Goal: Transaction & Acquisition: Purchase product/service

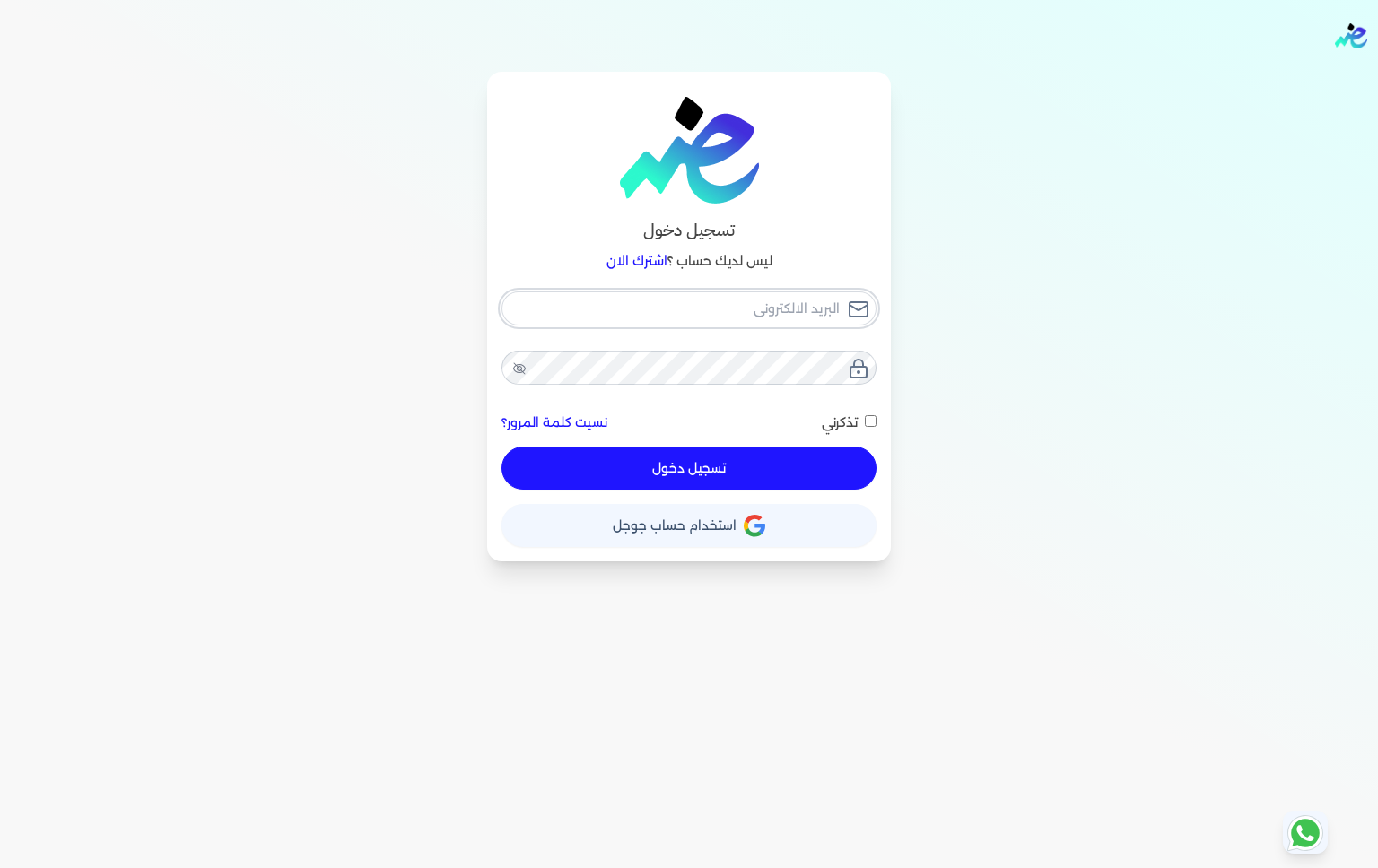
type input "[EMAIL_ADDRESS][DOMAIN_NAME]"
click at [767, 467] on button "تسجيل دخول" at bounding box center [689, 468] width 375 height 43
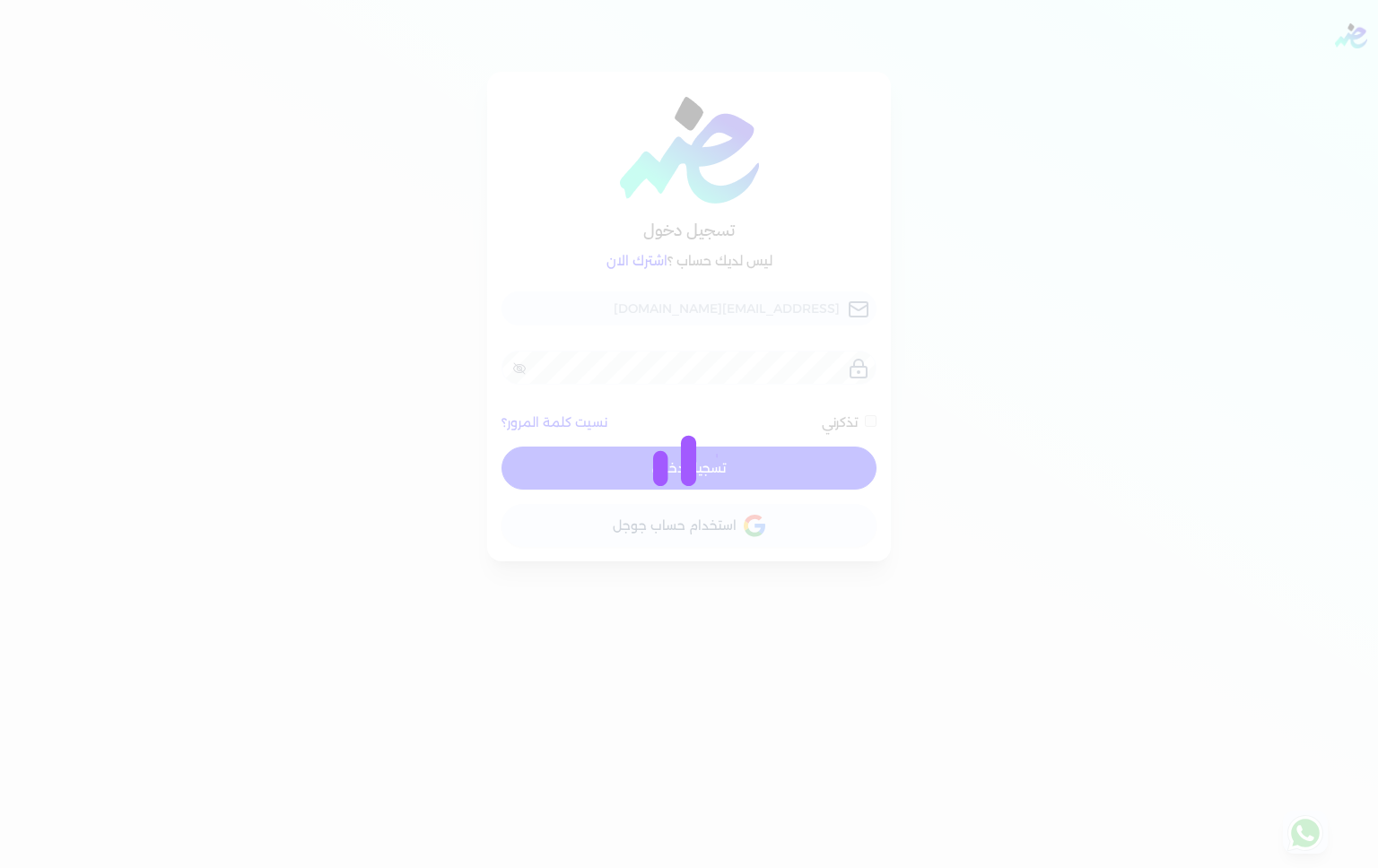
checkbox input "false"
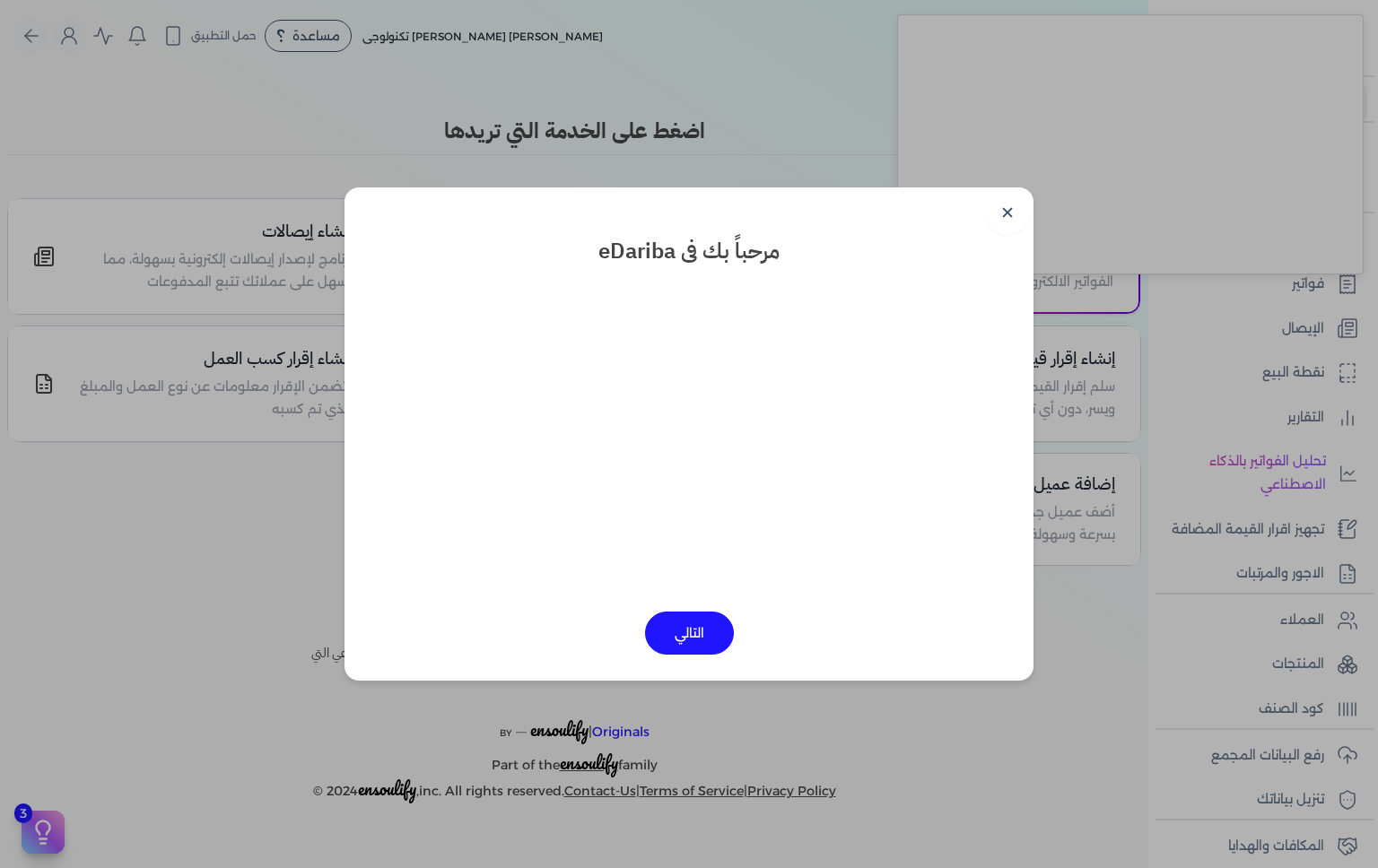
click at [686, 643] on button "التالي" at bounding box center [689, 633] width 89 height 43
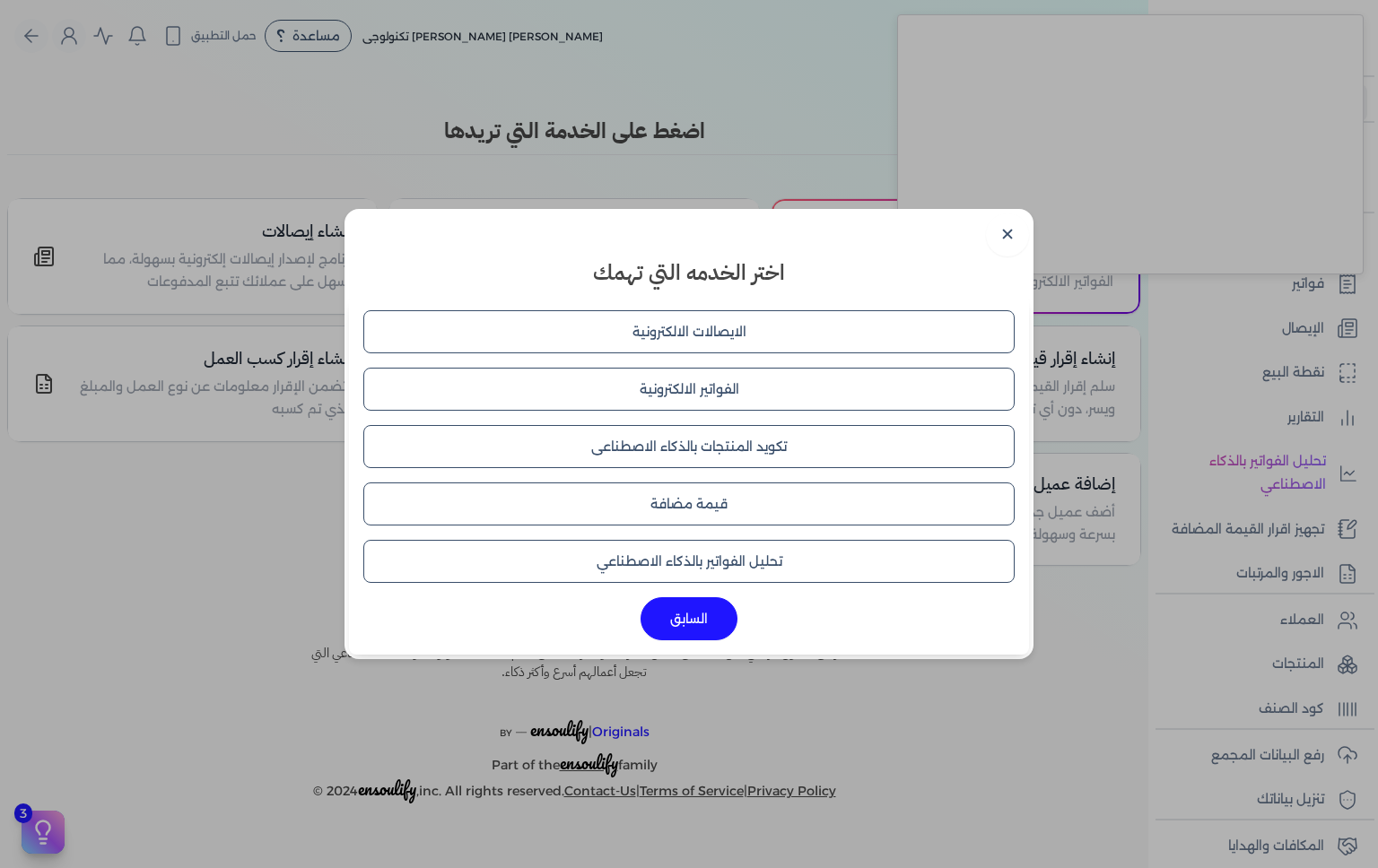
click at [707, 627] on button "السابق" at bounding box center [689, 618] width 97 height 43
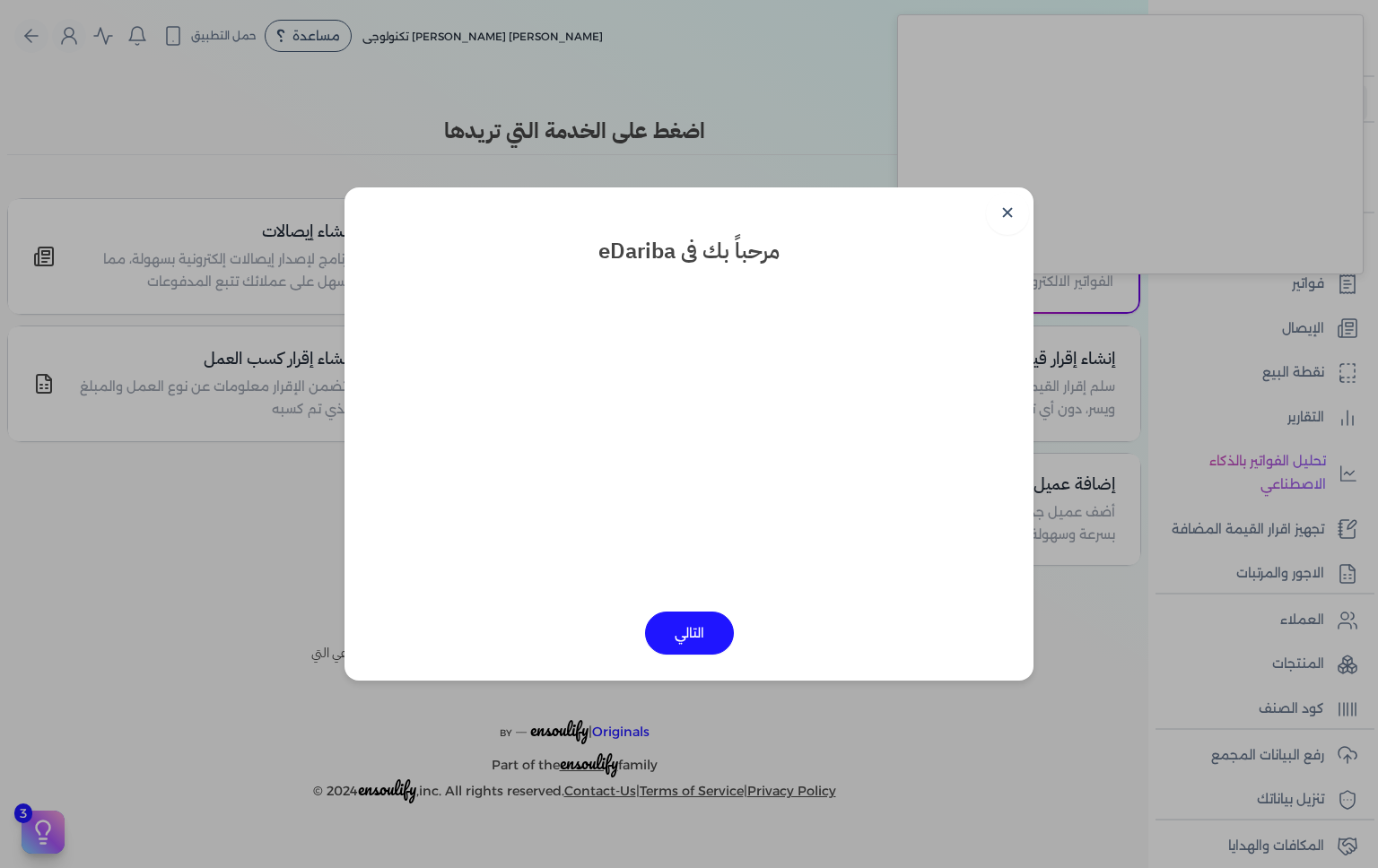
click at [700, 635] on button "التالي" at bounding box center [689, 633] width 89 height 43
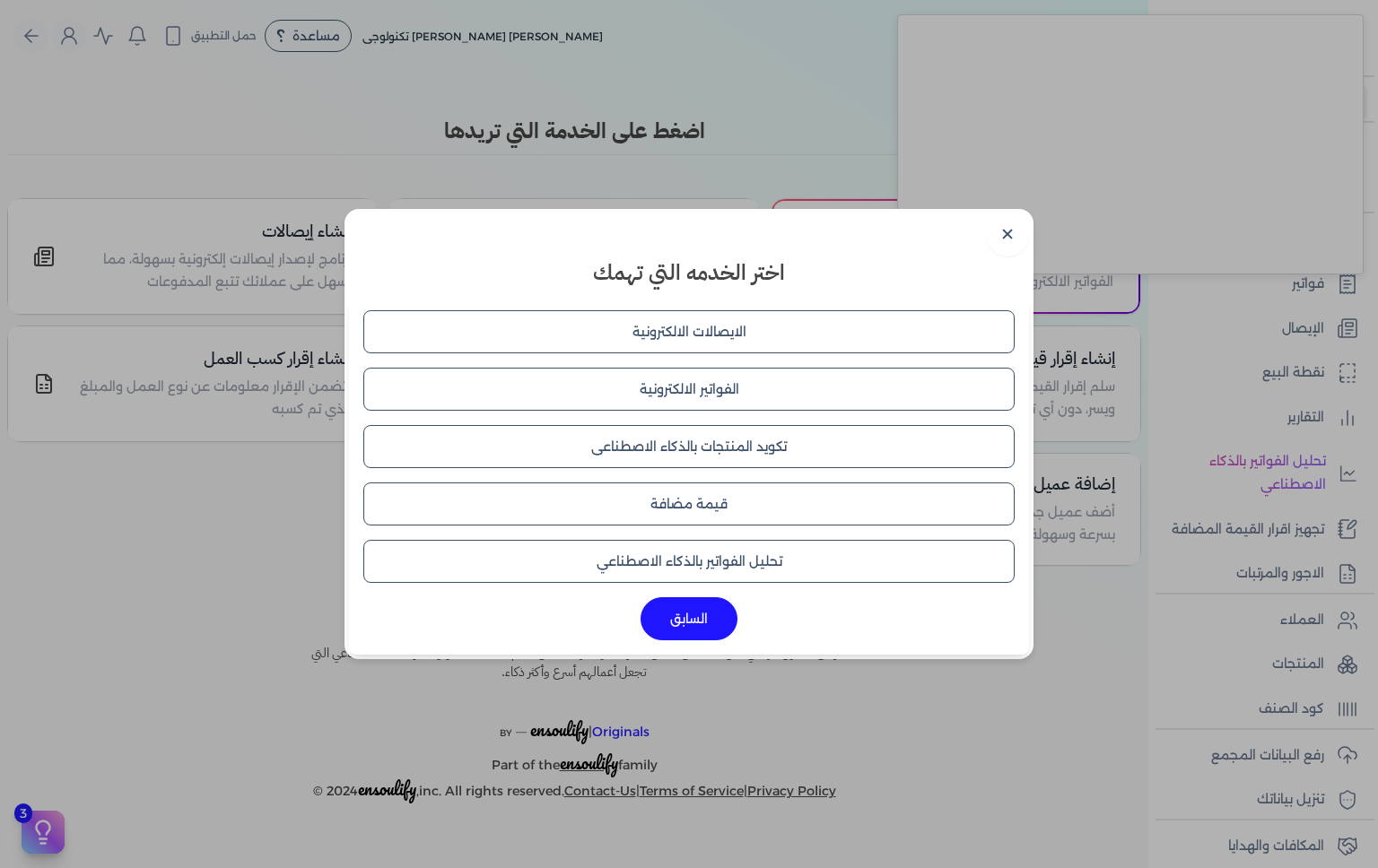
click at [712, 627] on button "السابق" at bounding box center [689, 618] width 97 height 43
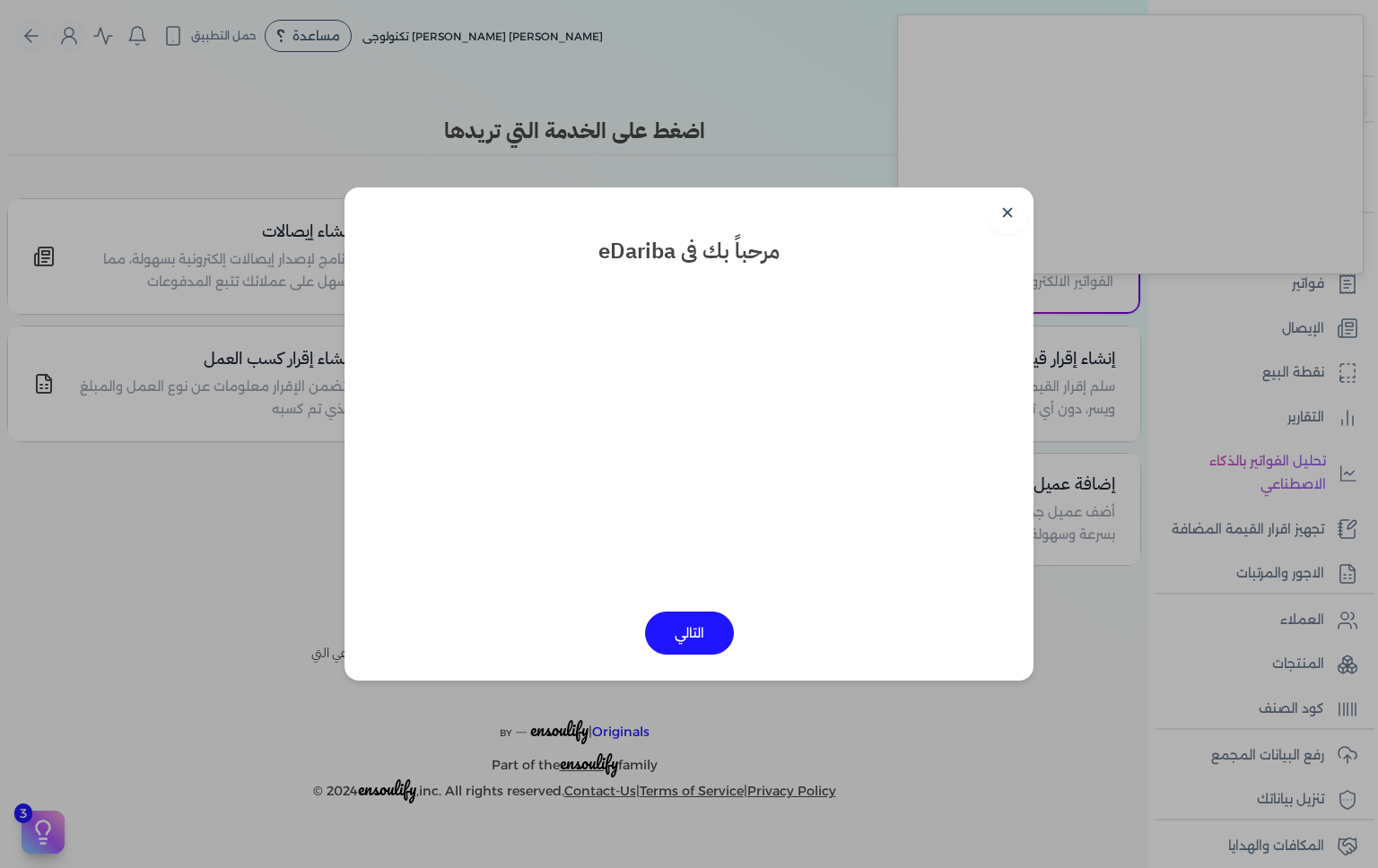
click at [1013, 209] on link "✕" at bounding box center [1007, 213] width 43 height 43
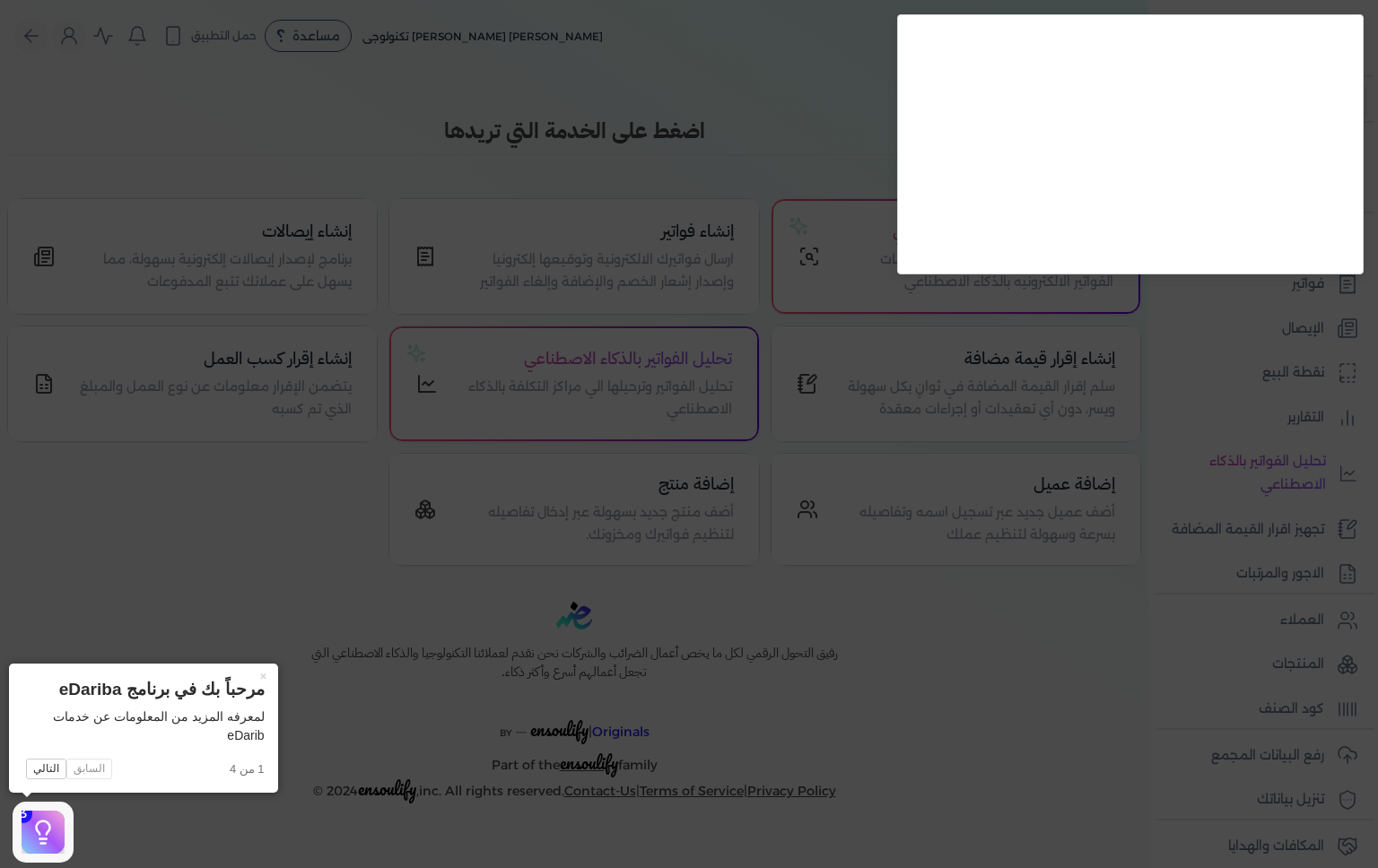
click at [908, 671] on icon at bounding box center [689, 434] width 1378 height 868
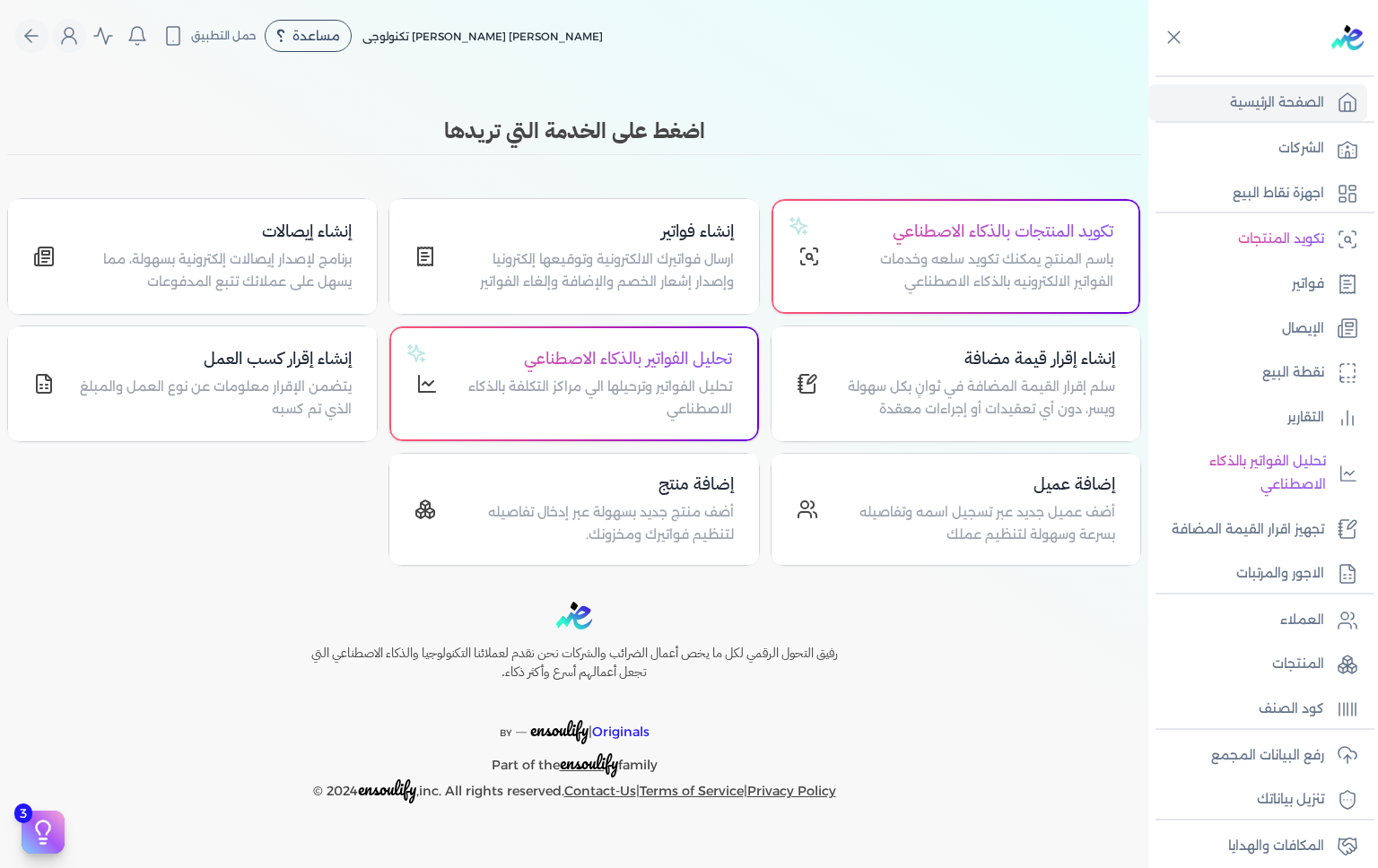
click at [1307, 471] on p "تحليل الفواتير بالذكاء الاصطناعي" at bounding box center [1242, 473] width 169 height 46
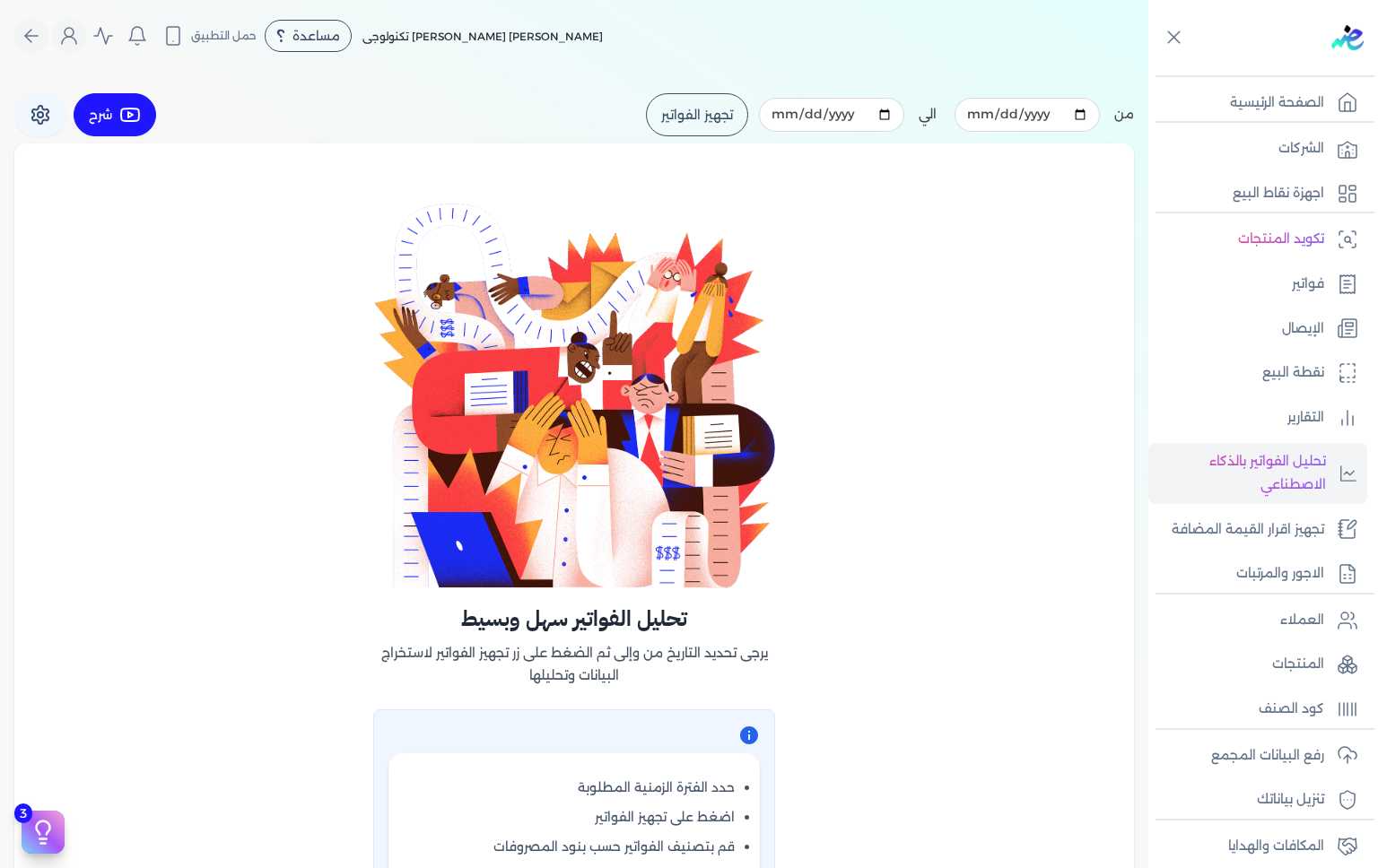
click at [1292, 518] on p "تجهيز اقرار القيمة المضافة" at bounding box center [1248, 529] width 152 height 23
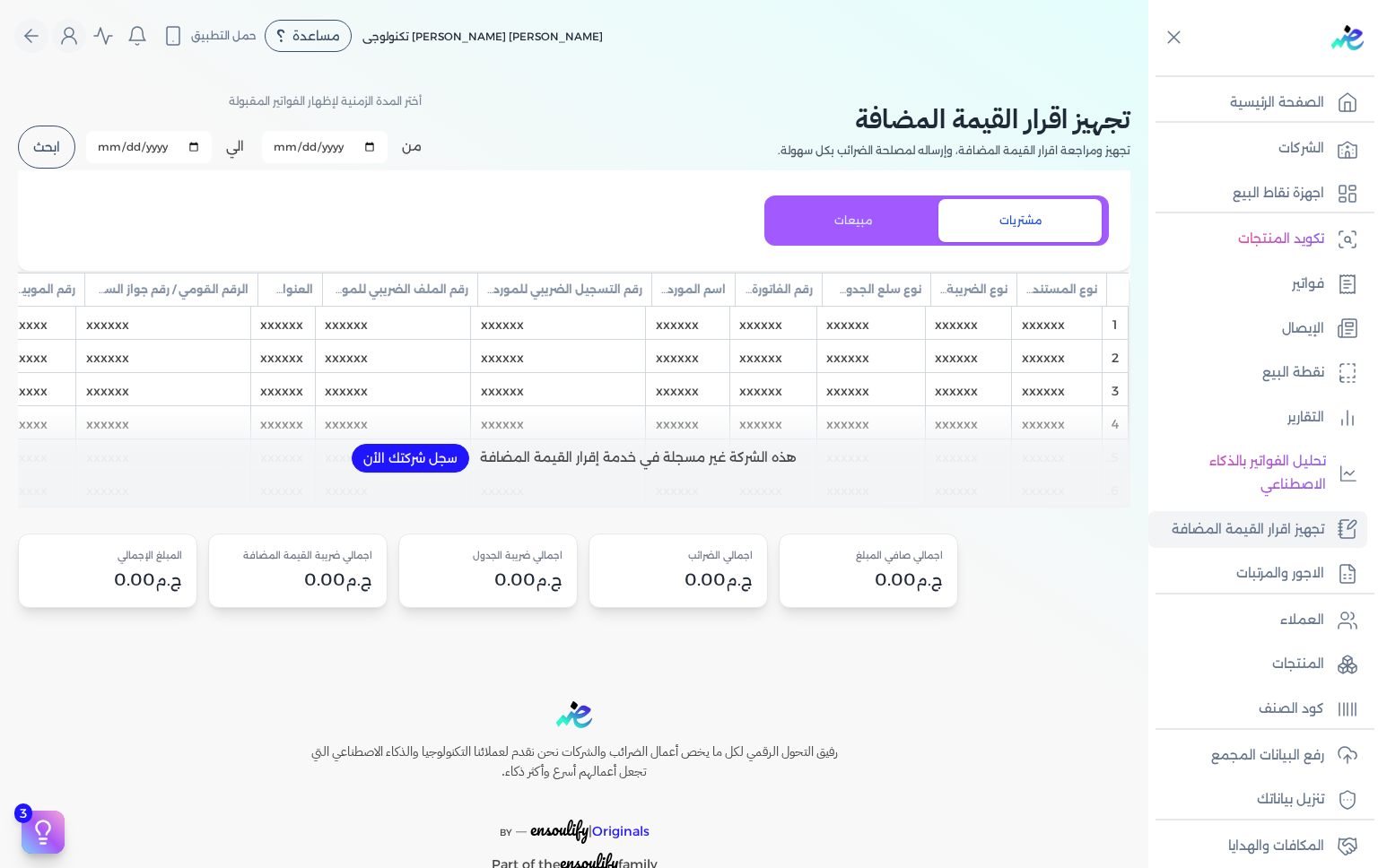
click at [1307, 575] on p "الاجور والمرتبات" at bounding box center [1281, 573] width 88 height 23
select select "01"
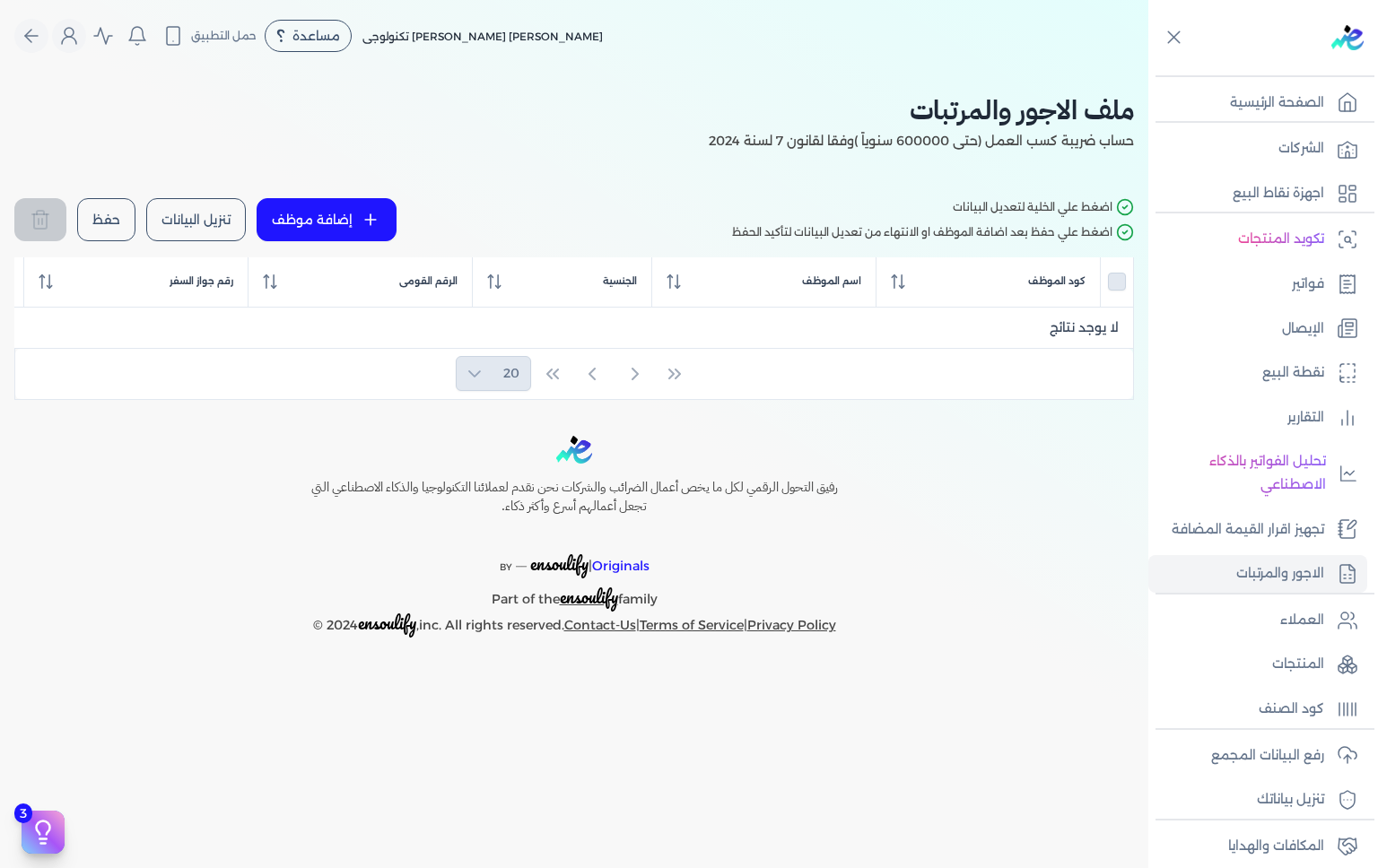
click at [1305, 620] on p "العملاء" at bounding box center [1303, 620] width 44 height 23
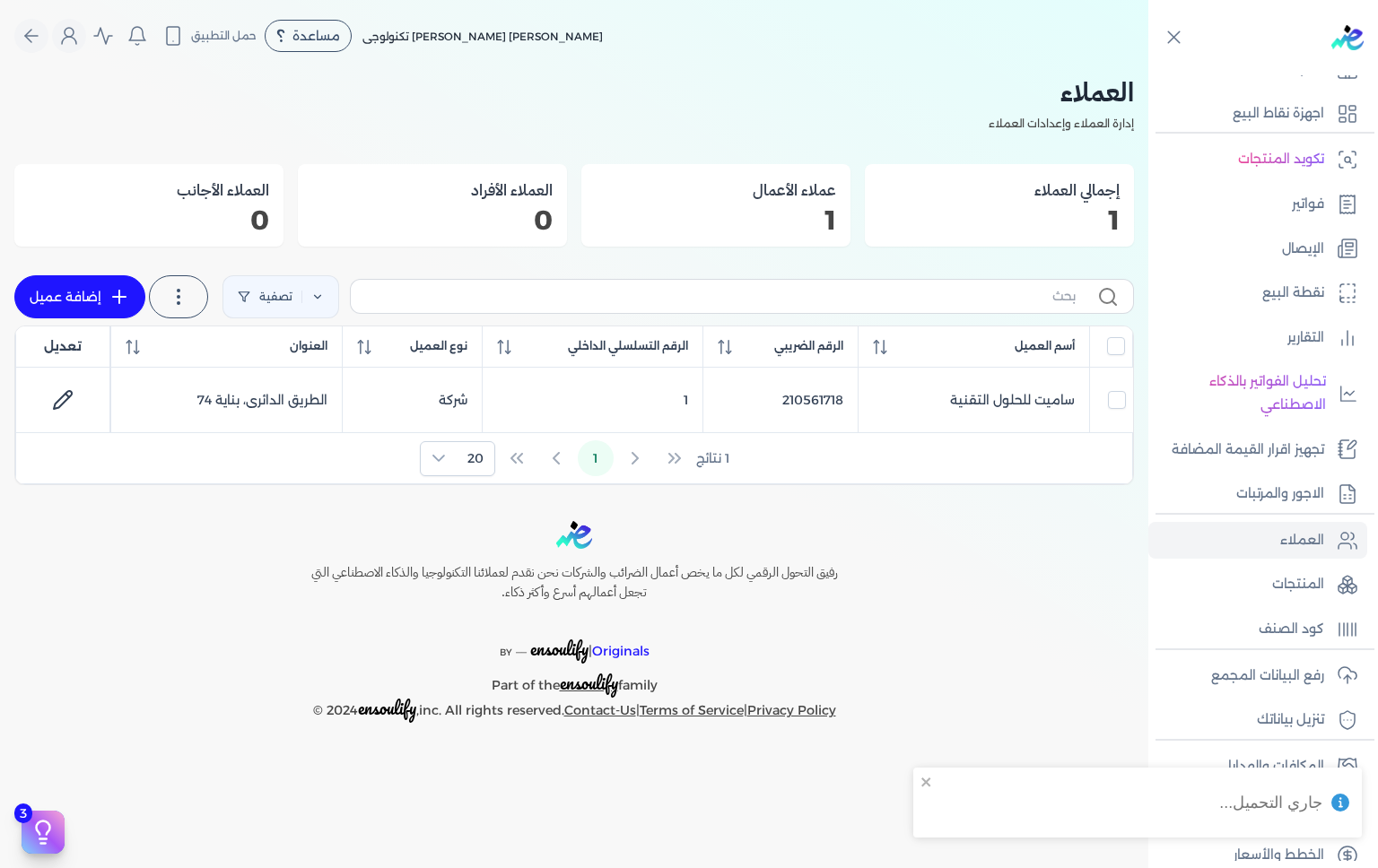
scroll to position [98, 0]
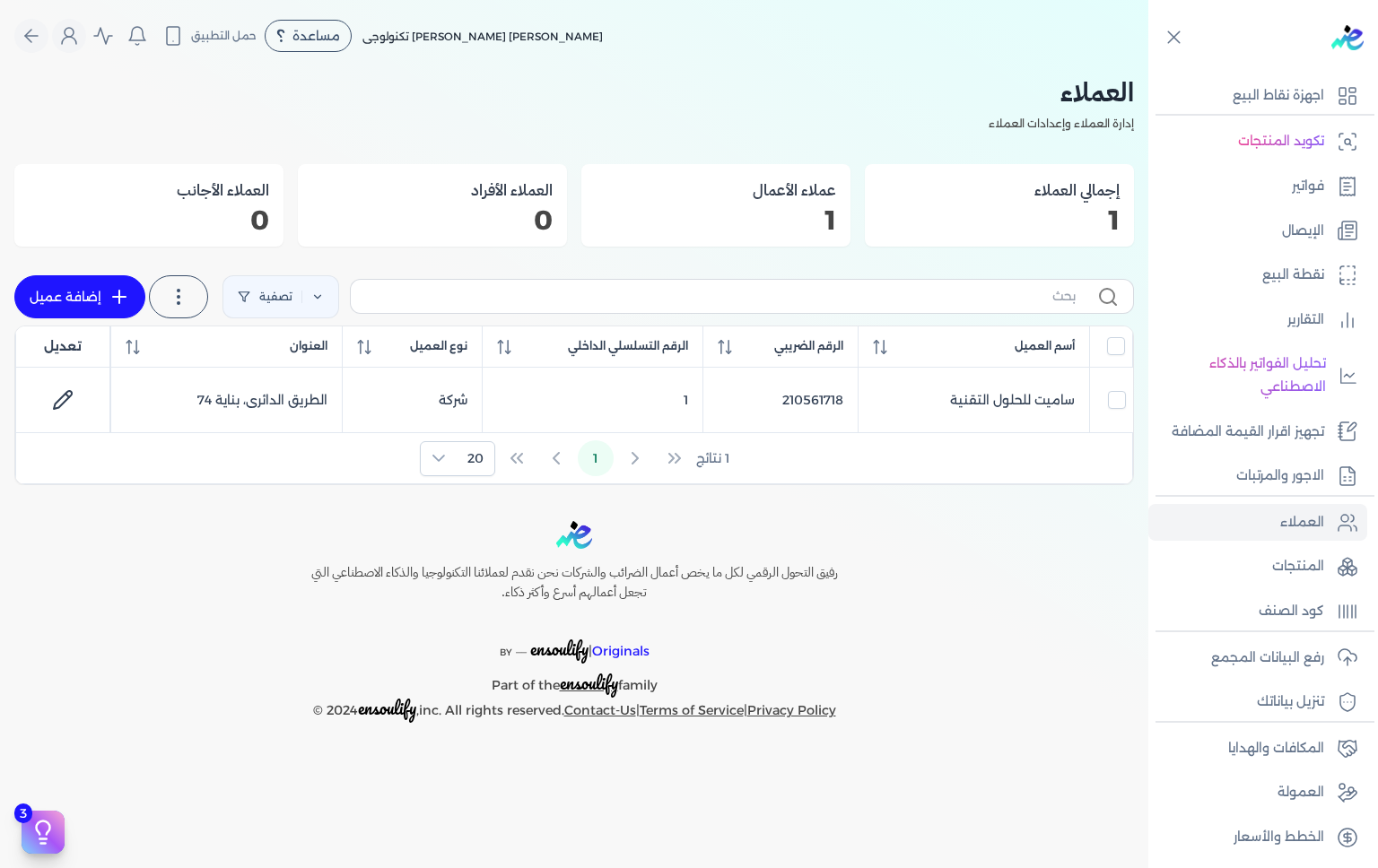
click at [1314, 562] on p "المنتجات" at bounding box center [1298, 566] width 52 height 23
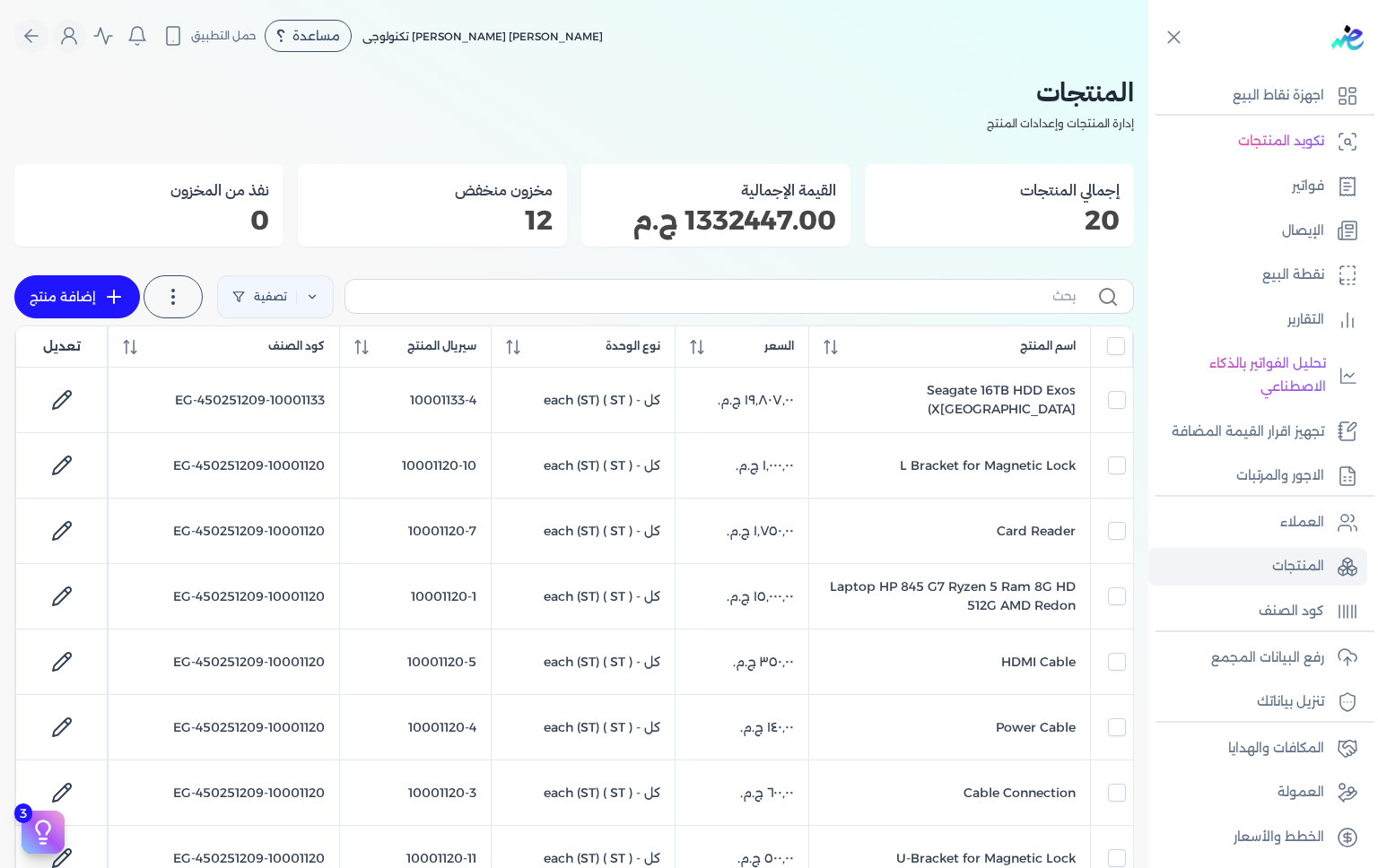
click at [1303, 188] on p "فواتير" at bounding box center [1307, 186] width 32 height 23
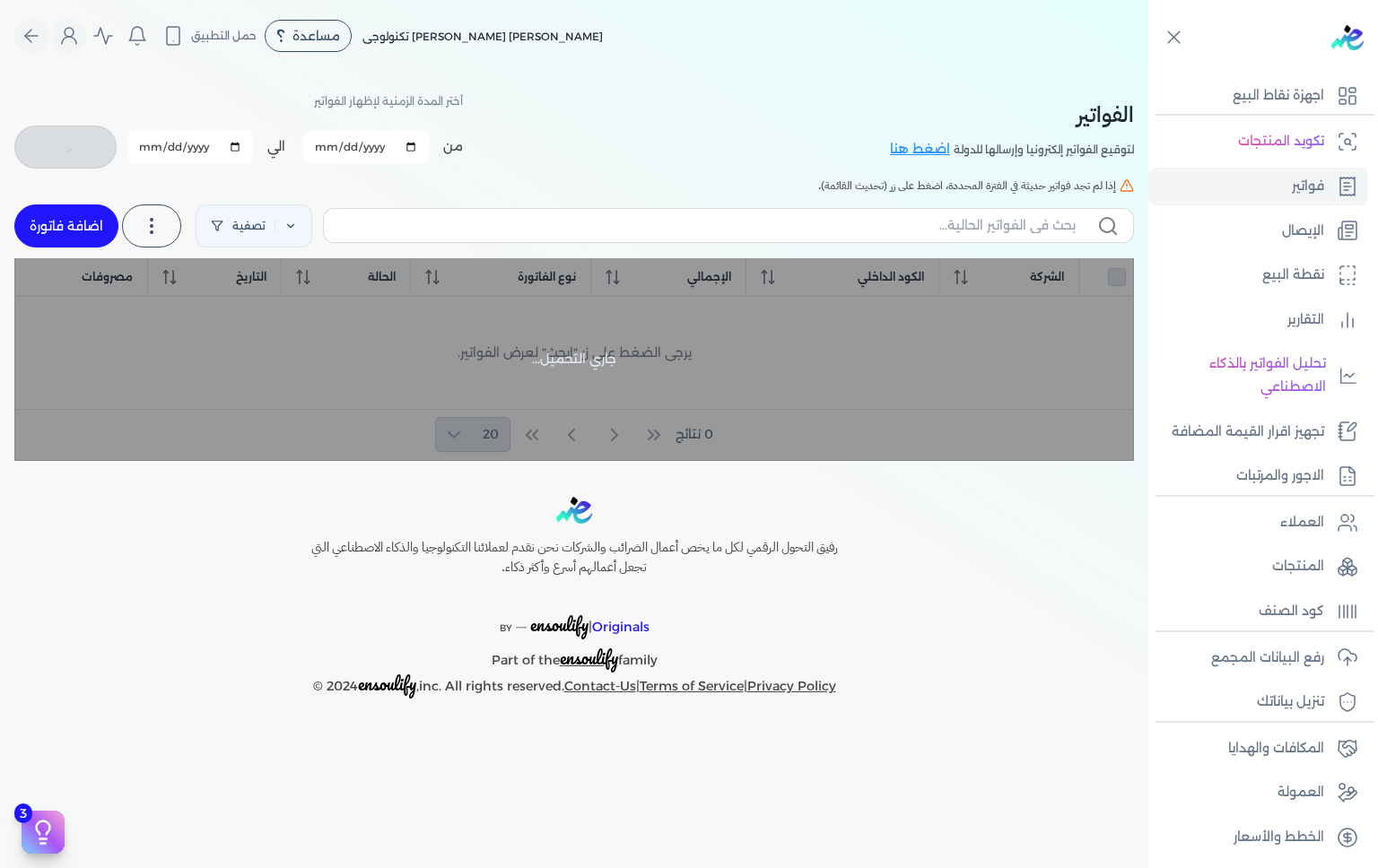
checkbox input "false"
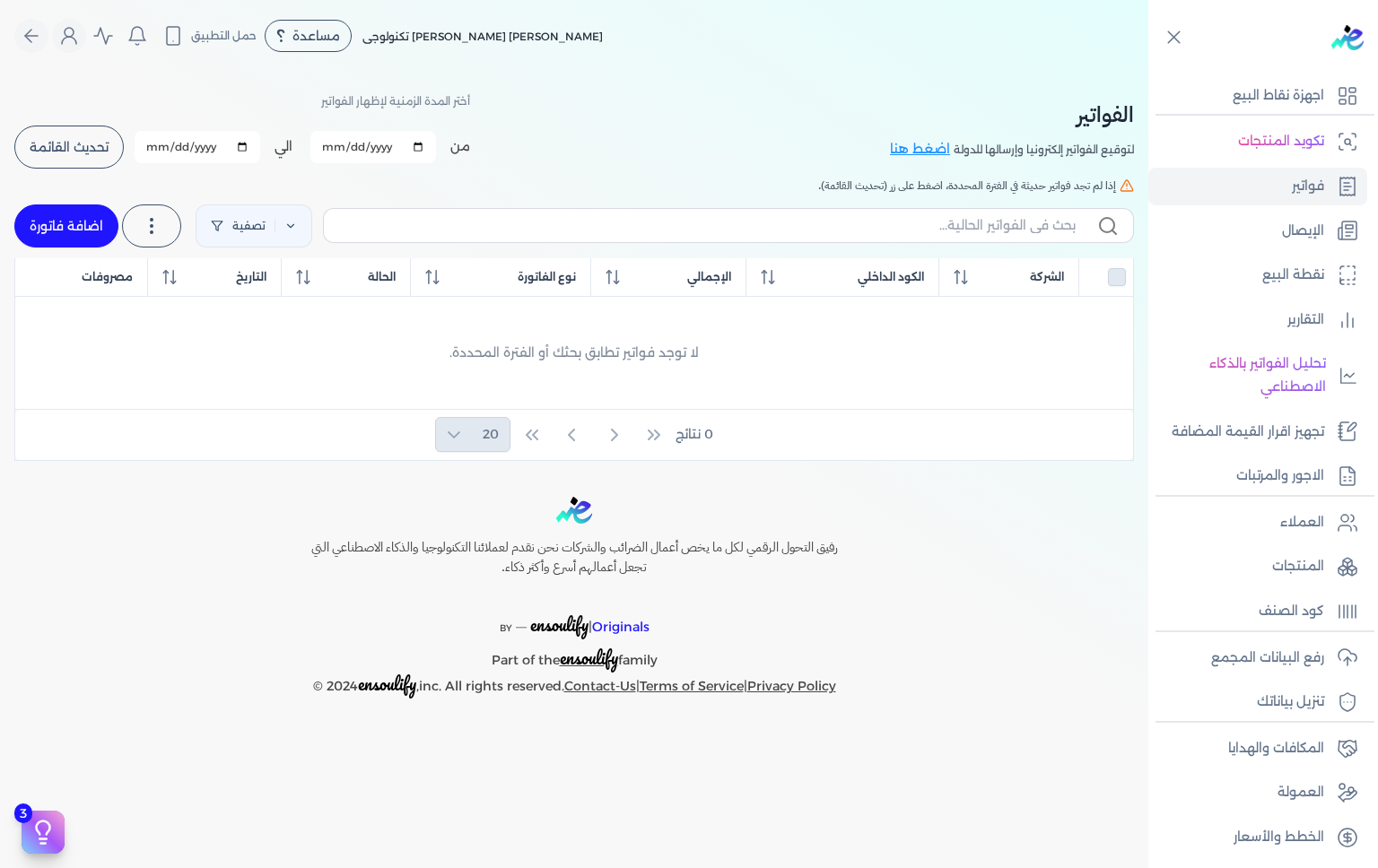
click at [1328, 324] on link "التقارير" at bounding box center [1258, 319] width 218 height 38
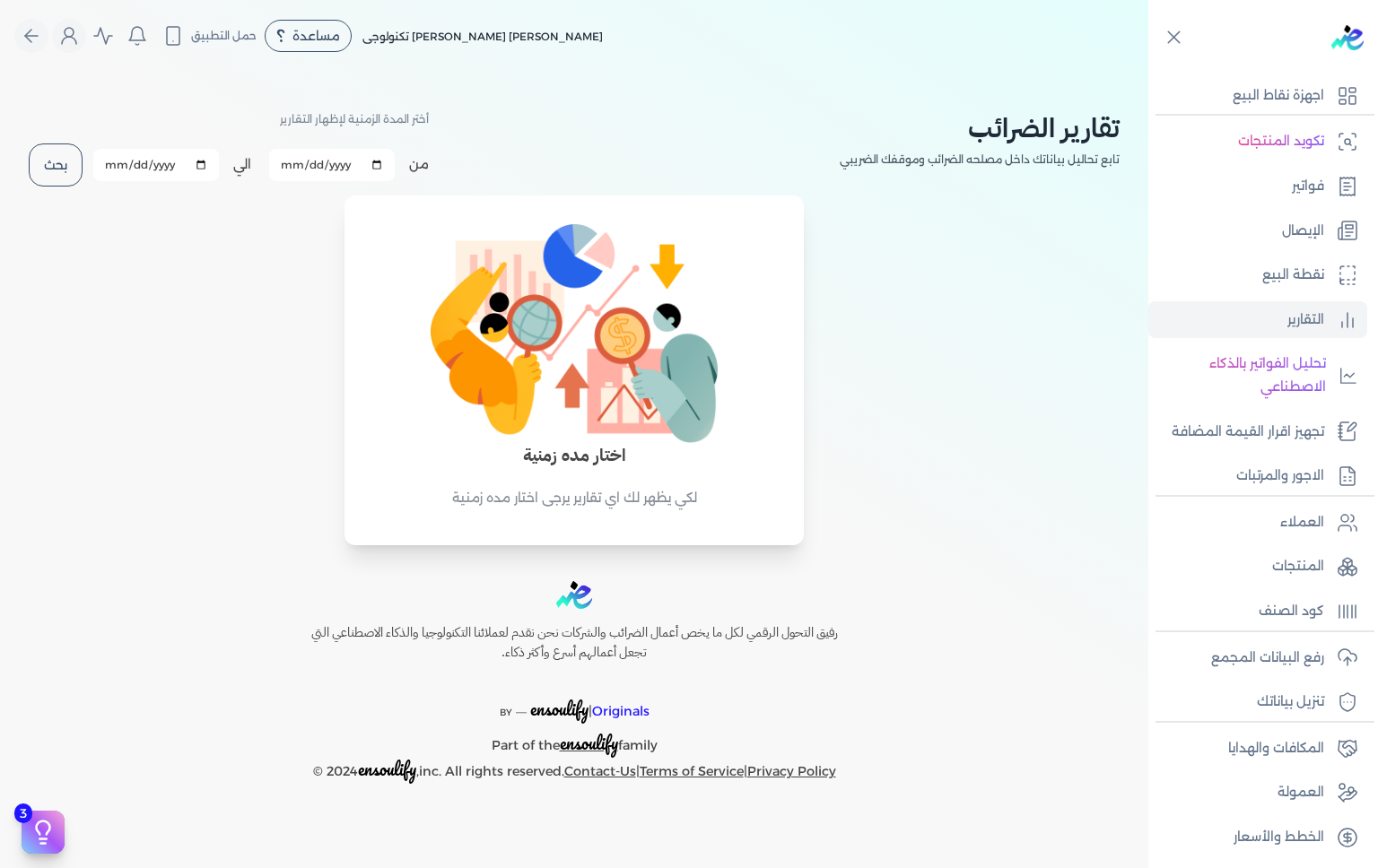
click at [41, 161] on button "بحث" at bounding box center [55, 164] width 54 height 43
click at [385, 156] on input "2025-09-01" at bounding box center [331, 164] width 126 height 32
click at [382, 164] on input "2025-09-01" at bounding box center [331, 164] width 126 height 32
click at [426, 161] on label "من" at bounding box center [420, 164] width 20 height 19
click at [395, 161] on input "2025-01-02" at bounding box center [331, 164] width 126 height 32
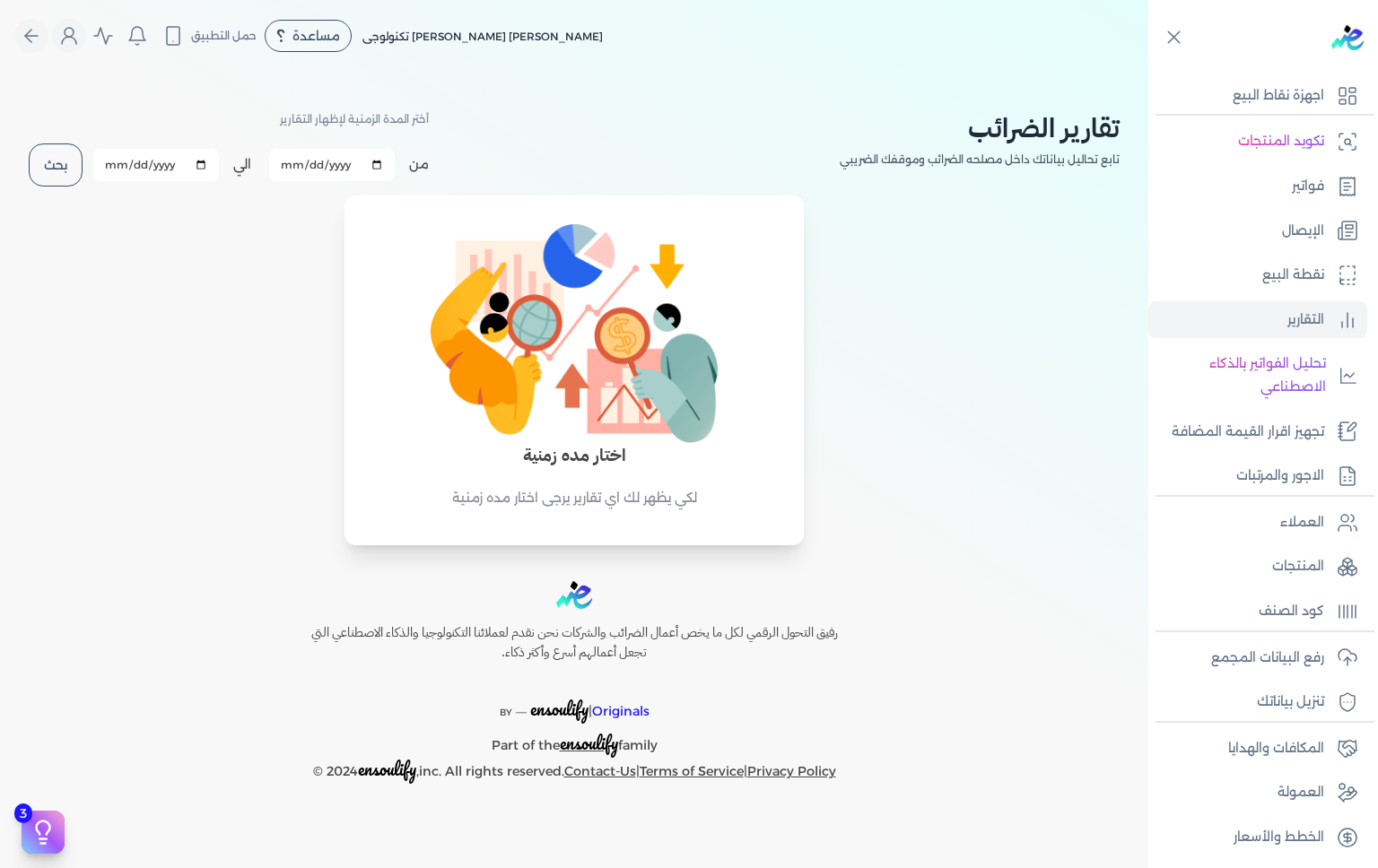
click at [377, 164] on input "2025-01-02" at bounding box center [331, 164] width 126 height 32
type input "2025-01-01"
click at [53, 166] on button "بحث" at bounding box center [55, 164] width 54 height 43
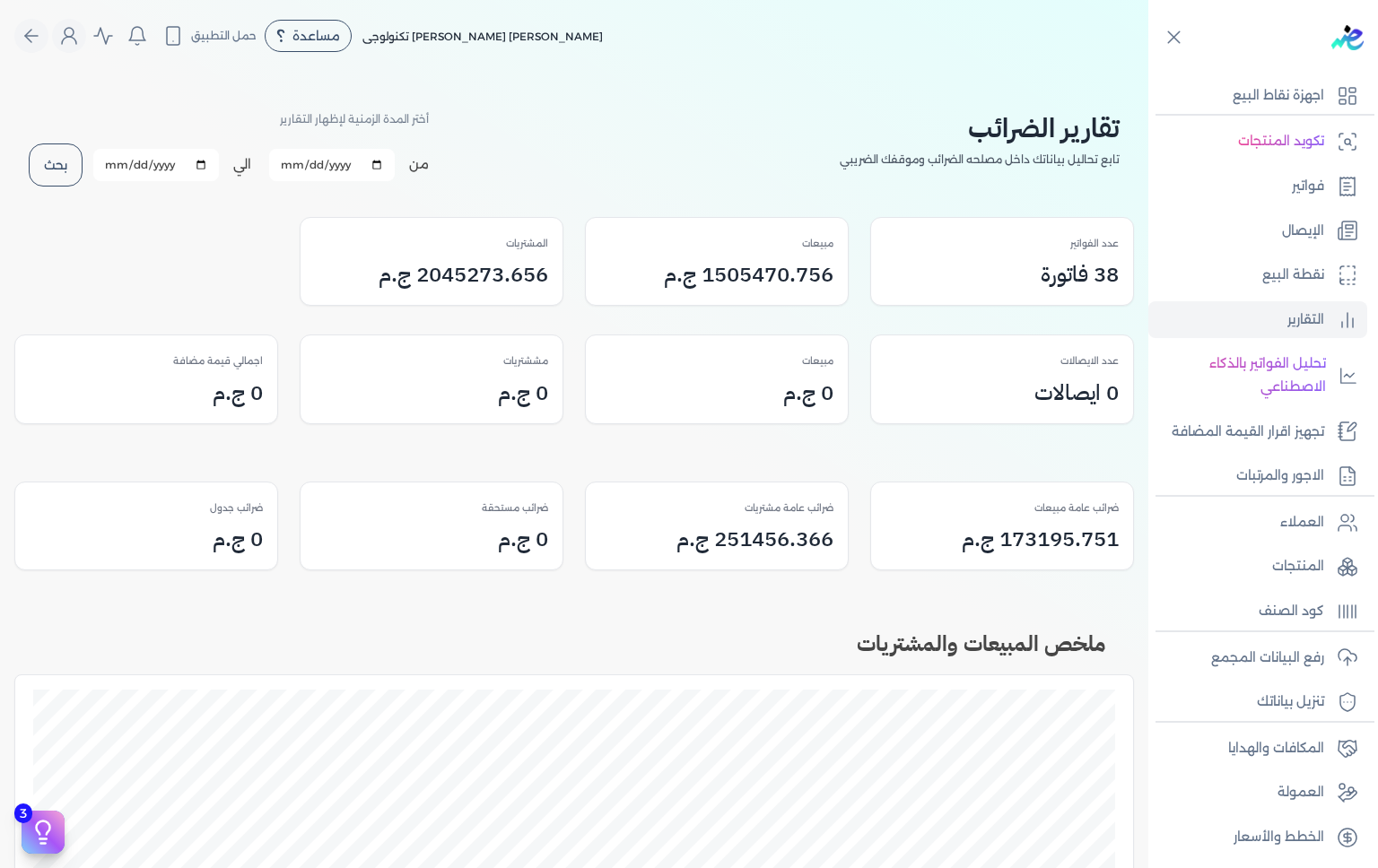
click at [510, 280] on h3 "2045273.656 ج.م" at bounding box center [463, 273] width 170 height 32
click at [510, 297] on div "المشتريات 2045273.656 ج.م" at bounding box center [431, 262] width 262 height 88
click at [532, 267] on h3 "2045273.656 ج.م" at bounding box center [463, 273] width 170 height 32
click at [523, 287] on h3 "2045273.656 ج.م" at bounding box center [463, 273] width 170 height 32
click at [1058, 274] on h3 "38 فاتورة" at bounding box center [1080, 273] width 78 height 32
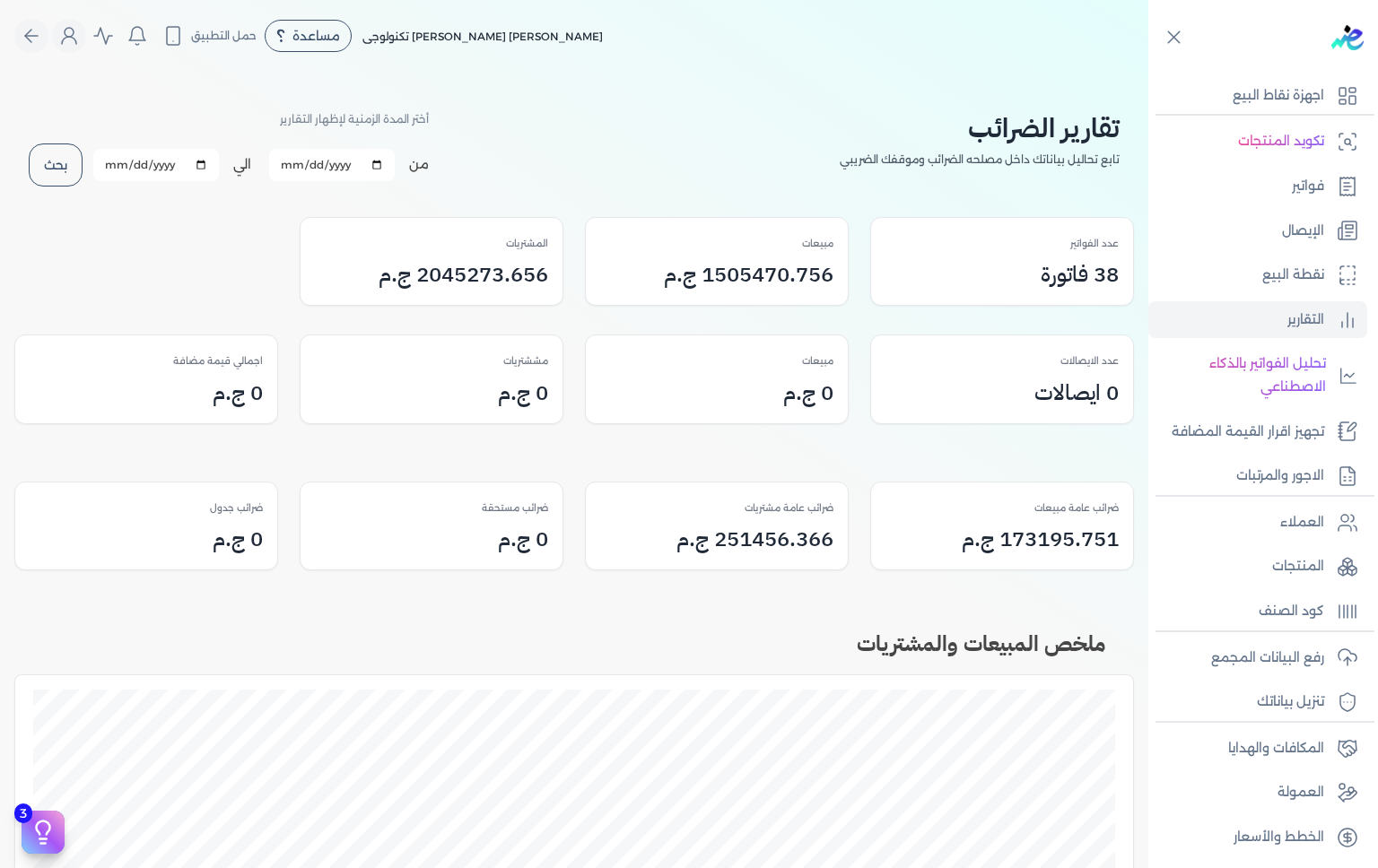
click at [1075, 274] on h3 "38 فاتورة" at bounding box center [1080, 273] width 78 height 32
click at [1052, 276] on h3 "38 فاتورة" at bounding box center [1080, 273] width 78 height 32
click at [1051, 274] on h3 "38 فاتورة" at bounding box center [1080, 273] width 78 height 32
click at [908, 296] on div "عدد الفواتير 38 فاتورة" at bounding box center [1002, 262] width 262 height 88
click at [798, 292] on div "مبيعات 1505470.756 ج.م" at bounding box center [716, 262] width 262 height 88
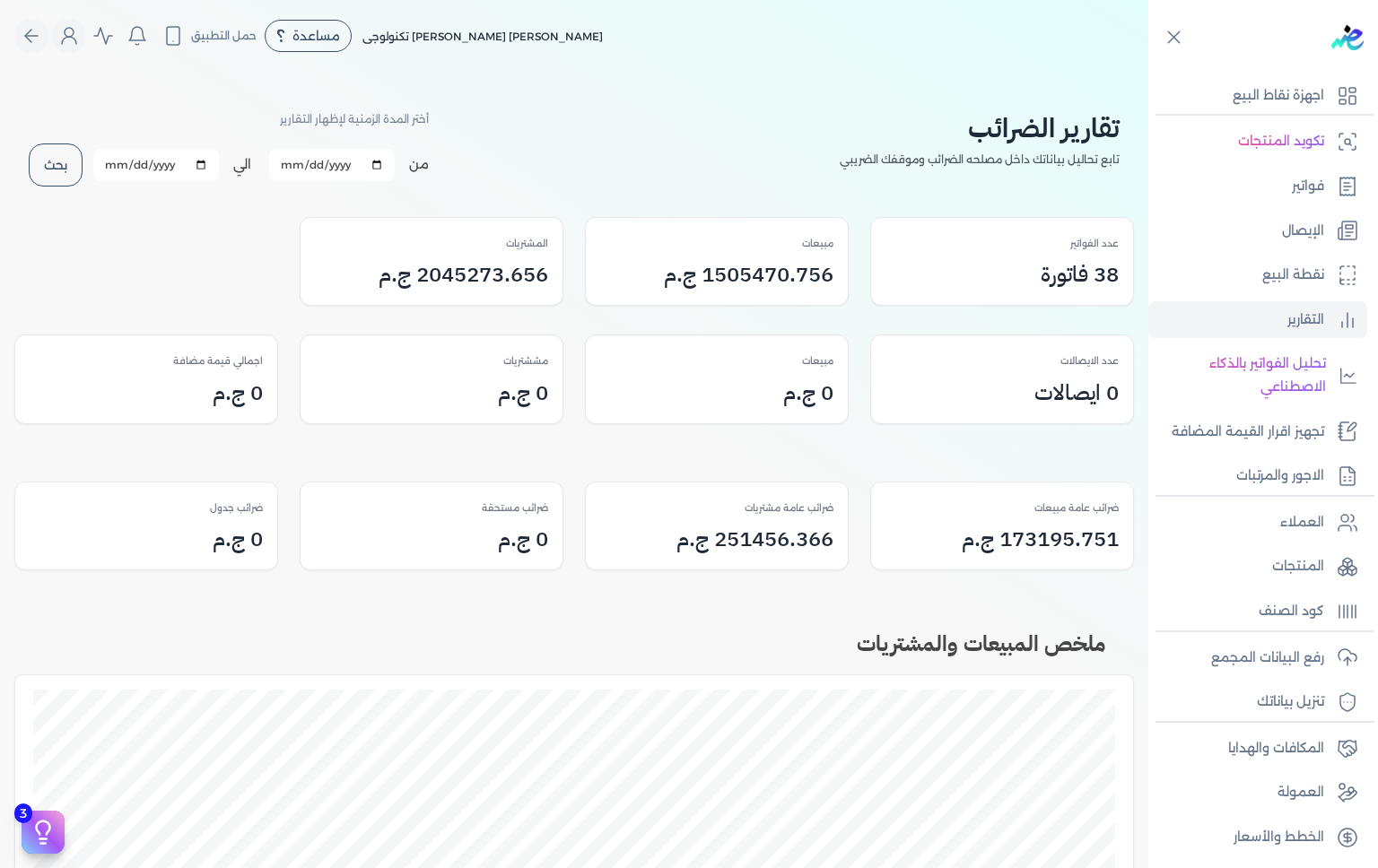
click at [730, 273] on h3 "1505470.756 ج.م" at bounding box center [748, 273] width 170 height 32
click at [507, 271] on h3 "2045273.656 ج.م" at bounding box center [463, 273] width 170 height 32
click at [1313, 270] on p "نقطة البيع" at bounding box center [1293, 274] width 62 height 23
click at [1317, 186] on p "فواتير" at bounding box center [1307, 186] width 32 height 23
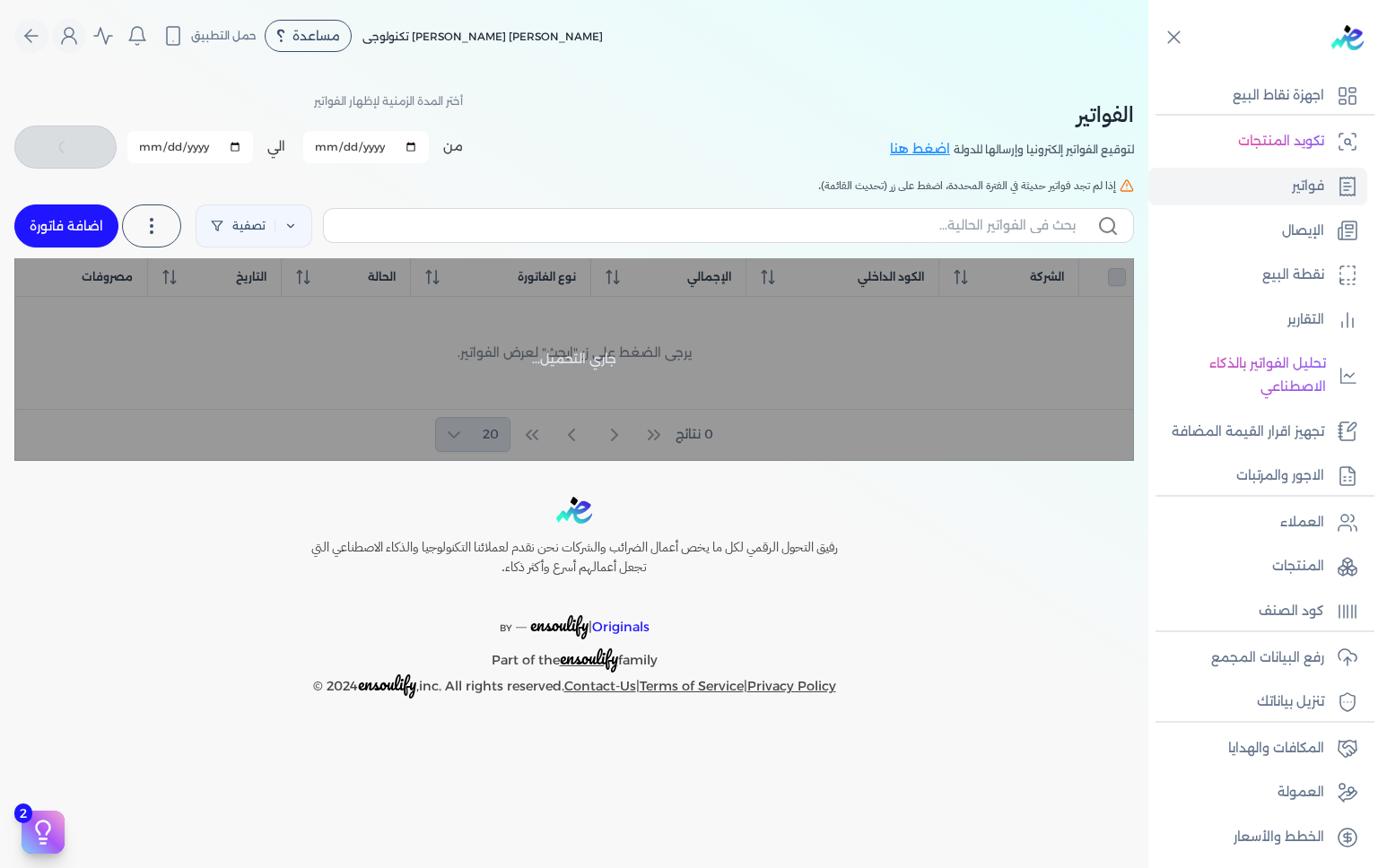
click at [1307, 263] on p "نقطة البيع" at bounding box center [1293, 274] width 62 height 23
select select "EGP"
select select "EGS"
select select "B"
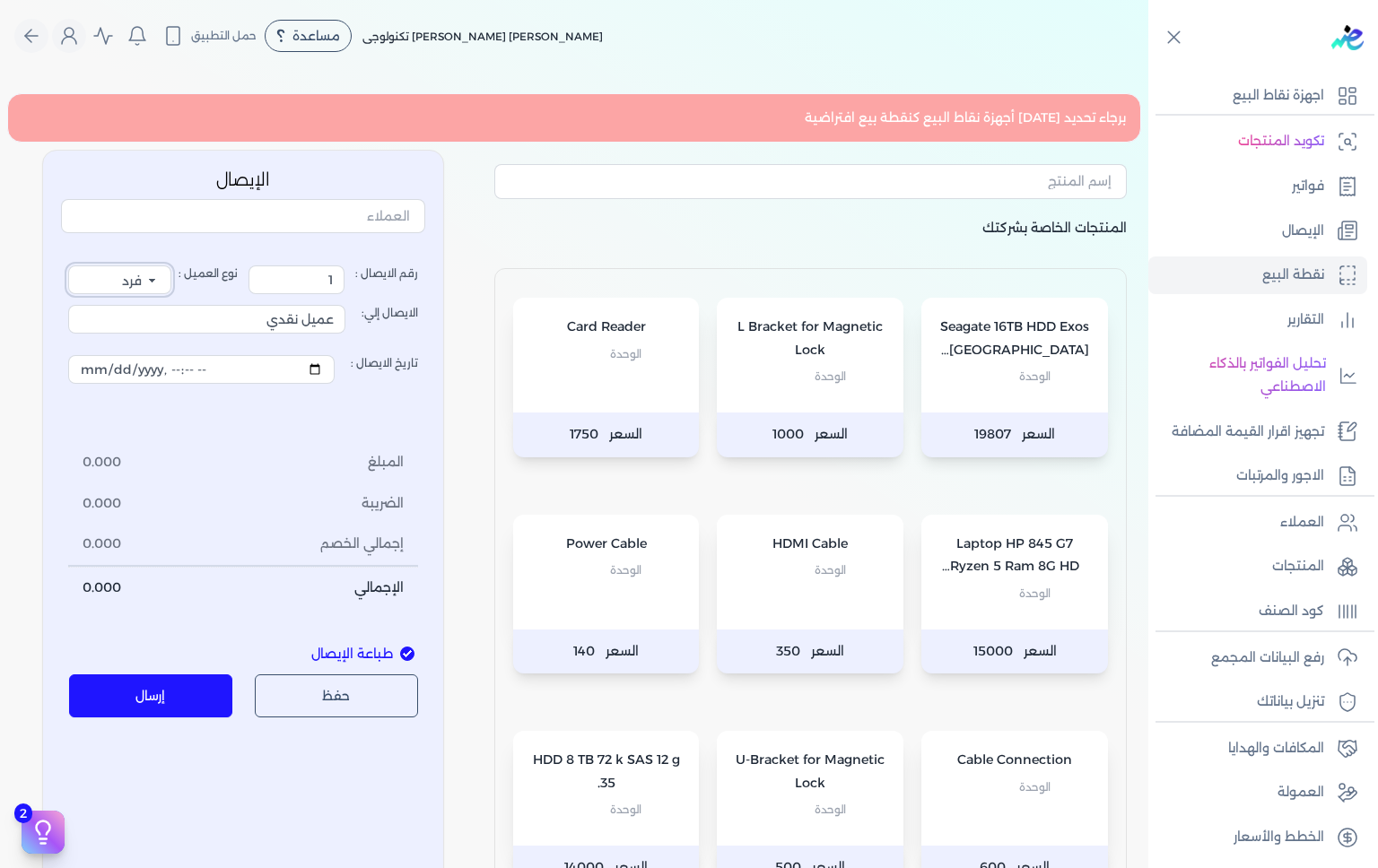
click at [140, 283] on select "فرد شركة شخص اجنبي" at bounding box center [119, 279] width 103 height 28
select select "B"
click at [73, 265] on select "فرد شركة شخص اجنبي" at bounding box center [119, 279] width 103 height 28
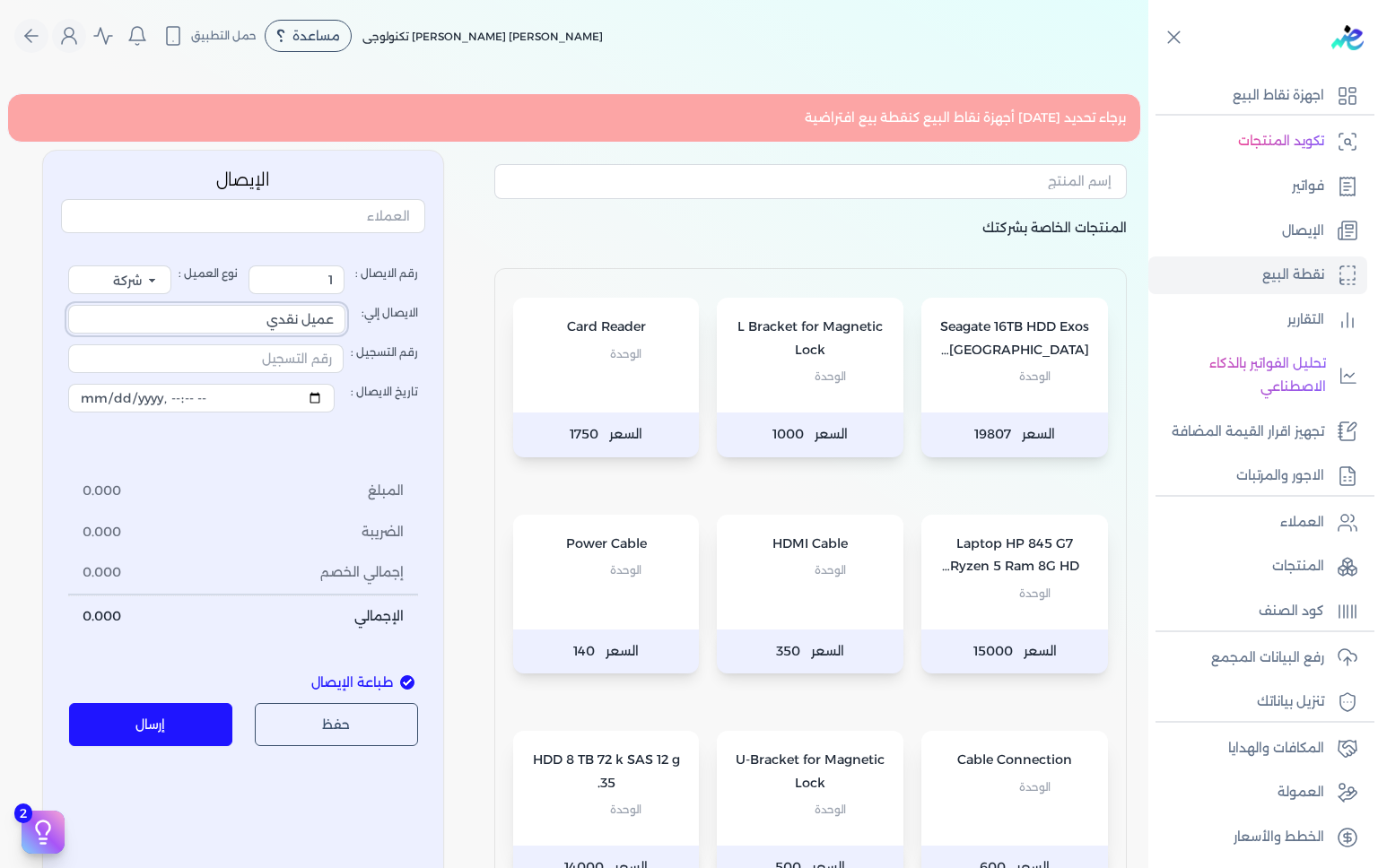
click at [304, 310] on input "عميل نقدي" at bounding box center [207, 318] width 277 height 28
click at [319, 317] on input "عميل نقدي" at bounding box center [207, 318] width 277 height 28
click at [323, 319] on input "عميل نقدي" at bounding box center [207, 318] width 277 height 28
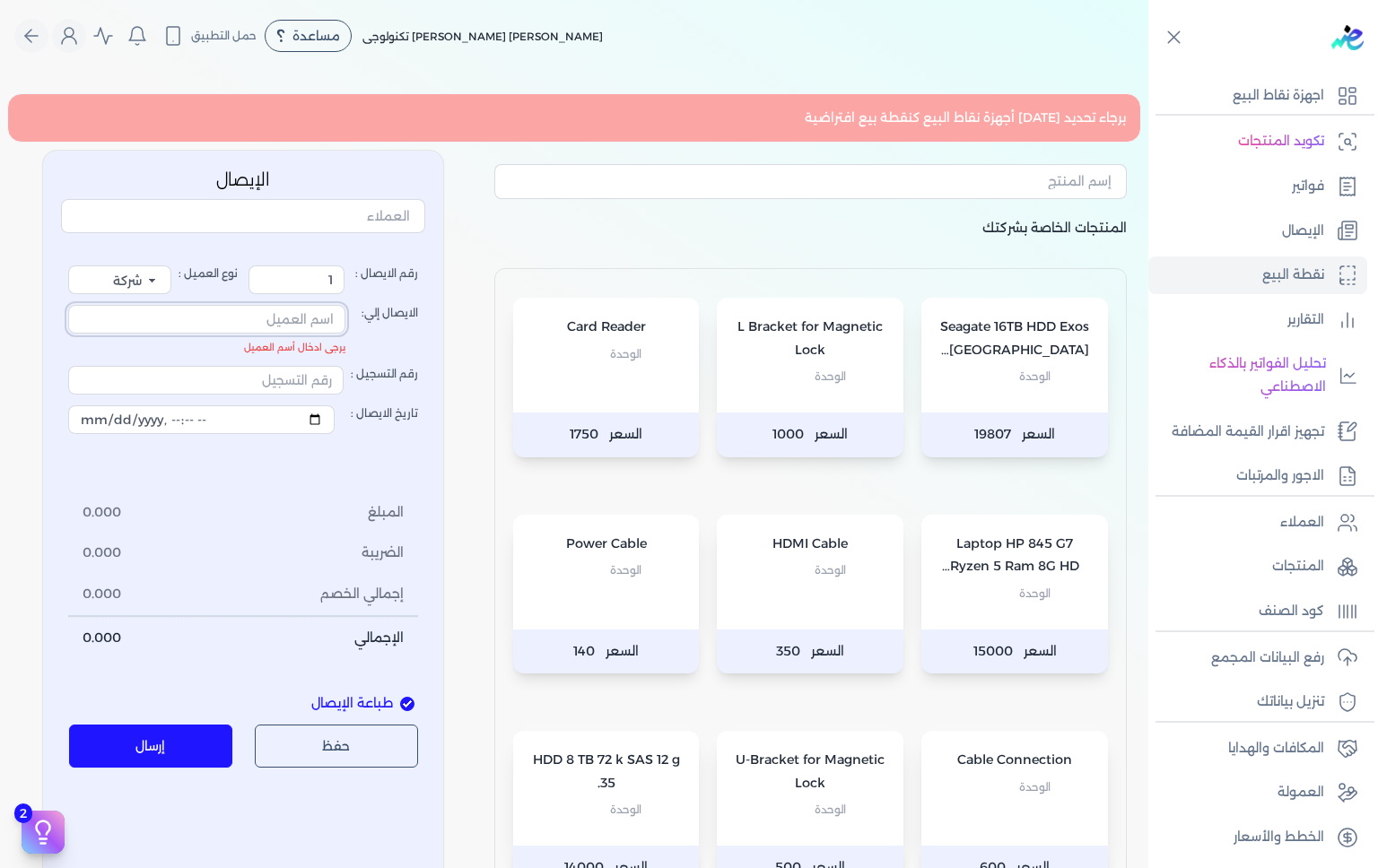
click at [295, 324] on input "الايصال إلي: يرجى ادخال أسم العميل" at bounding box center [207, 318] width 277 height 28
click at [418, 402] on label "تاريخ الايصال :" at bounding box center [242, 419] width 350 height 50
click at [335, 406] on input "تاريخ الايصال :" at bounding box center [201, 419] width 266 height 28
click at [305, 314] on input "الايصال إلي: يرجى ادخال أسم العميل" at bounding box center [207, 318] width 277 height 28
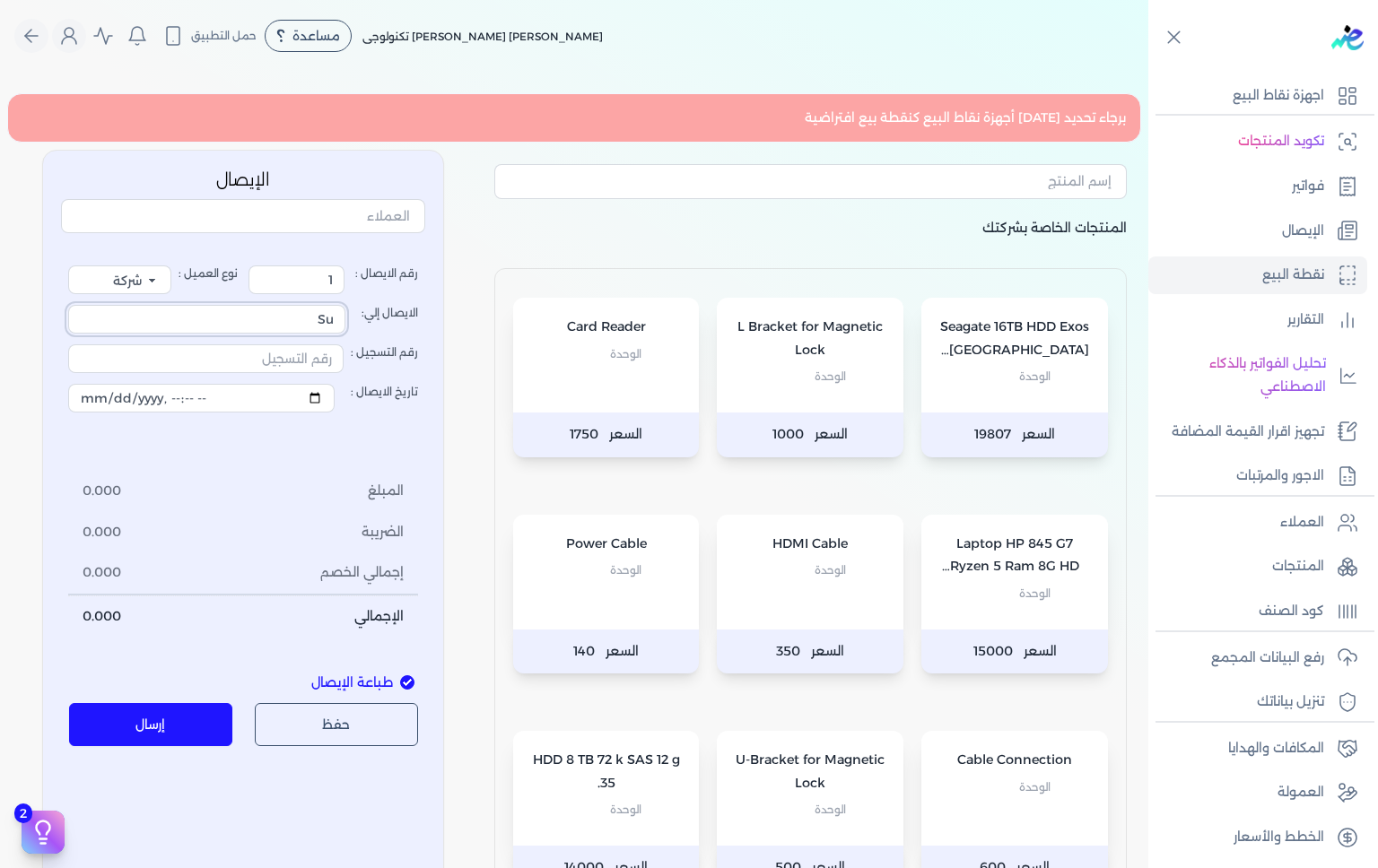
type input "Su"
click at [401, 395] on label "تاريخ الايصال :" at bounding box center [242, 398] width 350 height 50
click at [335, 395] on input "تاريخ الايصال :" at bounding box center [201, 397] width 266 height 28
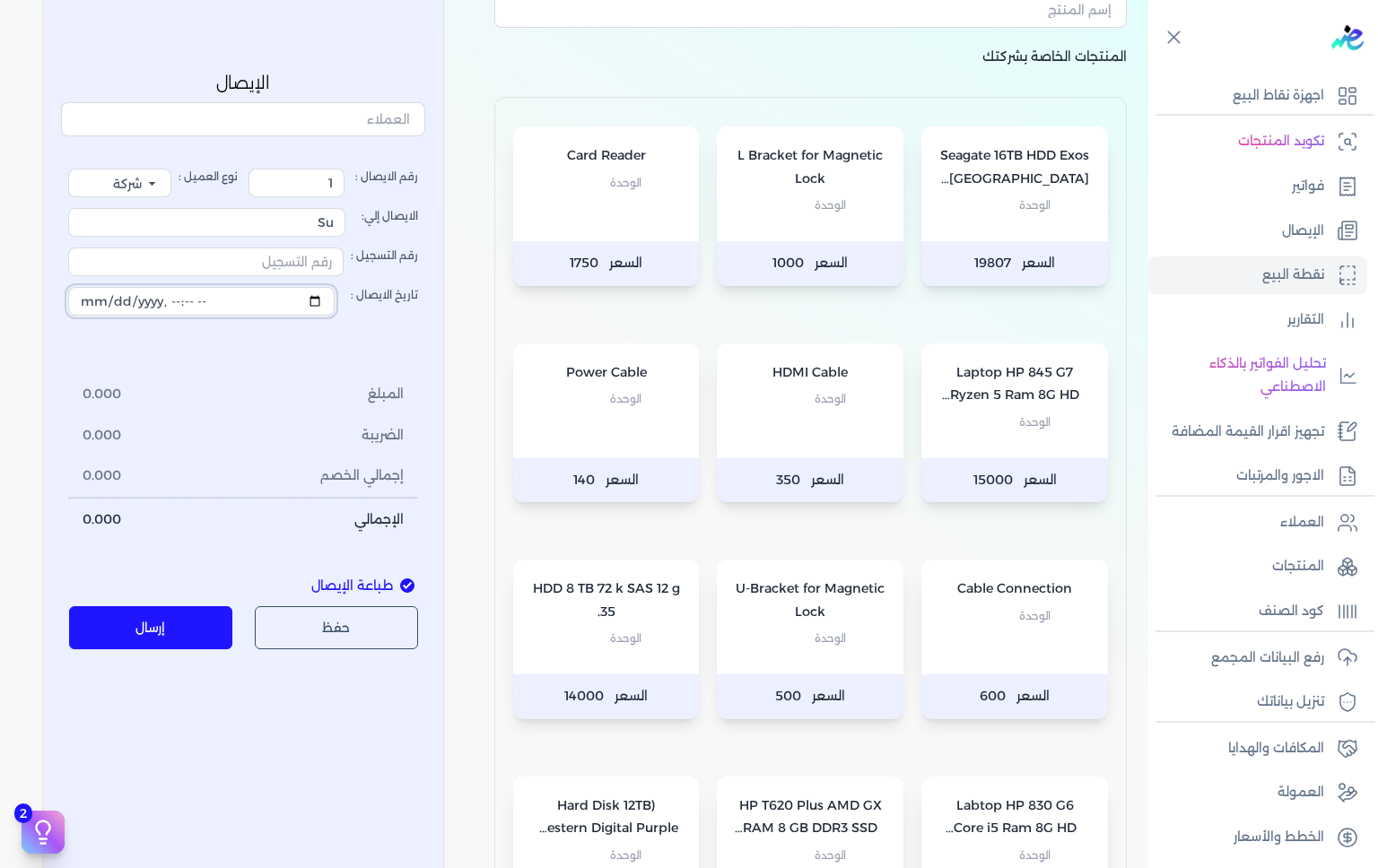
scroll to position [172, 0]
click at [388, 573] on label "طباعة الإيصال" at bounding box center [242, 586] width 364 height 41
click at [400, 578] on input "طباعة الإيصال" at bounding box center [408, 585] width 15 height 15
click at [387, 592] on span "طباعة الإيصال" at bounding box center [352, 586] width 82 height 20
click at [400, 592] on input "طباعة الإيصال" at bounding box center [408, 585] width 15 height 15
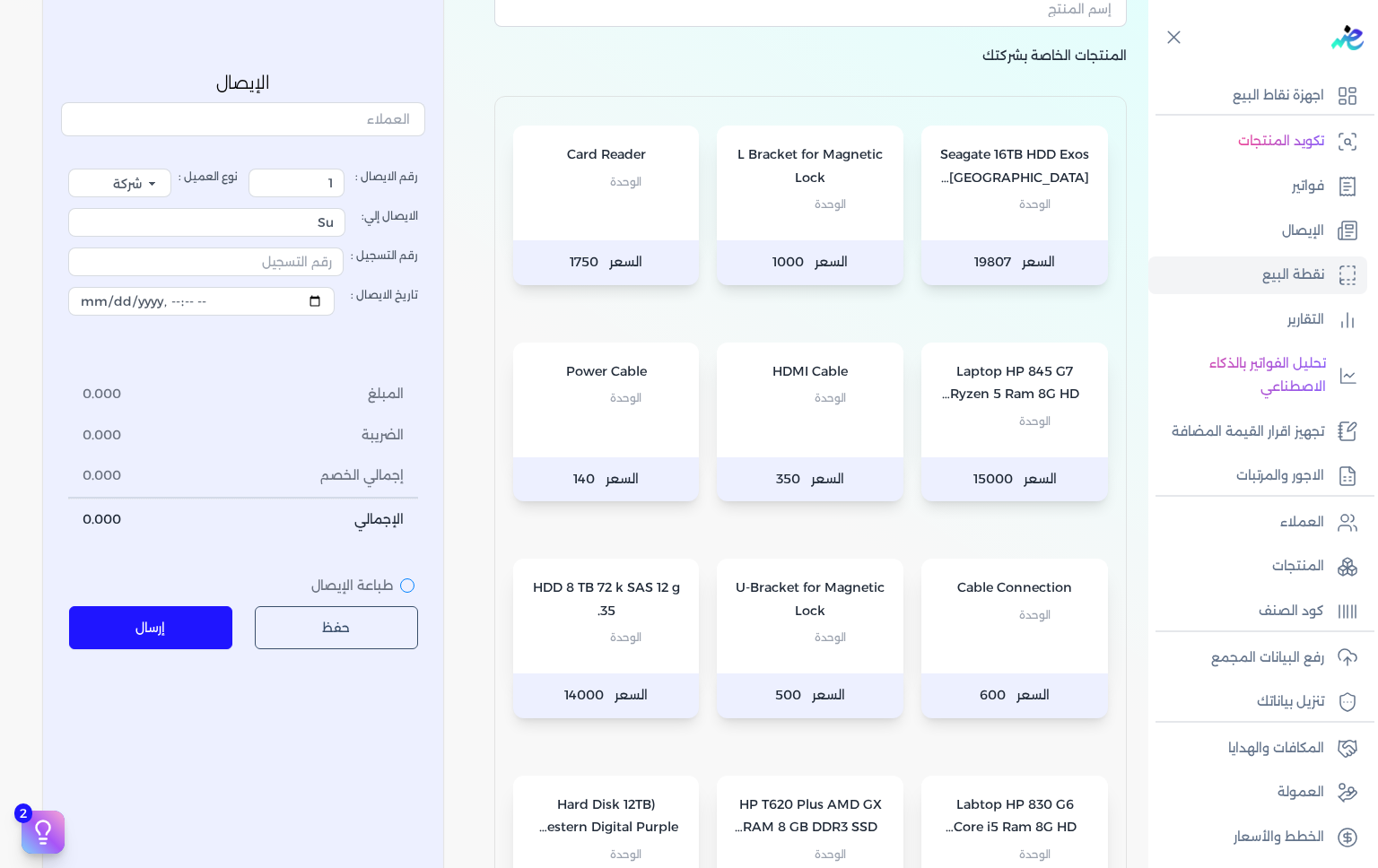
checkbox input "true"
click at [1288, 233] on p "الإيصال" at bounding box center [1304, 230] width 42 height 23
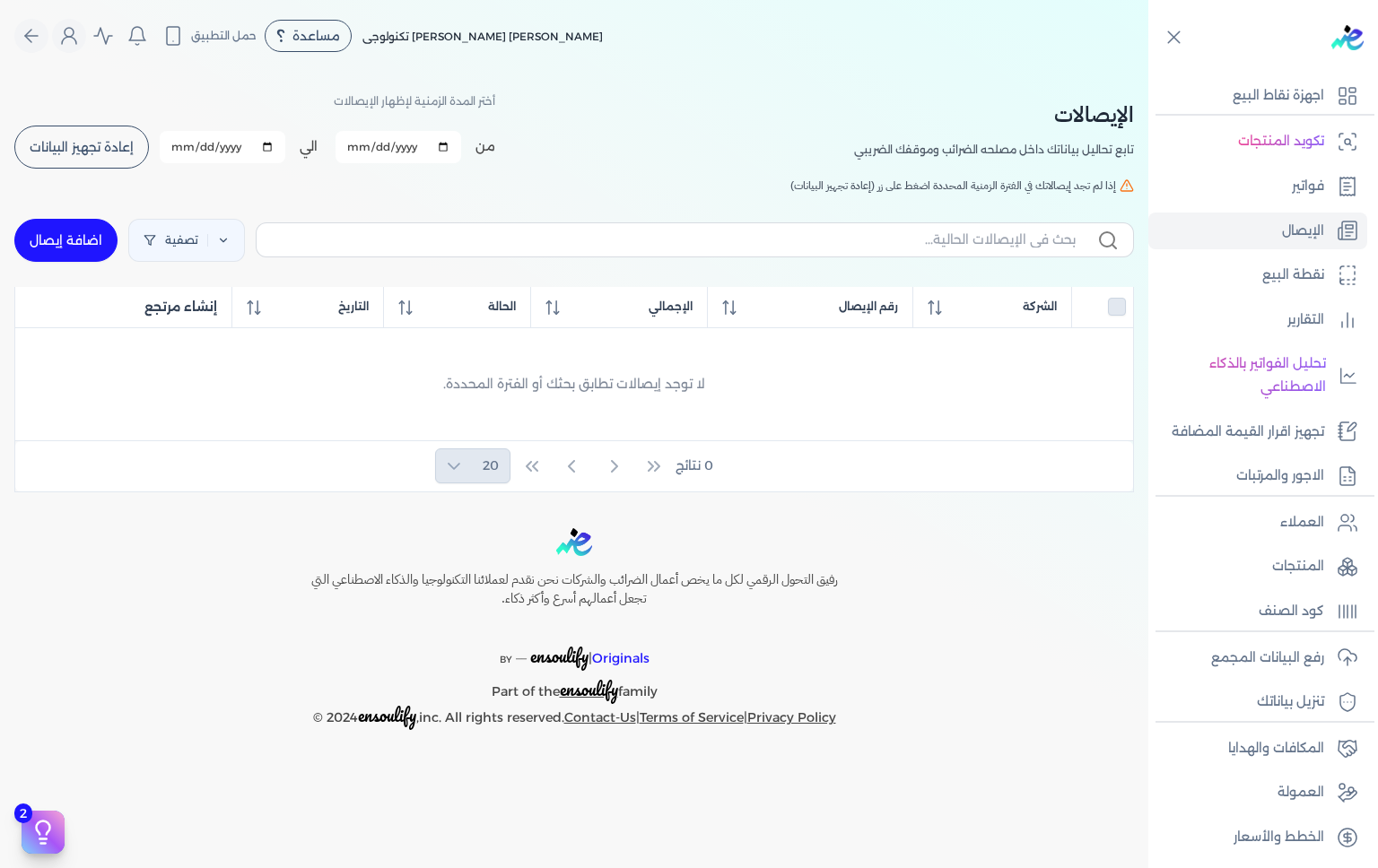
click at [1321, 269] on p "نقطة البيع" at bounding box center [1293, 274] width 62 height 23
select select "EGP"
select select "EGS"
select select "B"
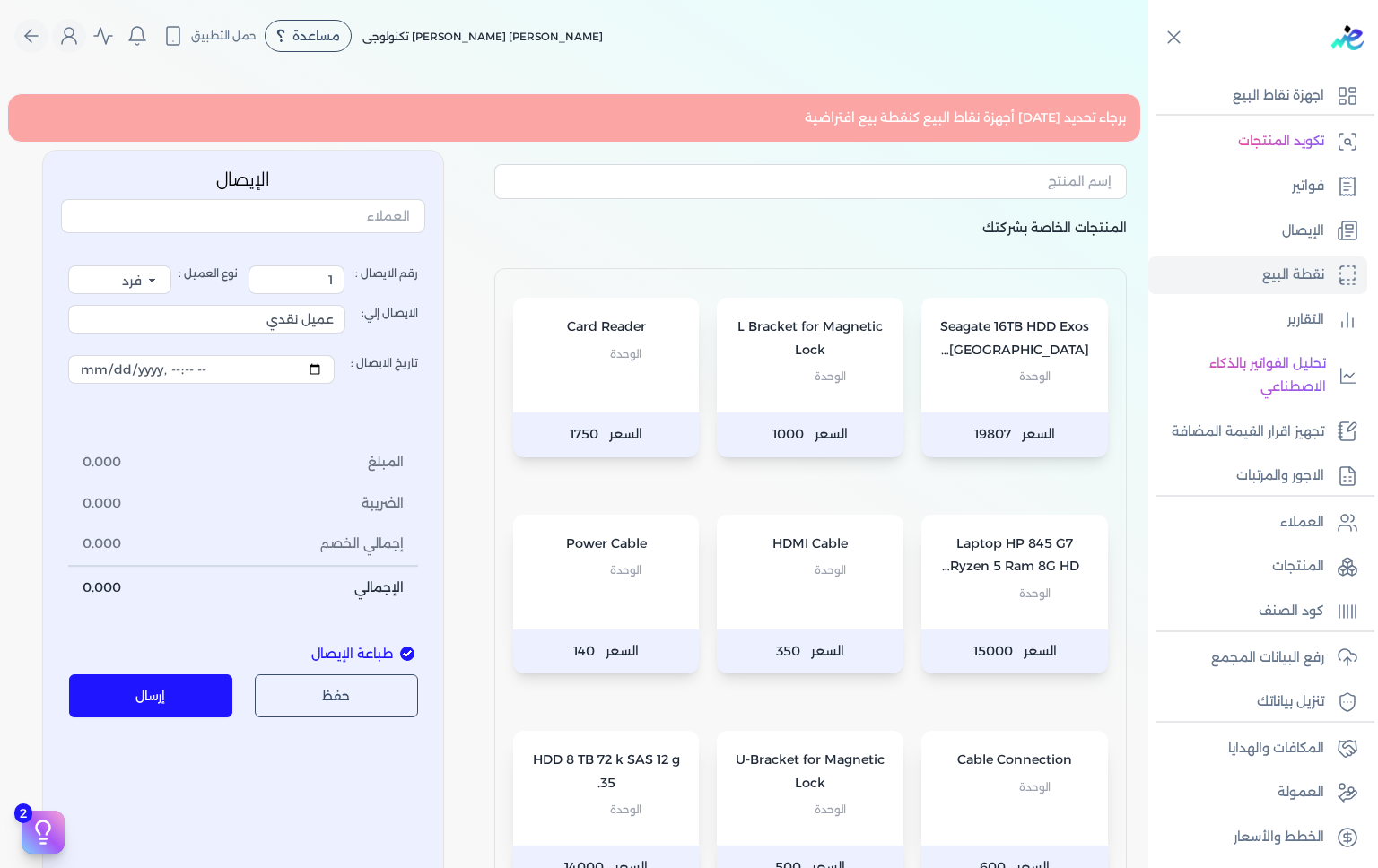
click at [1043, 402] on div "Seagate 16TB HDD Exos X16 Enterprise Hard Drive (ST16000NM001G) الوحدة" at bounding box center [1014, 354] width 186 height 115
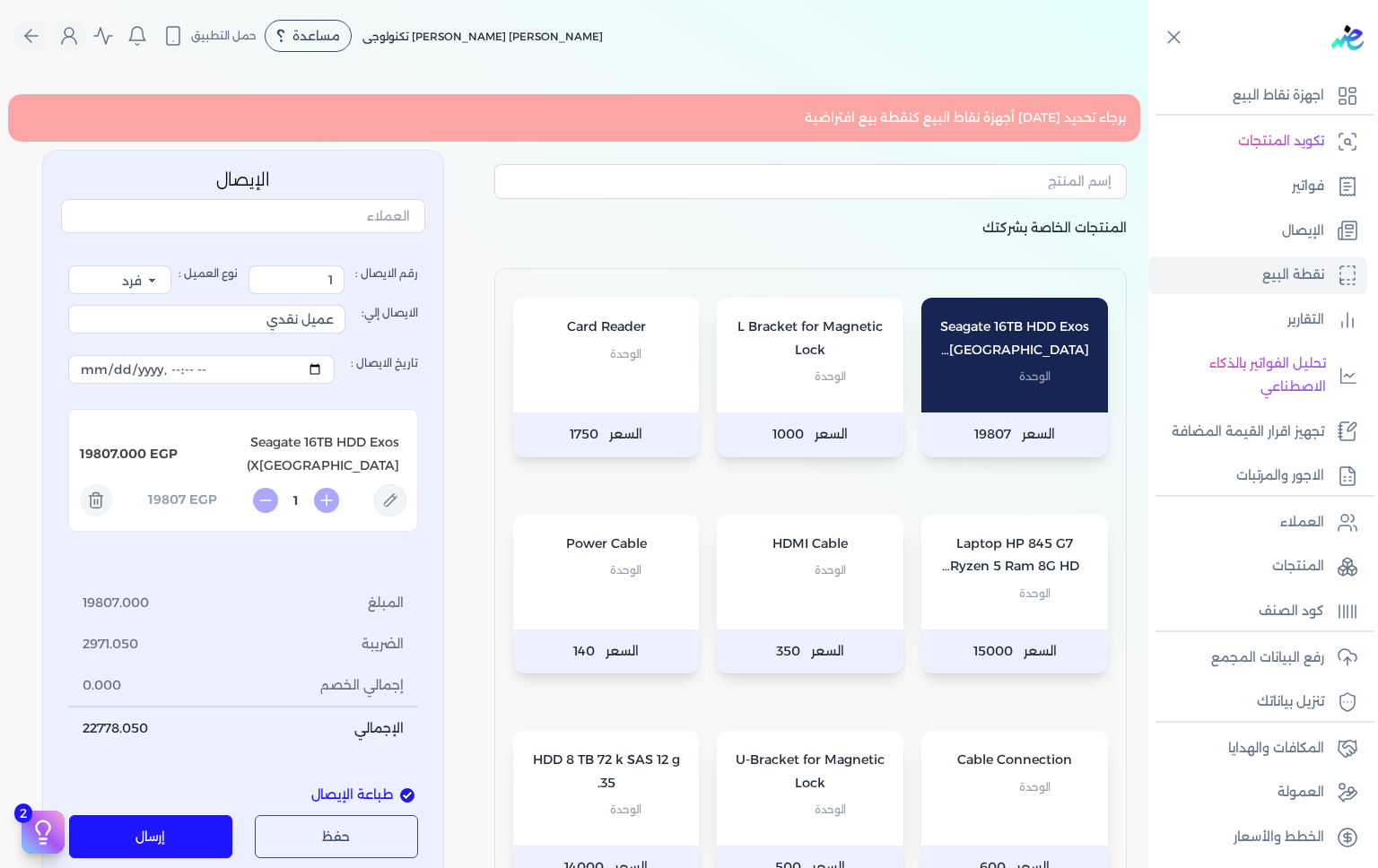
click at [868, 356] on p "L Bracket for Magnetic Lock" at bounding box center [810, 339] width 151 height 46
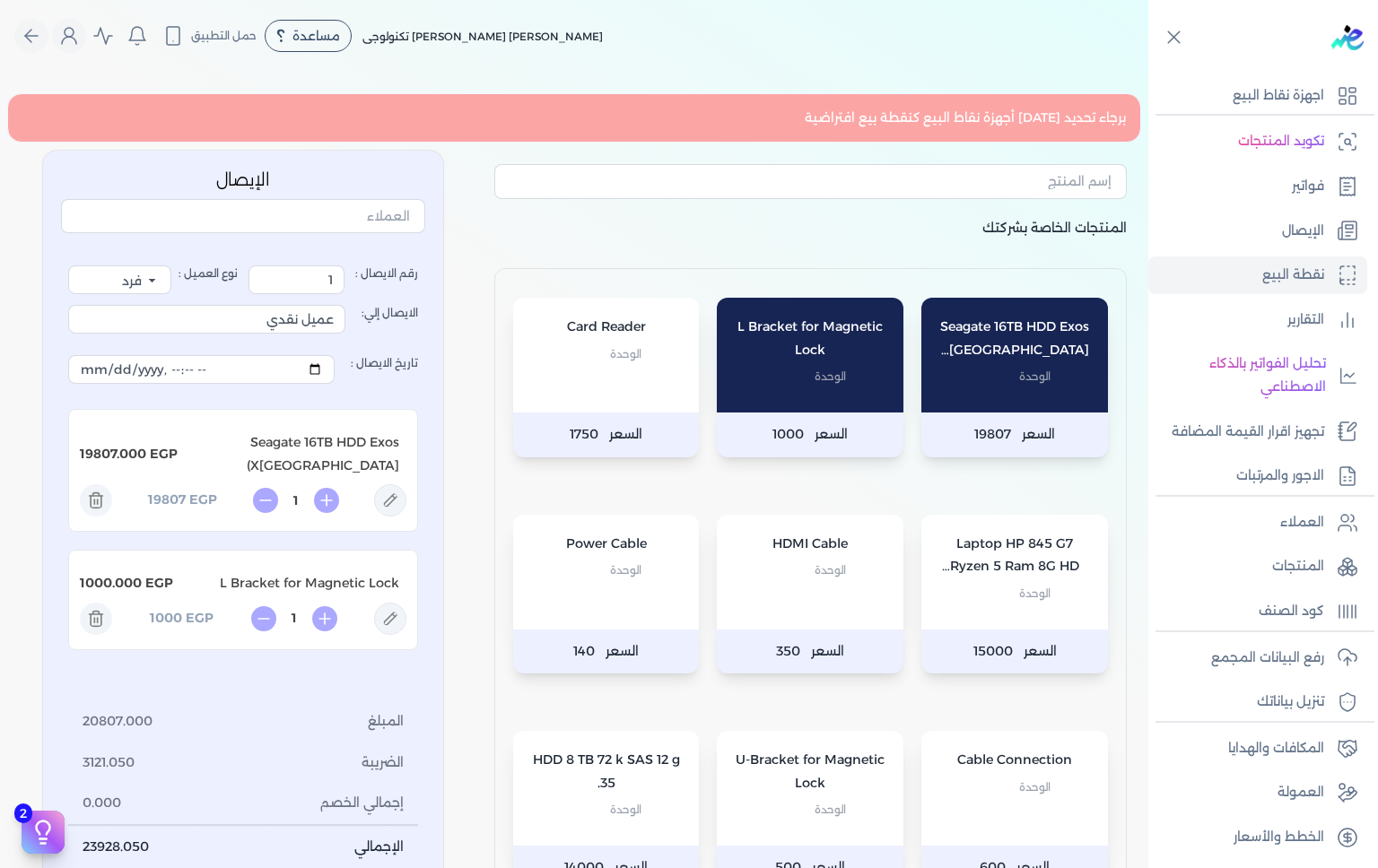
click at [860, 542] on p "HDMI Cable" at bounding box center [810, 544] width 151 height 23
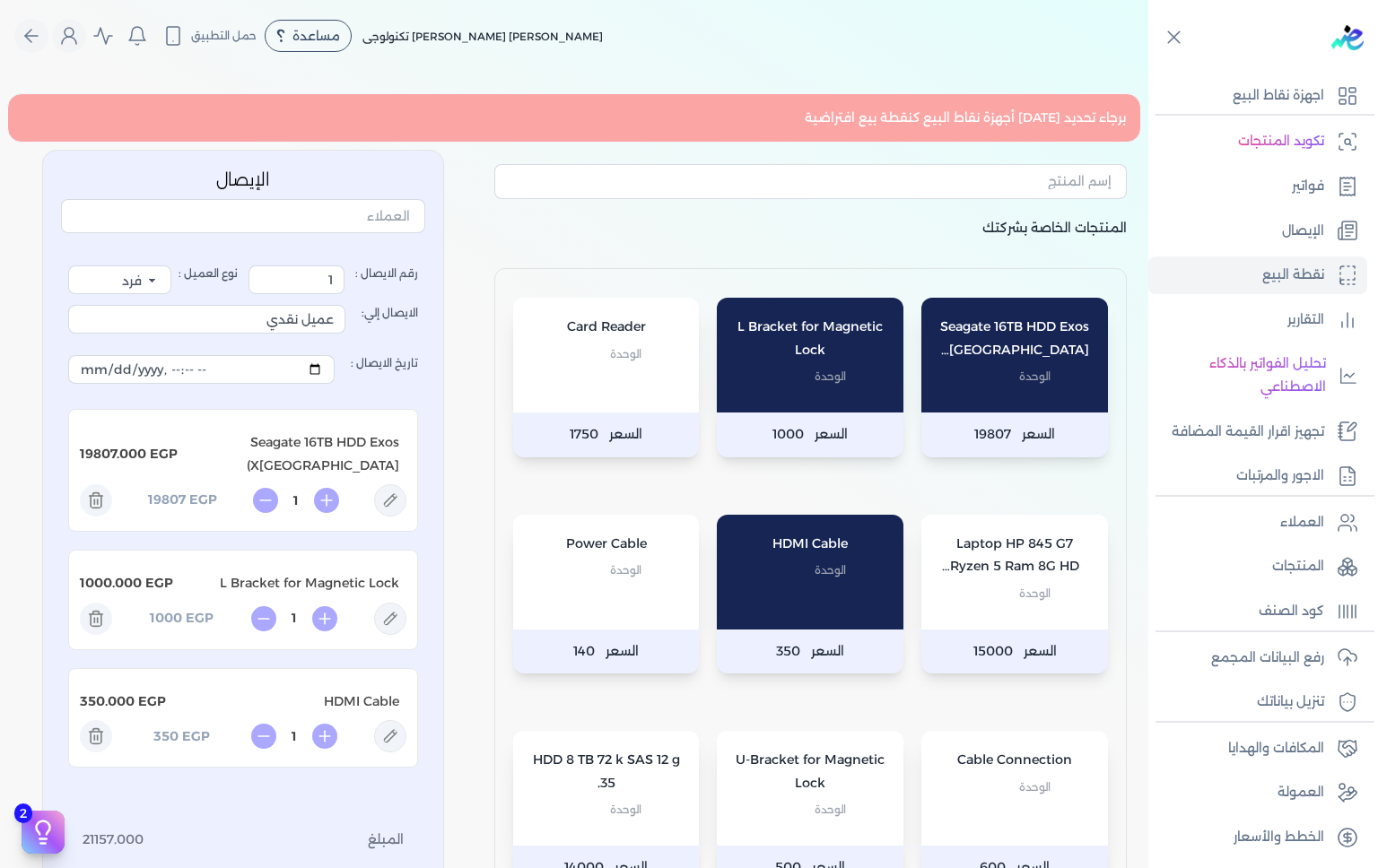
click at [678, 530] on div "Power Cable الوحدة" at bounding box center [606, 572] width 186 height 115
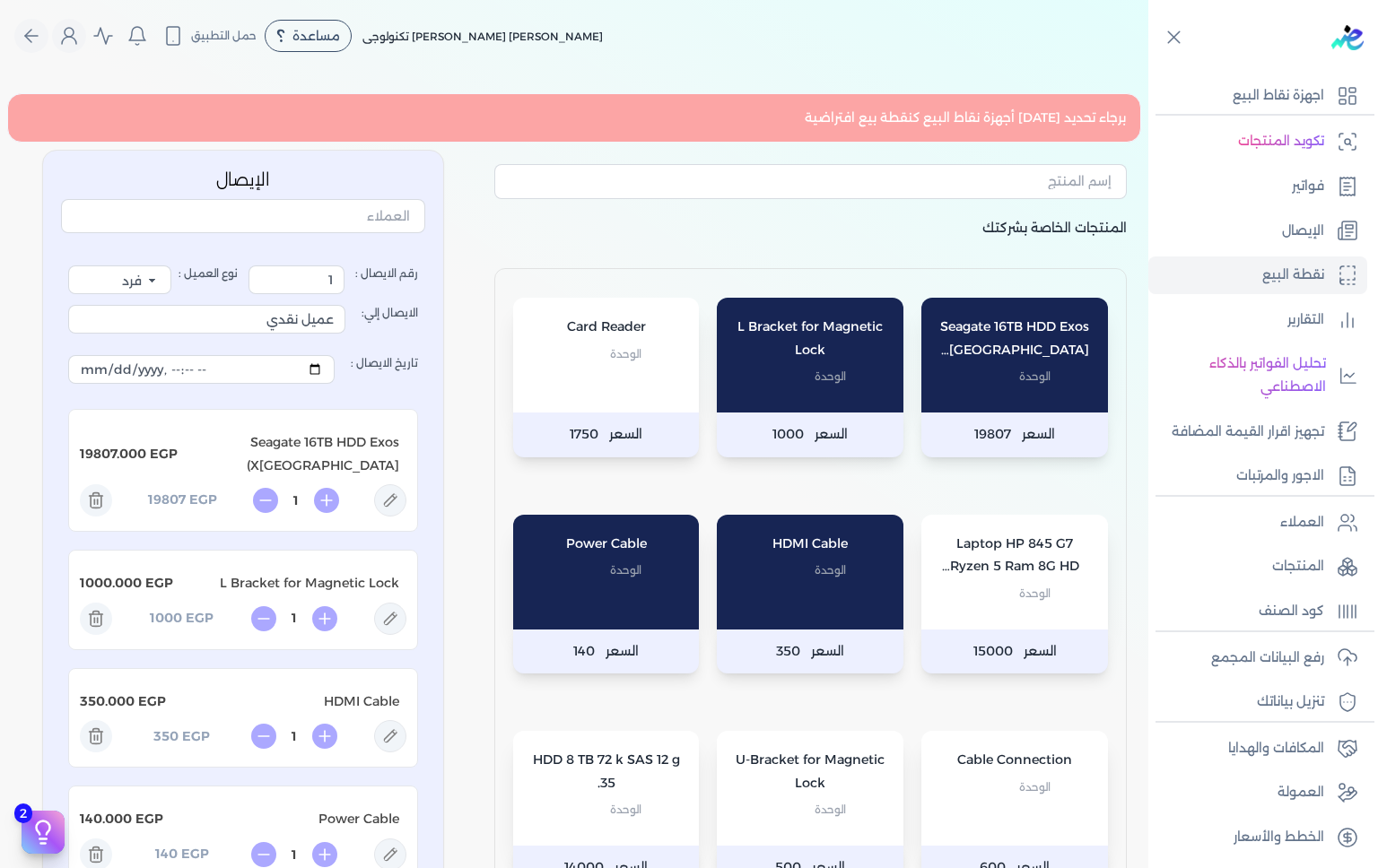
click at [656, 351] on p "الوحدة" at bounding box center [607, 353] width 151 height 23
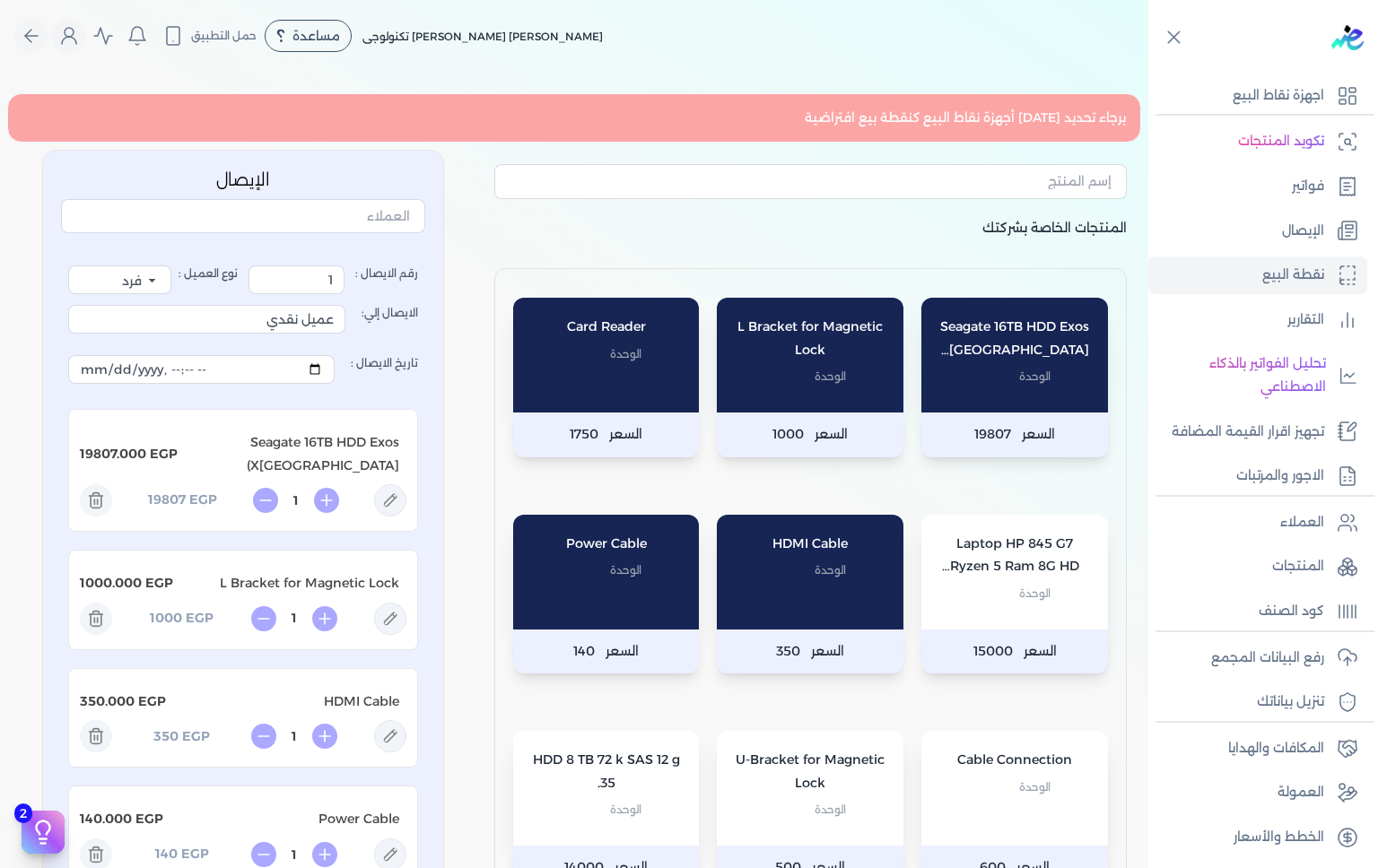
click at [841, 348] on p "L Bracket for Magnetic Lock" at bounding box center [810, 339] width 151 height 46
click at [846, 366] on span "الوحدة" at bounding box center [830, 376] width 31 height 23
click at [830, 357] on p "L Bracket for Magnetic Lock" at bounding box center [810, 339] width 151 height 46
click at [825, 362] on div "L Bracket for Magnetic Lock الوحدة" at bounding box center [810, 354] width 186 height 115
click at [118, 517] on div "1 EGP 19807" at bounding box center [243, 500] width 327 height 32
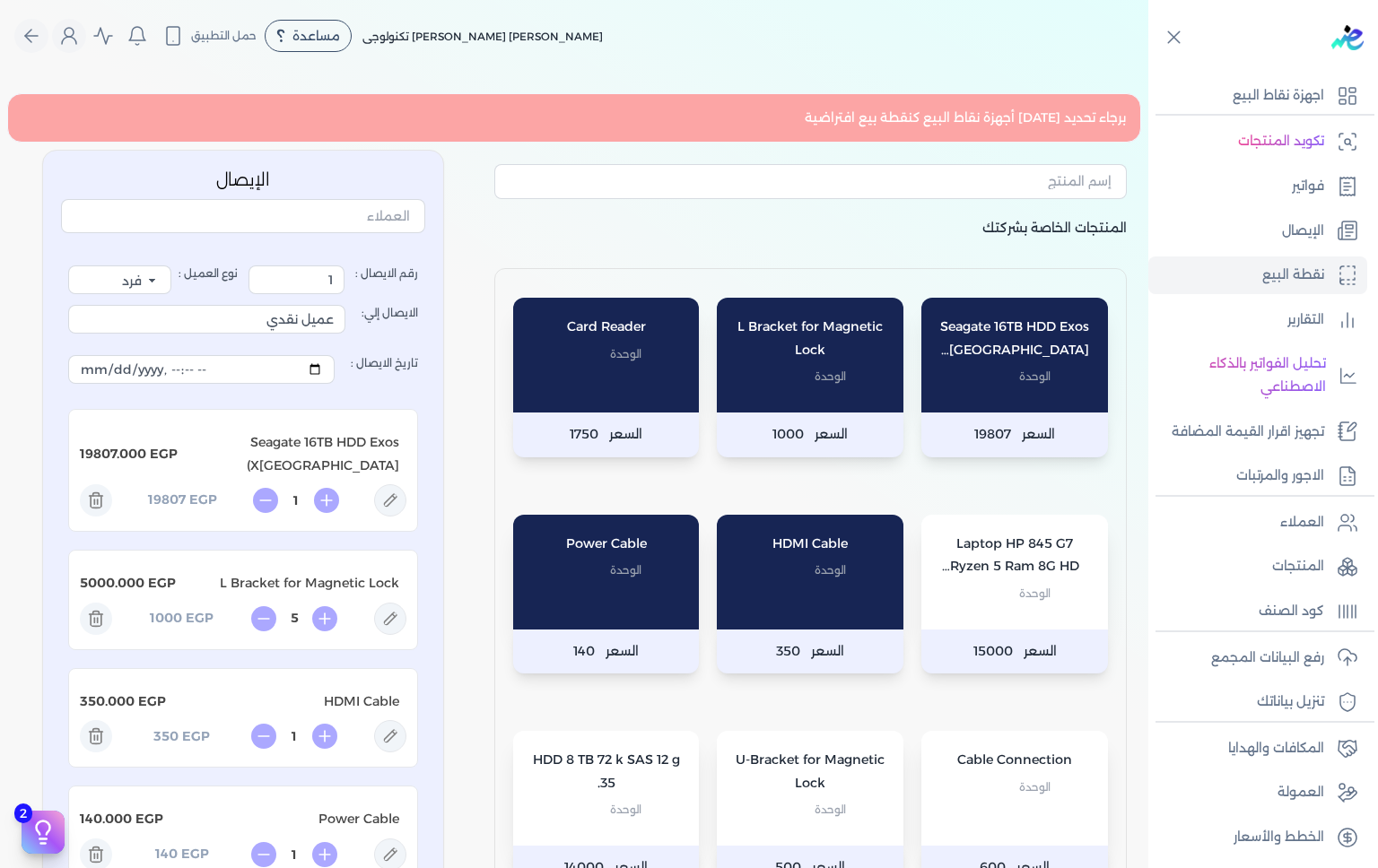
click at [100, 634] on icon at bounding box center [95, 618] width 32 height 32
type input "1"
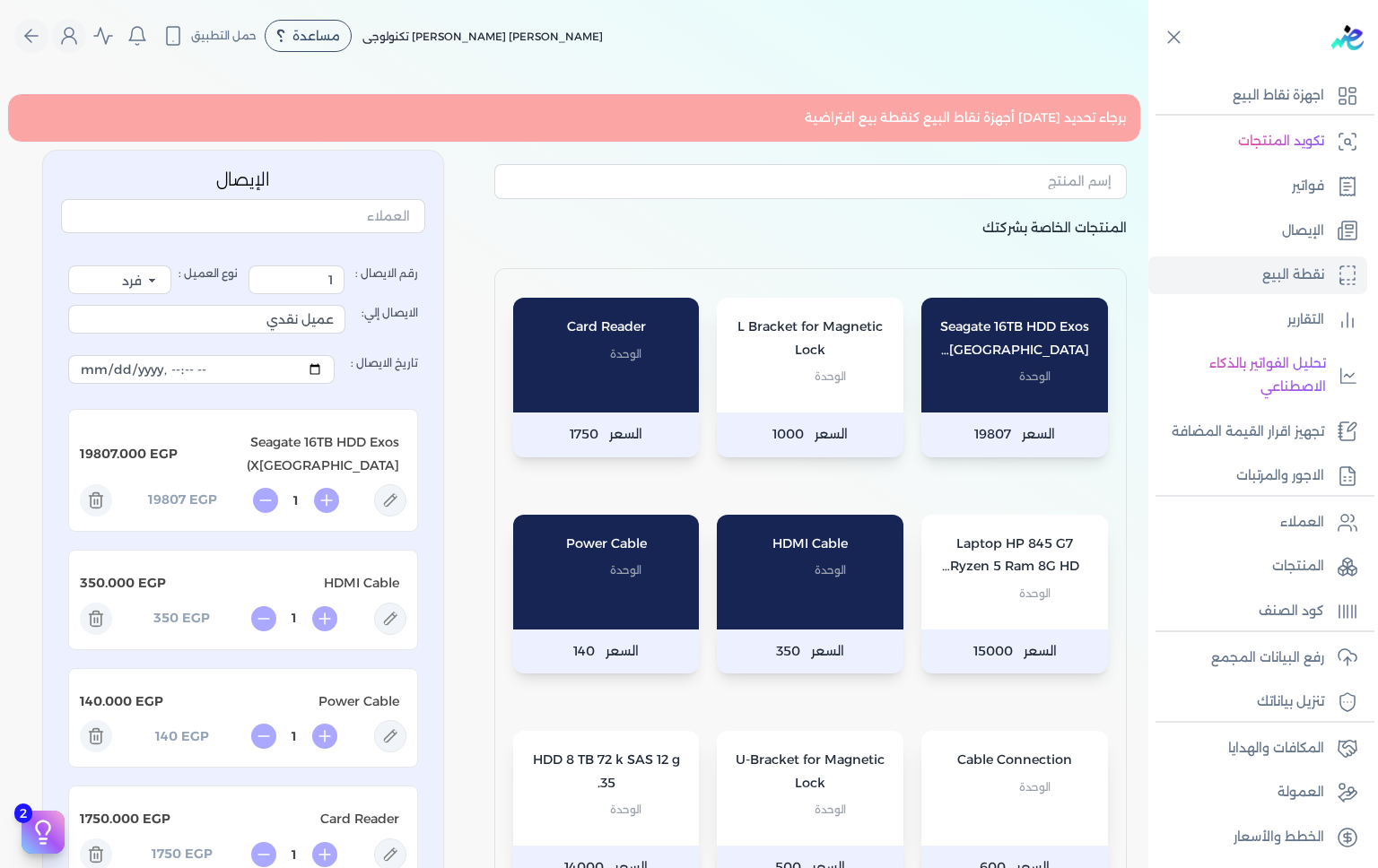
click at [98, 504] on line at bounding box center [98, 501] width 0 height 5
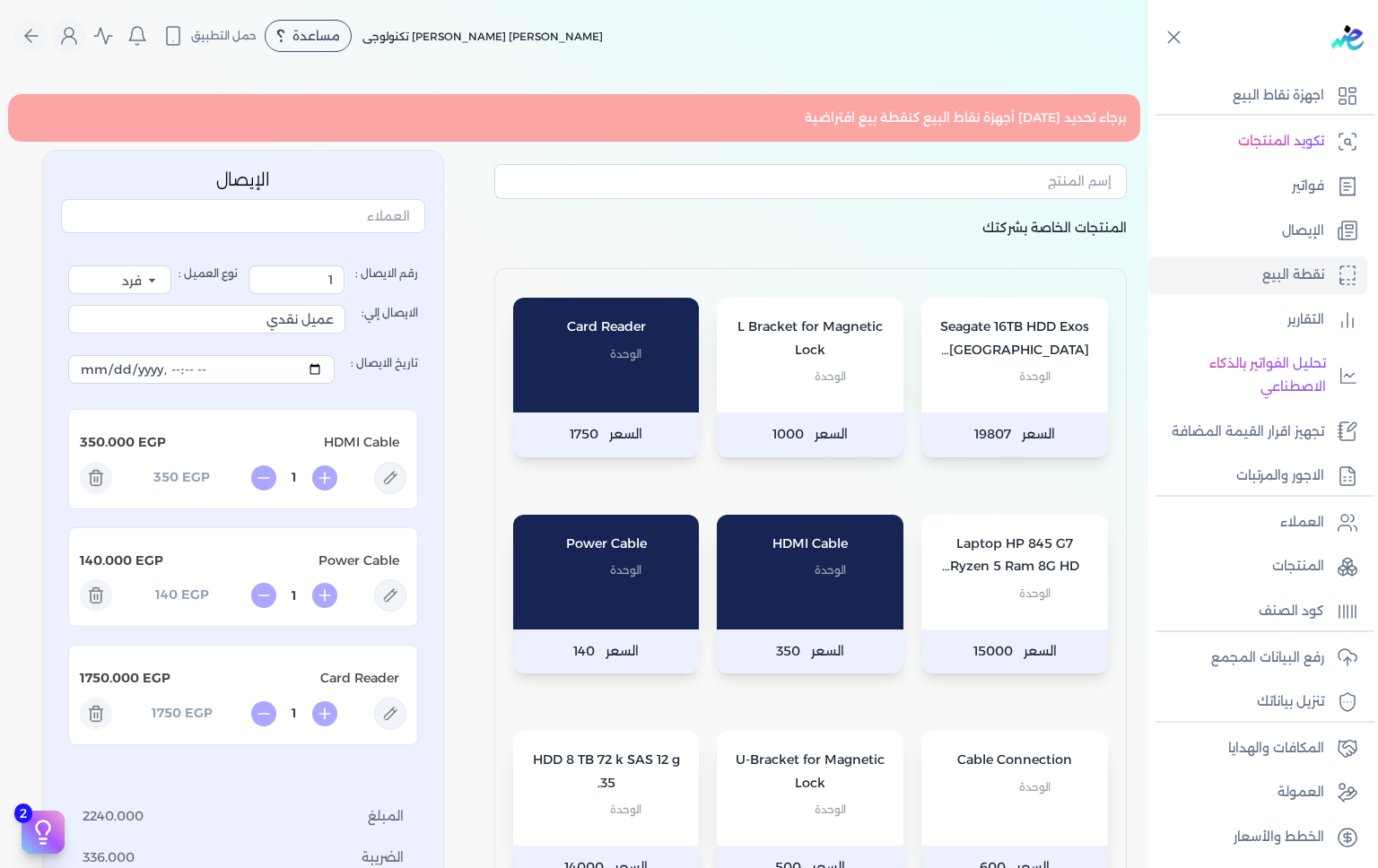
click at [98, 595] on line at bounding box center [98, 596] width 0 height 5
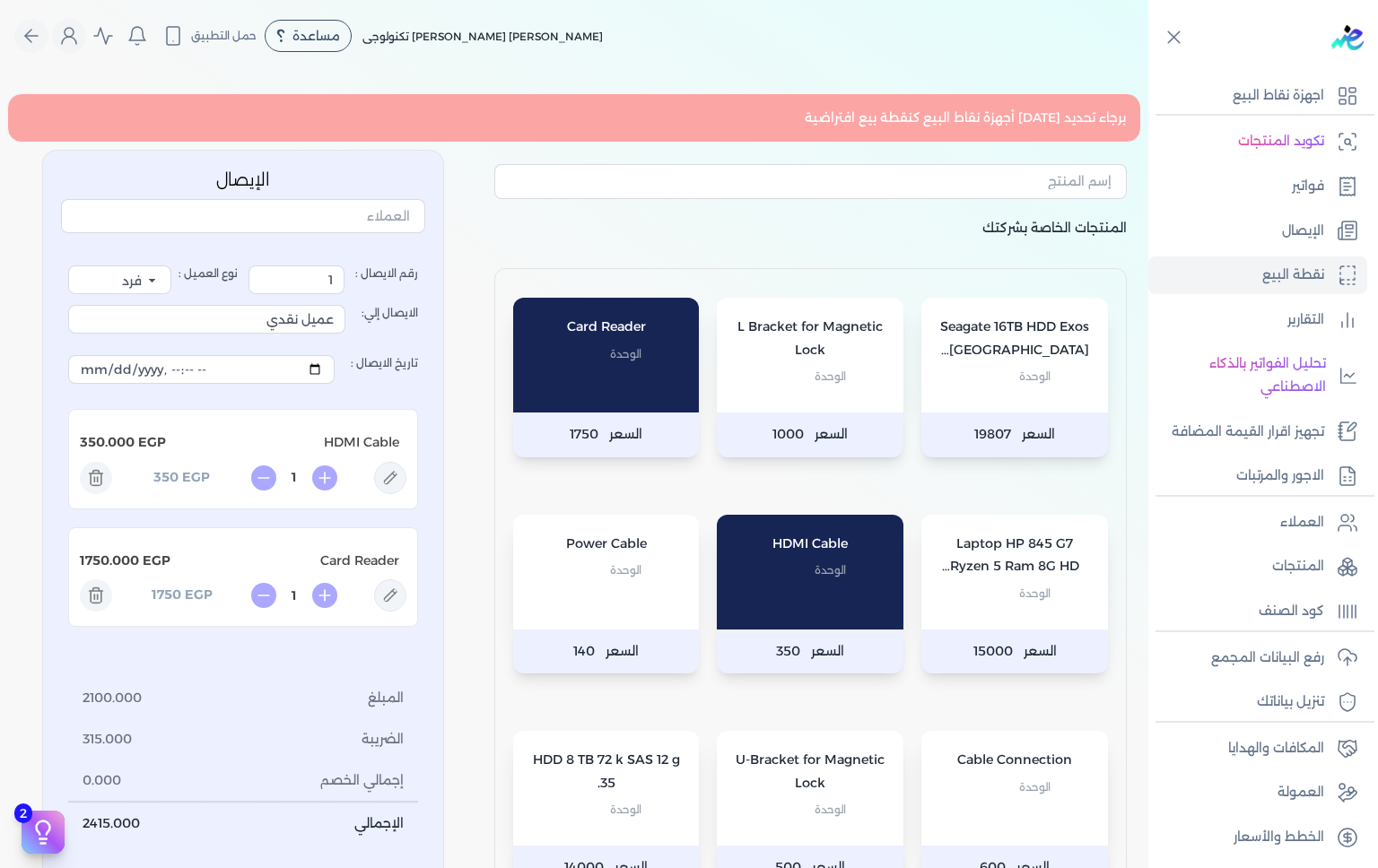
click at [100, 470] on icon at bounding box center [95, 477] width 32 height 32
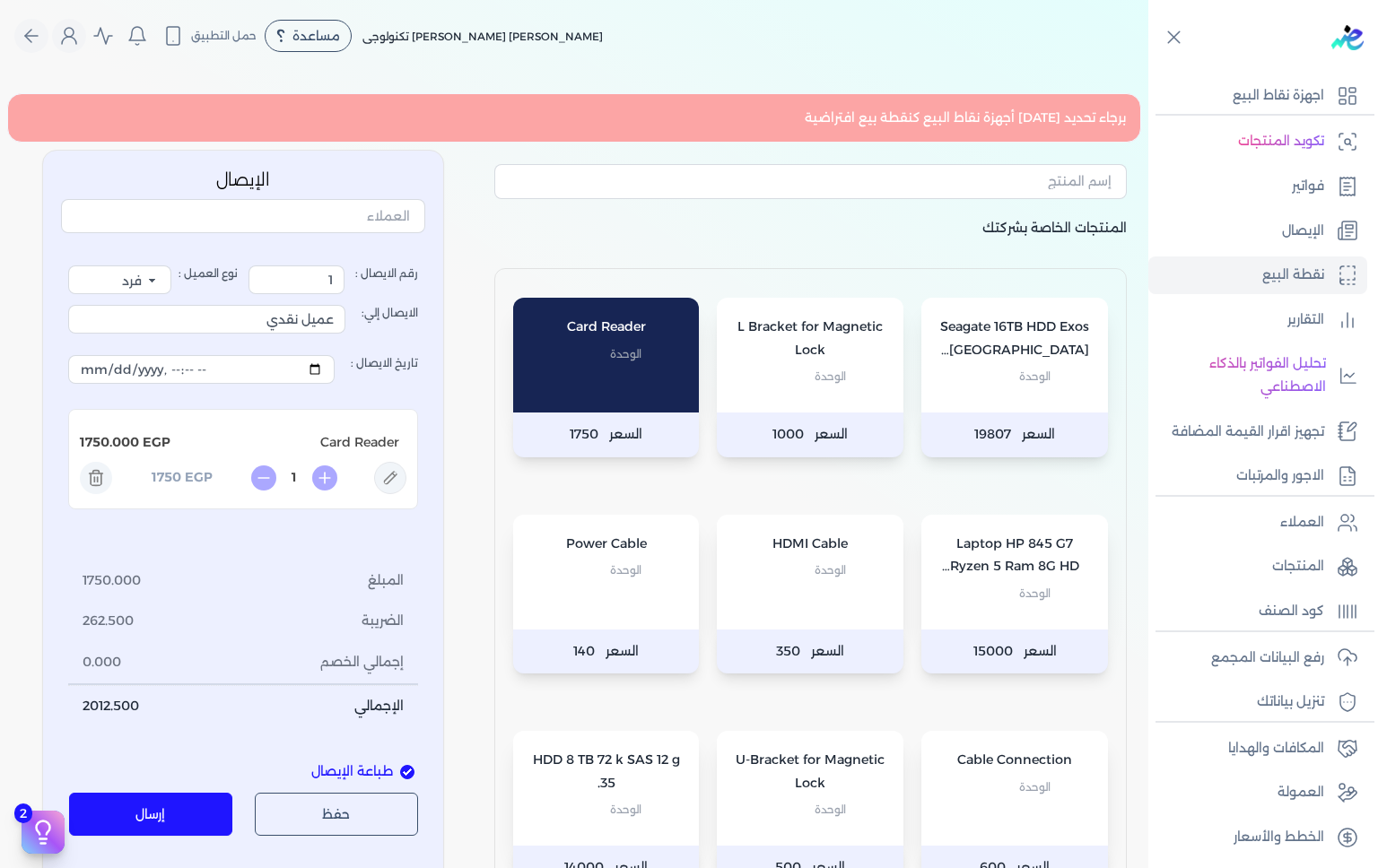
click at [100, 478] on icon at bounding box center [95, 477] width 32 height 32
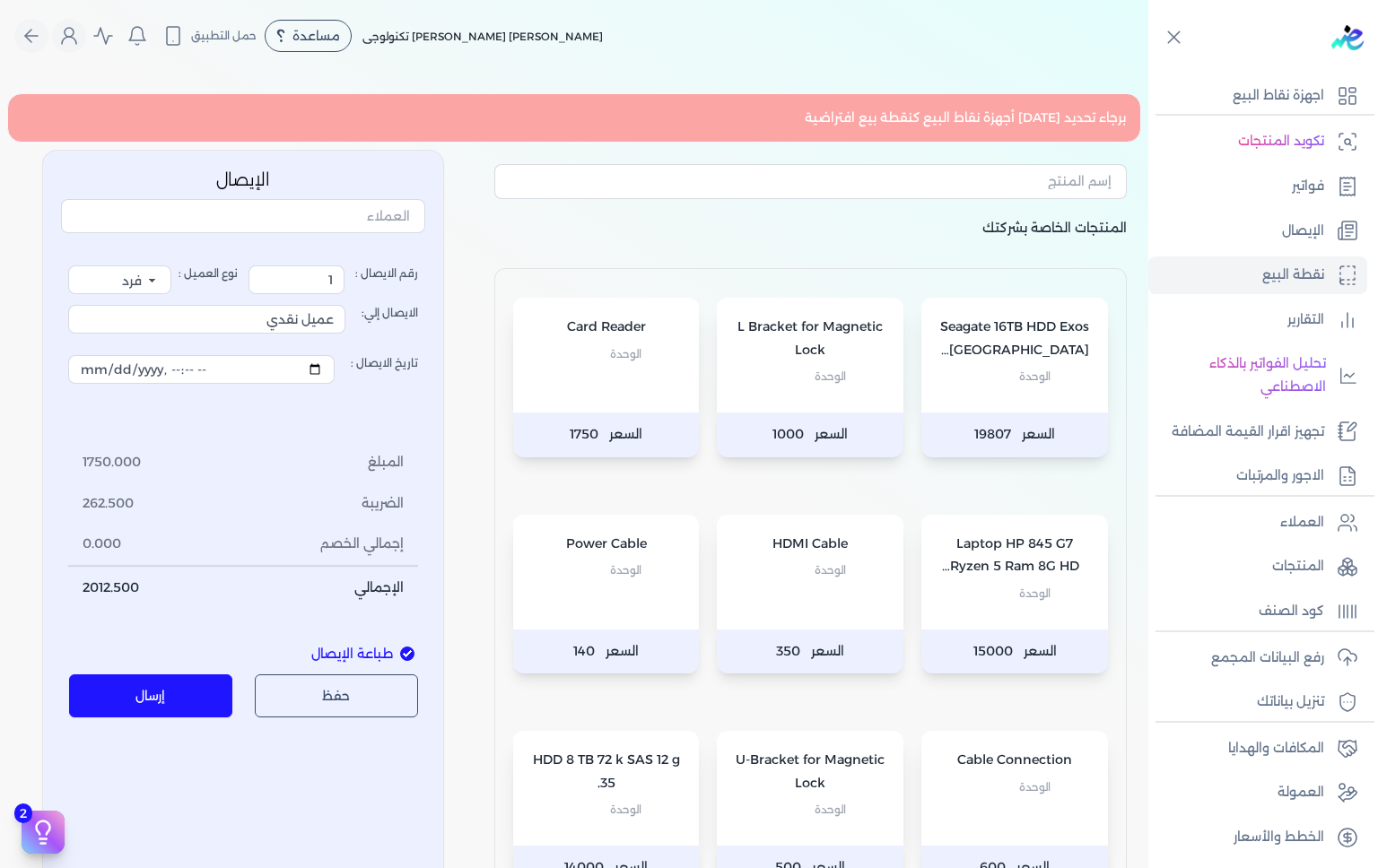
click at [1320, 195] on p "فواتير" at bounding box center [1307, 186] width 32 height 23
click at [1302, 175] on p "فواتير" at bounding box center [1307, 186] width 32 height 23
click at [1316, 186] on p "فواتير" at bounding box center [1307, 186] width 32 height 23
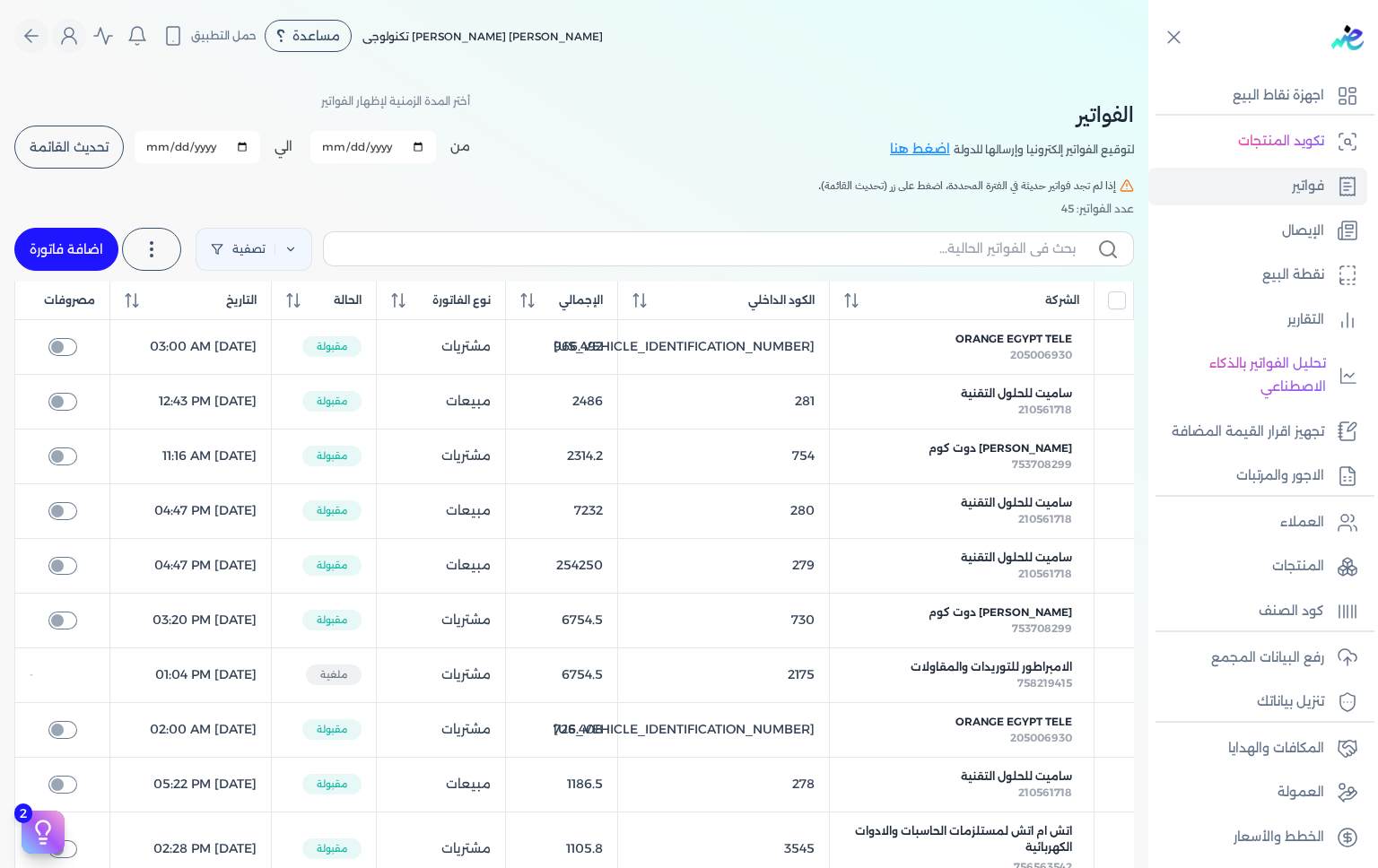
click at [54, 353] on table "الشركة الكود الداخلي الإجمالي نوع الفاتورة الحالة التاريخ مصروفات Orange Egypt …" at bounding box center [575, 858] width 1120 height 1152
click at [66, 338] on input "checkbox" at bounding box center [62, 347] width 28 height 18
checkbox input "true"
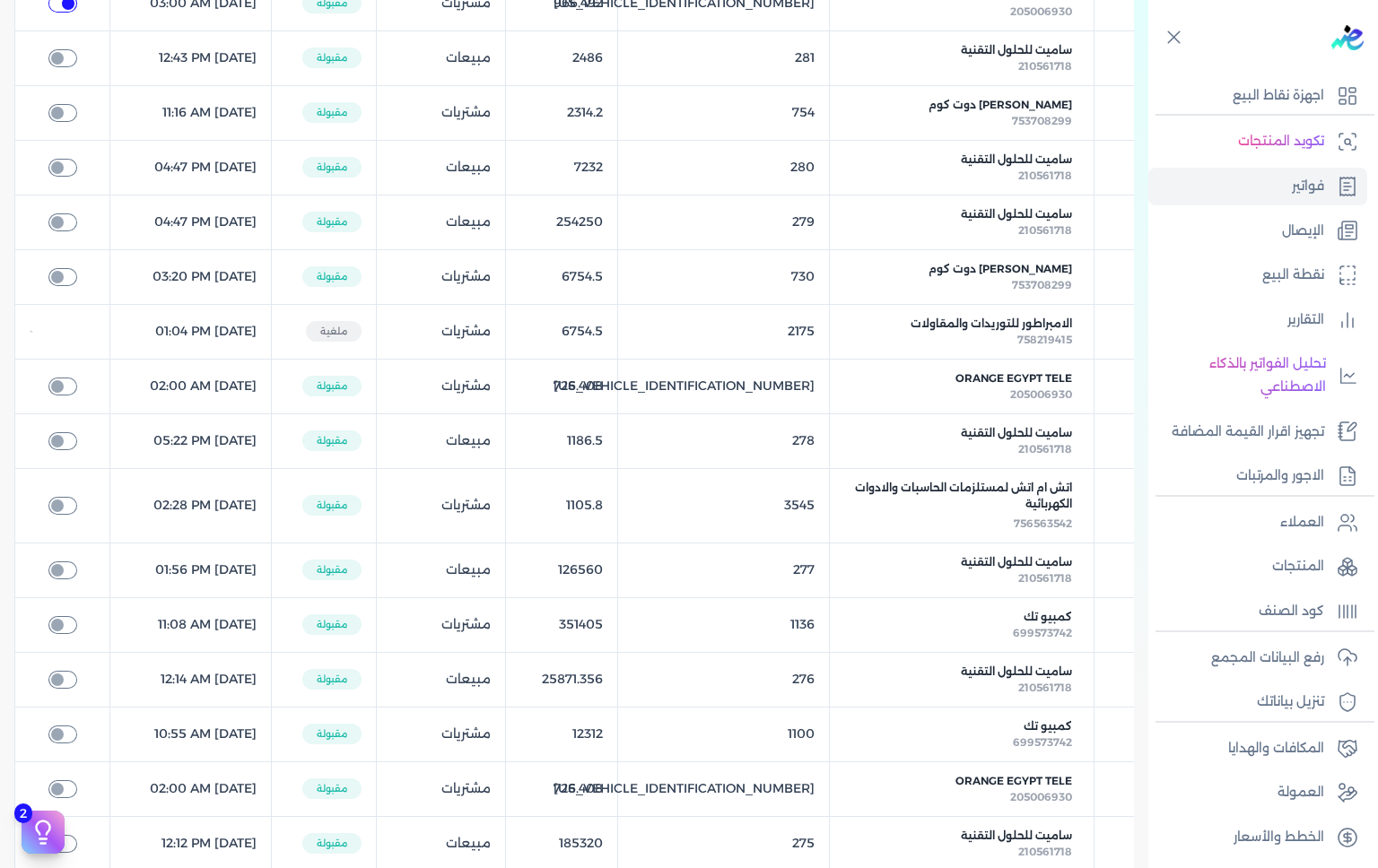
scroll to position [357, 0]
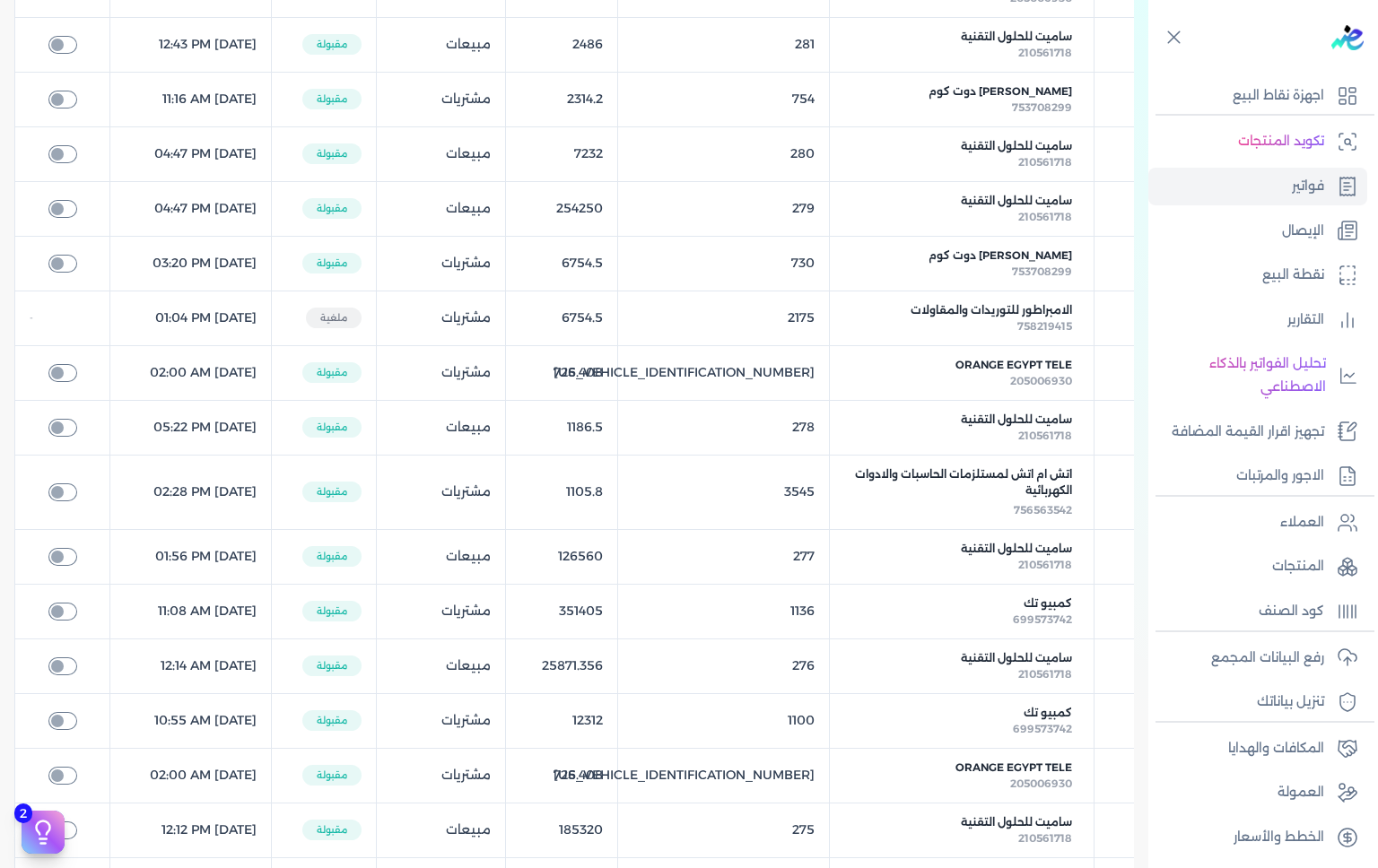
click at [60, 373] on input "checkbox" at bounding box center [62, 373] width 28 height 18
checkbox input "true"
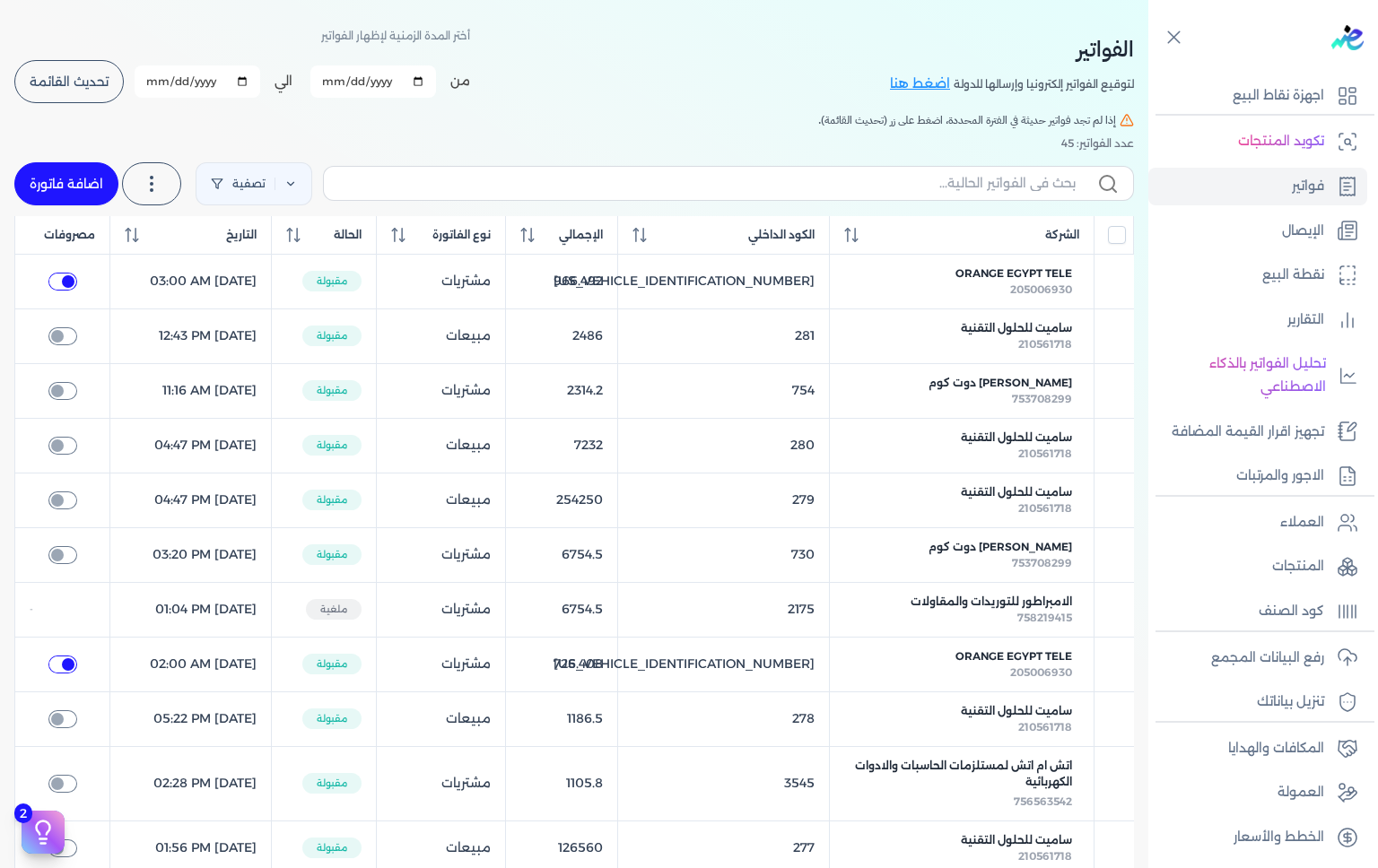
scroll to position [27, 0]
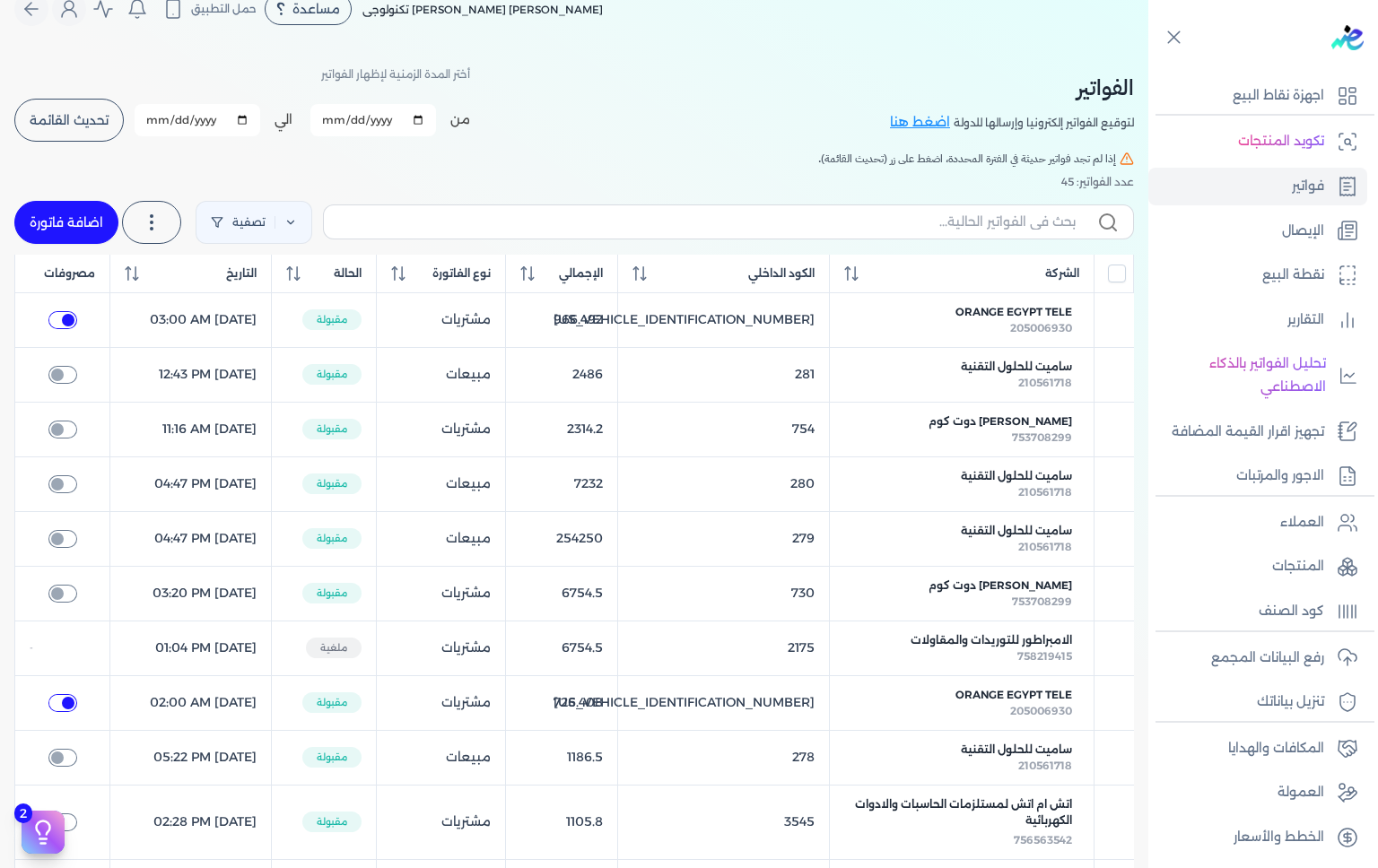
click at [858, 266] on icon at bounding box center [852, 273] width 15 height 15
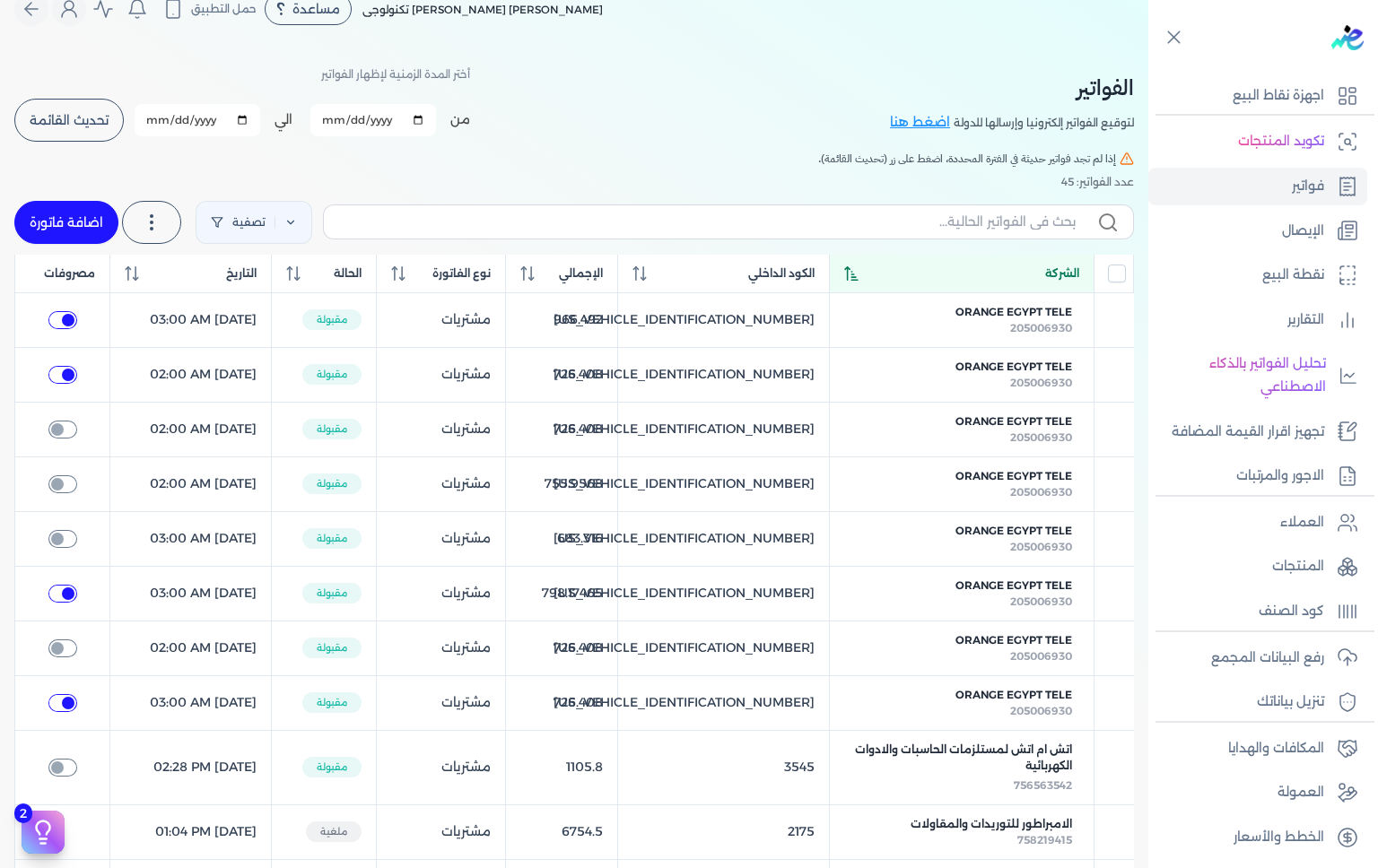
click at [70, 646] on input "checkbox" at bounding box center [62, 649] width 28 height 18
checkbox input "true"
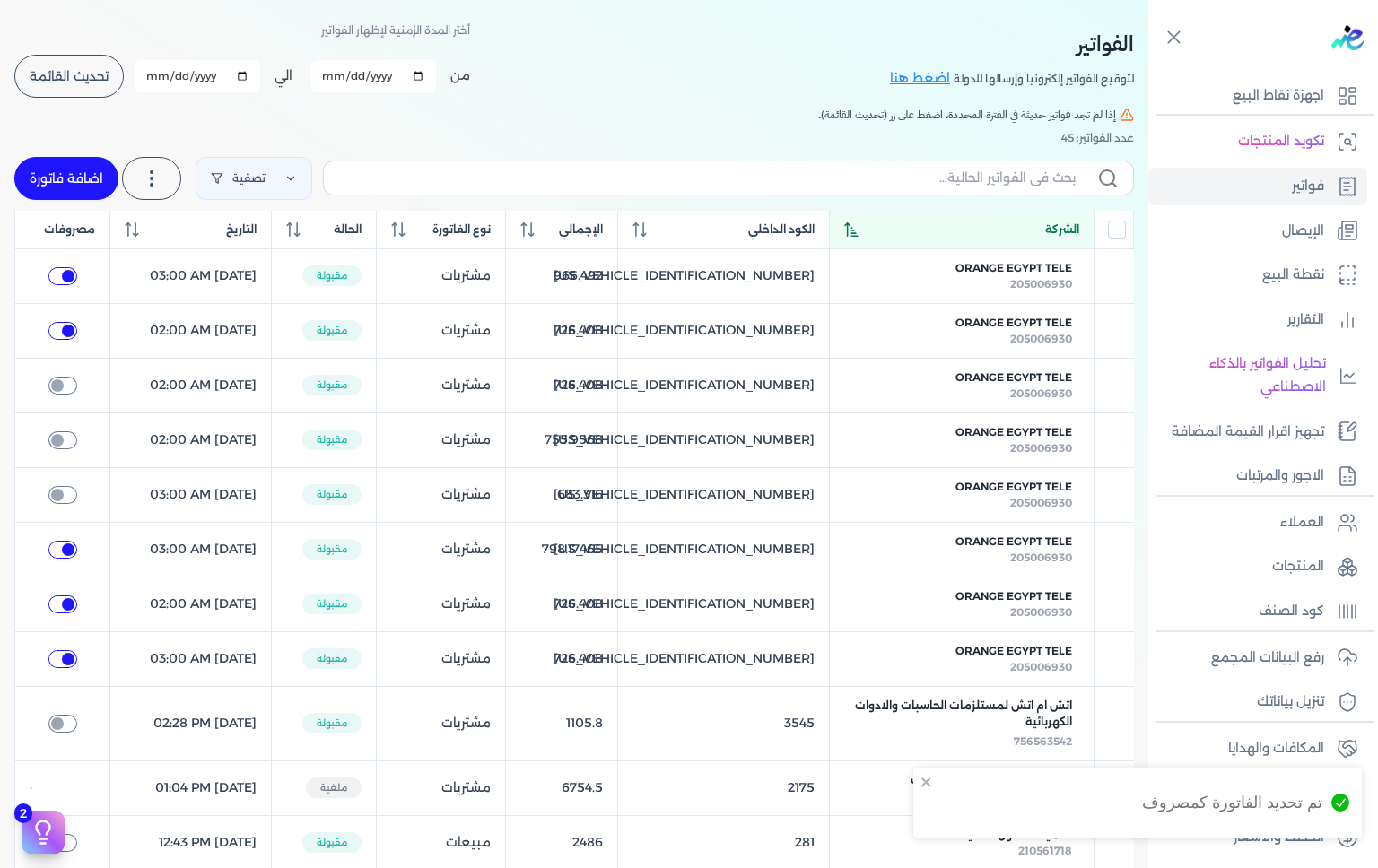
scroll to position [82, 0]
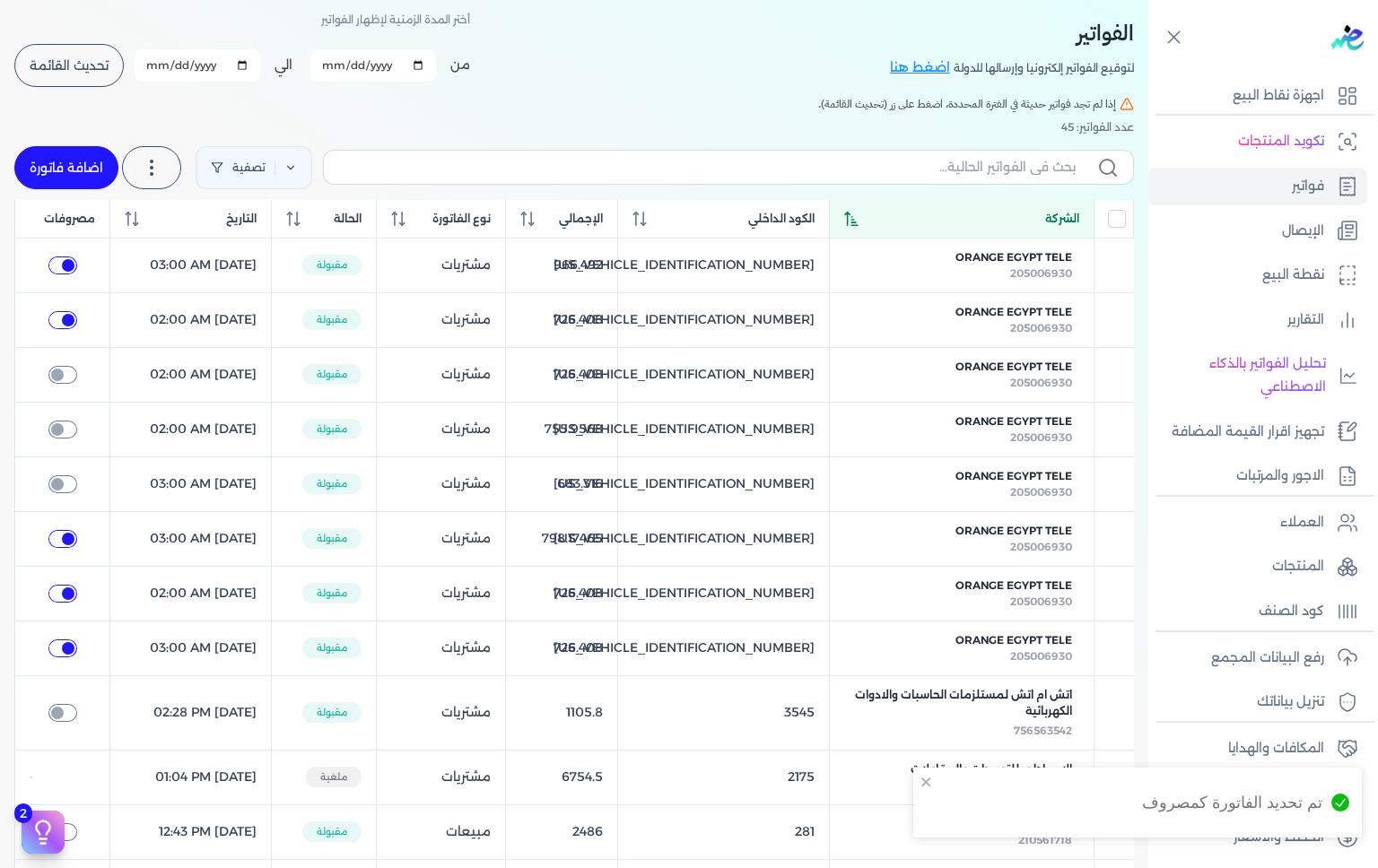
click at [75, 484] on input "checkbox" at bounding box center [62, 484] width 28 height 18
checkbox input "true"
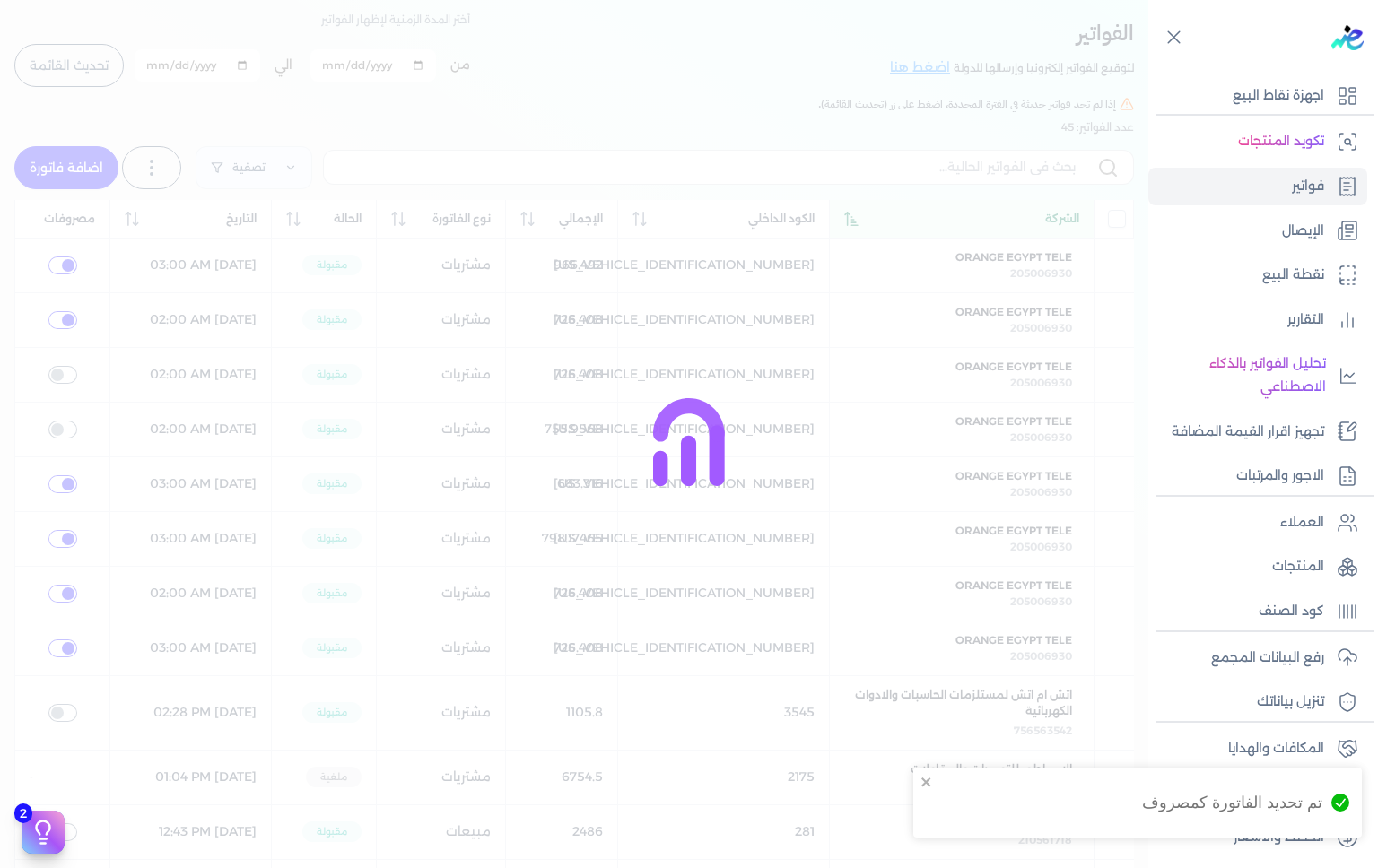
click at [59, 434] on div at bounding box center [689, 434] width 1378 height 868
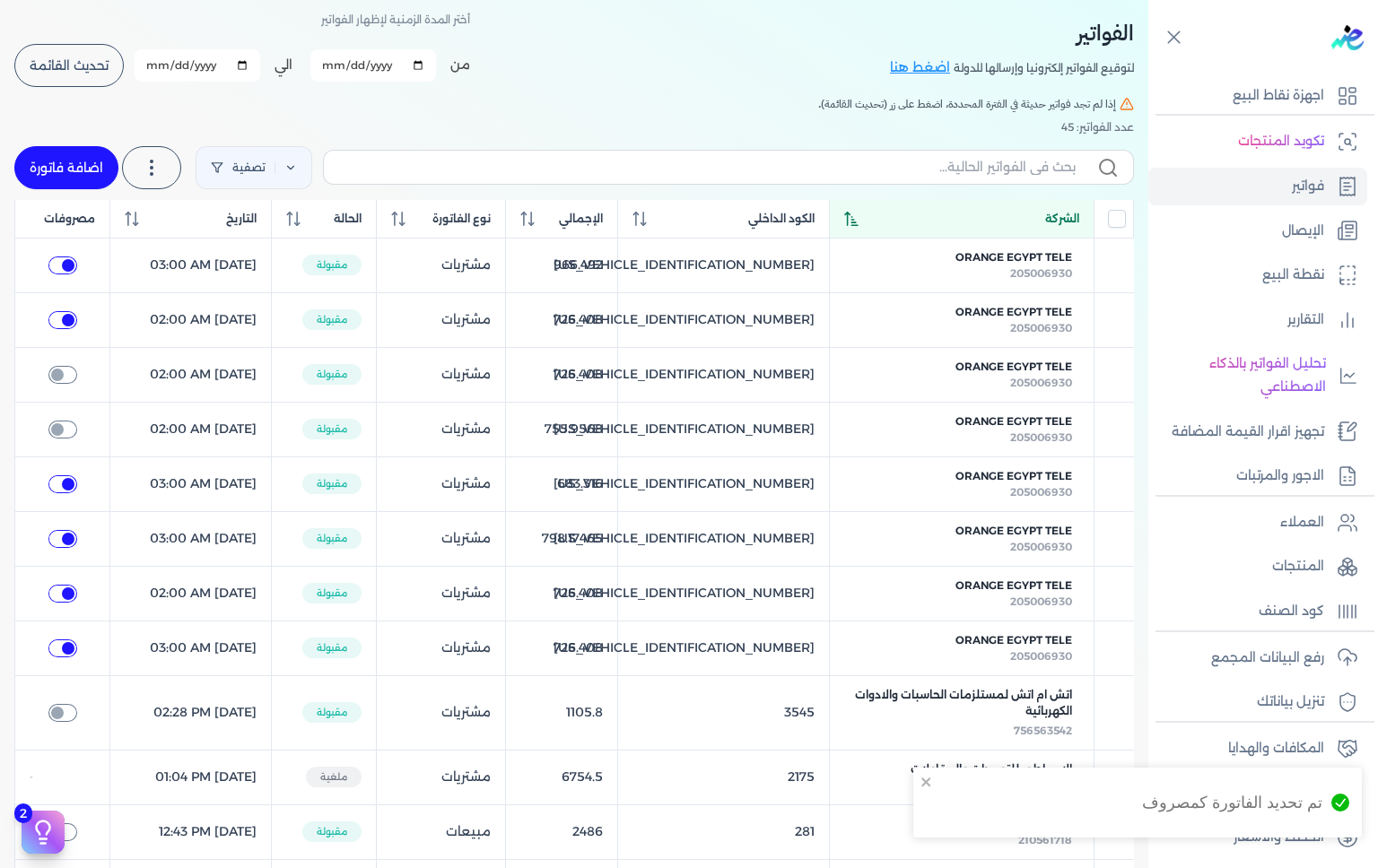
click at [68, 420] on input "checkbox" at bounding box center [62, 429] width 28 height 18
checkbox input "true"
click at [60, 373] on input "checkbox" at bounding box center [62, 375] width 28 height 18
checkbox input "true"
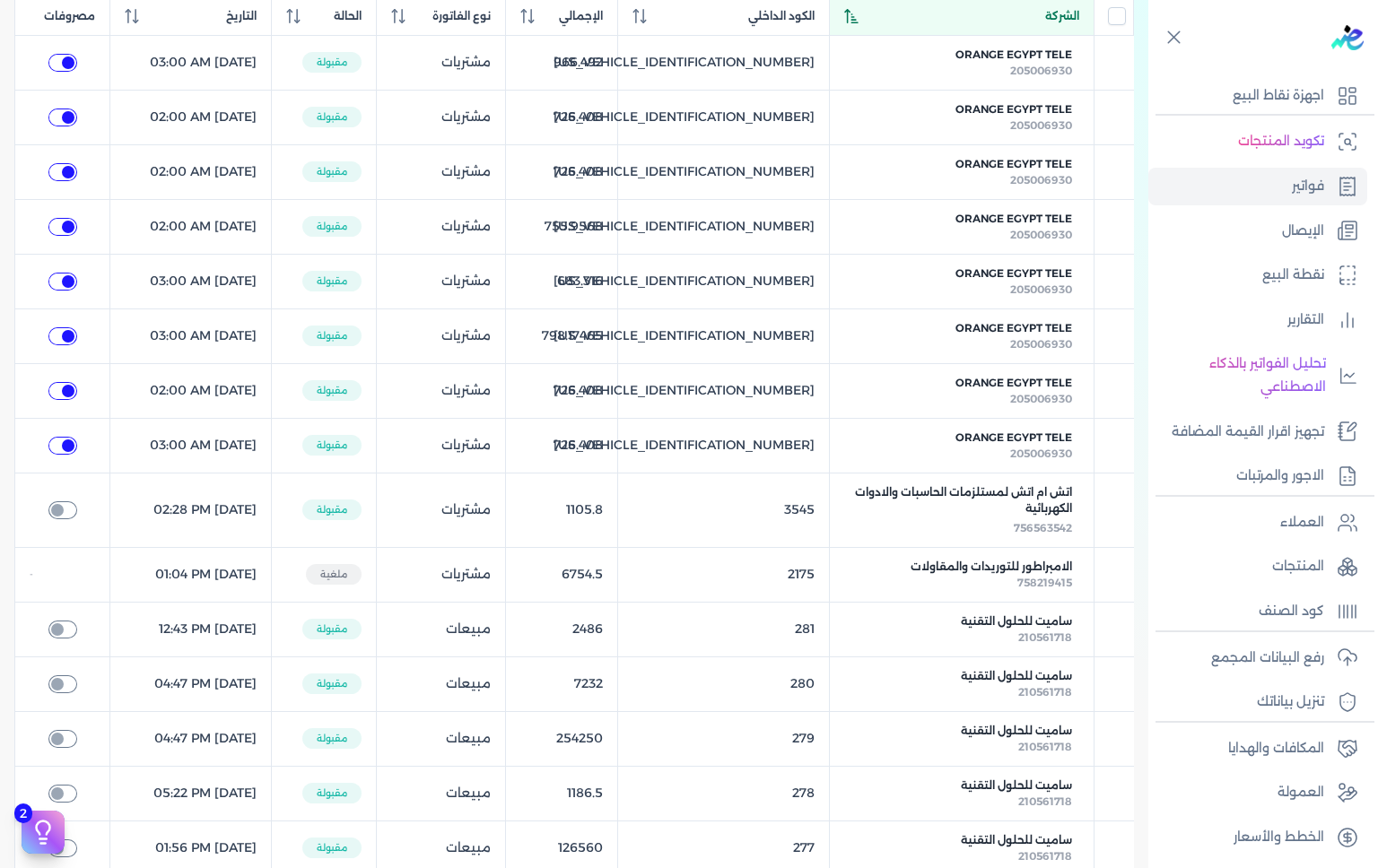
scroll to position [0, 0]
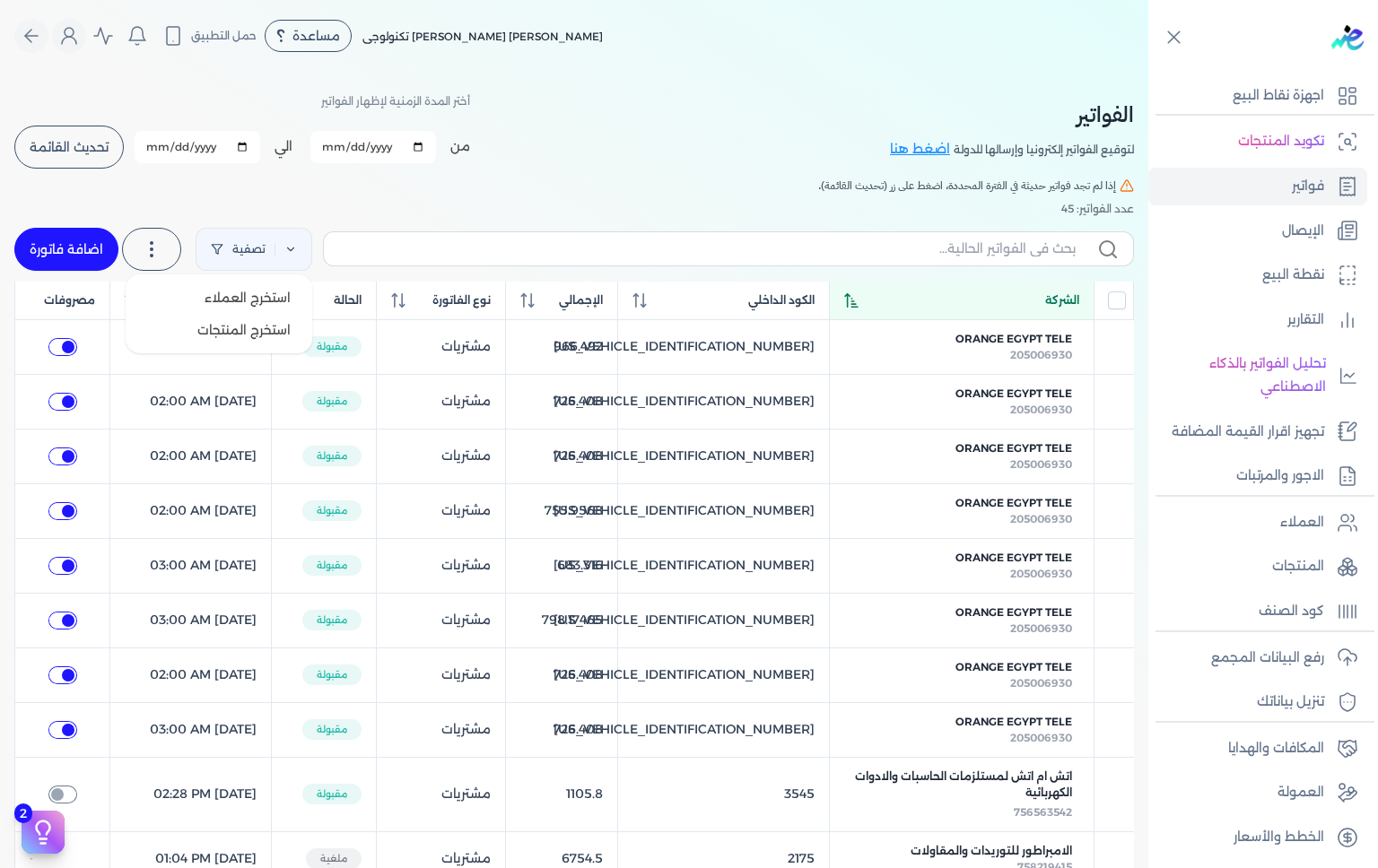
click at [162, 253] on icon at bounding box center [151, 249] width 21 height 21
click at [74, 255] on link "اضافة فاتورة" at bounding box center [66, 249] width 104 height 43
select select "EGP"
select select "B"
select select "EGS"
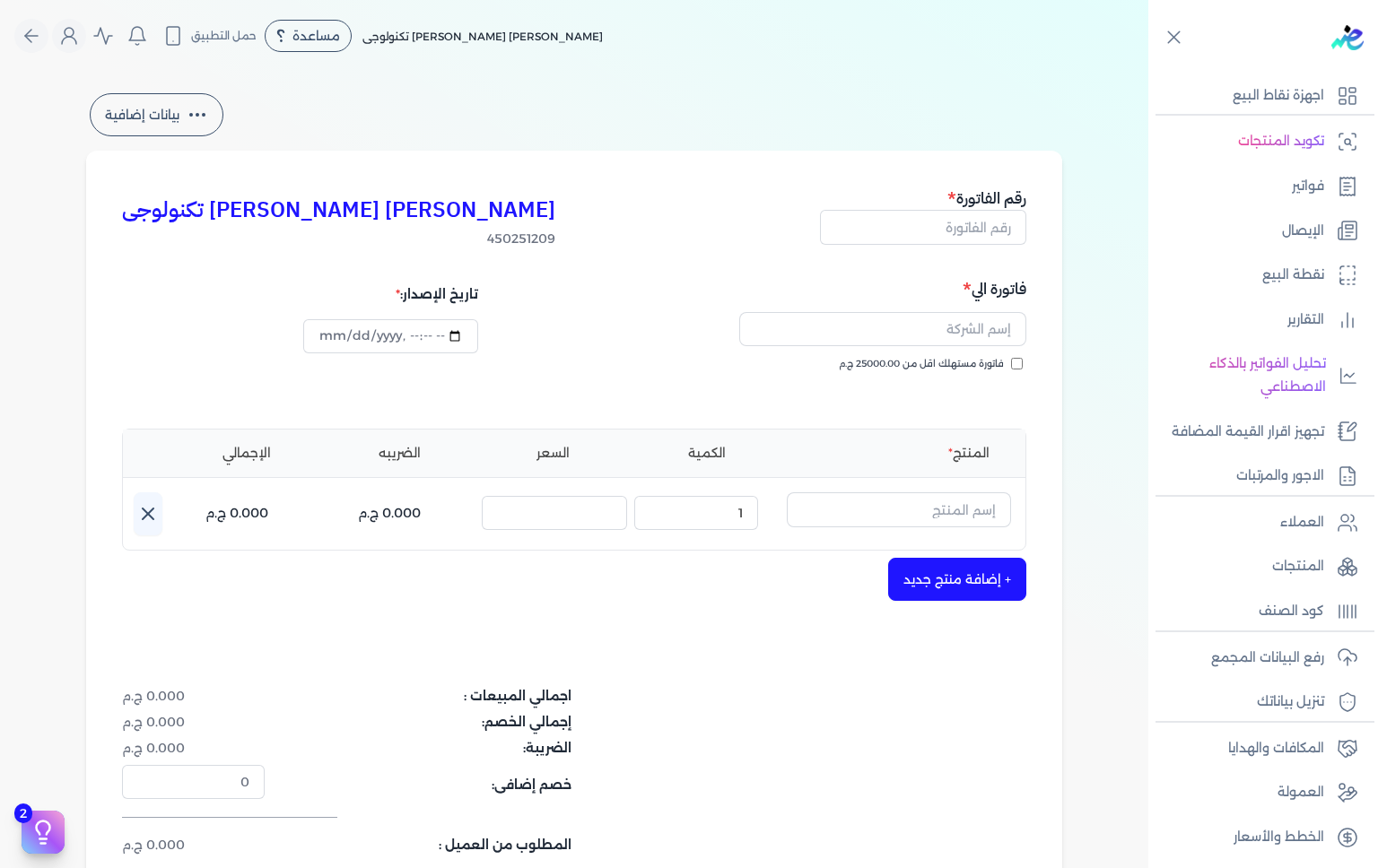
click at [39, 49] on button "Global" at bounding box center [31, 36] width 34 height 34
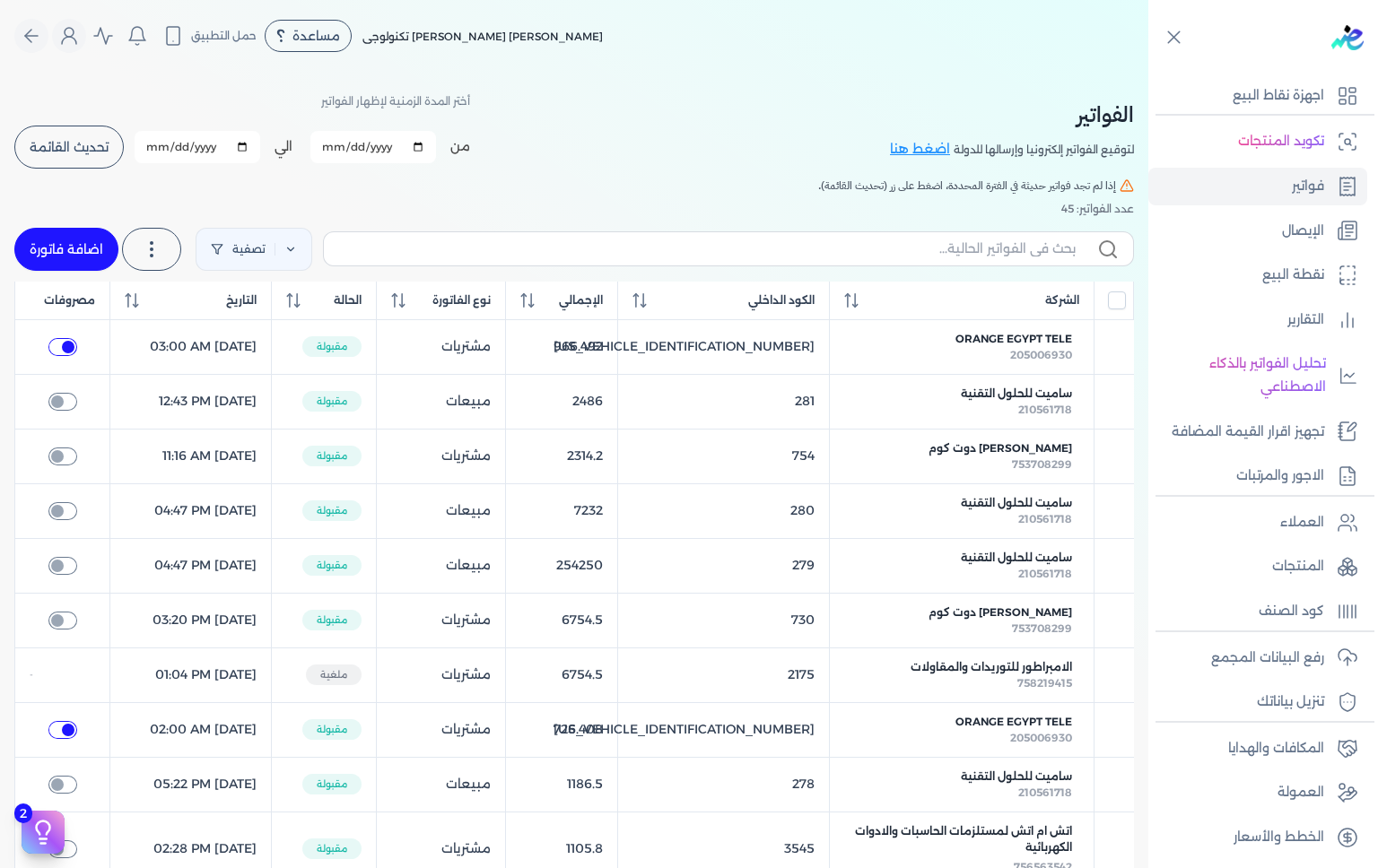
checkbox input "true"
click at [1049, 306] on span "الشركة" at bounding box center [1062, 301] width 34 height 17
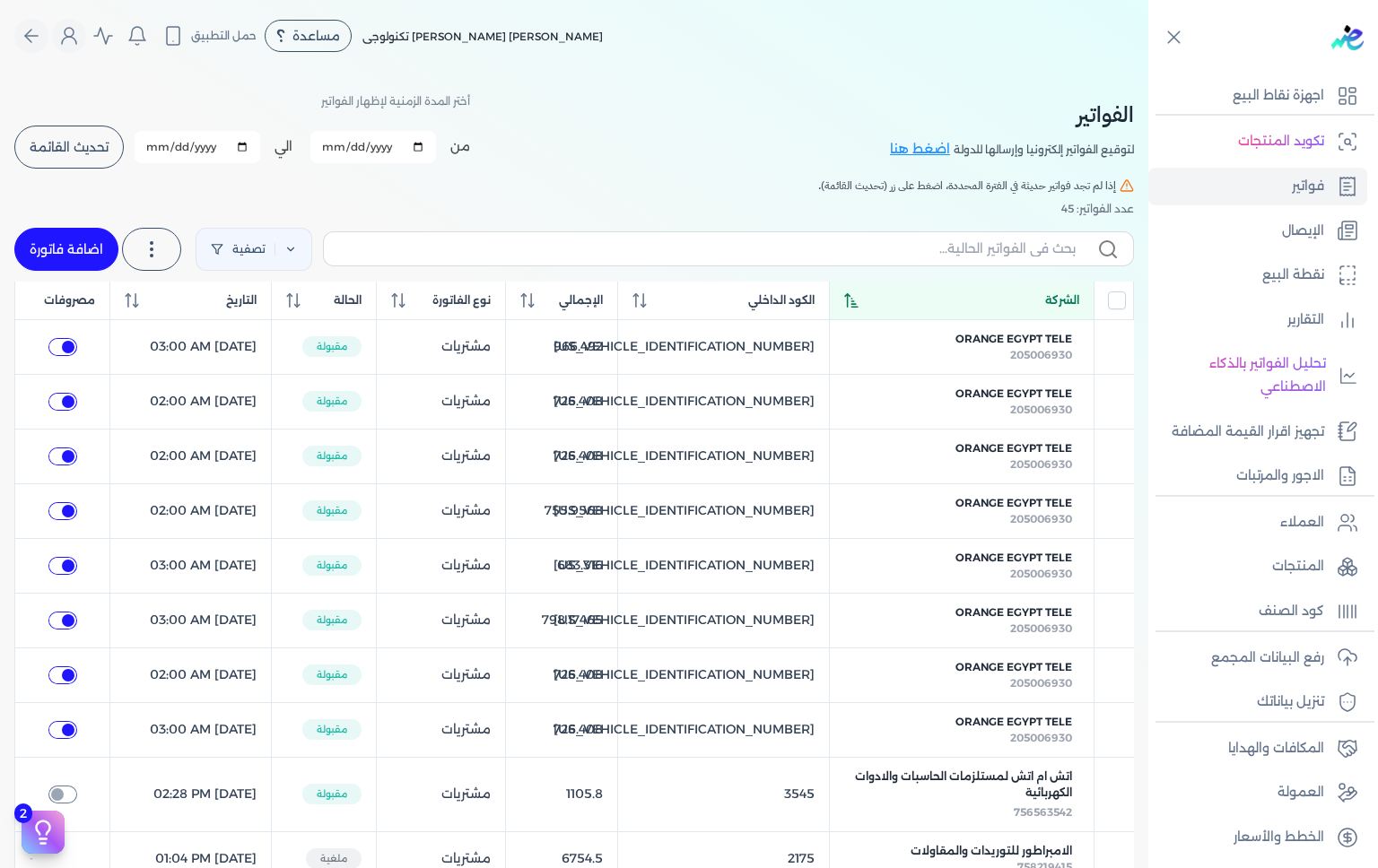
click at [1060, 295] on span "الشركة" at bounding box center [1062, 301] width 34 height 17
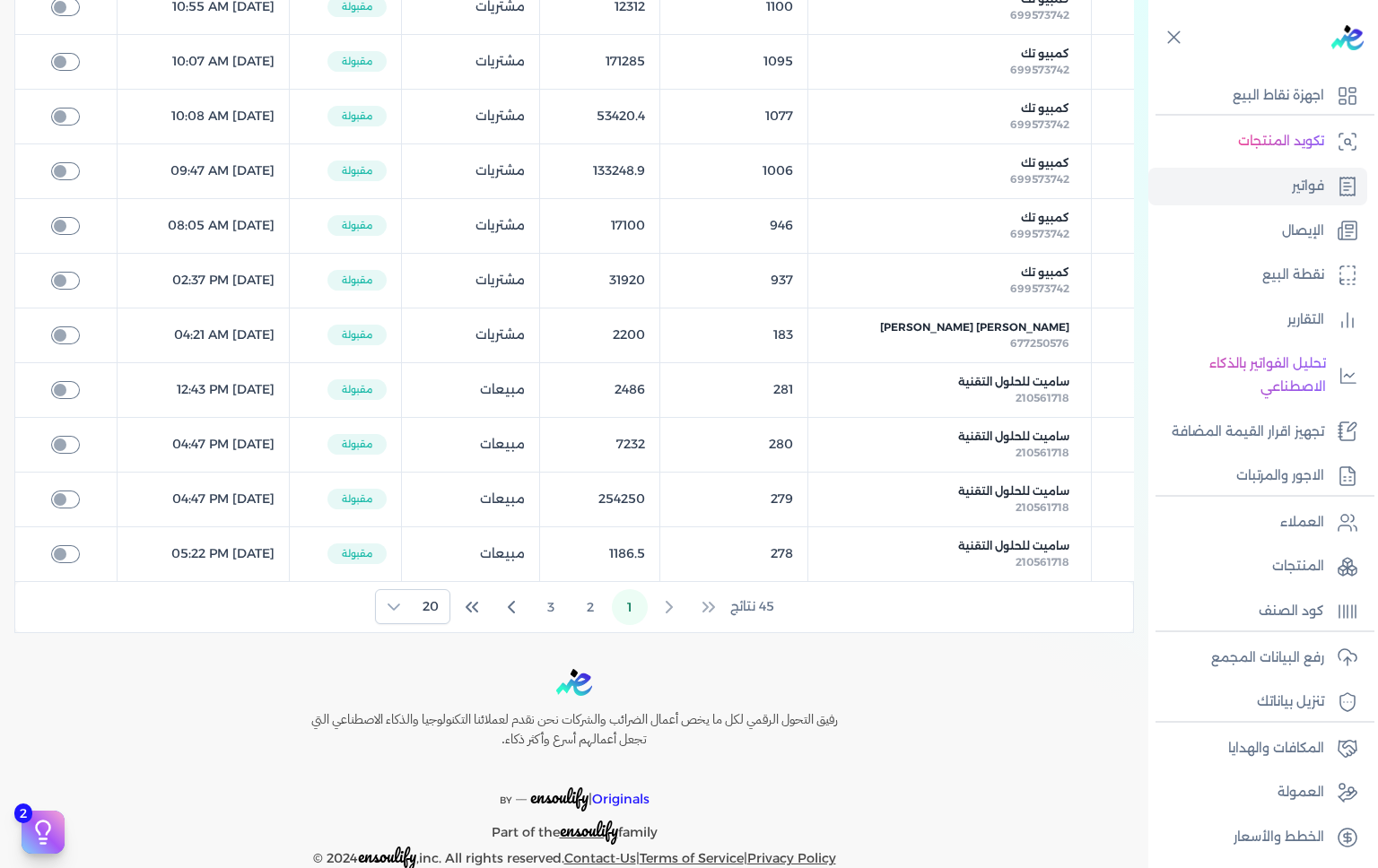
scroll to position [836, 0]
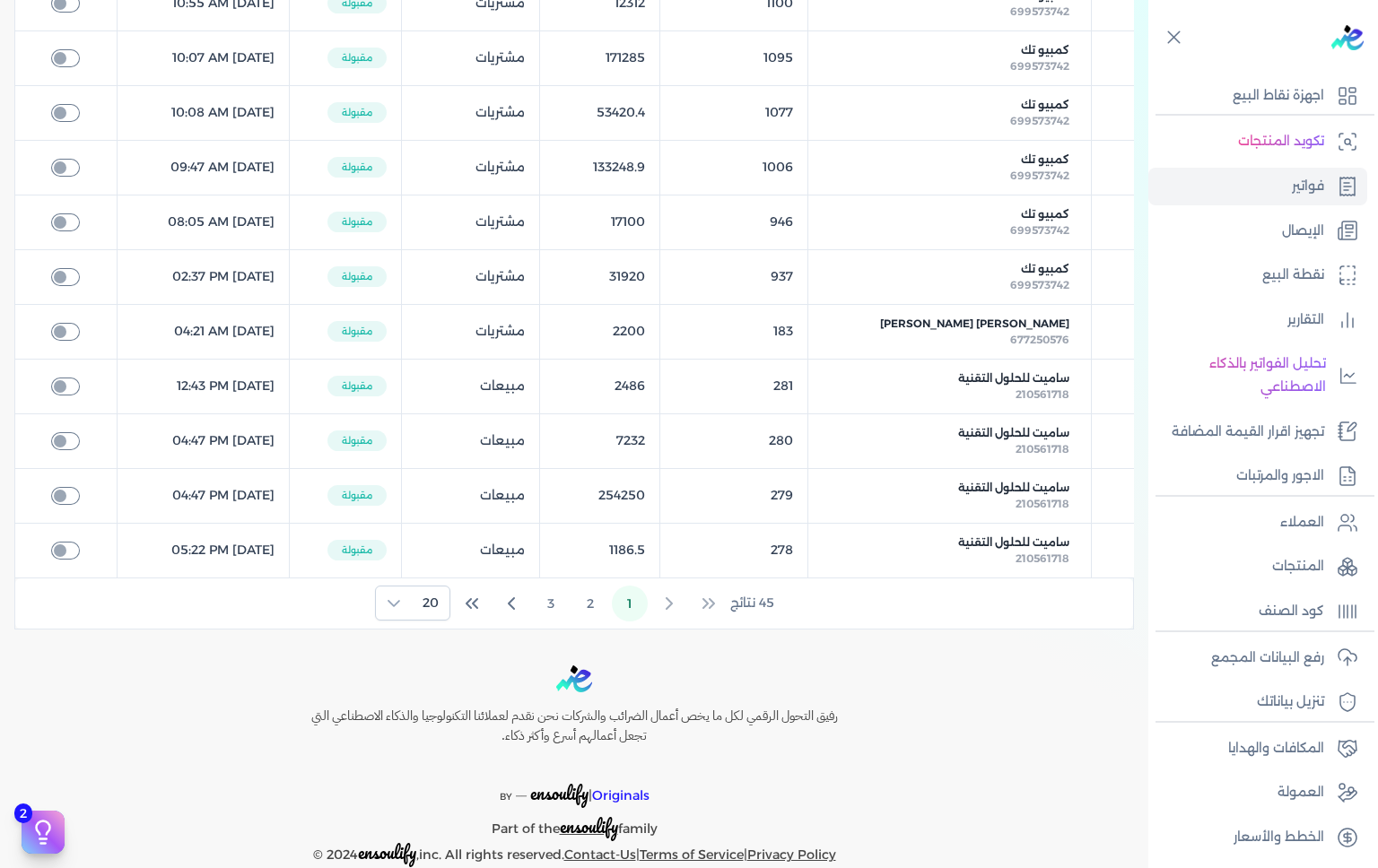
click at [1000, 377] on span "ساميت للحلول التقنية" at bounding box center [1014, 379] width 111 height 17
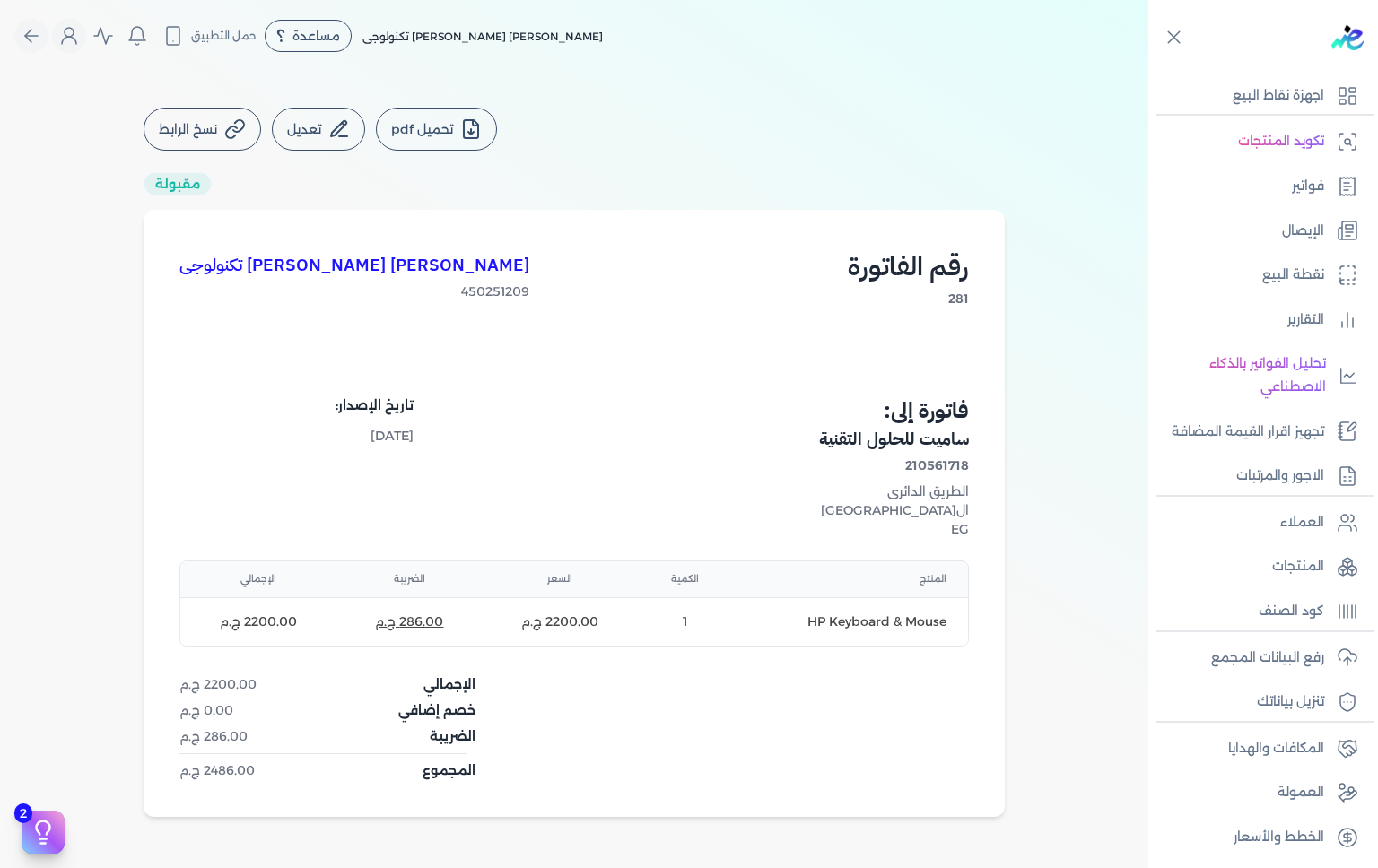
click at [35, 36] on icon "Global" at bounding box center [31, 36] width 13 height 0
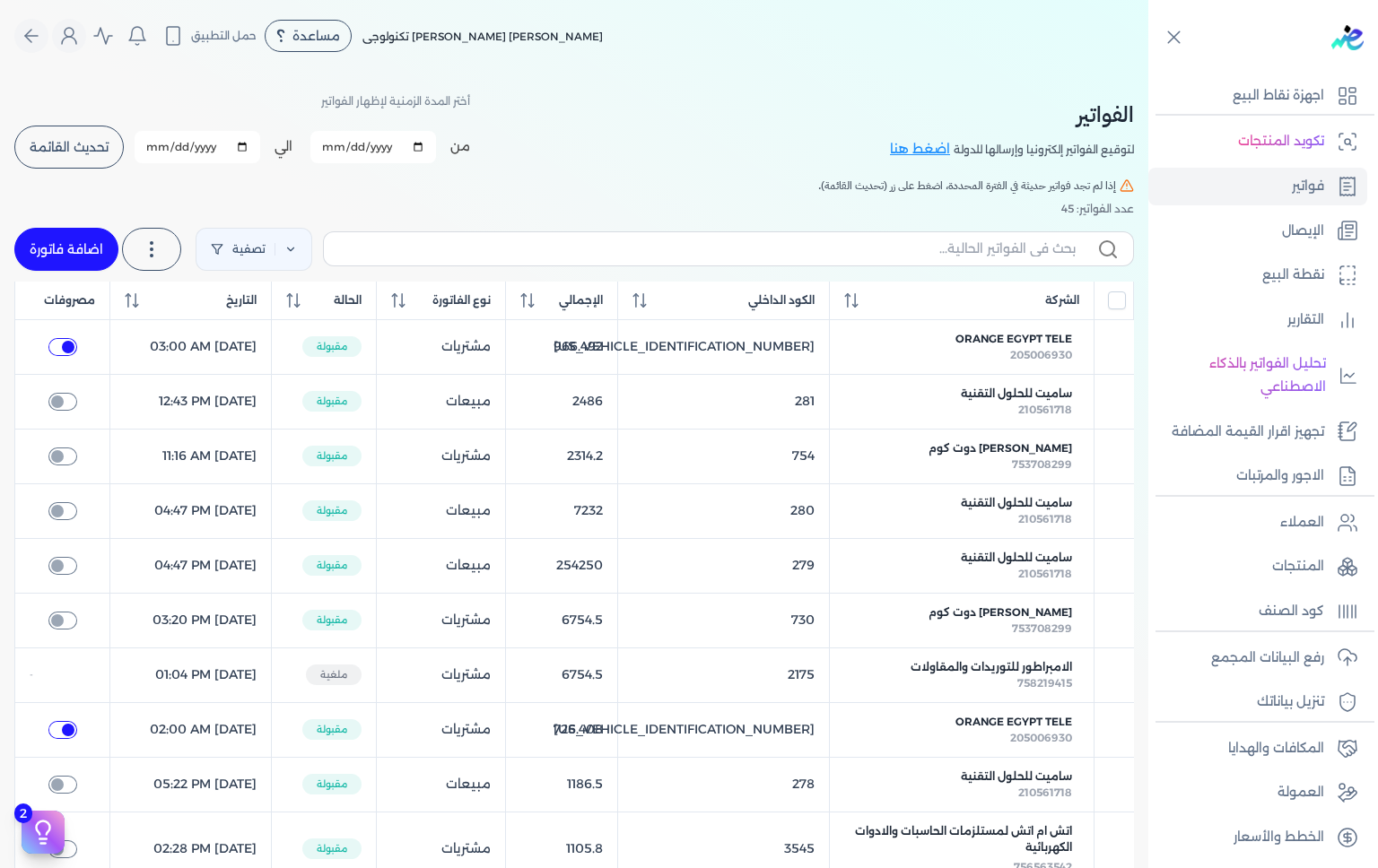
checkbox input "true"
click at [352, 150] on input "2025-01-01" at bounding box center [373, 147] width 126 height 32
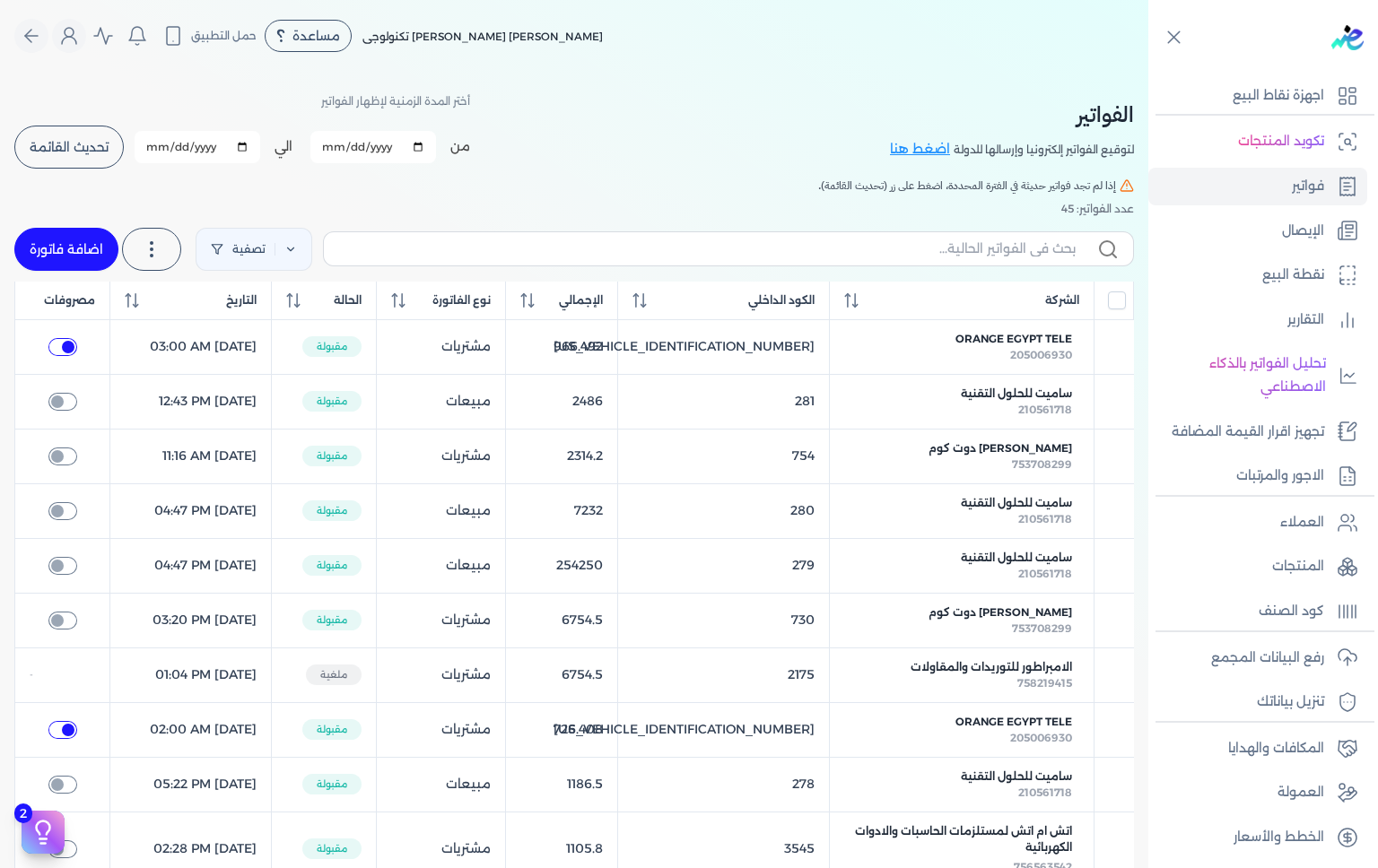
click at [427, 146] on input "2025-01-01" at bounding box center [373, 147] width 126 height 32
click at [380, 150] on input "2025-09-07" at bounding box center [373, 147] width 126 height 32
click at [427, 146] on input "2025-09-07" at bounding box center [373, 147] width 126 height 32
type input "2025-09-01"
click at [80, 137] on button "تحديث القائمة" at bounding box center [69, 147] width 109 height 43
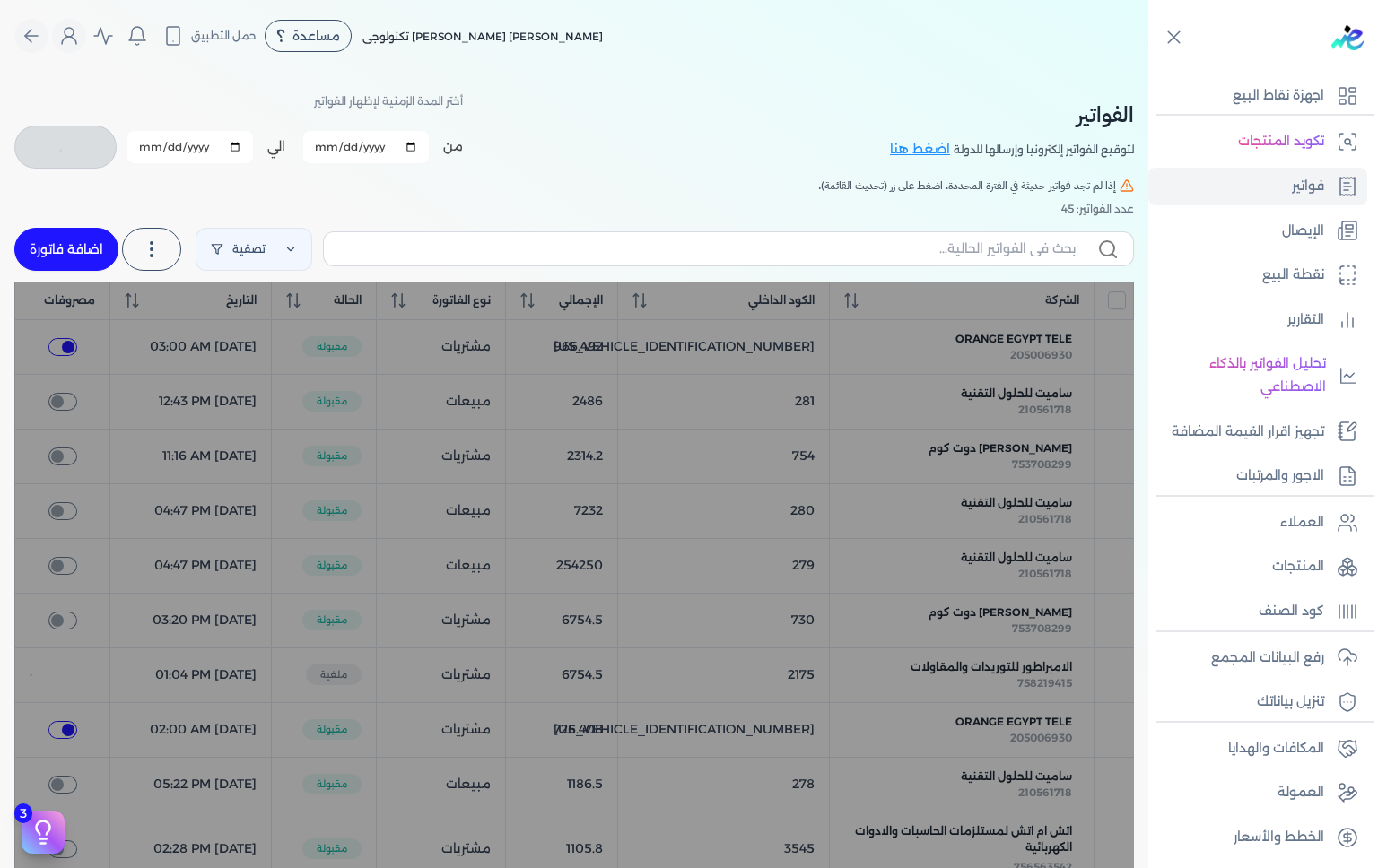
checkbox input "false"
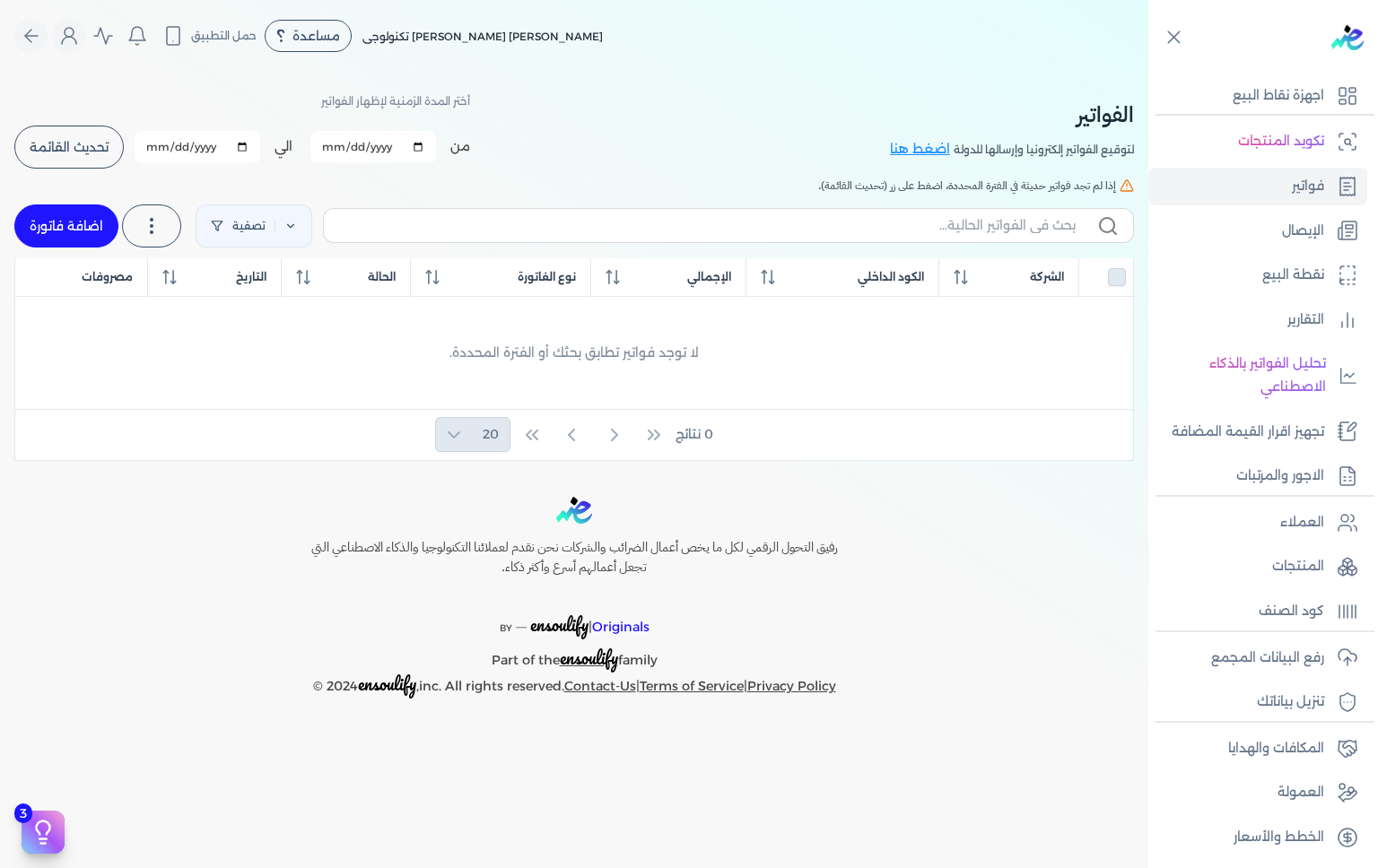
click at [423, 140] on input "2025-09-01" at bounding box center [373, 147] width 126 height 32
click at [419, 146] on input "2025-08-08" at bounding box center [373, 147] width 126 height 32
click at [424, 139] on input "2025-07-31" at bounding box center [373, 147] width 126 height 32
type input "[DATE]"
click at [75, 150] on span "تحديث القائمة" at bounding box center [69, 147] width 79 height 13
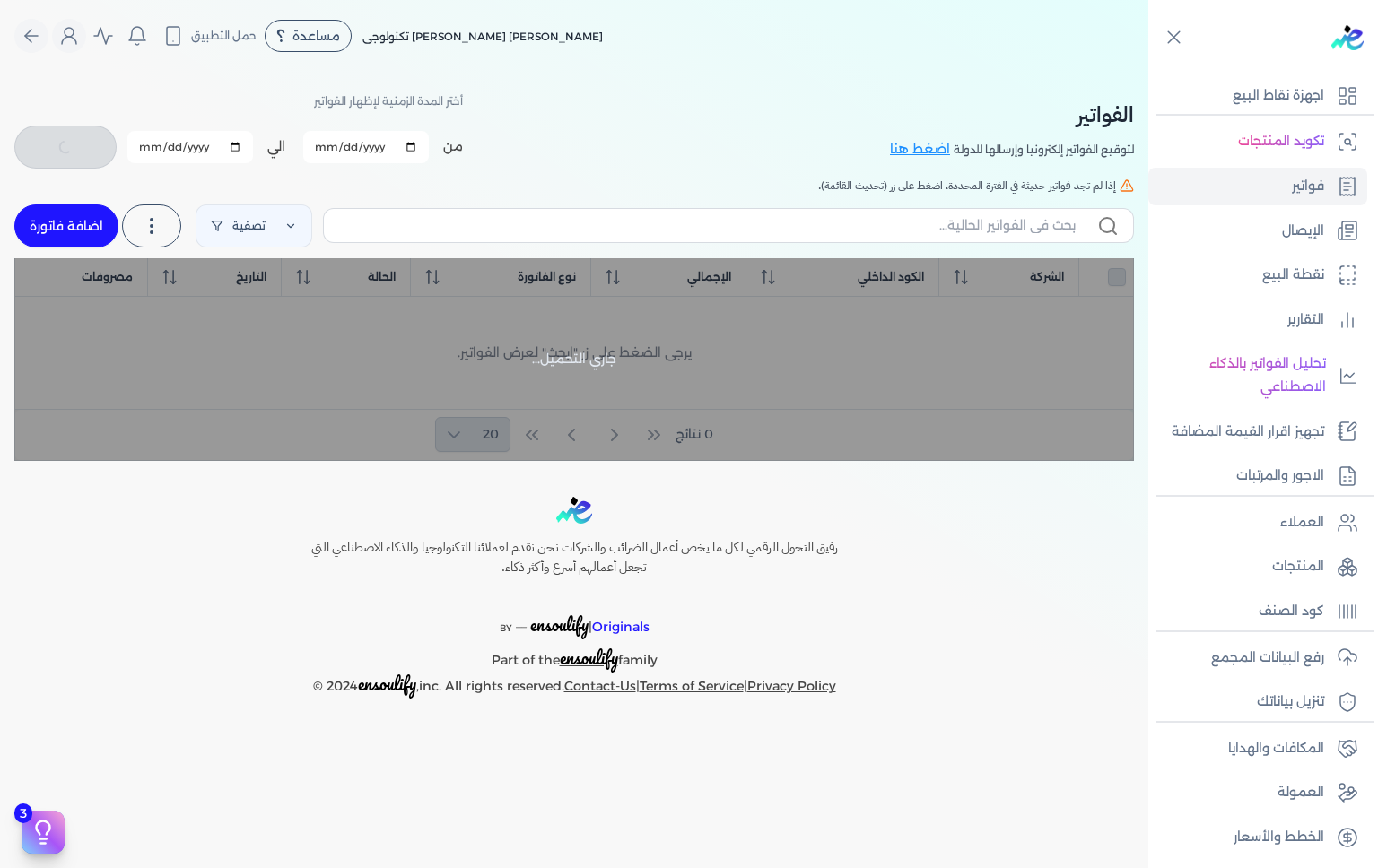
checkbox input "false"
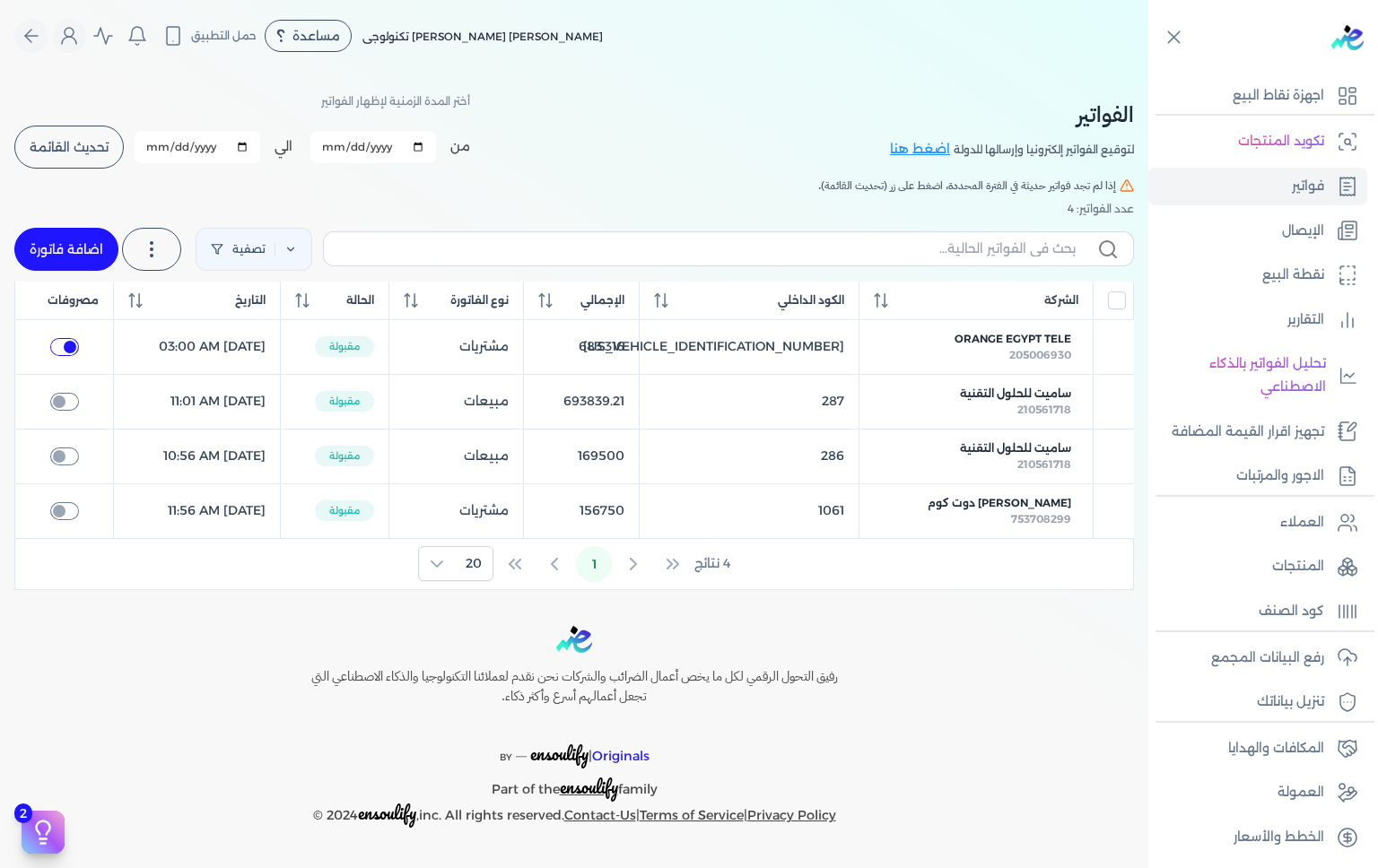
checkbox input "true"
click at [1038, 391] on span "ساميت للحلول التقنية" at bounding box center [1015, 394] width 111 height 17
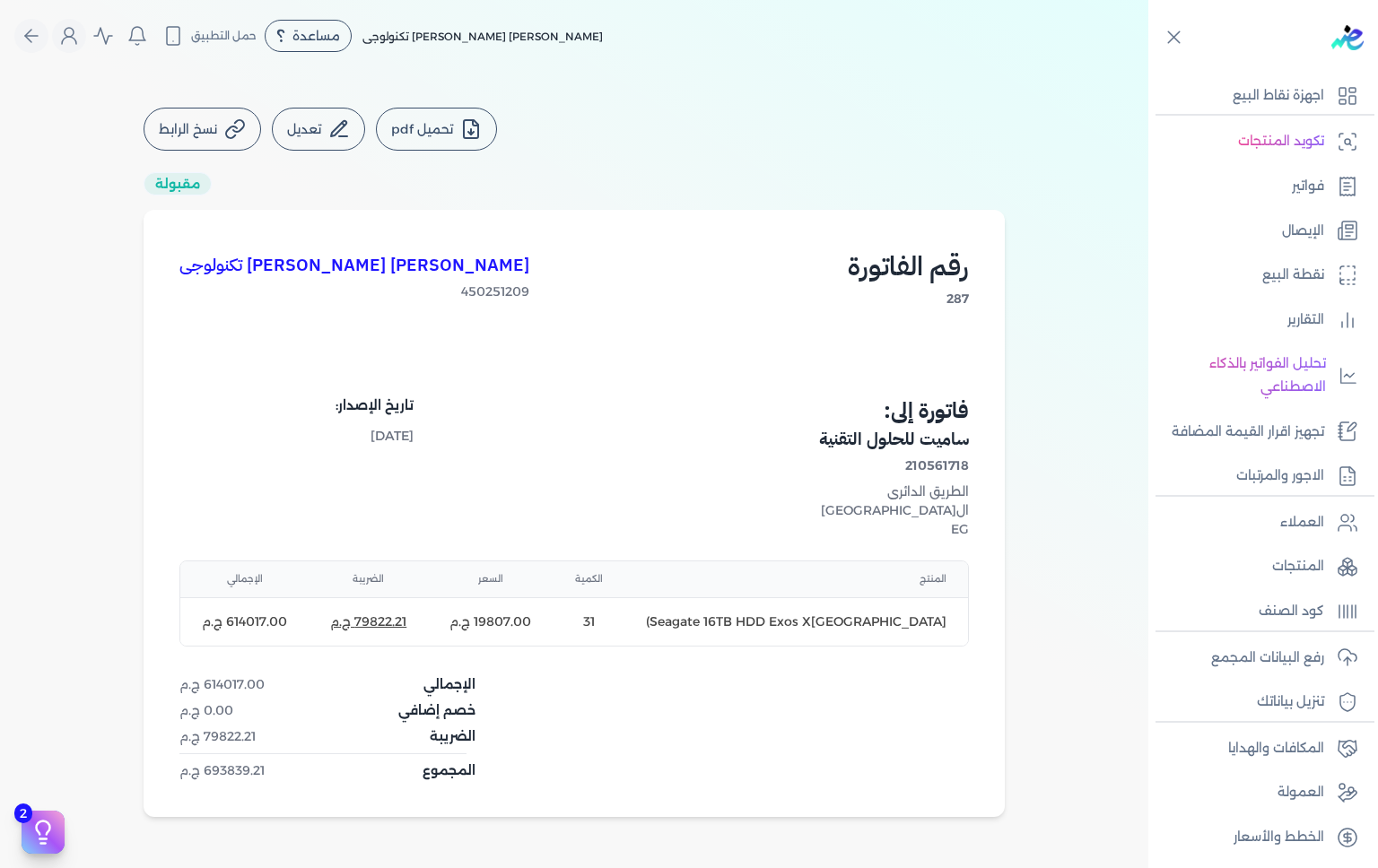
click at [38, 36] on icon "Global" at bounding box center [31, 36] width 13 height 0
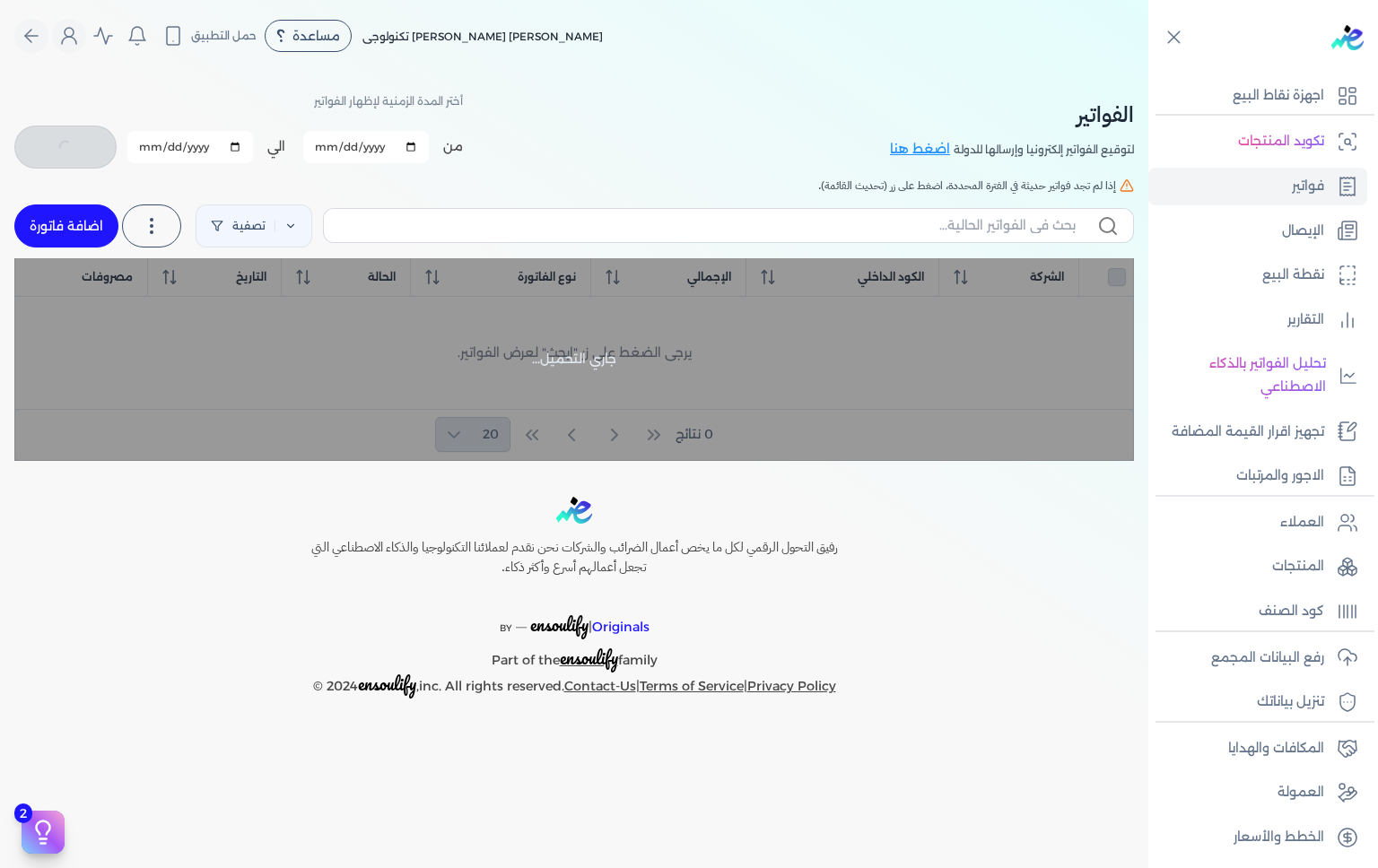
checkbox input "false"
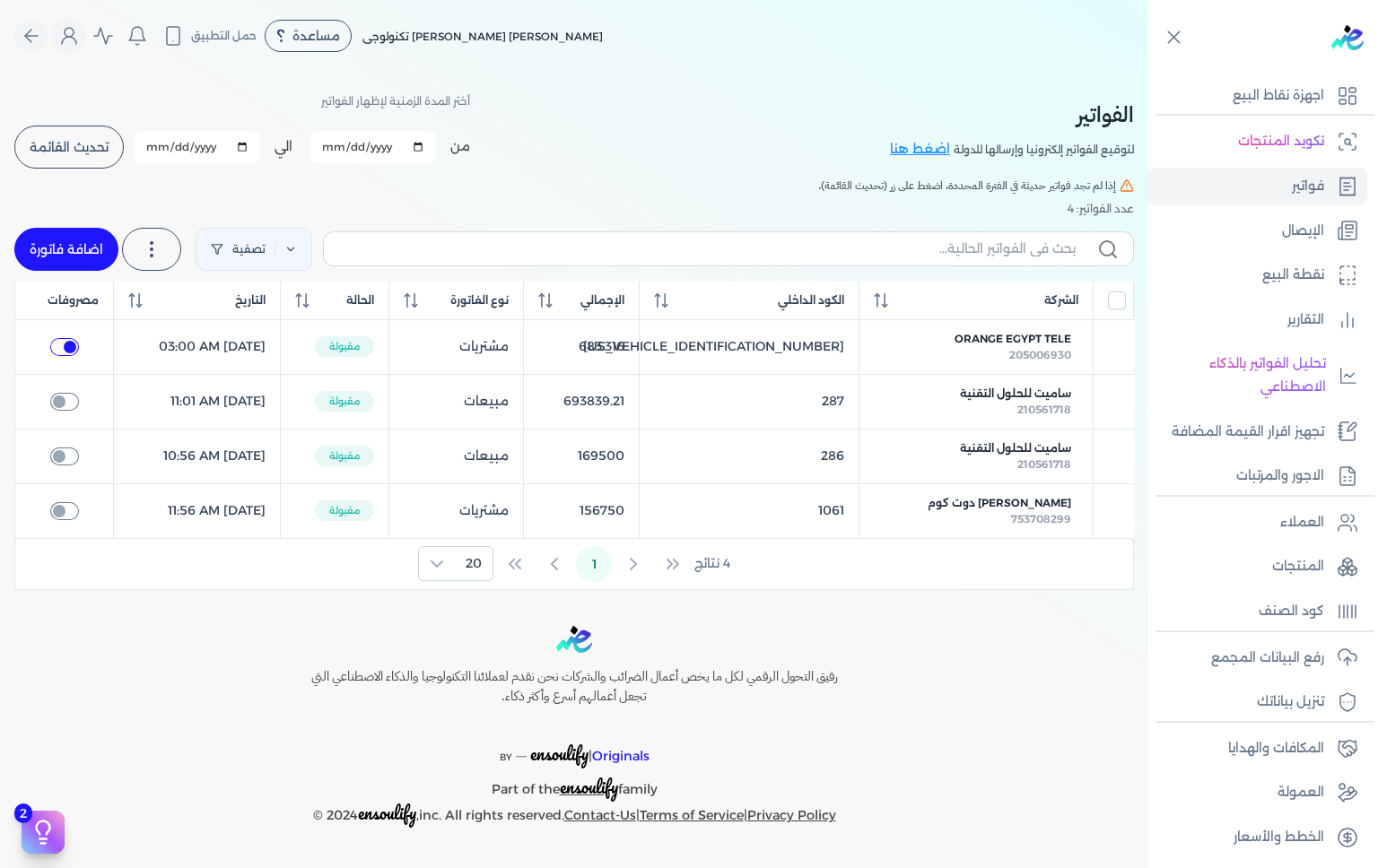
checkbox input "true"
click at [1012, 446] on span "ساميت للحلول التقنية" at bounding box center [1015, 449] width 111 height 17
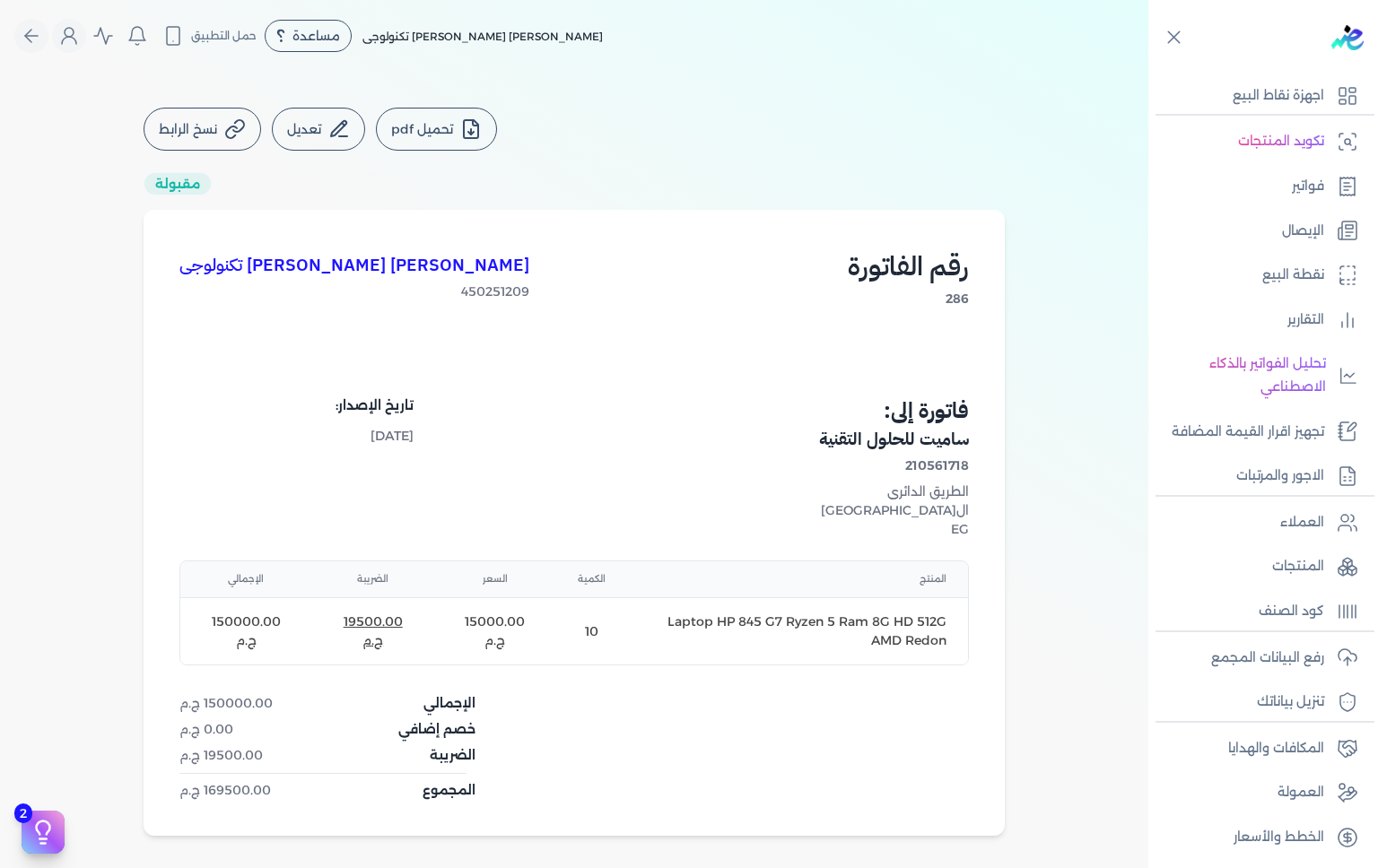
click at [35, 36] on icon "Global" at bounding box center [31, 36] width 13 height 0
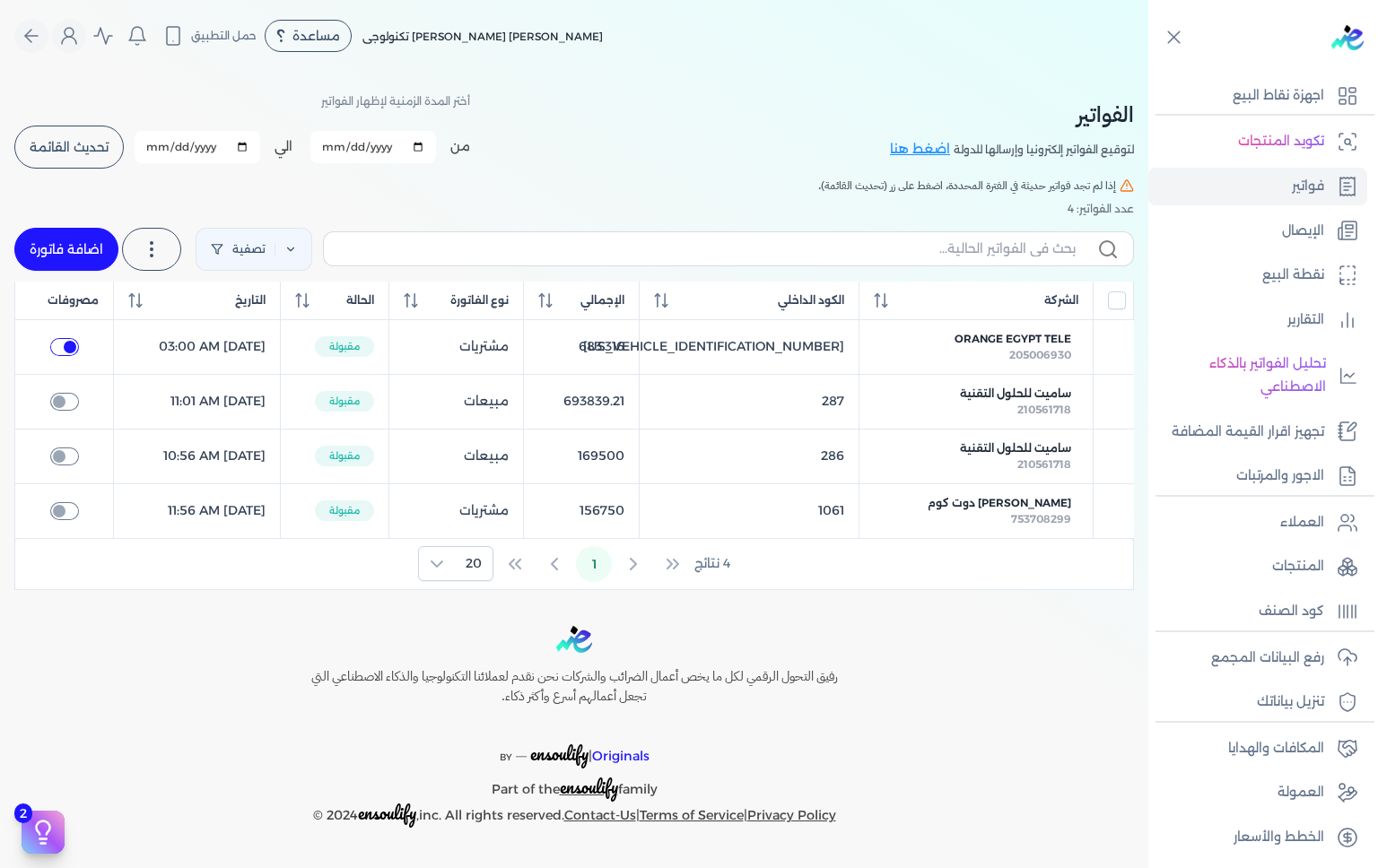
checkbox input "true"
click at [1023, 391] on span "ساميت للحلول التقنية" at bounding box center [1015, 394] width 111 height 17
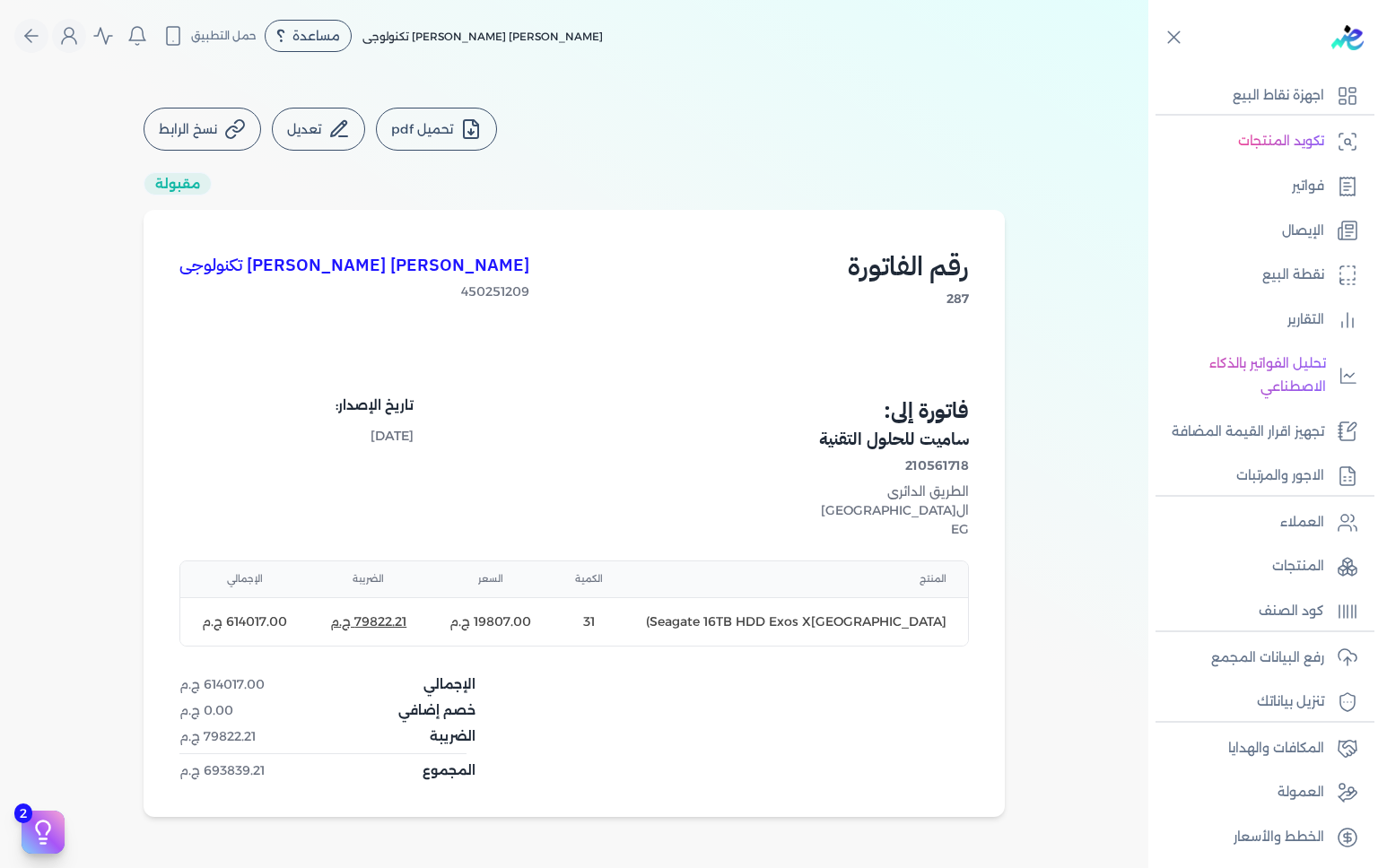
click at [32, 40] on icon "Global" at bounding box center [30, 35] width 21 height 21
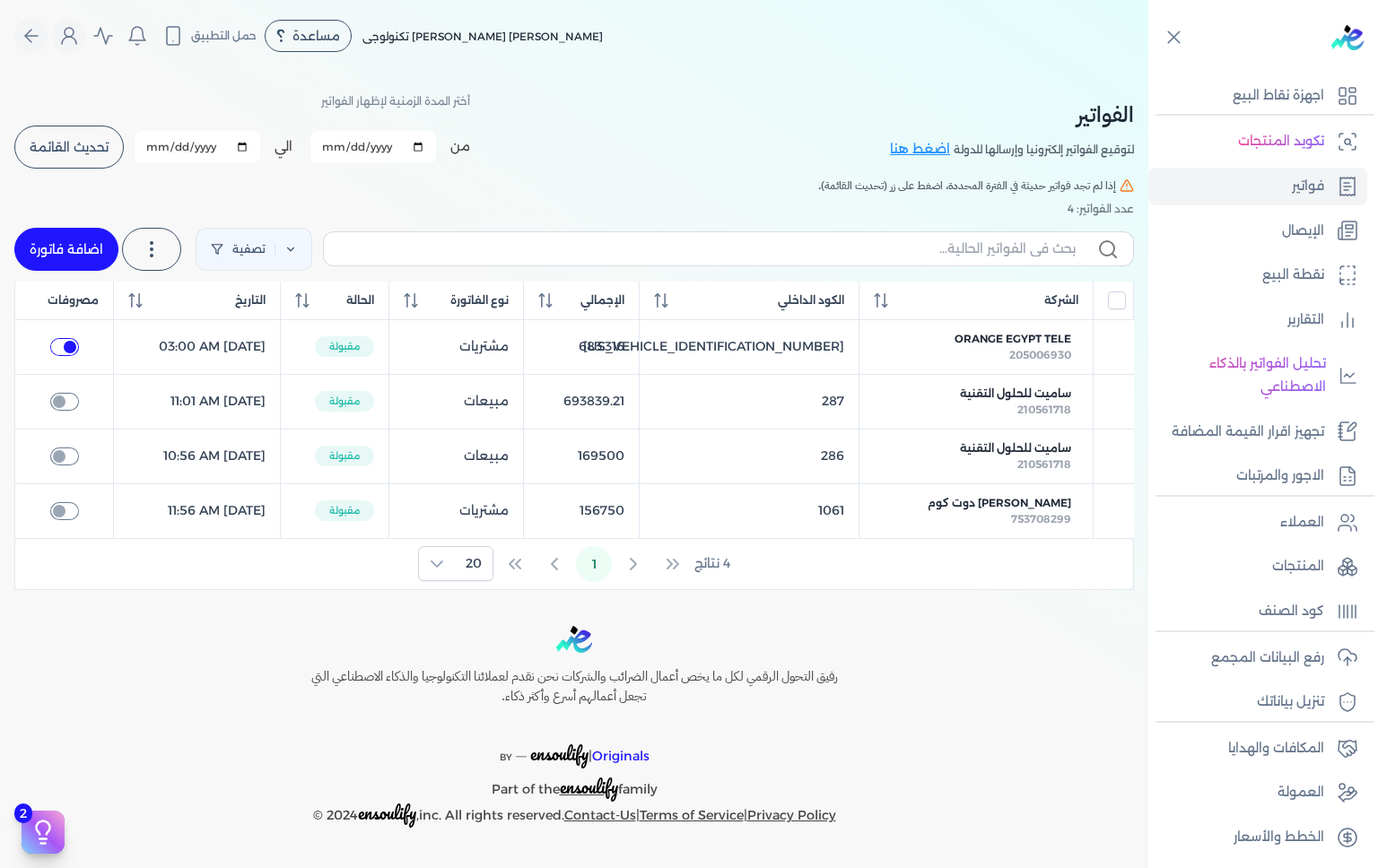
checkbox input "true"
click at [1024, 441] on span "ساميت للحلول التقنية" at bounding box center [1015, 449] width 111 height 17
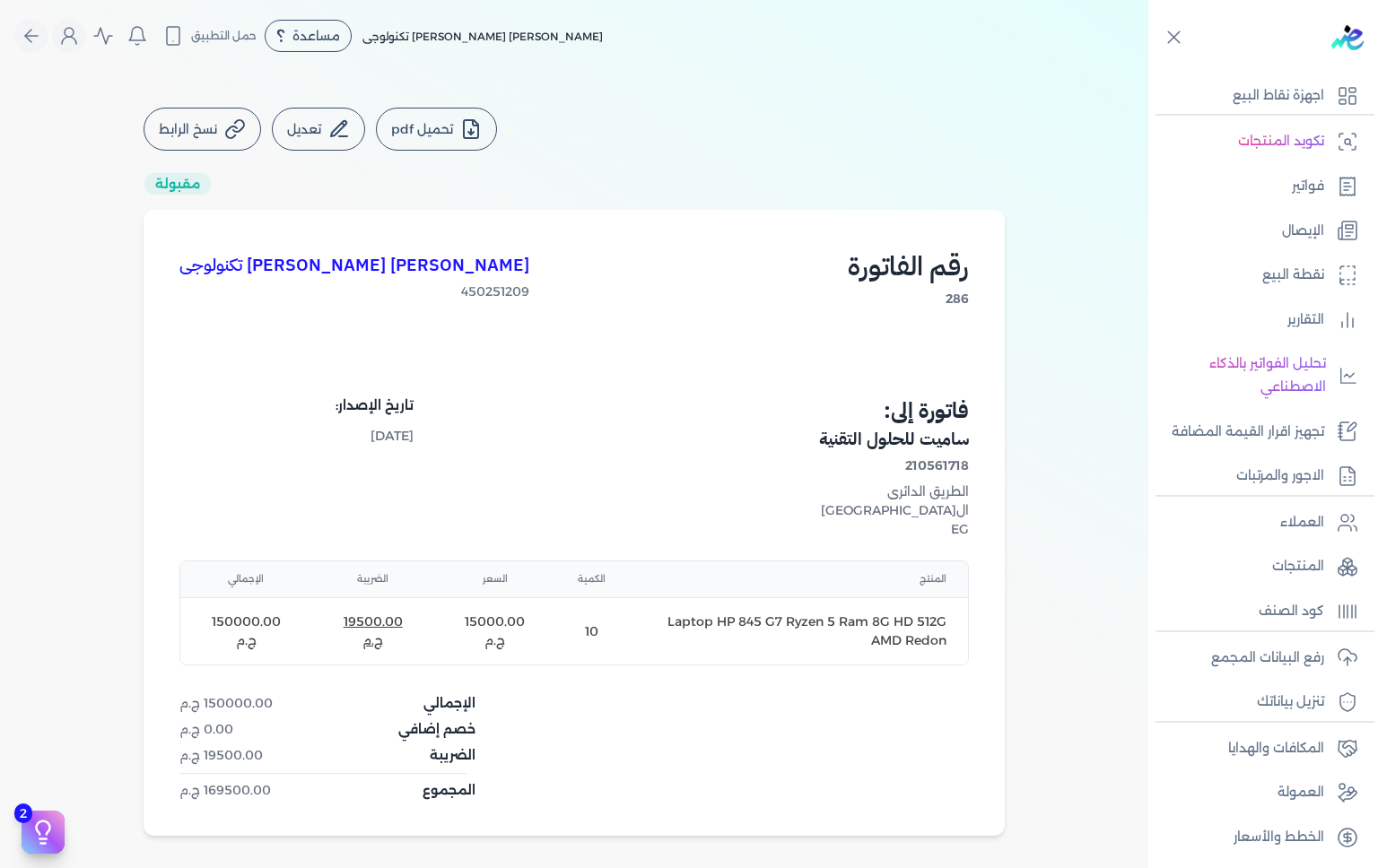
click at [26, 39] on button "Global" at bounding box center [31, 36] width 34 height 34
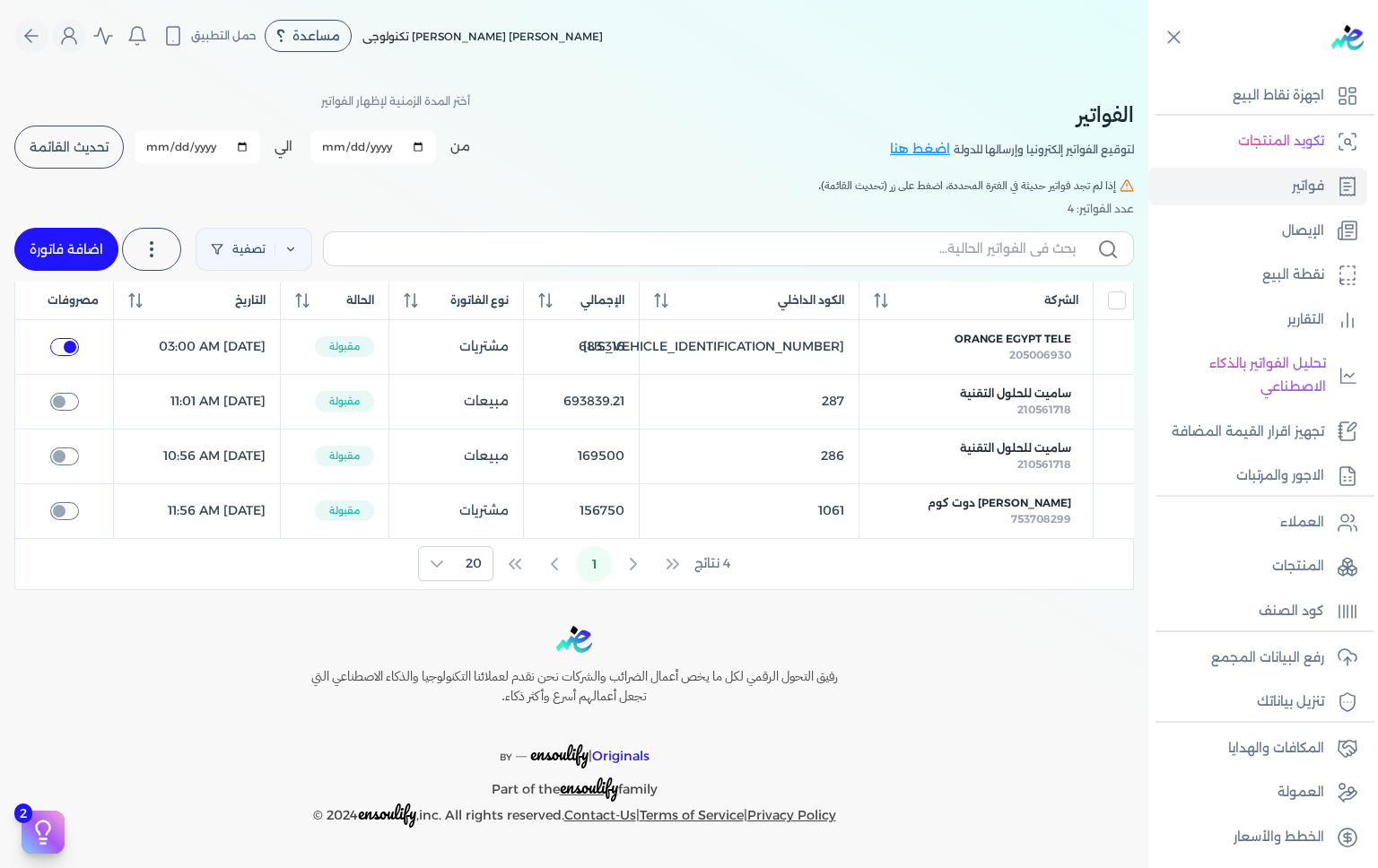
checkbox input "true"
click at [59, 241] on link "اضافة فاتورة" at bounding box center [66, 249] width 104 height 43
select select "EGP"
select select "B"
select select "EGS"
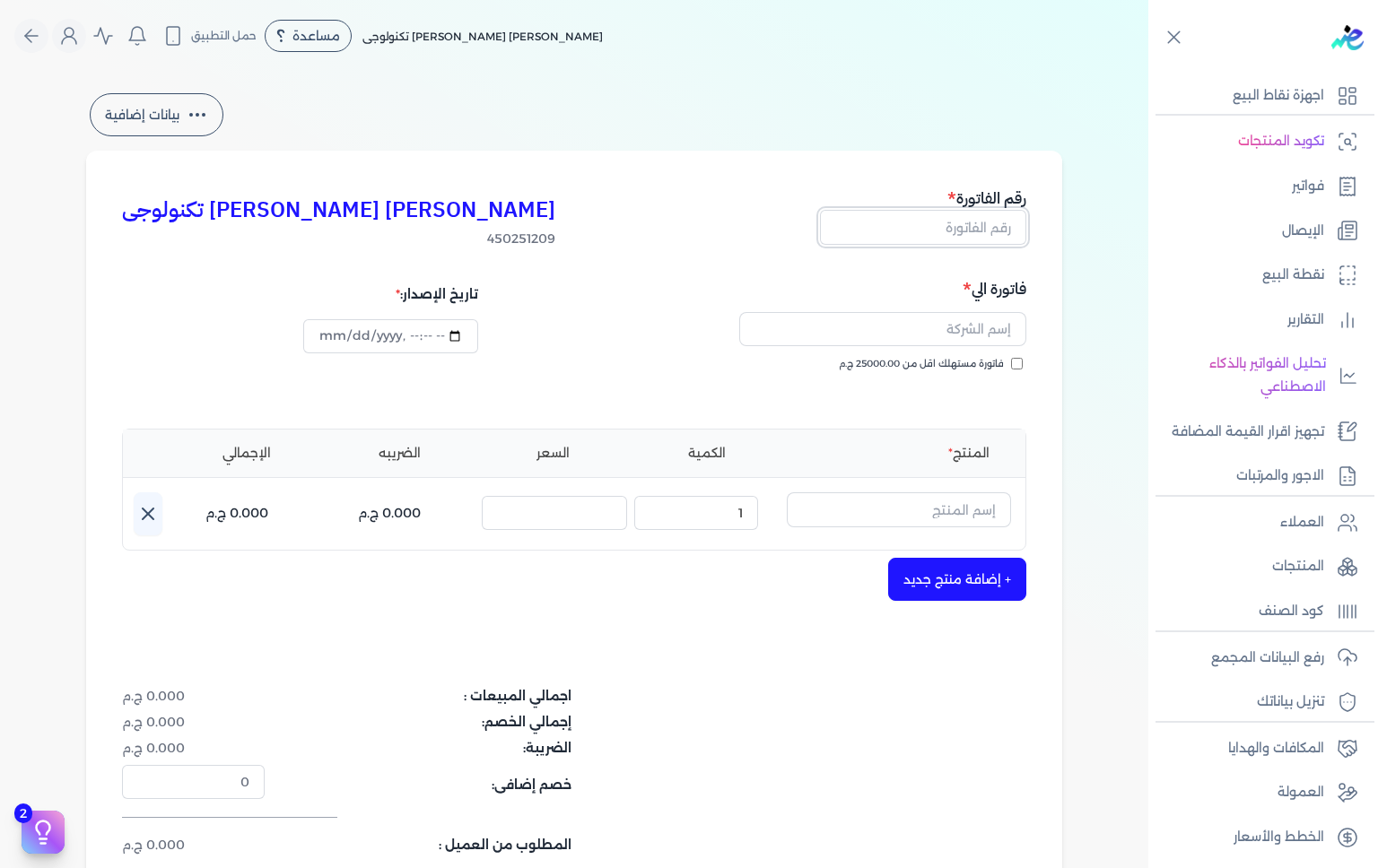
click at [997, 222] on input "text" at bounding box center [923, 227] width 207 height 34
type input "288"
click at [1127, 416] on div "بيانات إضافية امير تادرس فوزي يوسف ترولايت تكنولوجى 450251209 رقم الفاتورة 288 …" at bounding box center [574, 526] width 1148 height 873
click at [955, 508] on input "text" at bounding box center [899, 509] width 224 height 34
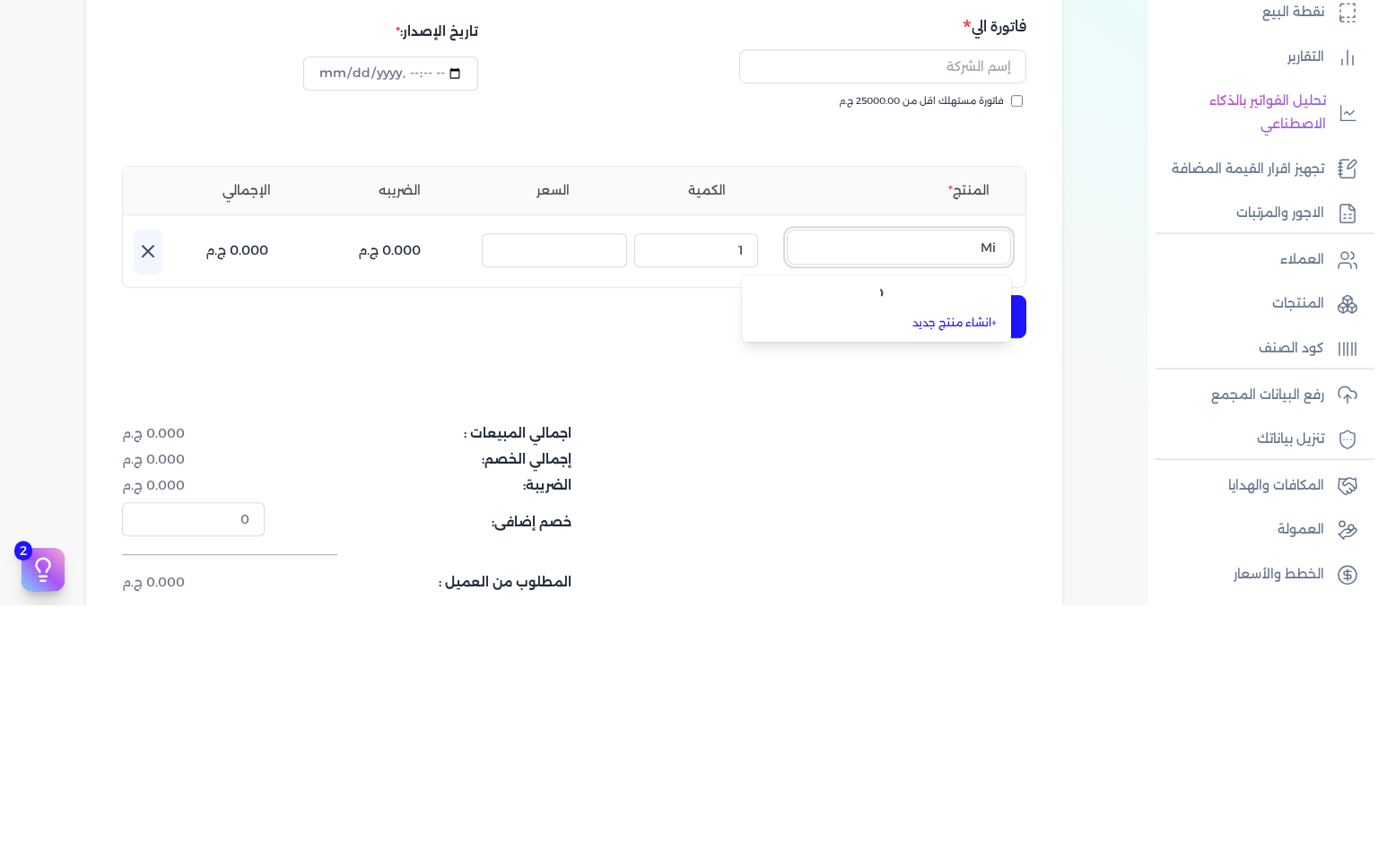
type input "M"
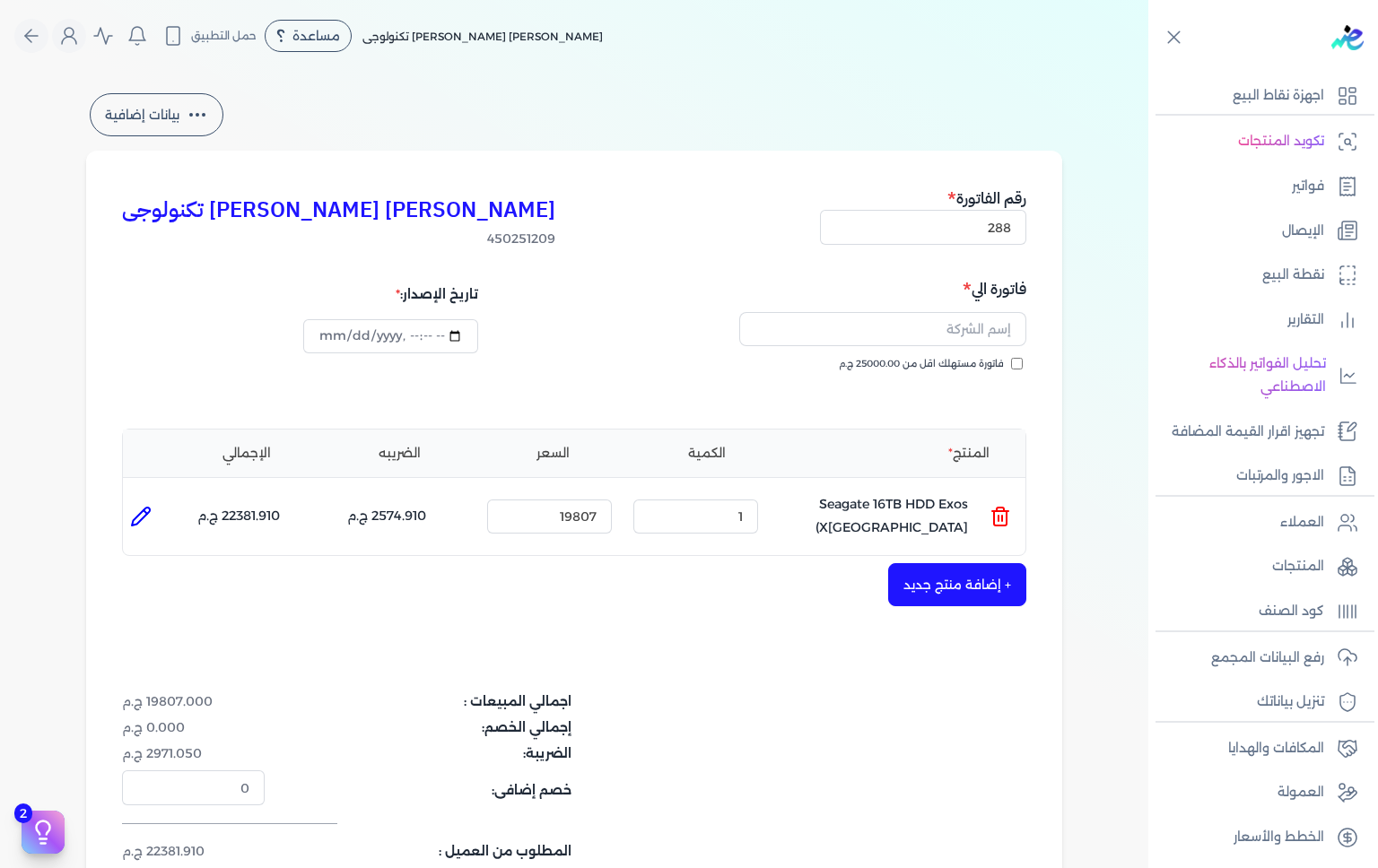
click at [1009, 528] on icon at bounding box center [1000, 516] width 21 height 21
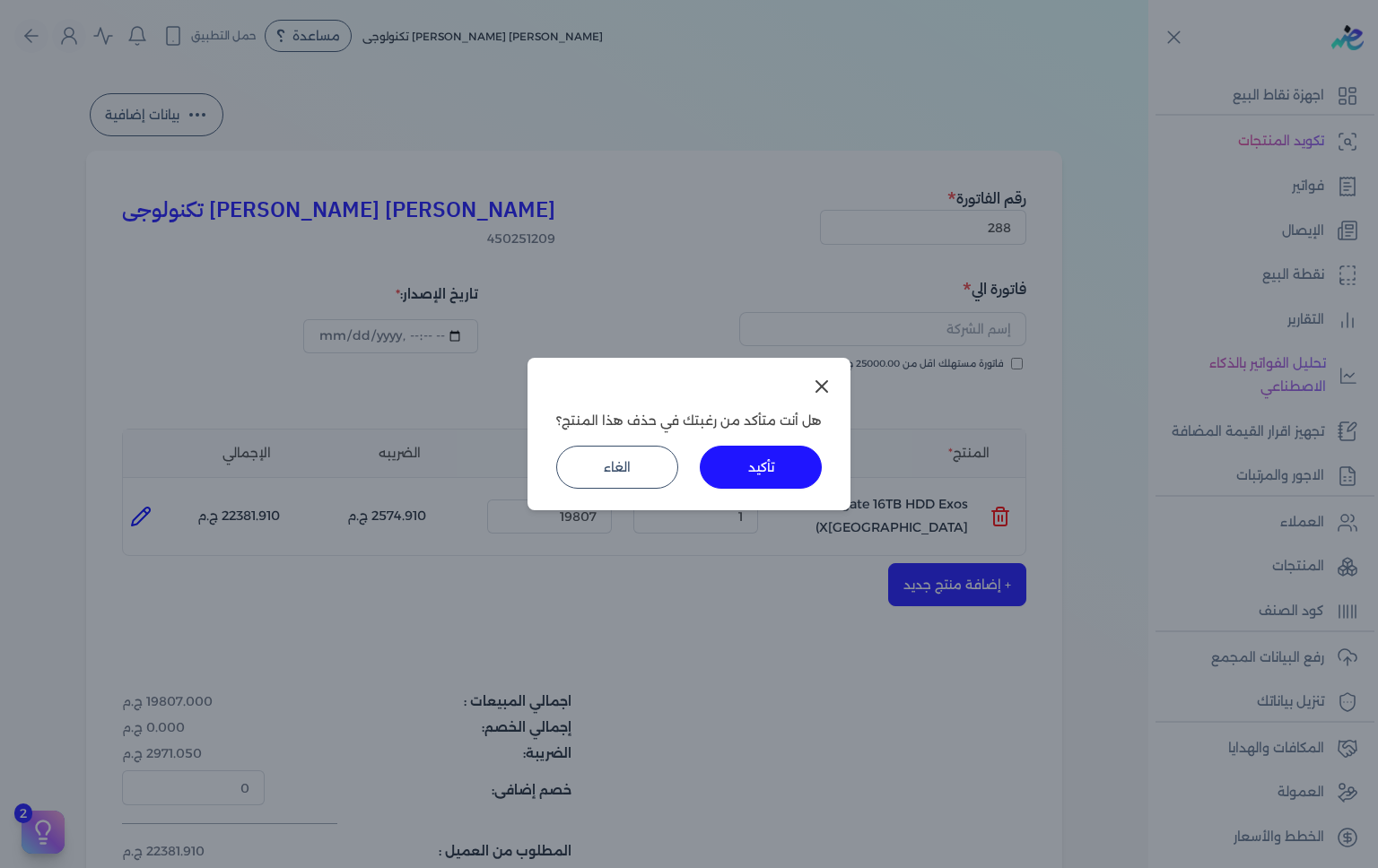
click at [746, 464] on button "تأكيد" at bounding box center [760, 467] width 122 height 43
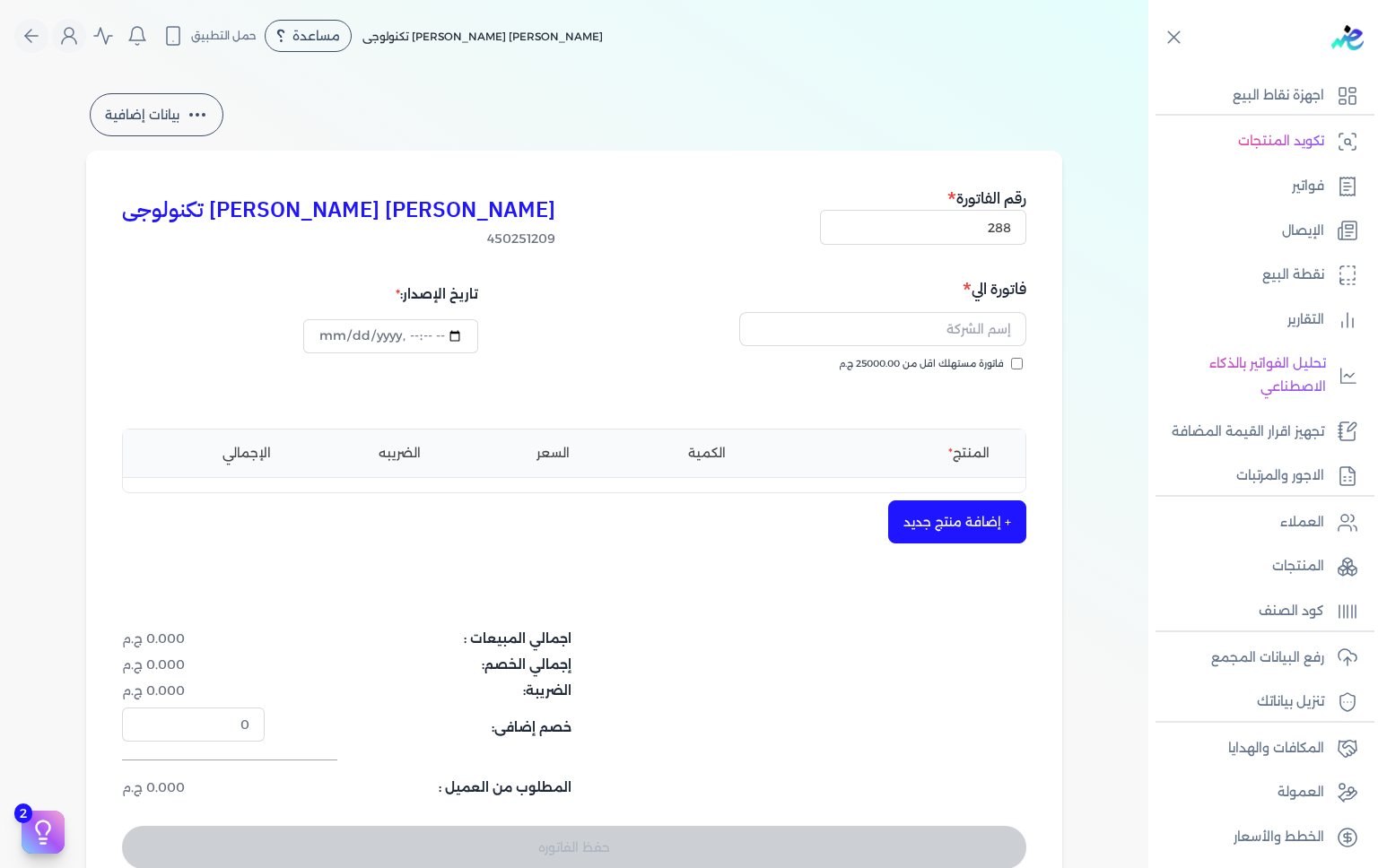
click at [951, 528] on button "+ إضافة منتج جديد" at bounding box center [958, 521] width 139 height 43
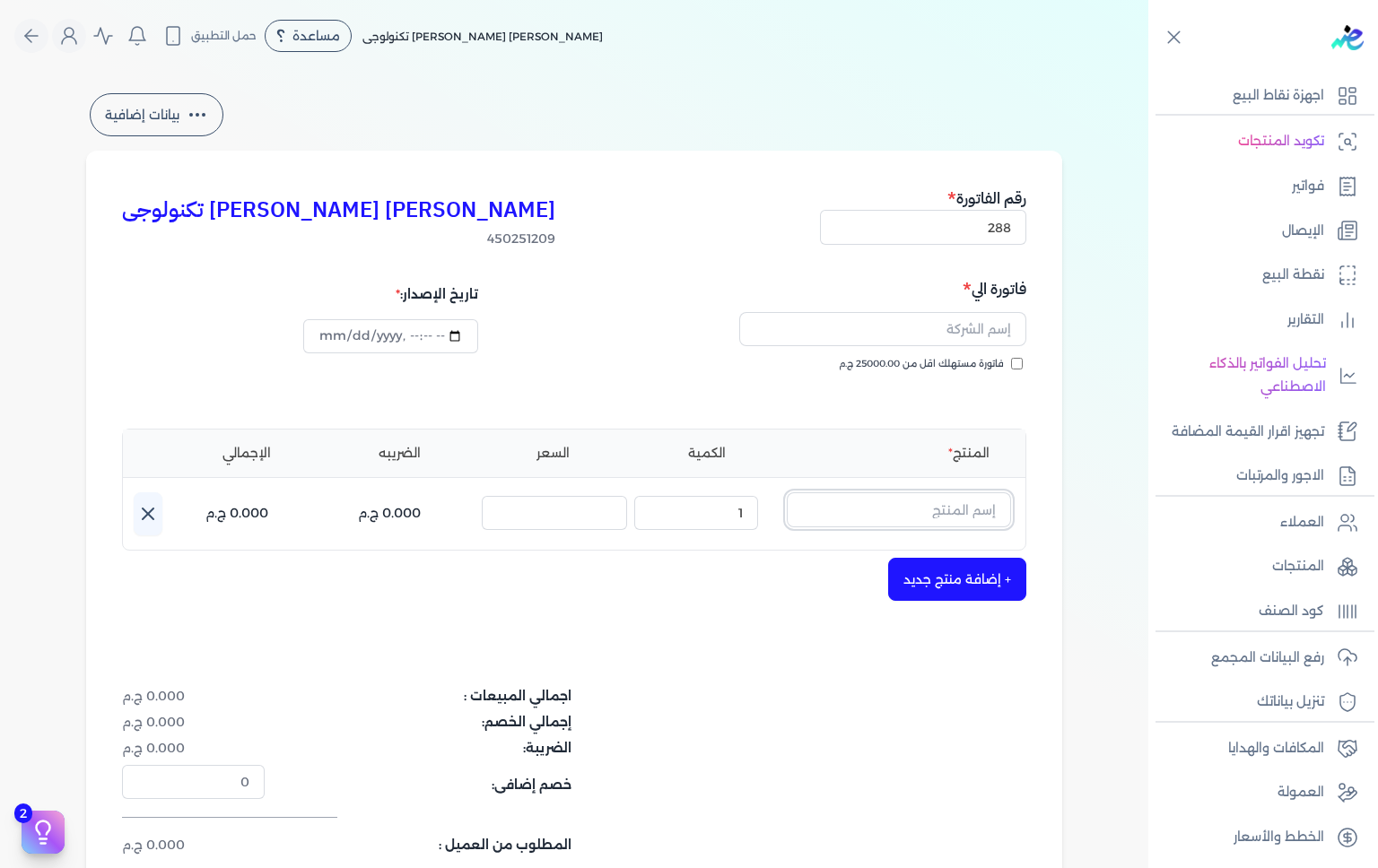
click at [902, 507] on input "text" at bounding box center [899, 509] width 224 height 34
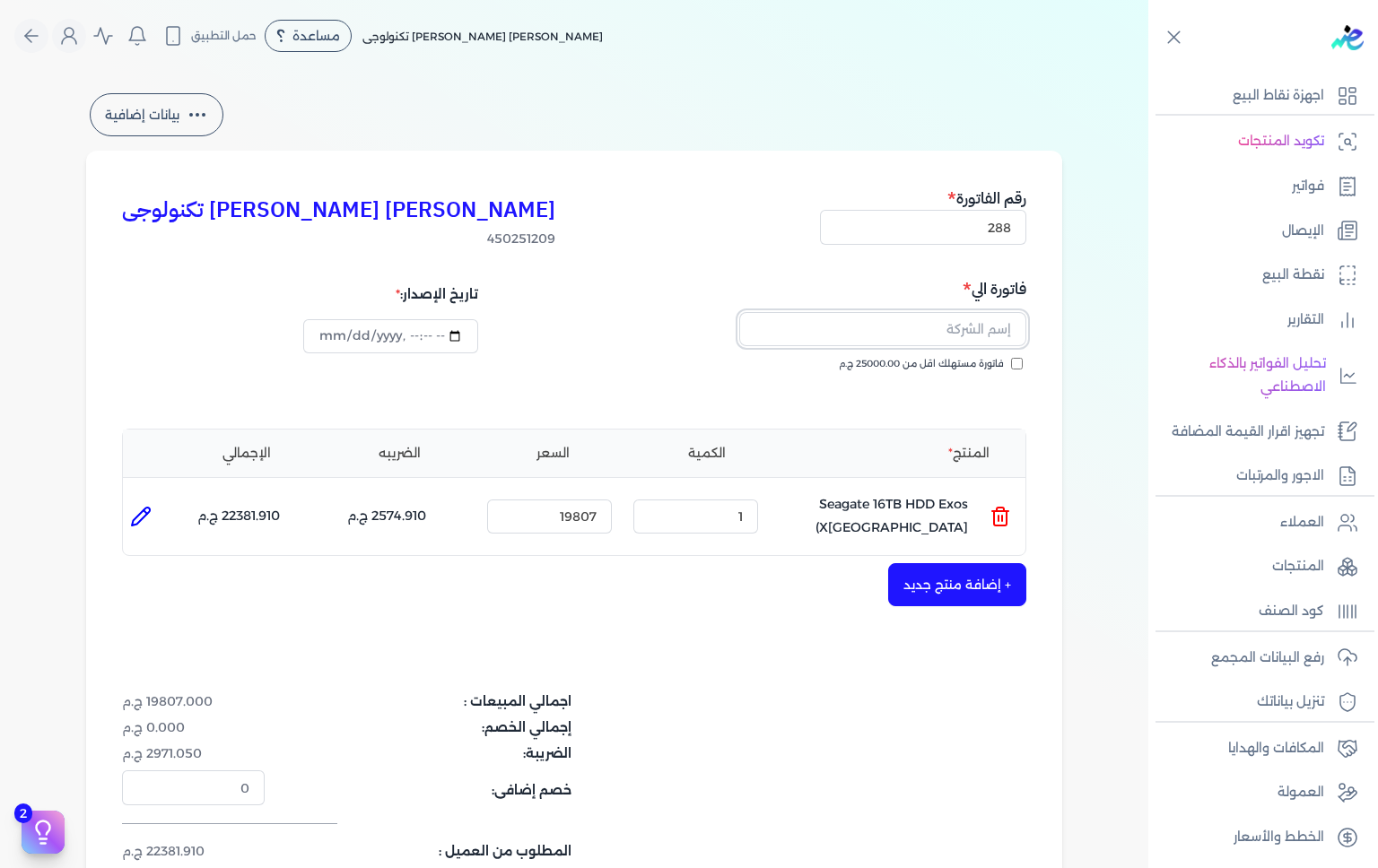
click at [954, 329] on input "text" at bounding box center [882, 328] width 287 height 34
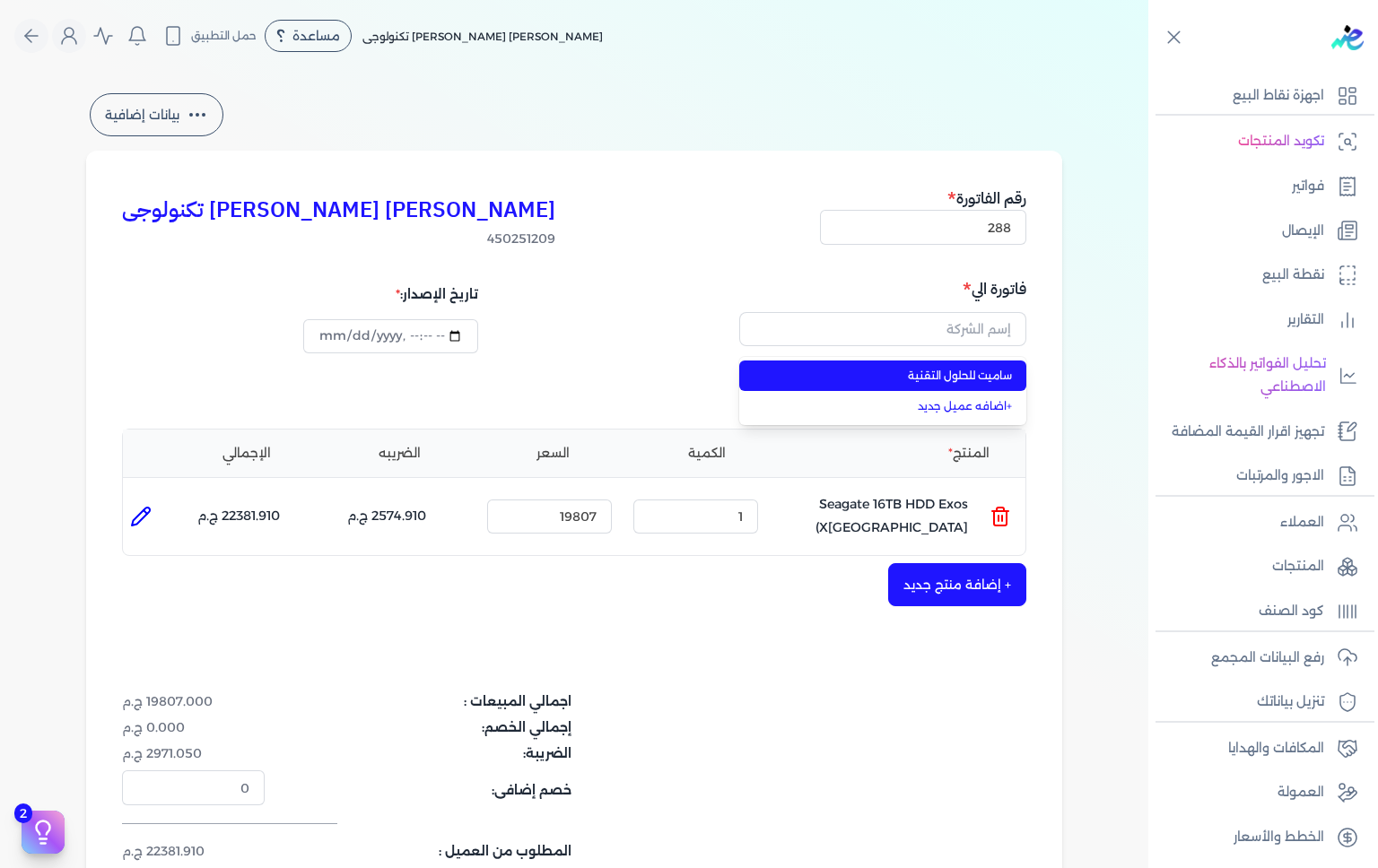
click at [999, 372] on span "ساميت للحلول التقنية" at bounding box center [893, 376] width 237 height 17
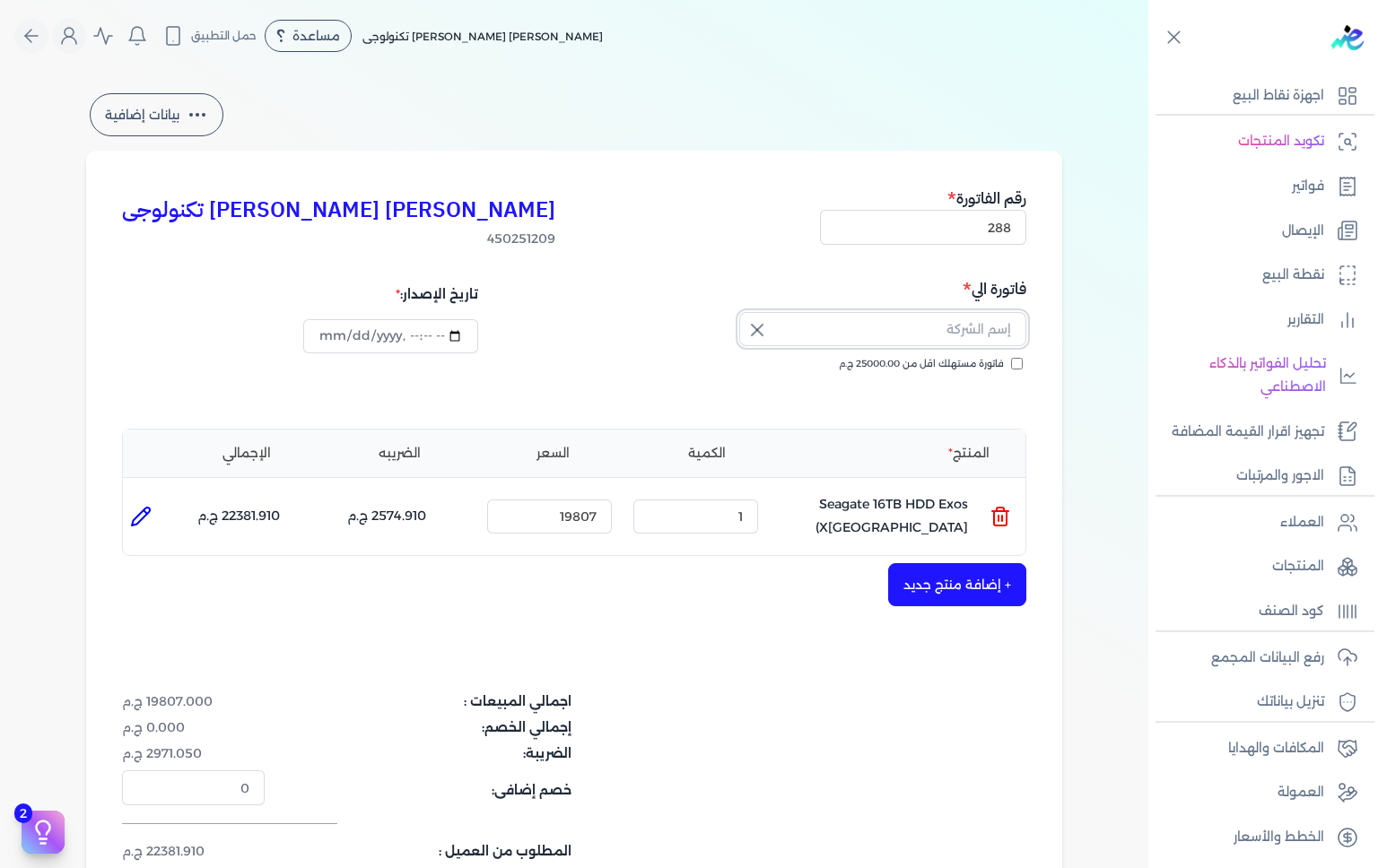
type input "ساميت للحلول التقنية"
click at [883, 410] on div "امير تادرس فوزي يوسف ترولايت تكنولوجى 450251209 رقم الفاتورة 288 فاتورة الي سام…" at bounding box center [574, 559] width 976 height 818
click at [1007, 526] on icon at bounding box center [1001, 518] width 13 height 15
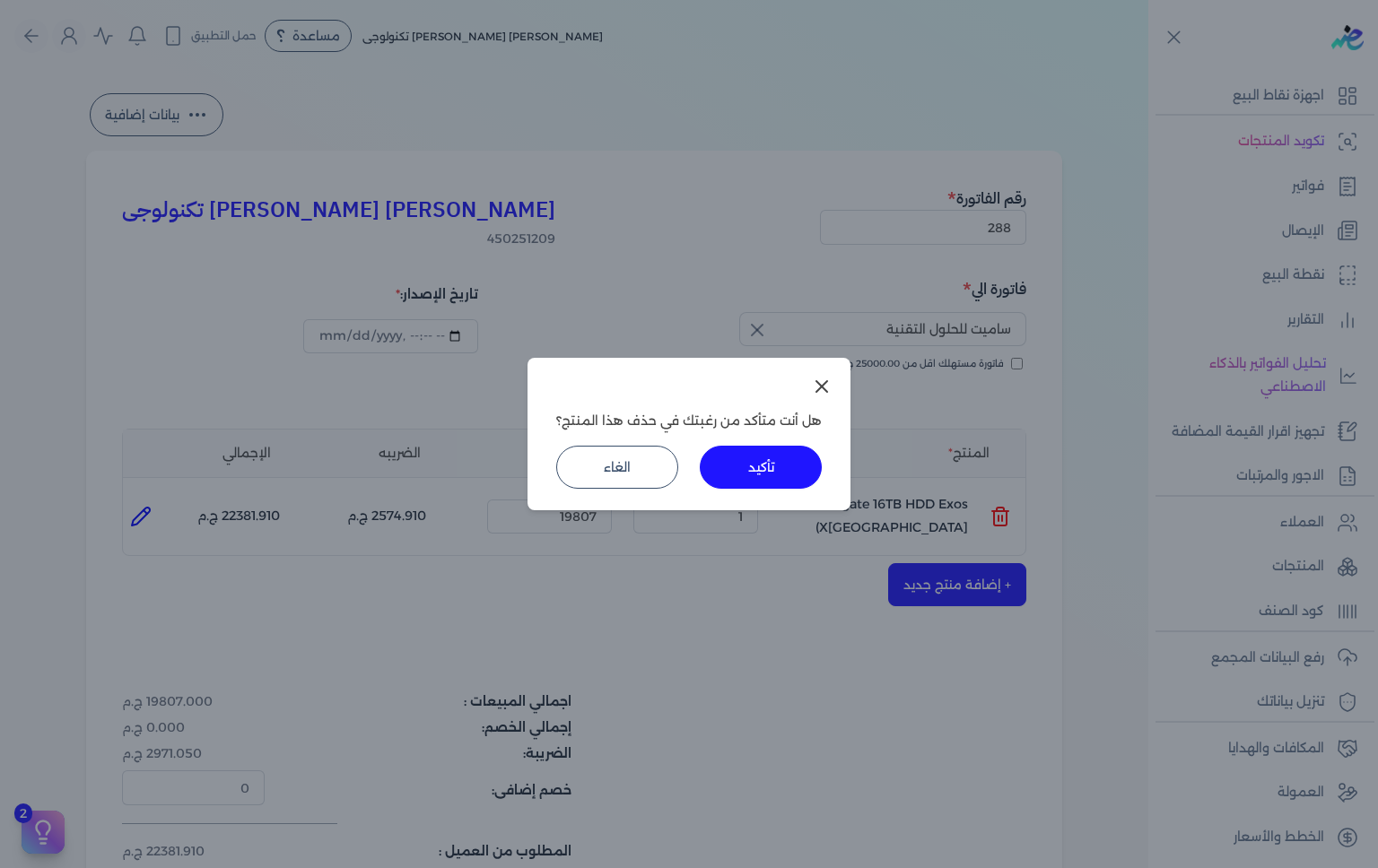
click at [782, 470] on button "تأكيد" at bounding box center [760, 467] width 122 height 43
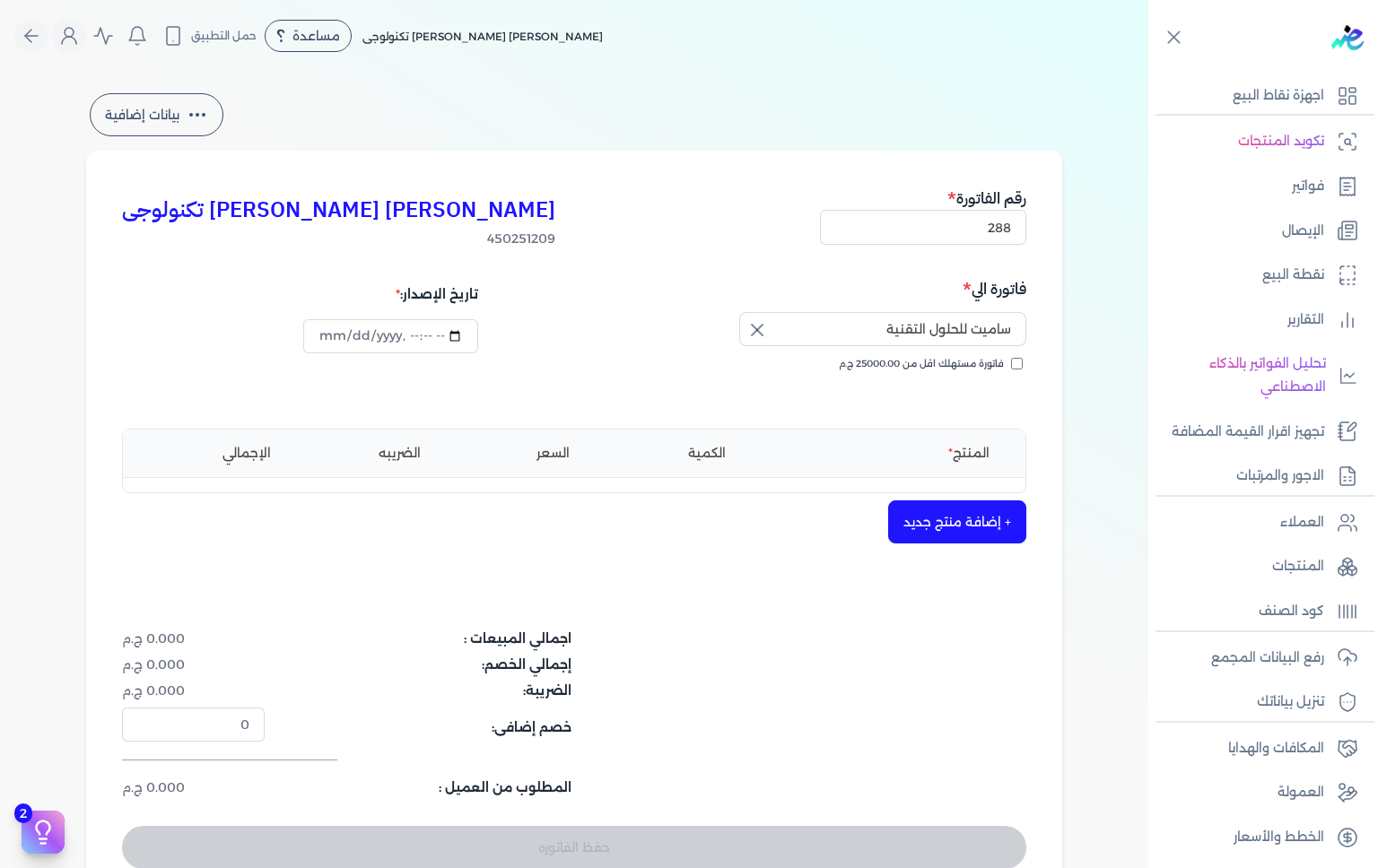
click at [988, 518] on button "+ إضافة منتج جديد" at bounding box center [958, 521] width 139 height 43
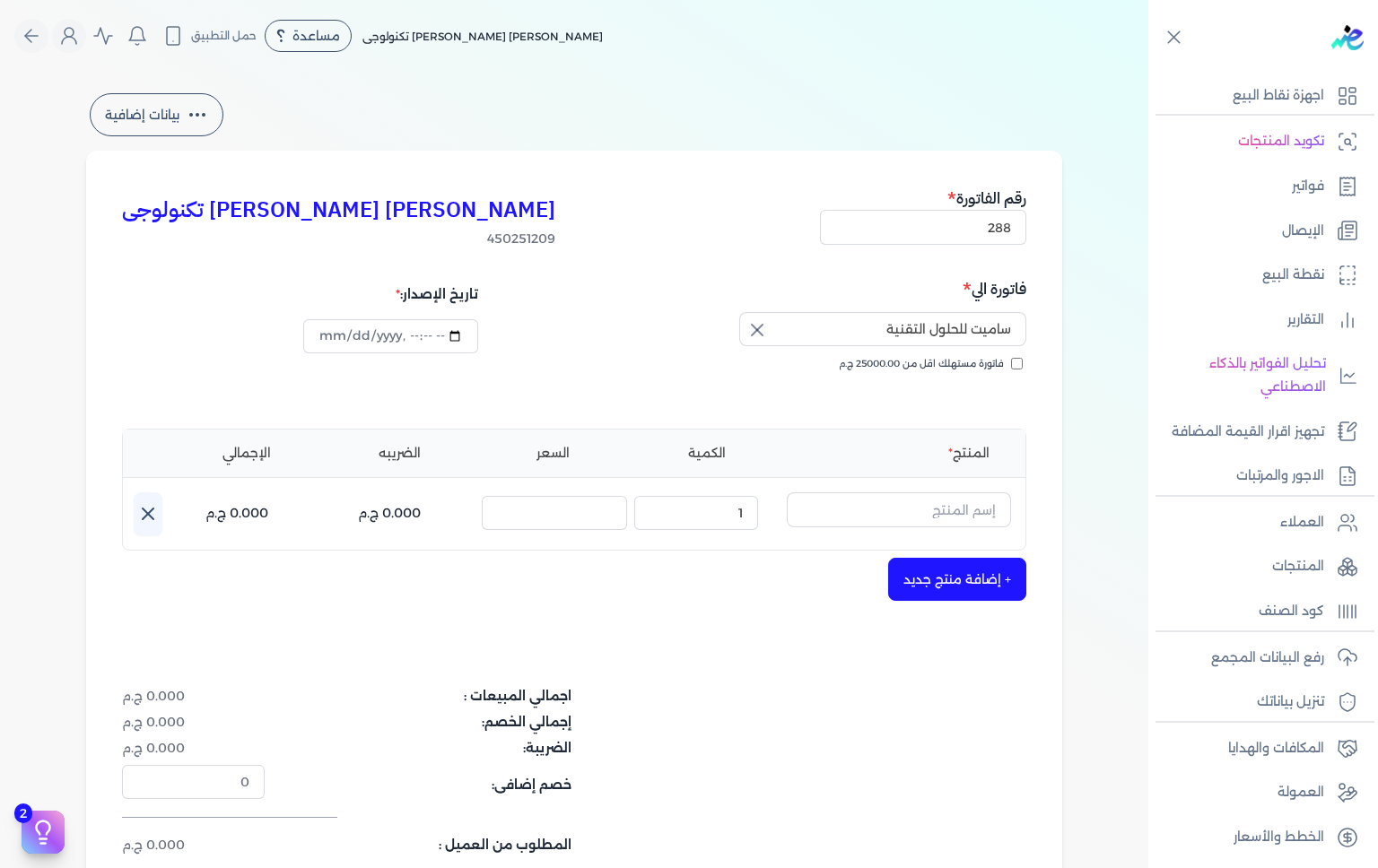
click at [919, 735] on div "اجمالي المبيعات : 0.000 ج.م إجمالي الخصم: 0.000 ج.م الضريبة: 0.000 ج.م خصم إضاف…" at bounding box center [574, 772] width 904 height 169
click at [962, 512] on input "text" at bounding box center [899, 509] width 224 height 34
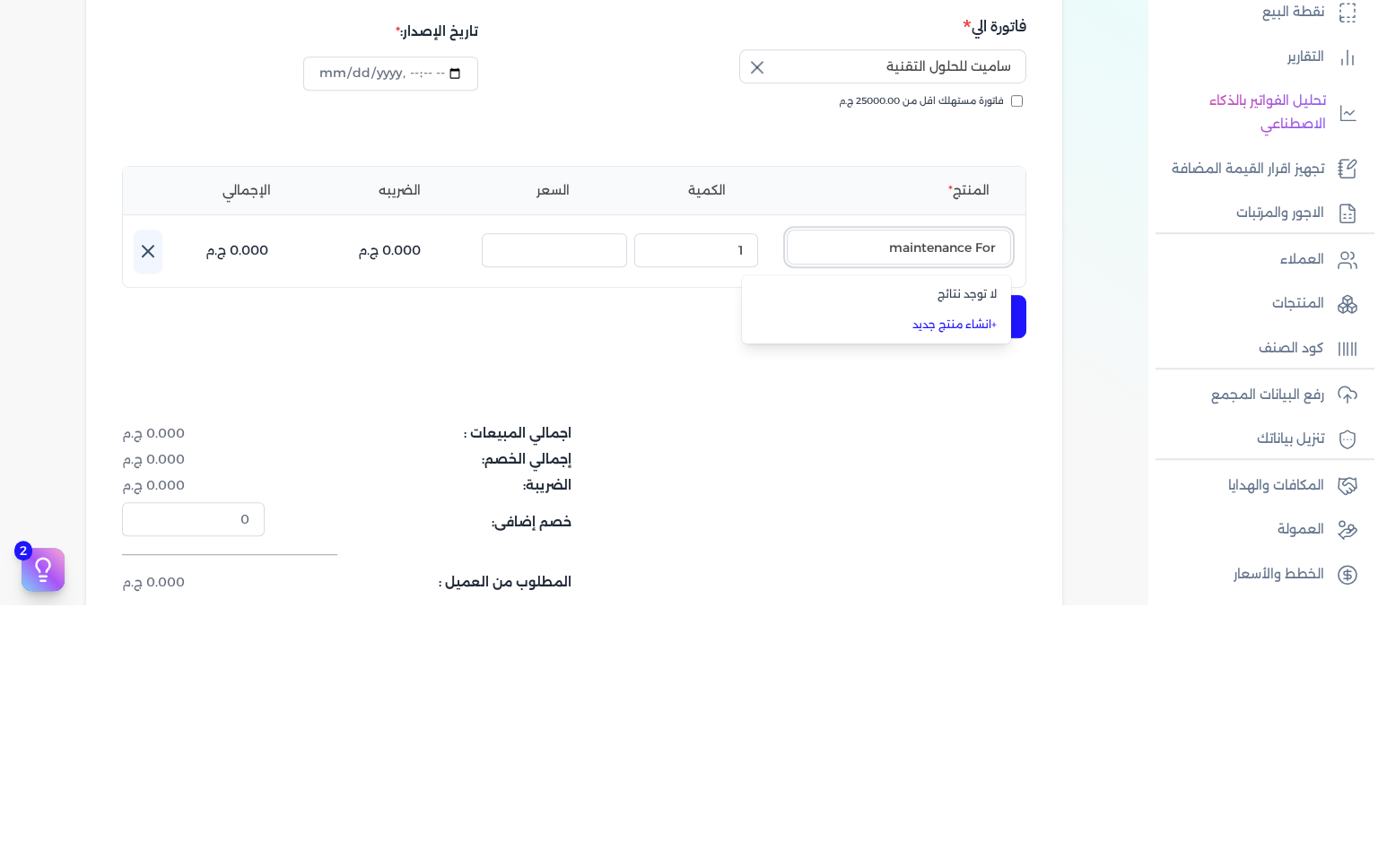
click at [787, 493] on button "maintenance For" at bounding box center [899, 513] width 224 height 41
click at [787, 493] on button "maintenance For screen" at bounding box center [899, 513] width 224 height 41
click at [833, 509] on input "maintenance For screen laptop" at bounding box center [899, 509] width 224 height 34
click at [814, 511] on input "maintenance For screen laptop" at bounding box center [899, 509] width 224 height 34
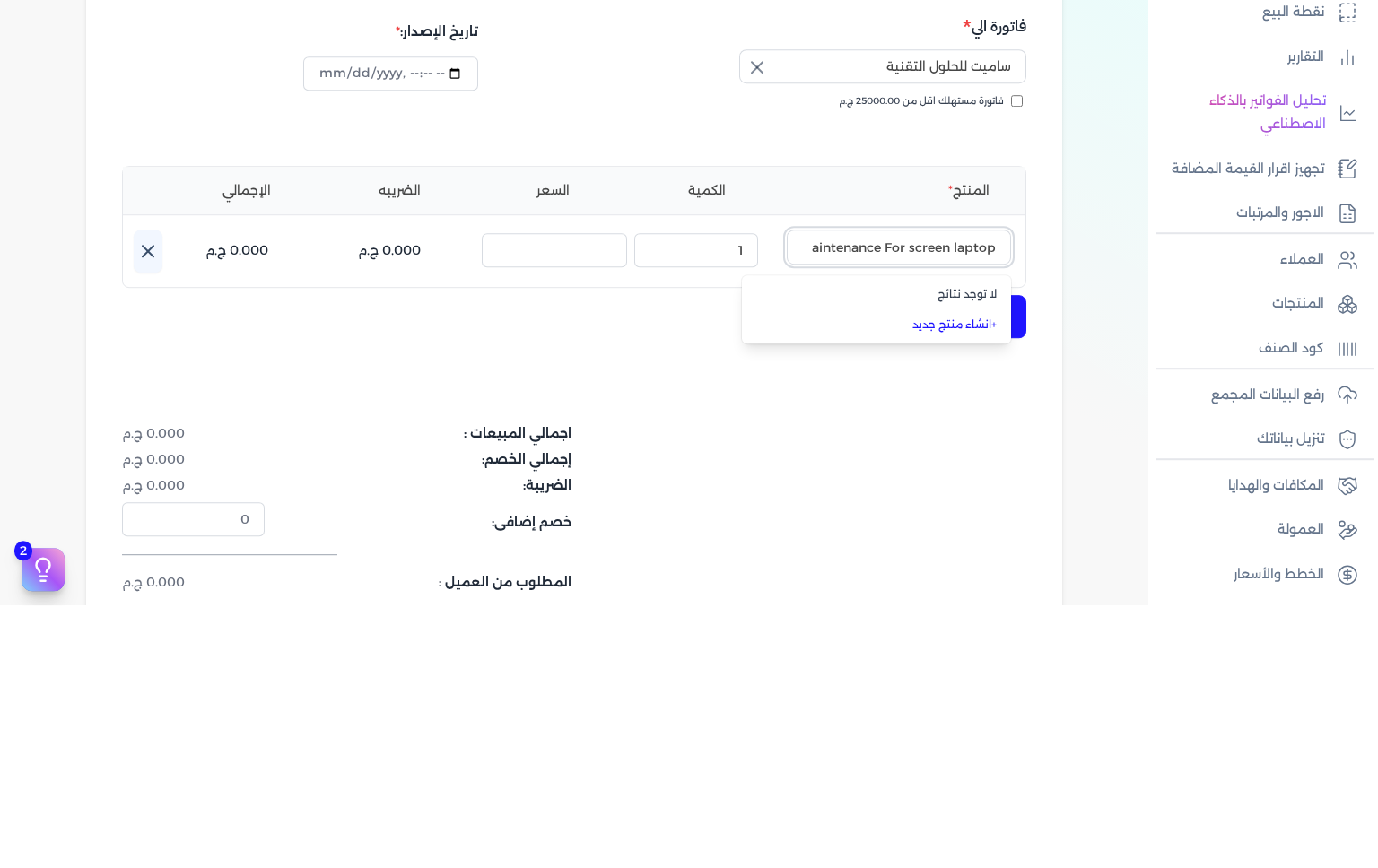
scroll to position [0, 0]
click at [914, 512] on input "Maintenance For screen laptop" at bounding box center [899, 509] width 224 height 34
click at [917, 511] on input "Maintenance For screen laptop" at bounding box center [899, 509] width 224 height 34
click at [974, 508] on input "Maintenance For Screen laptop" at bounding box center [899, 509] width 224 height 34
click at [970, 512] on input "Maintenance For Screen laptop" at bounding box center [899, 509] width 224 height 34
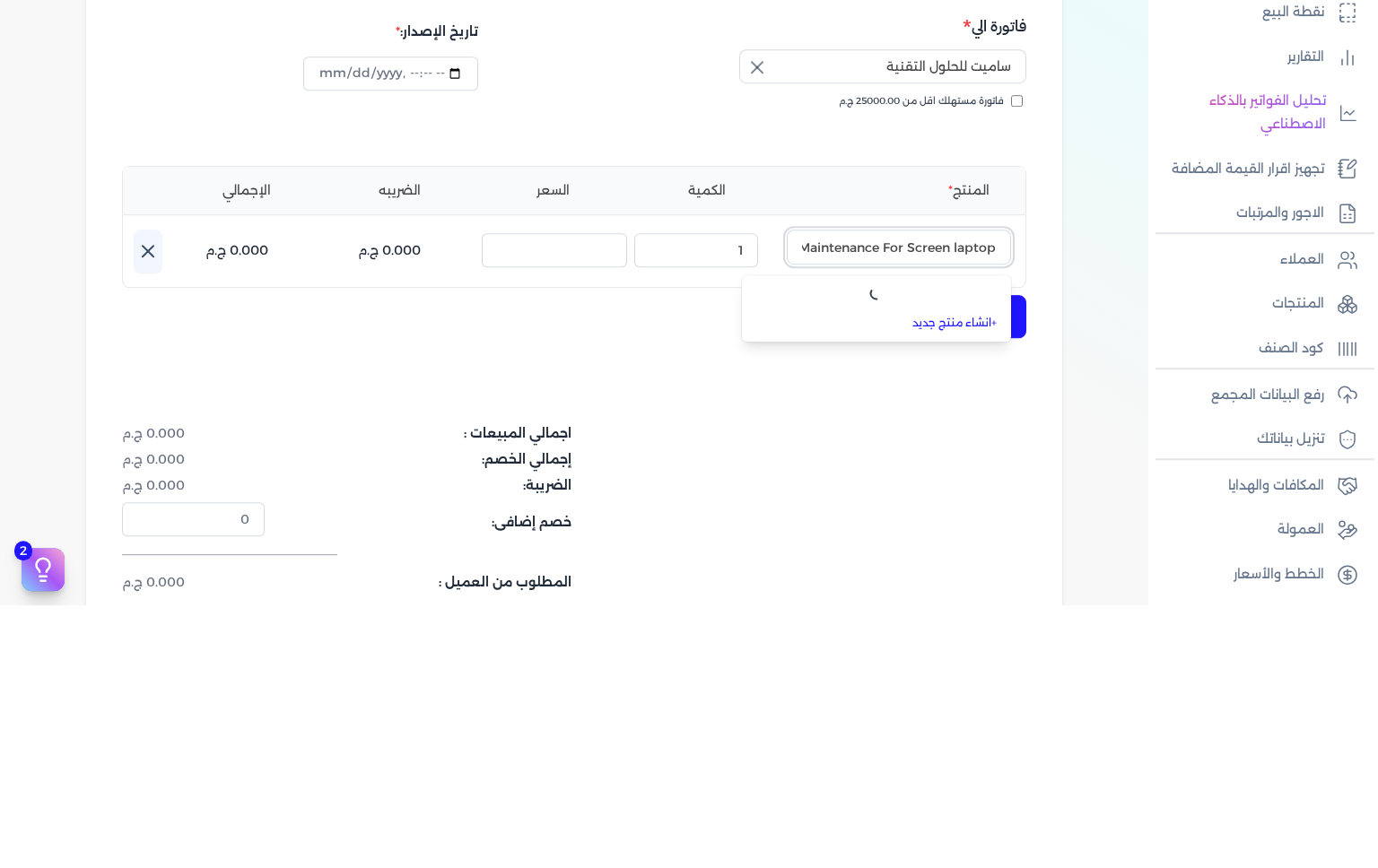
click at [962, 511] on input "Maintenance For Screen laptop" at bounding box center [899, 509] width 224 height 34
type input "Maintenance For Screen Laptop"
click at [799, 670] on div "امير تادرس فوزي يوسف ترولايت تكنولوجى 450251209 رقم الفاتورة 288 فاتورة الي سام…" at bounding box center [574, 556] width 976 height 812
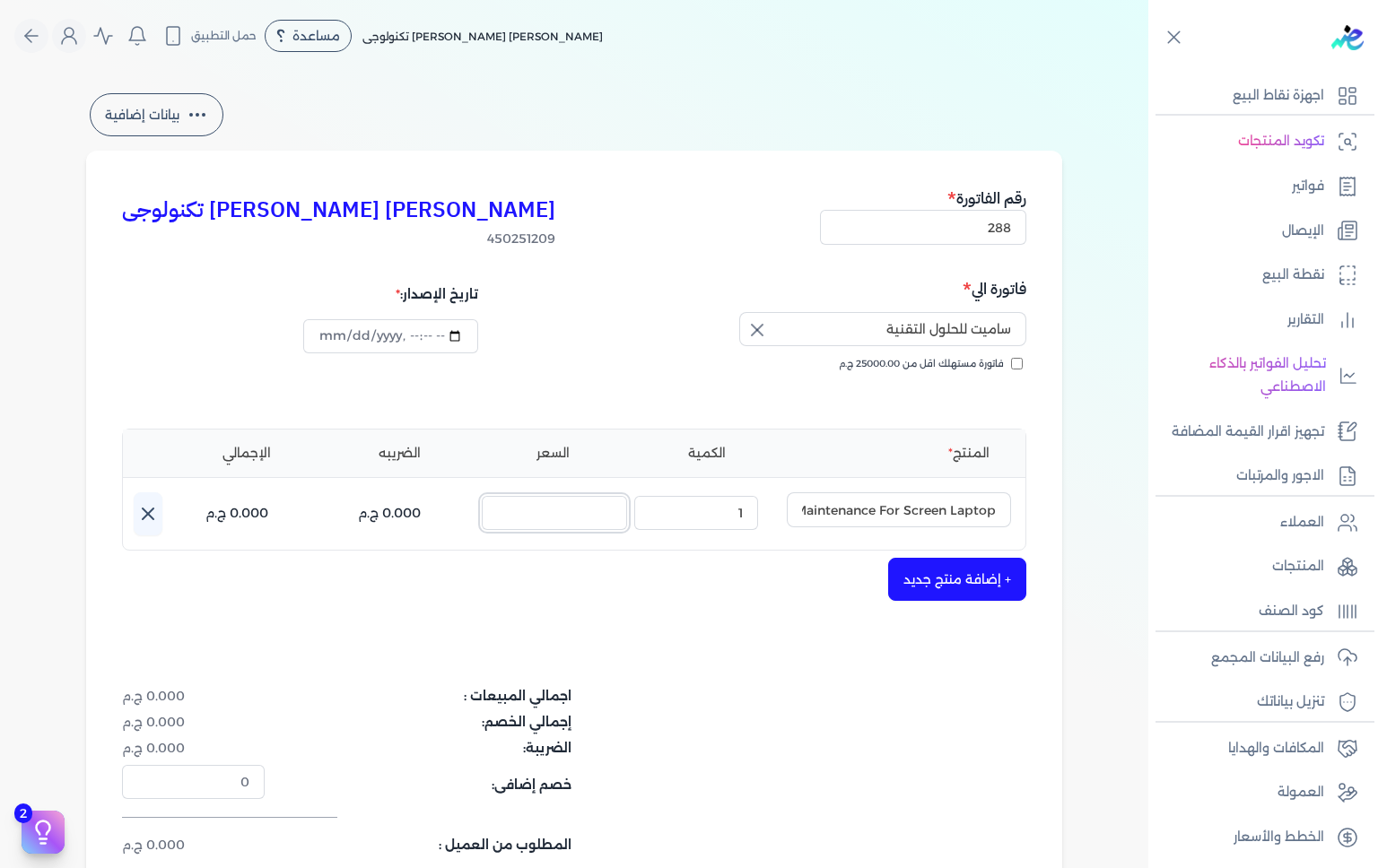
click at [593, 505] on input "السعر :" at bounding box center [555, 513] width 145 height 34
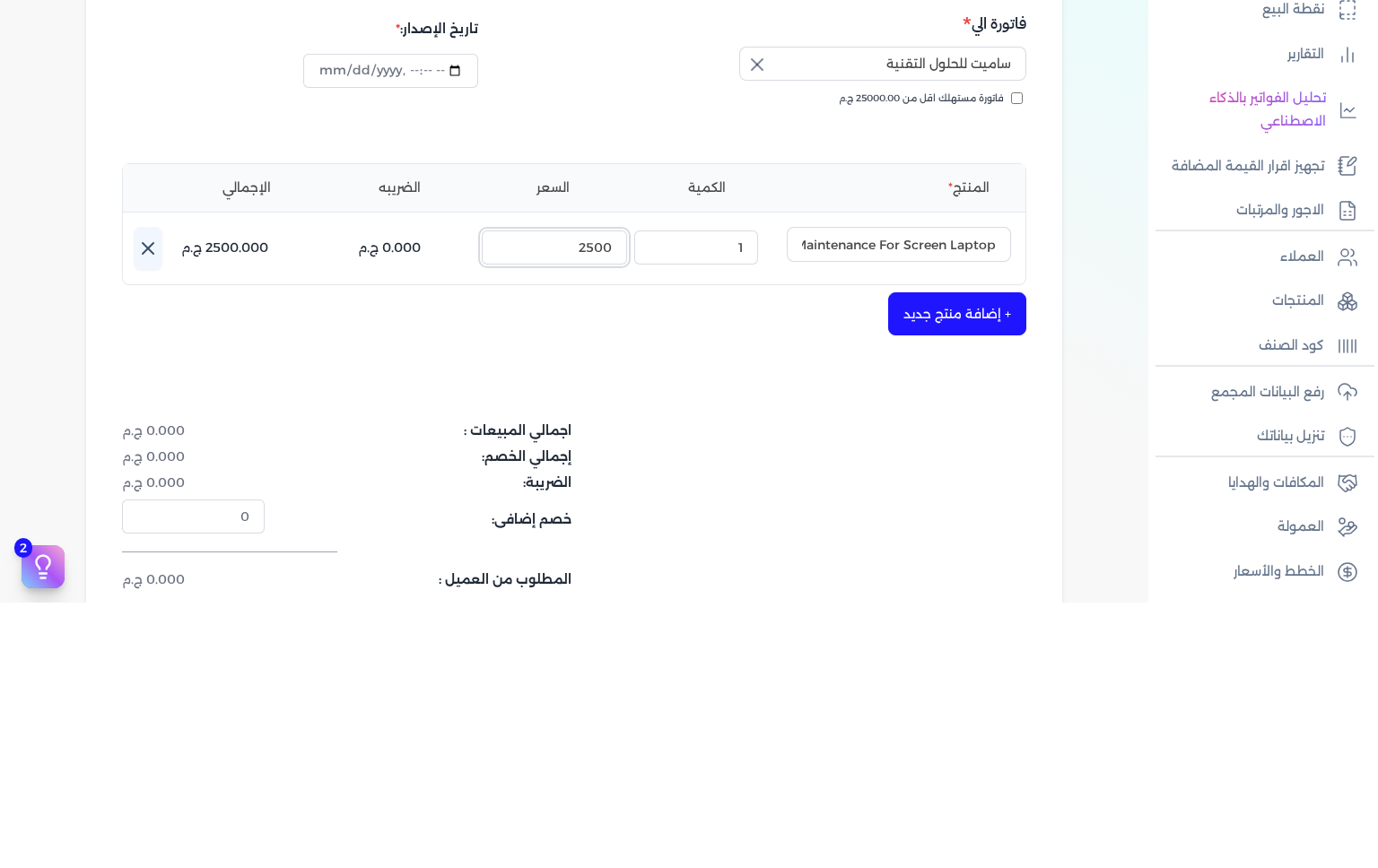
type input "2500"
click at [750, 638] on div "امير تادرس فوزي يوسف ترولايت تكنولوجى 450251209 رقم الفاتورة 288 فاتورة الي سام…" at bounding box center [574, 556] width 976 height 812
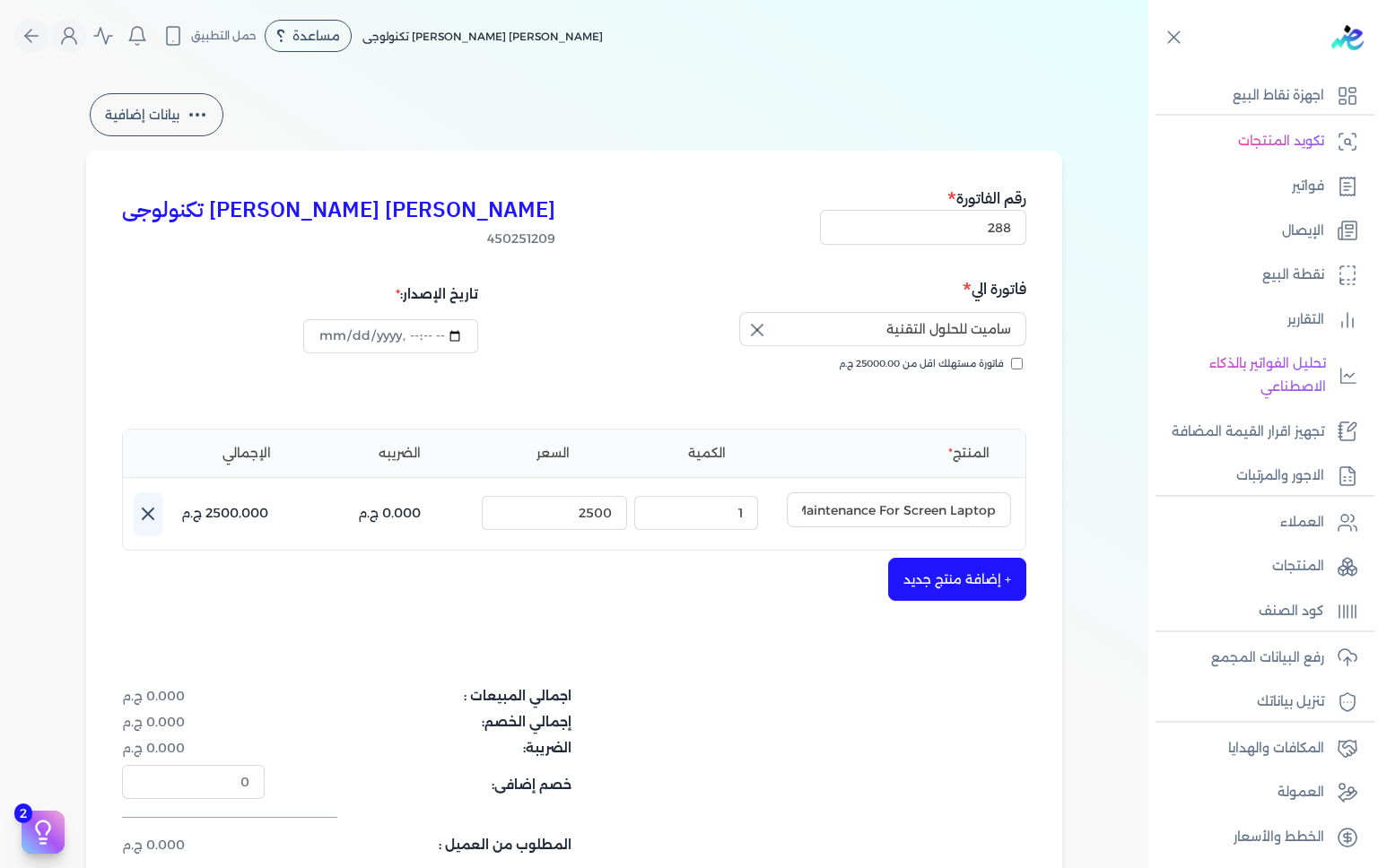
click at [770, 715] on div "اجمالي المبيعات : 0.000 ج.م إجمالي الخصم: 0.000 ج.م الضريبة: 0.000 ج.م خصم إضاف…" at bounding box center [574, 772] width 904 height 169
click at [863, 502] on input "Maintenance For Screen Laptop" at bounding box center [899, 509] width 224 height 34
type input "Maintenance For Screen Laptop"
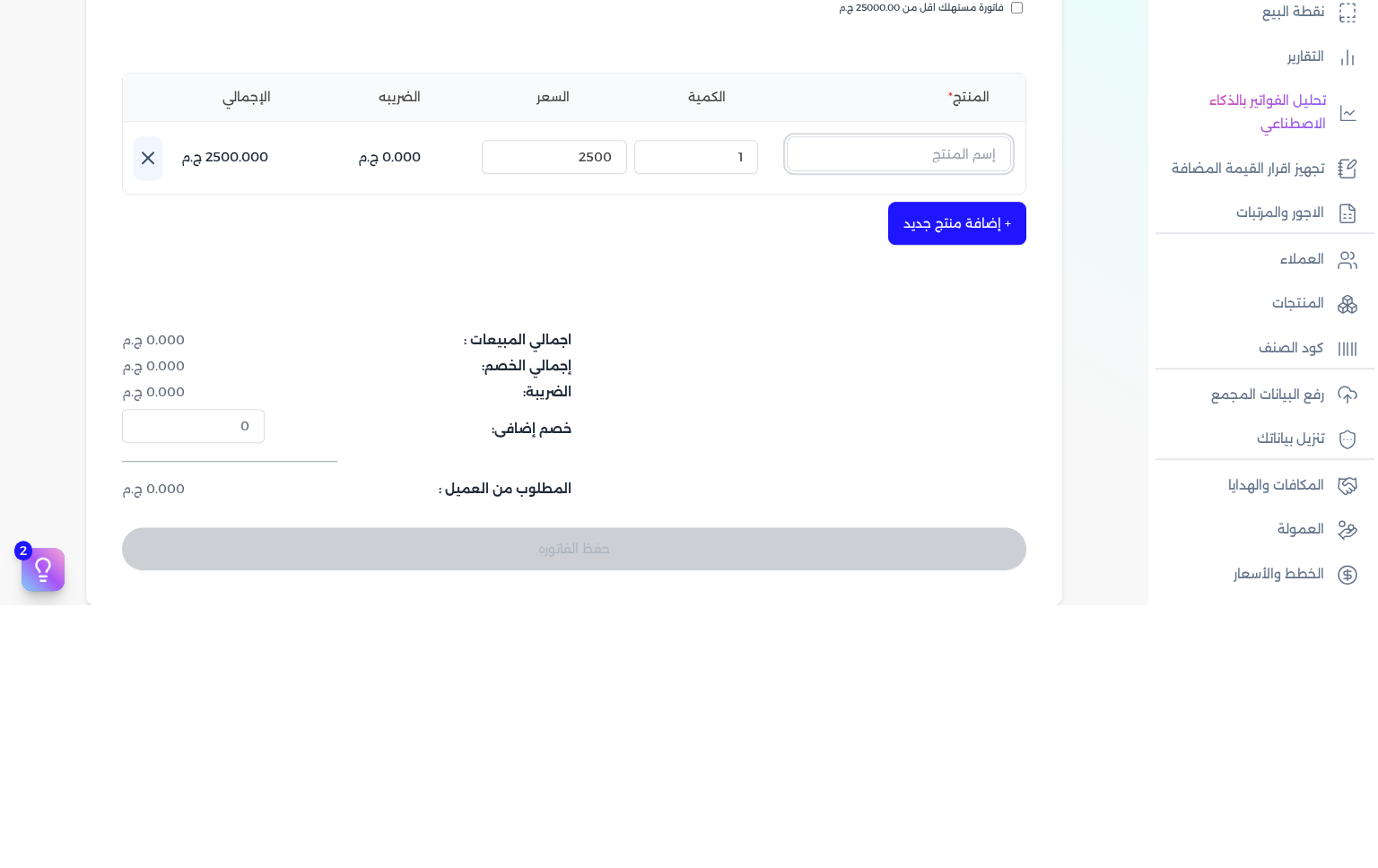
scroll to position [91, 0]
click at [985, 422] on input "text" at bounding box center [899, 418] width 224 height 34
click at [956, 495] on link "+ انشاء منتج جديد" at bounding box center [887, 497] width 218 height 17
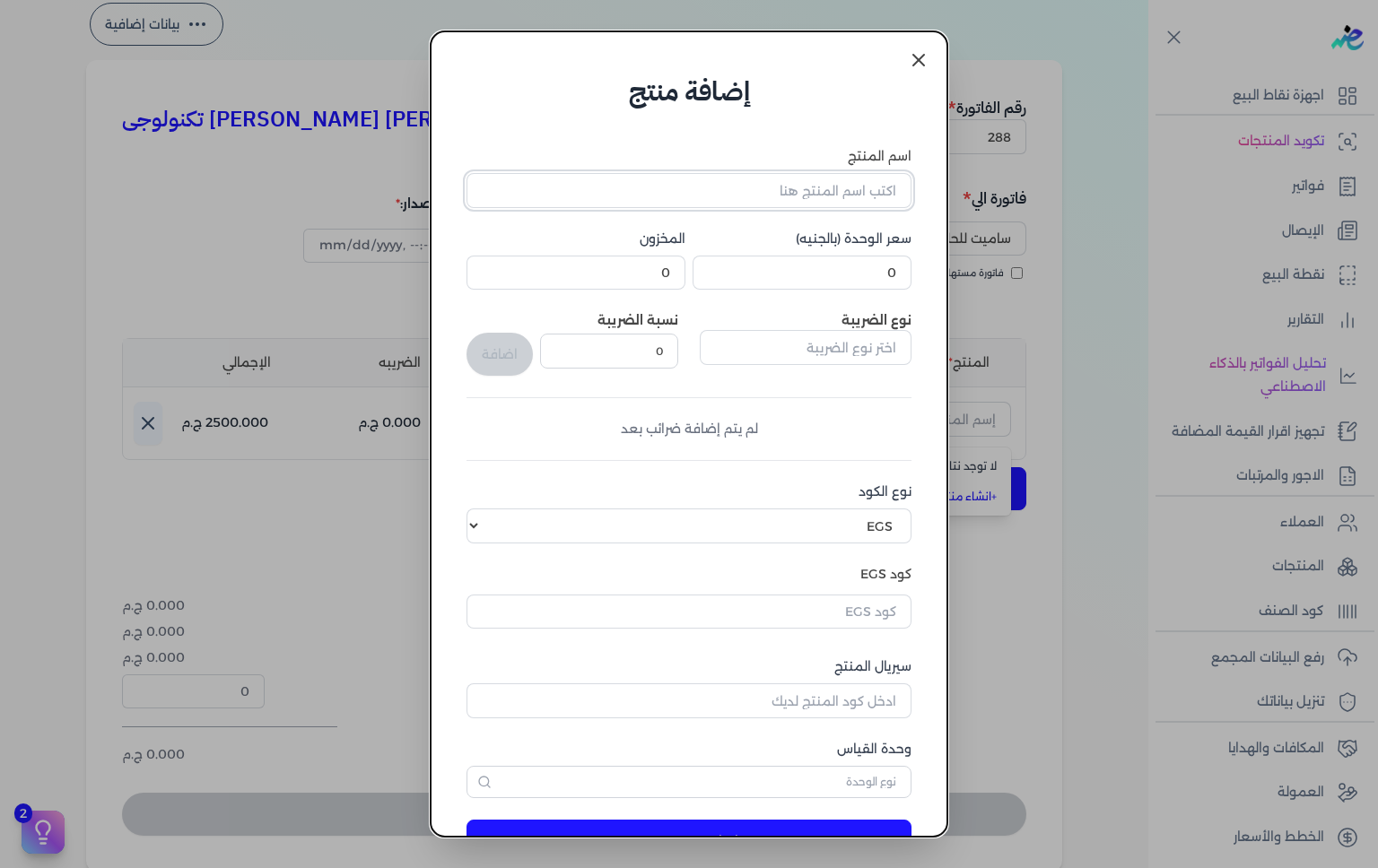
click at [845, 183] on input "اسم المنتج" at bounding box center [689, 190] width 445 height 34
click at [123, 299] on dialog "إضافة منتج اسم المنتج سعر الوحدة (بالجنيه) 0 المخزون 0 نوع الضريبة نسبة الضريبة…" at bounding box center [689, 434] width 1378 height 868
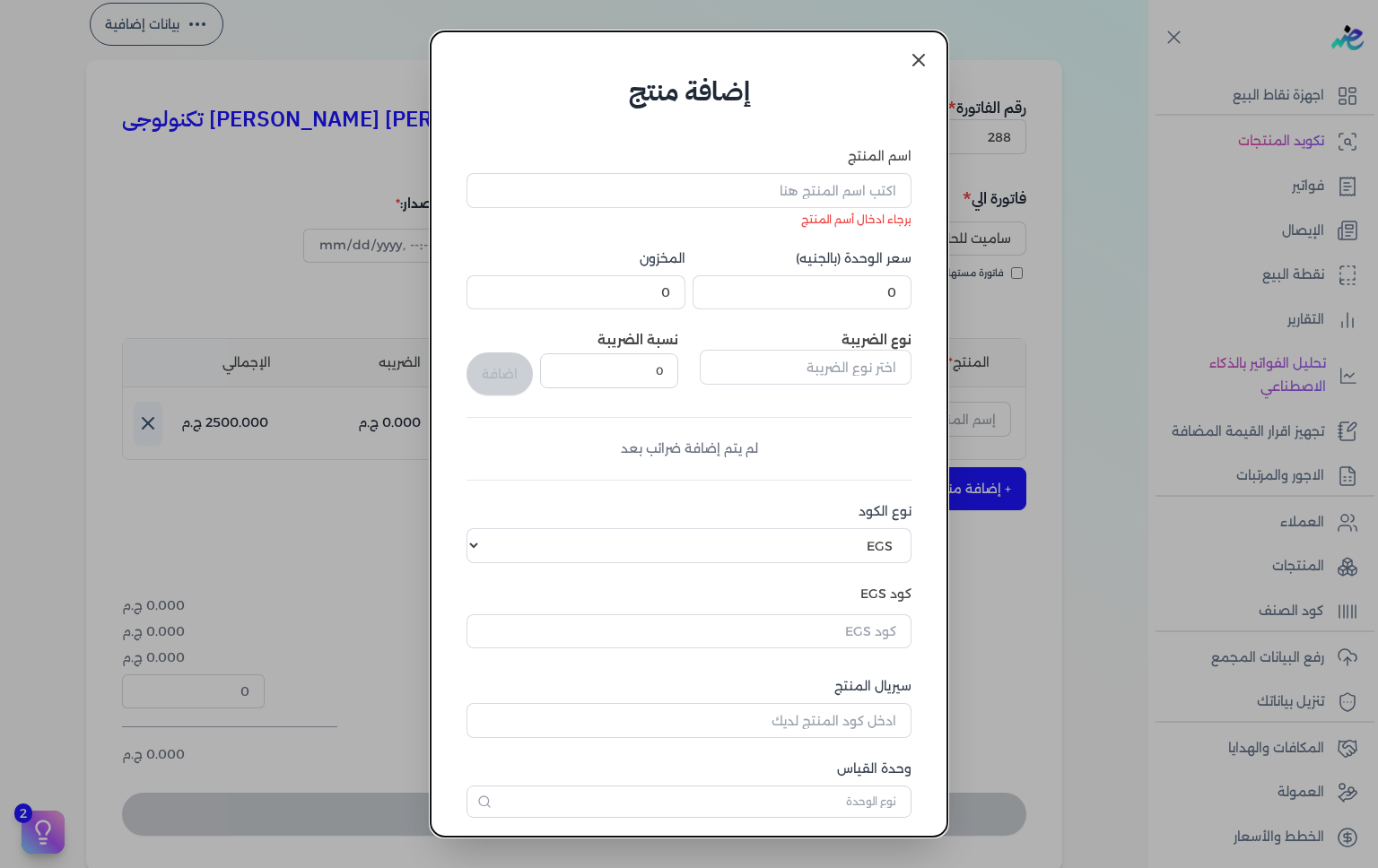
click at [924, 50] on icon at bounding box center [918, 60] width 21 height 21
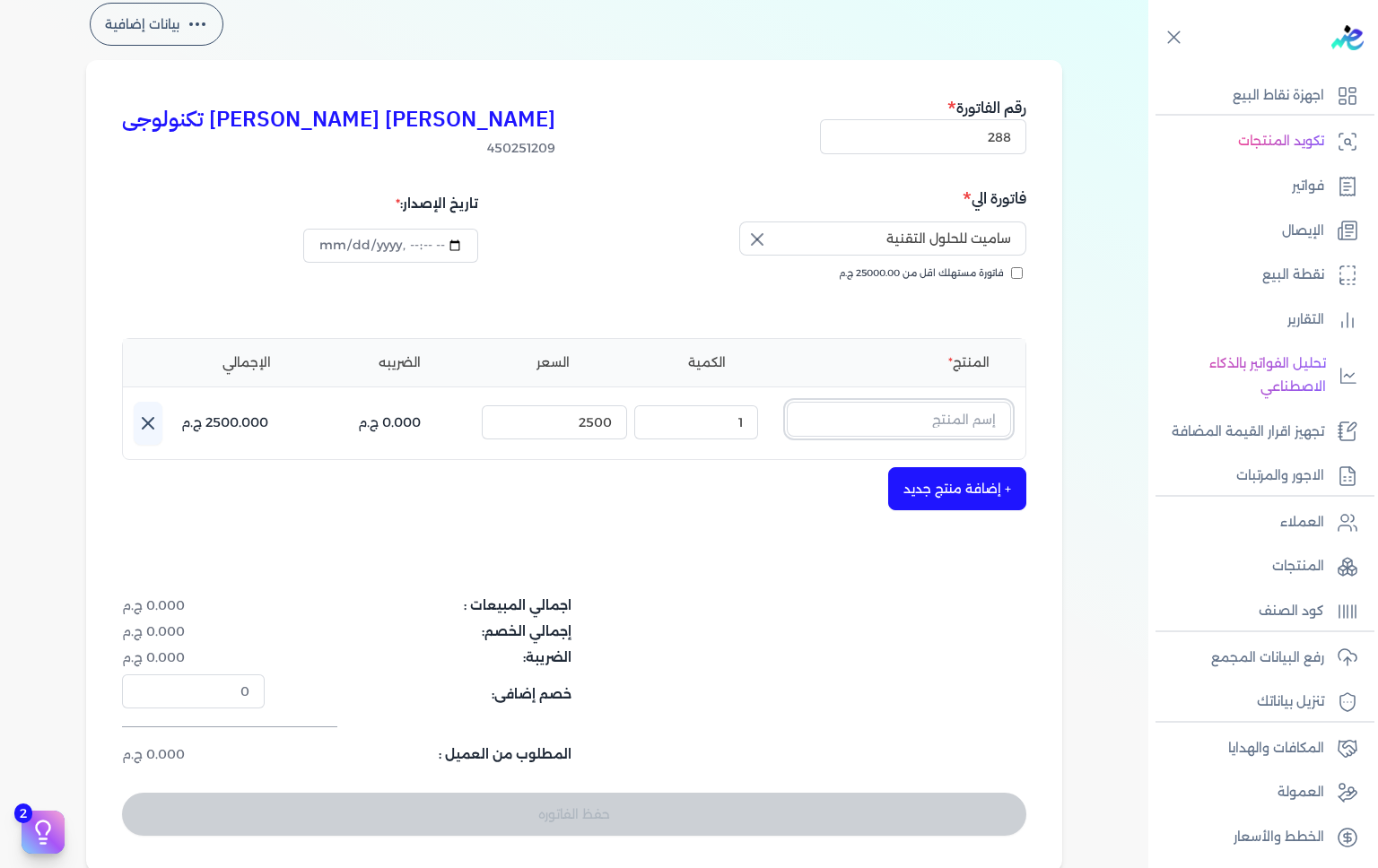
click at [946, 423] on input "text" at bounding box center [899, 418] width 224 height 34
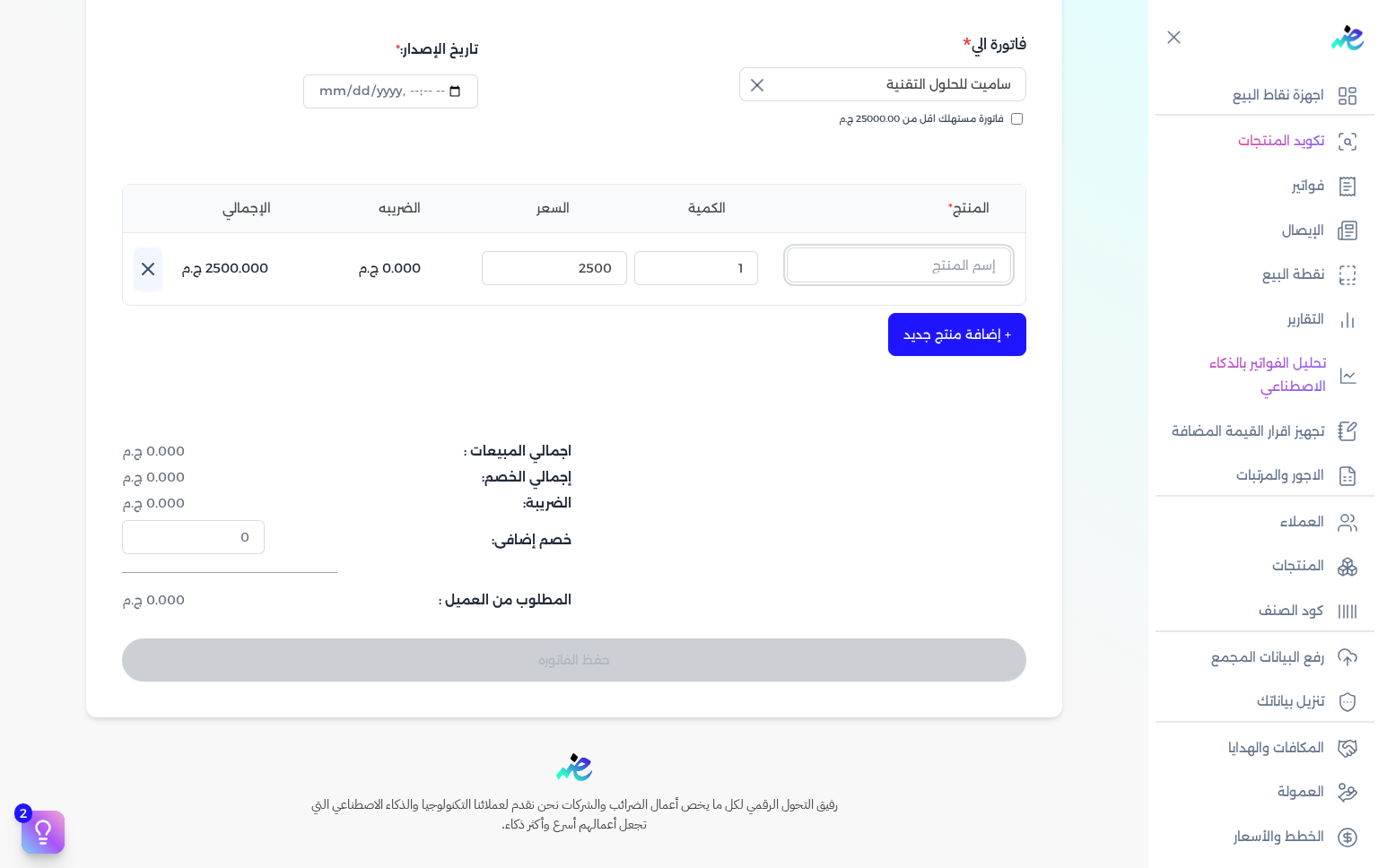
scroll to position [246, 0]
click at [917, 260] on input "text" at bounding box center [899, 263] width 224 height 34
click at [151, 268] on icon at bounding box center [148, 268] width 11 height 11
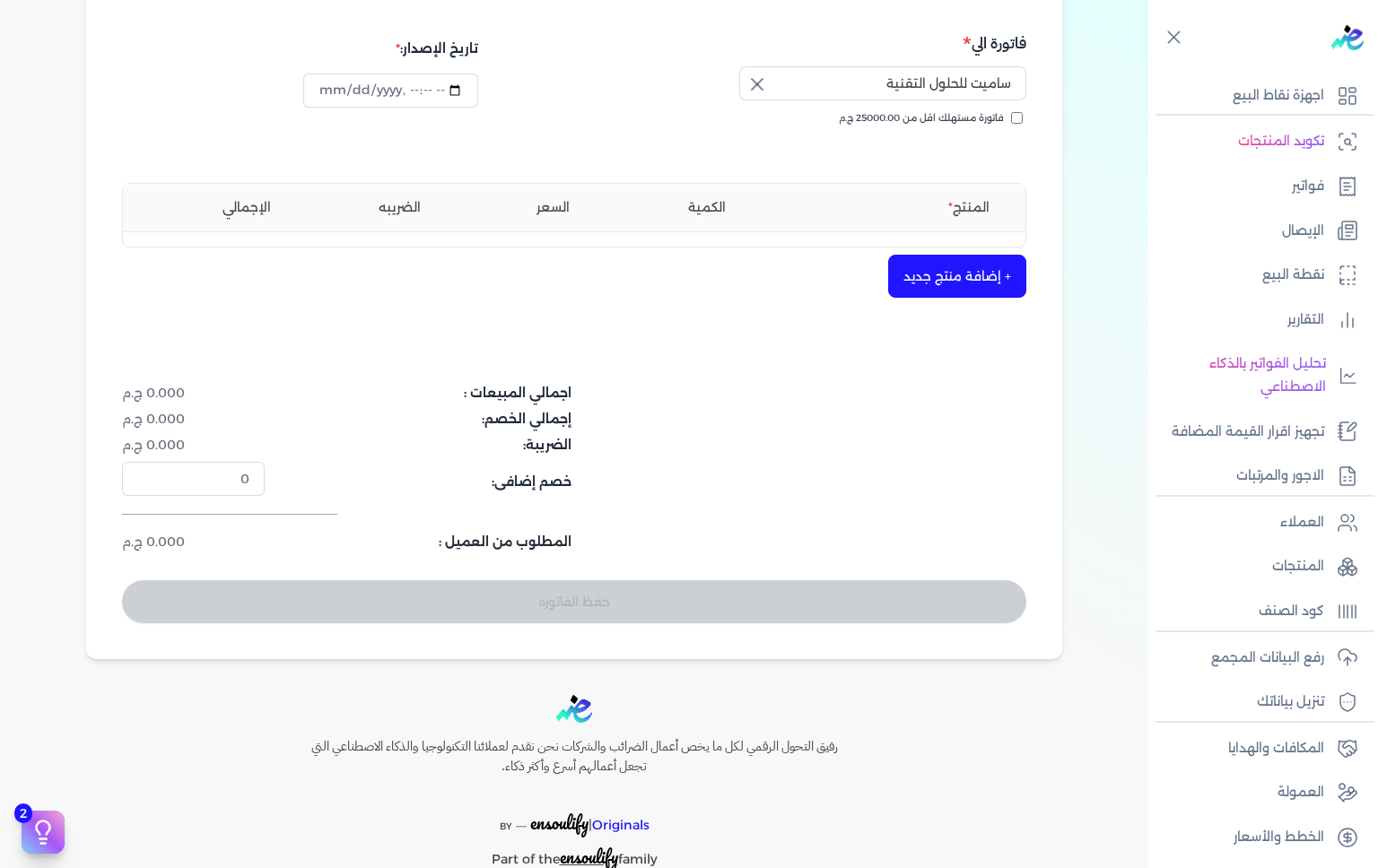
click at [980, 268] on button "+ إضافة منتج جديد" at bounding box center [958, 276] width 139 height 43
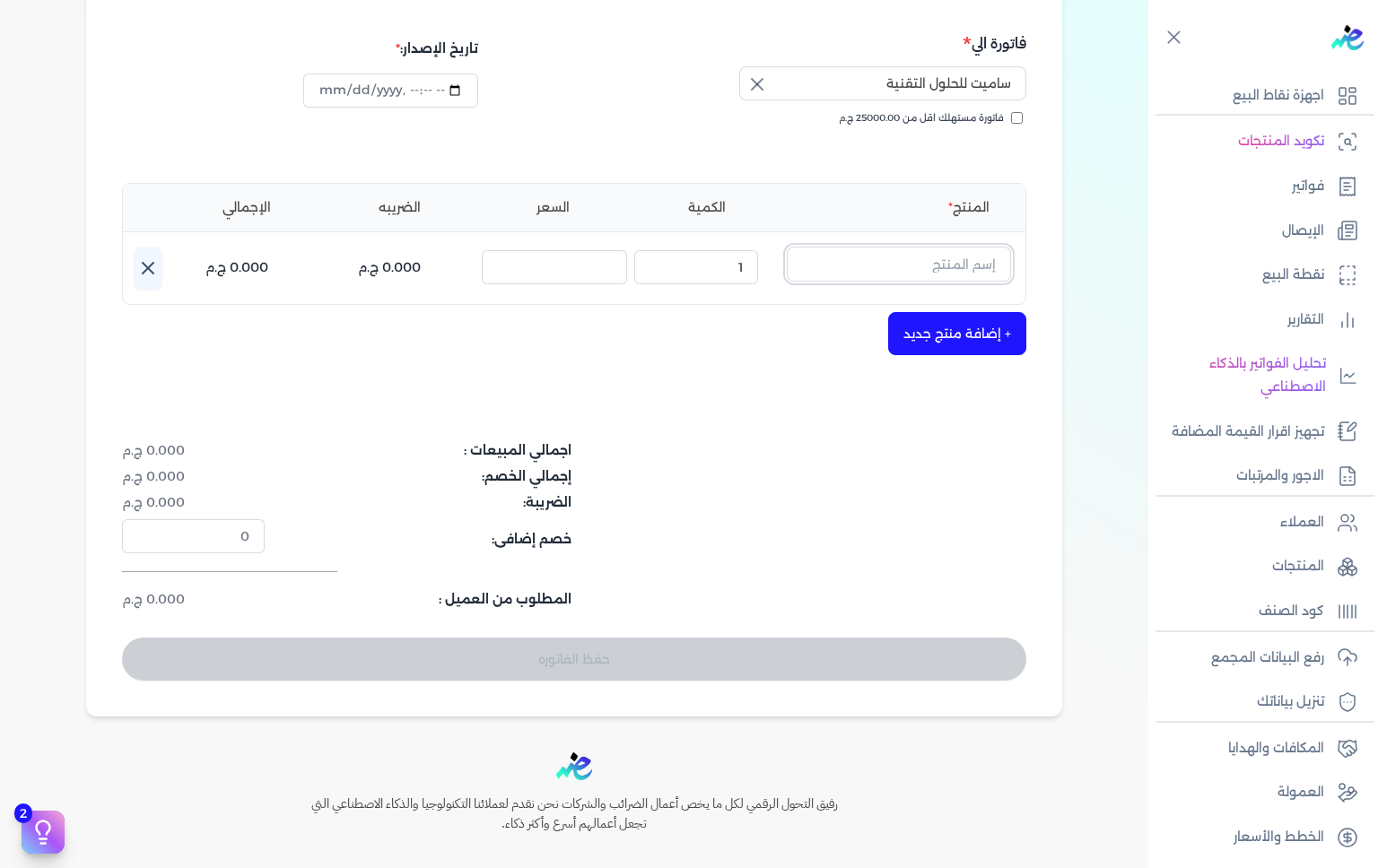
click at [980, 270] on input "text" at bounding box center [899, 263] width 224 height 34
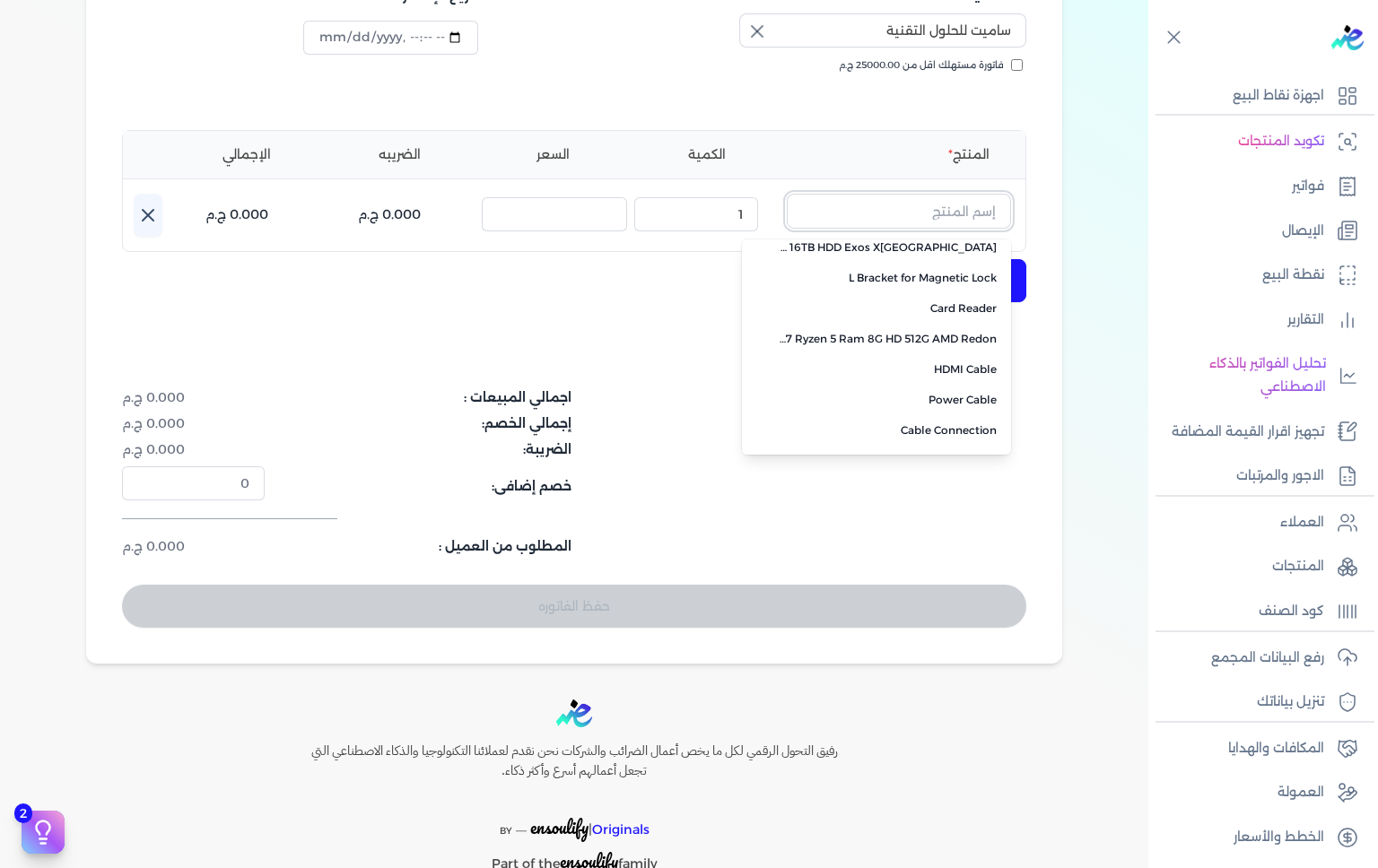
scroll to position [0, 0]
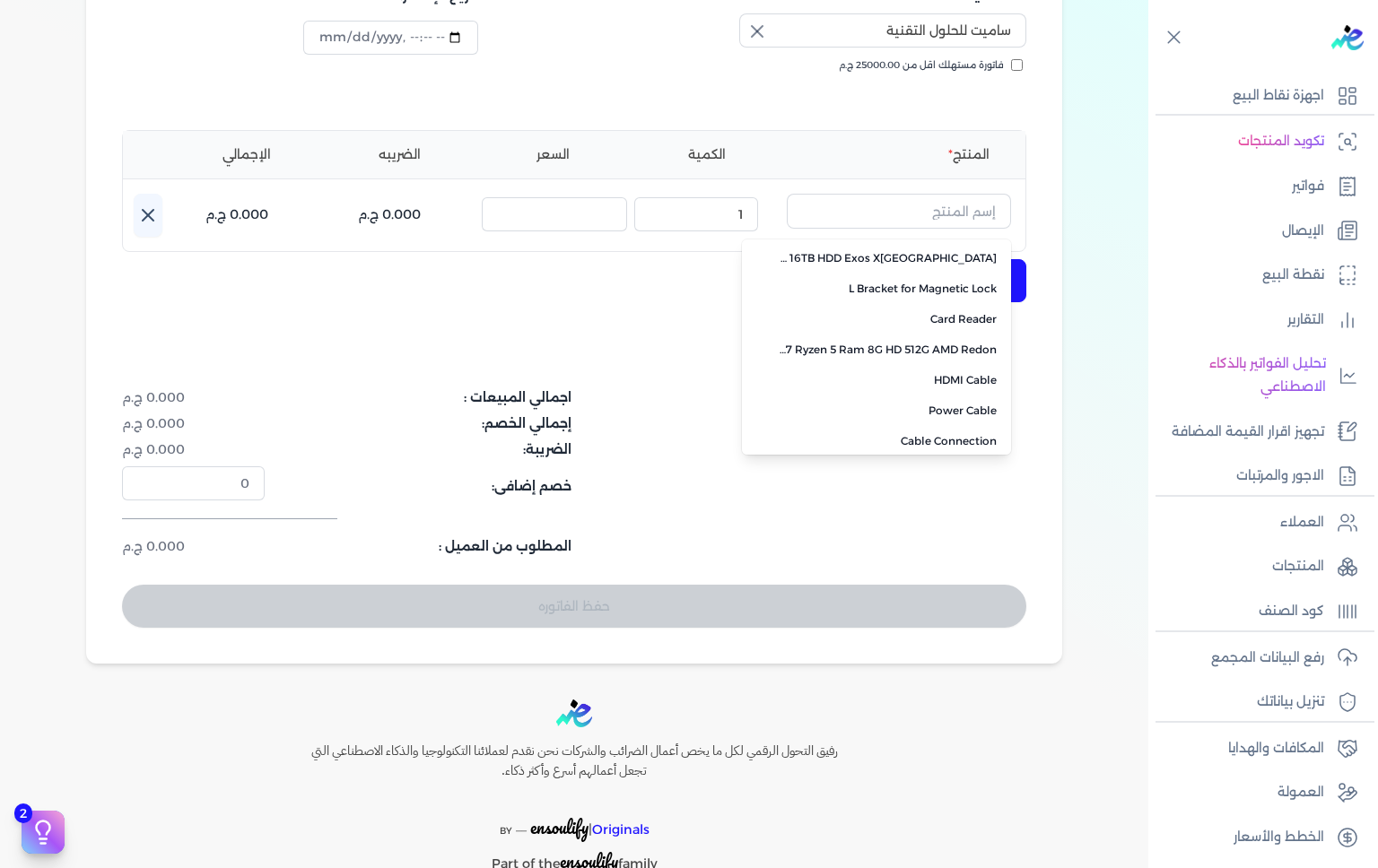
click at [980, 444] on span "Cable Connection" at bounding box center [887, 441] width 218 height 17
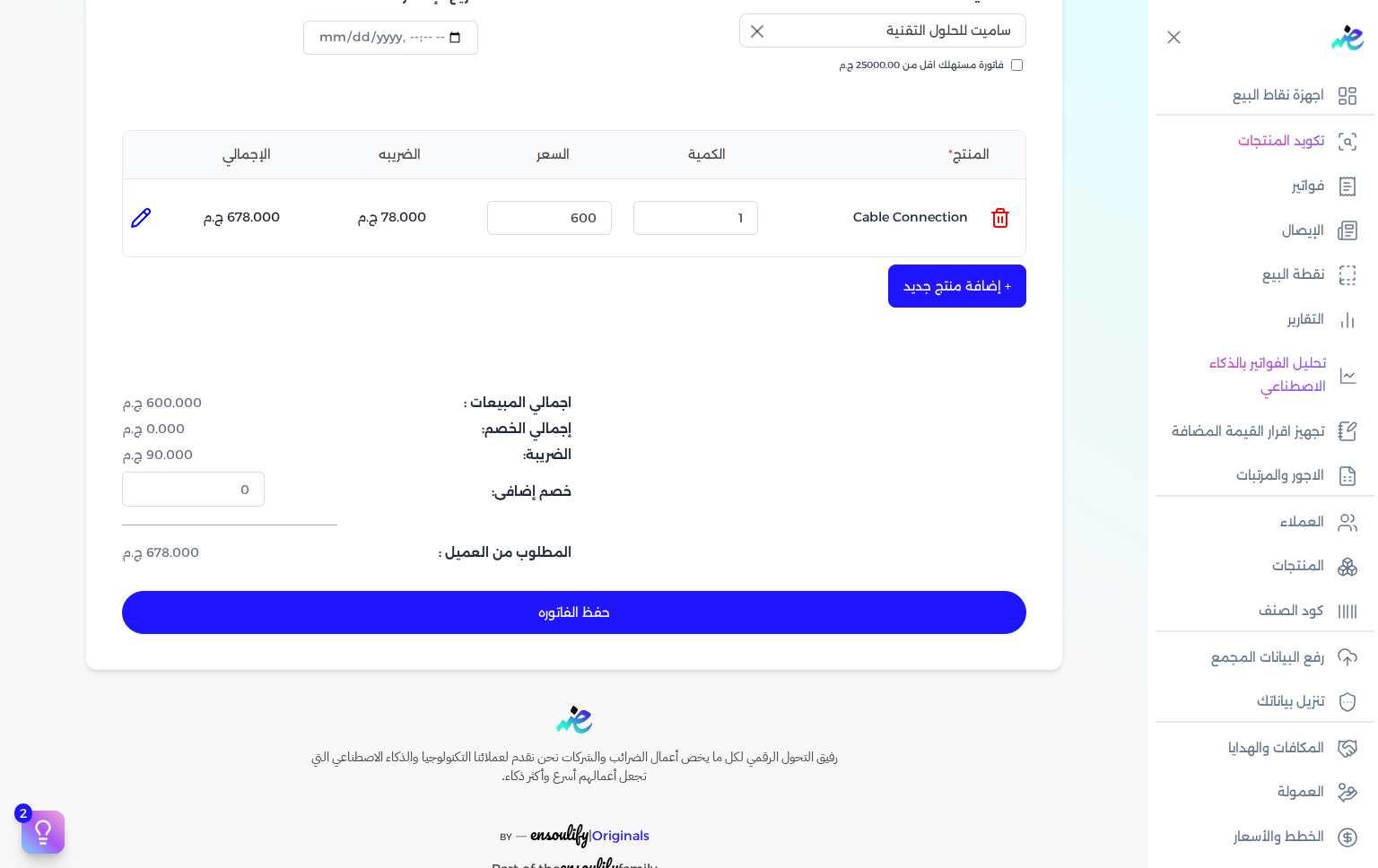
click at [147, 212] on icon at bounding box center [145, 214] width 4 height 4
type input "Cable Connection"
type input "600"
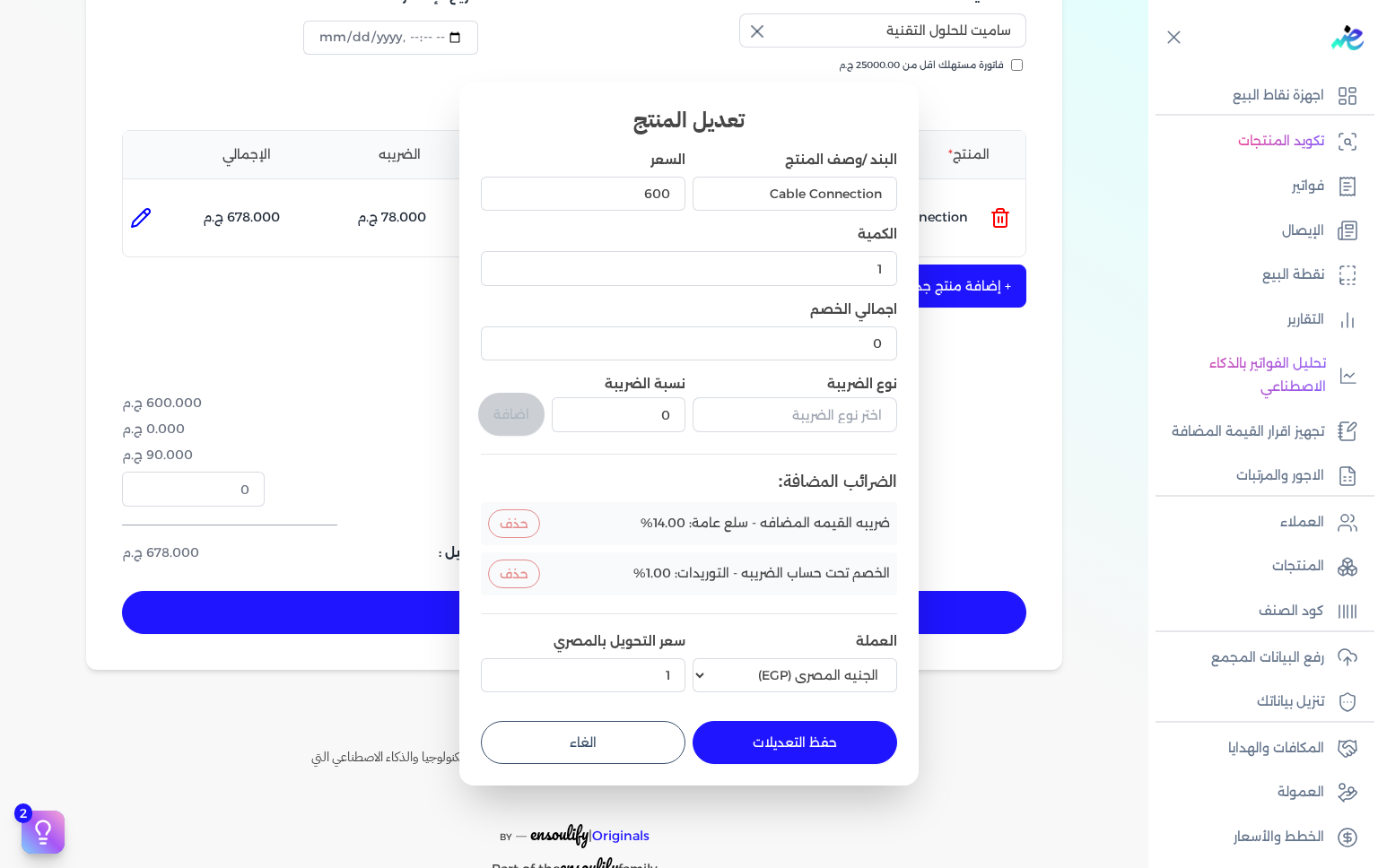
click at [506, 575] on button "حذف" at bounding box center [514, 573] width 52 height 28
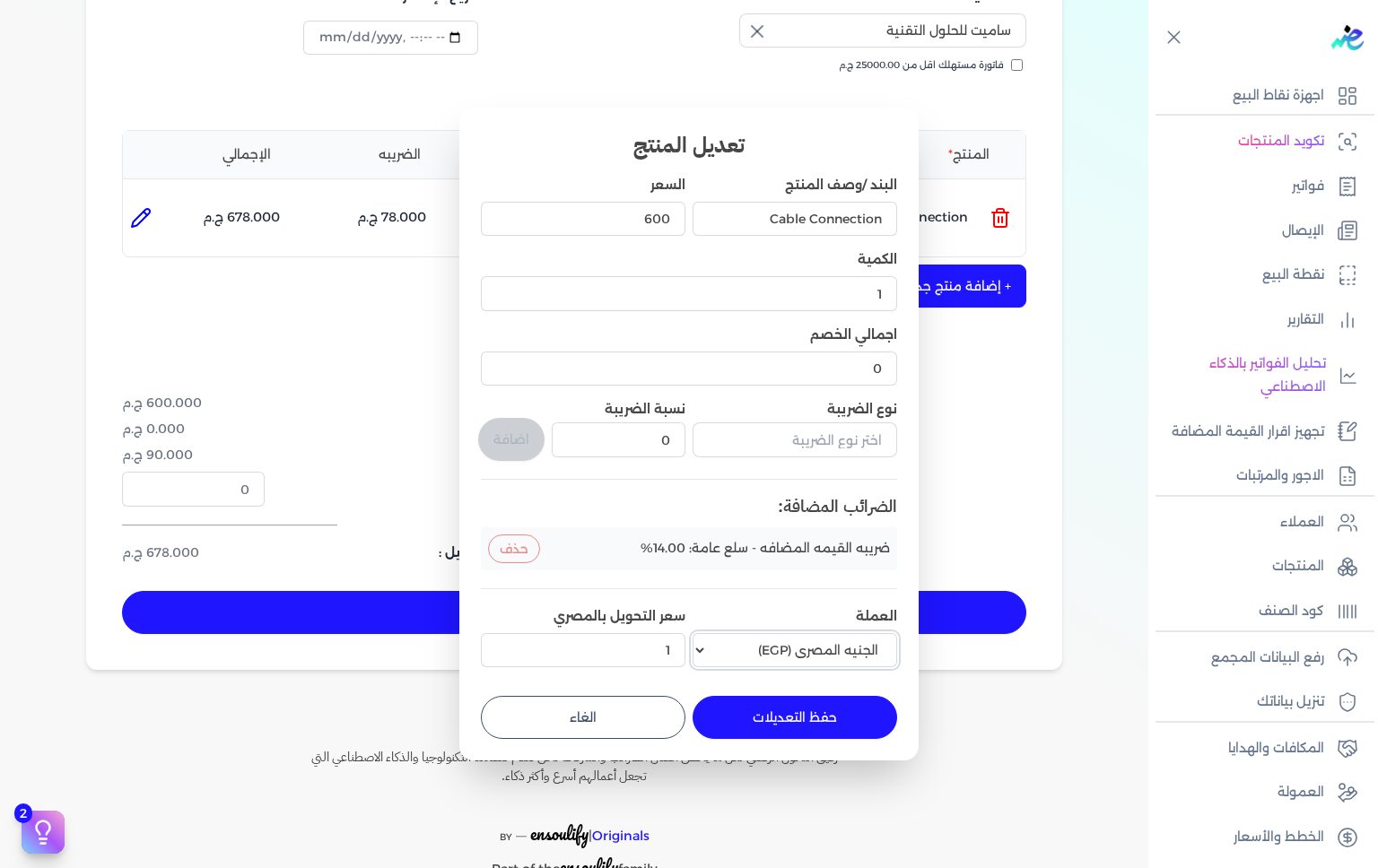
click at [814, 646] on select "العملة الجنيه المصري (EGP) الدولار الأمريكي (USD) اليورو (EUR) الريال السعودي (…" at bounding box center [795, 650] width 205 height 34
click at [836, 599] on div "البند /وصف المنتج Cable Connection السعر 600 الكمية 1 اجمالي الخصم 0 نوع الضريب…" at bounding box center [689, 425] width 417 height 498
click at [858, 226] on input "Cable Connection" at bounding box center [795, 218] width 205 height 34
click at [812, 262] on div "الكمية 1" at bounding box center [689, 284] width 417 height 68
click at [821, 225] on input "Cable Connection" at bounding box center [795, 218] width 205 height 34
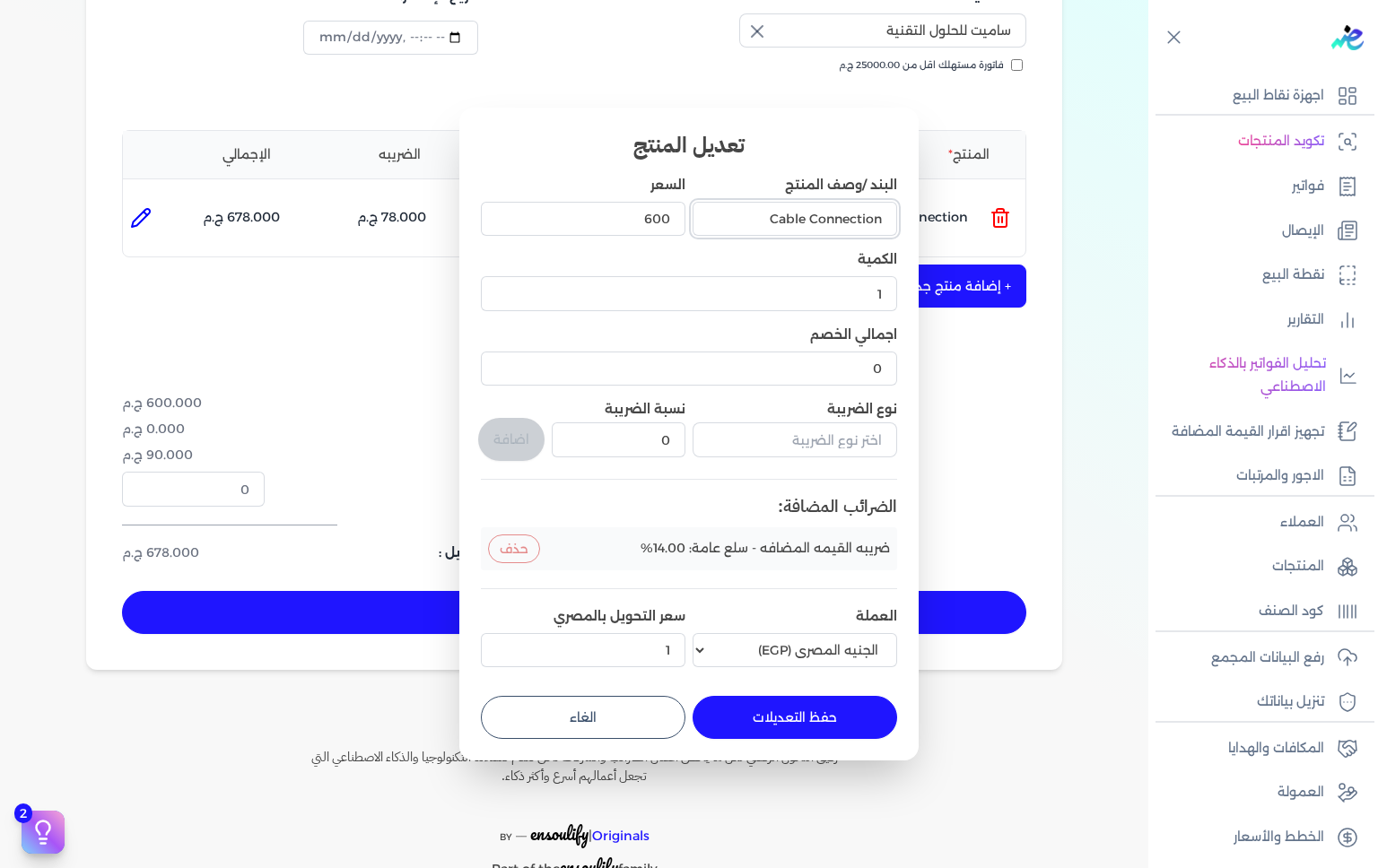
click at [826, 225] on input "Cable Connection" at bounding box center [795, 218] width 205 height 34
click at [831, 221] on input "Cable Connection" at bounding box center [795, 218] width 205 height 34
click at [837, 224] on input "Cable Connection" at bounding box center [795, 218] width 205 height 34
type input "Maintenance For Screen Laptop"
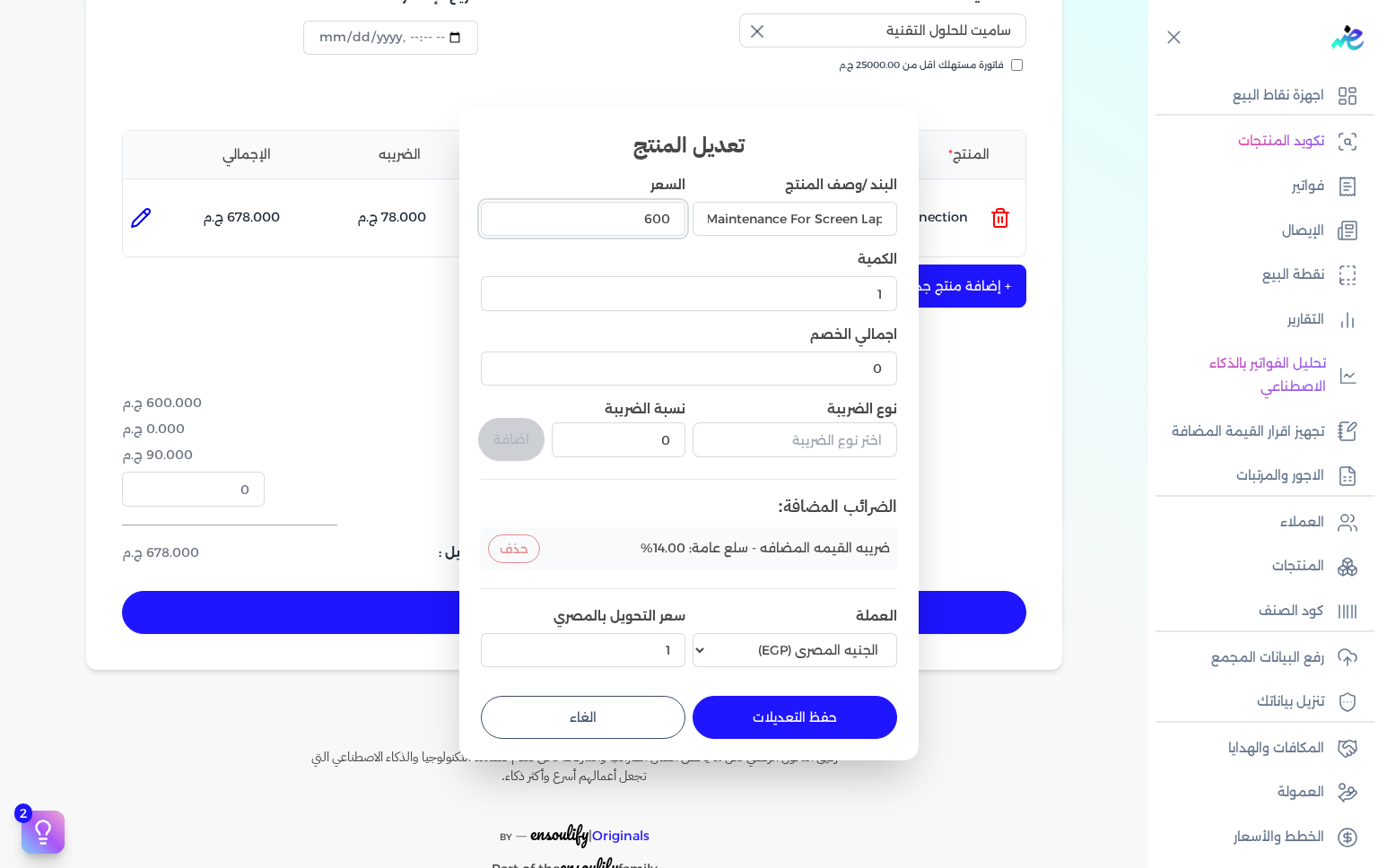
click at [626, 214] on input "600" at bounding box center [583, 218] width 205 height 34
type input "6"
type input "2500"
click at [815, 224] on input "Maintenance For Screen Laptop" at bounding box center [795, 218] width 205 height 34
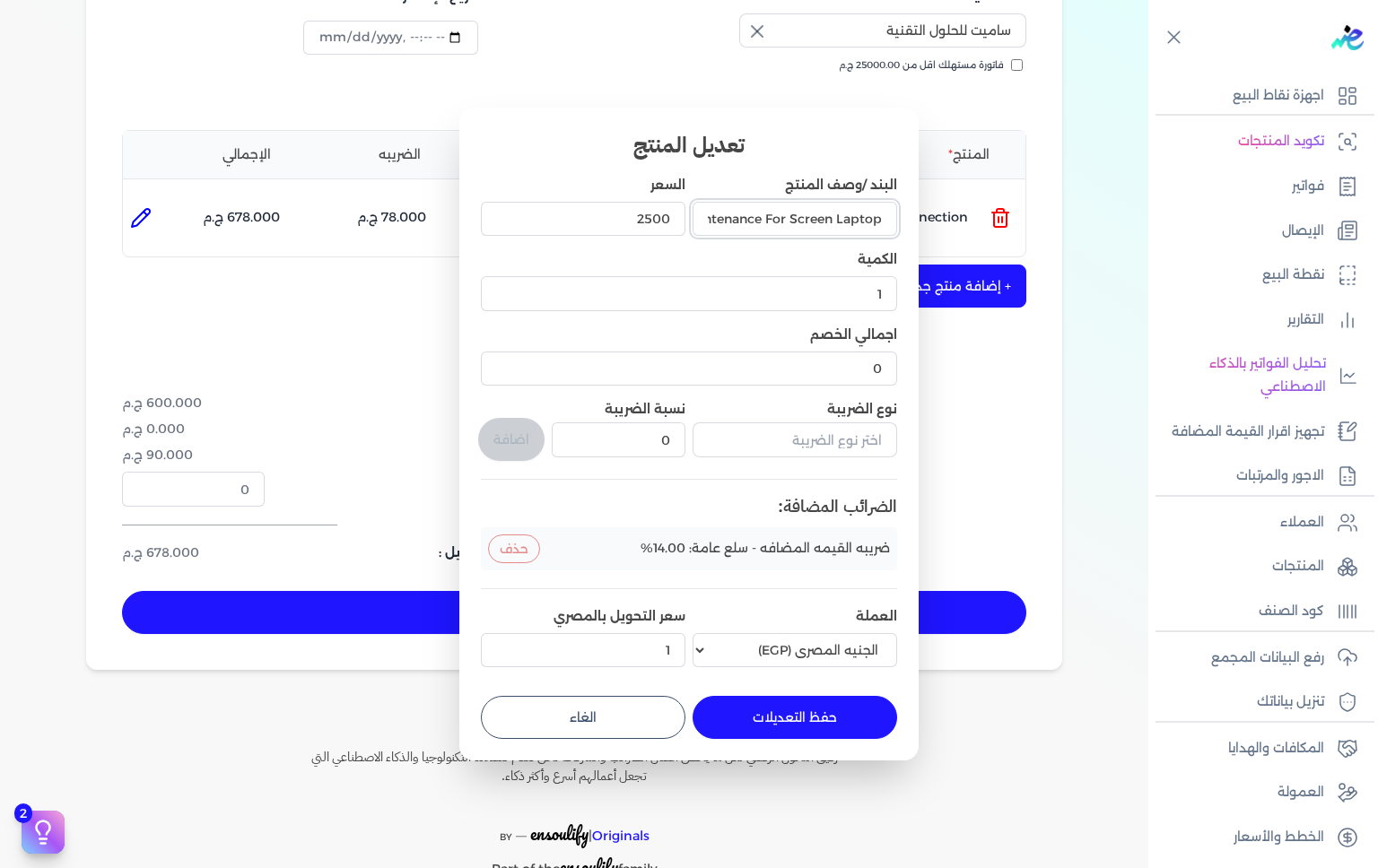
click at [823, 216] on input "Maintenance For Screen Laptop" at bounding box center [795, 218] width 205 height 34
click at [818, 224] on input "Maintenance For Screen Laptop" at bounding box center [795, 218] width 205 height 34
click at [827, 214] on input "Maintenance For Screen Laptop" at bounding box center [795, 218] width 205 height 34
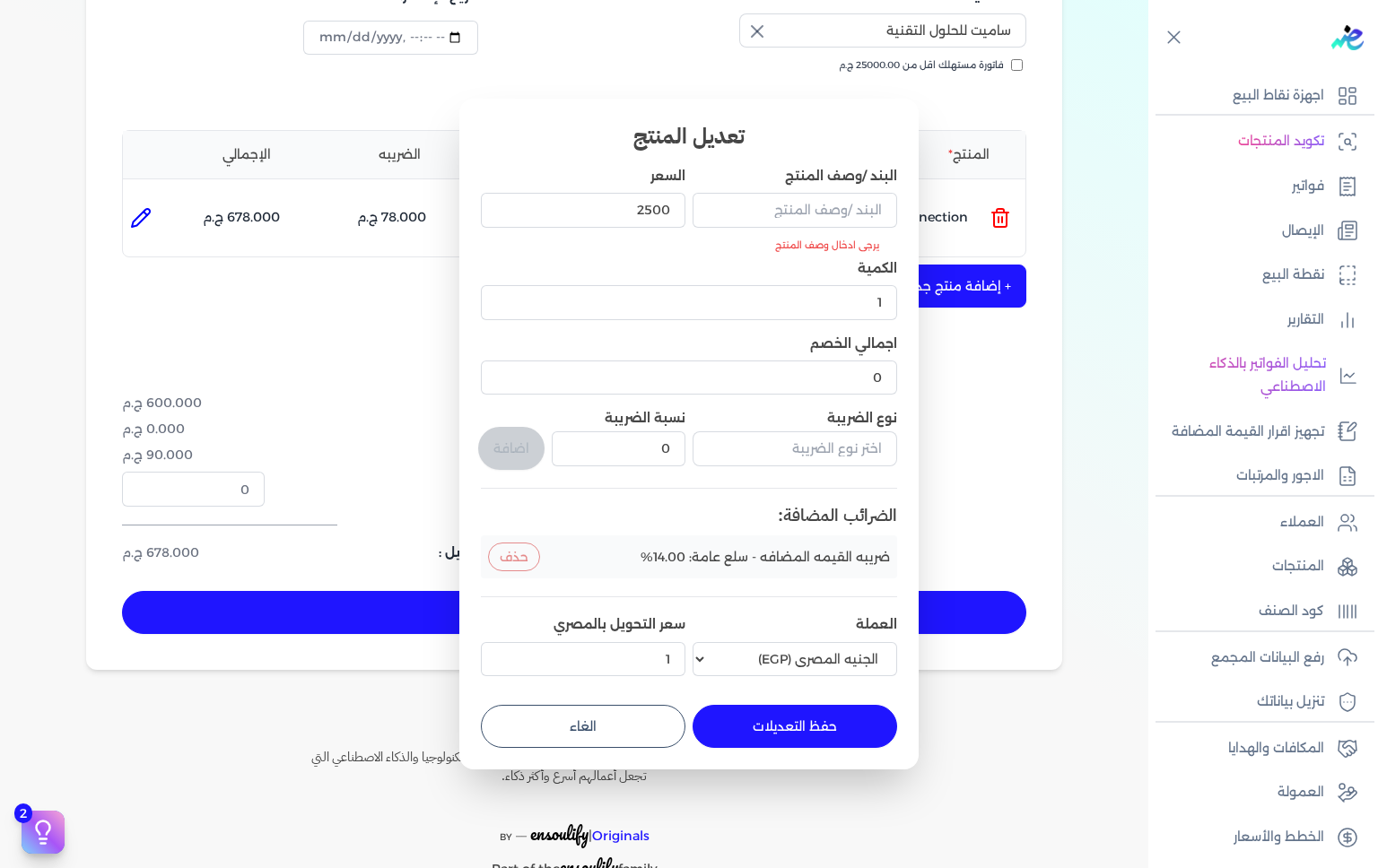
click at [965, 313] on dialog "تعديل المنتج البند /وصف المنتج يرجى ادخال وصف المنتج السعر 2500 الكمية 1 اجمالي…" at bounding box center [689, 434] width 1378 height 868
click at [642, 722] on button "الغاء" at bounding box center [583, 726] width 205 height 43
type input "0"
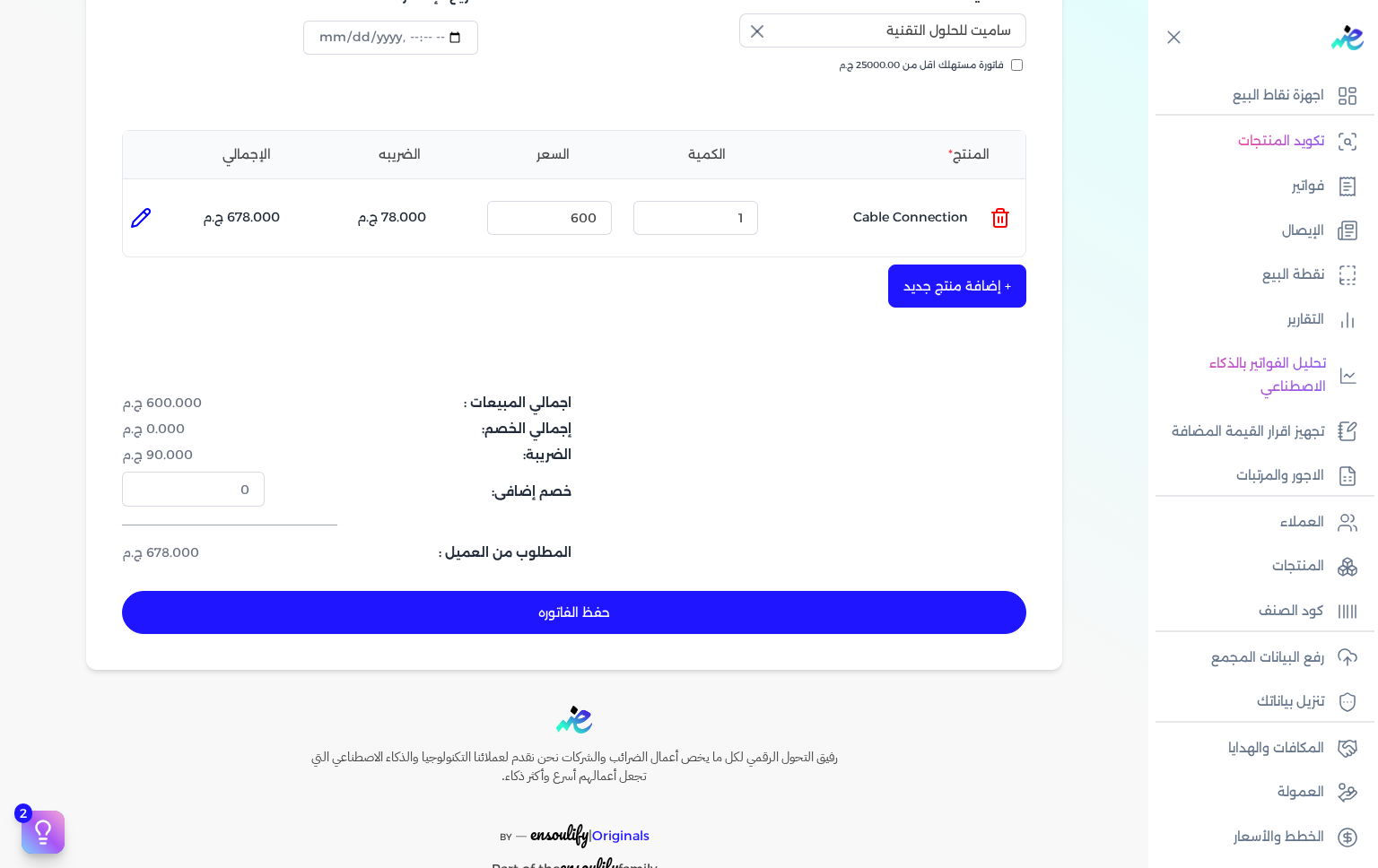
click at [1004, 209] on icon at bounding box center [1000, 217] width 21 height 21
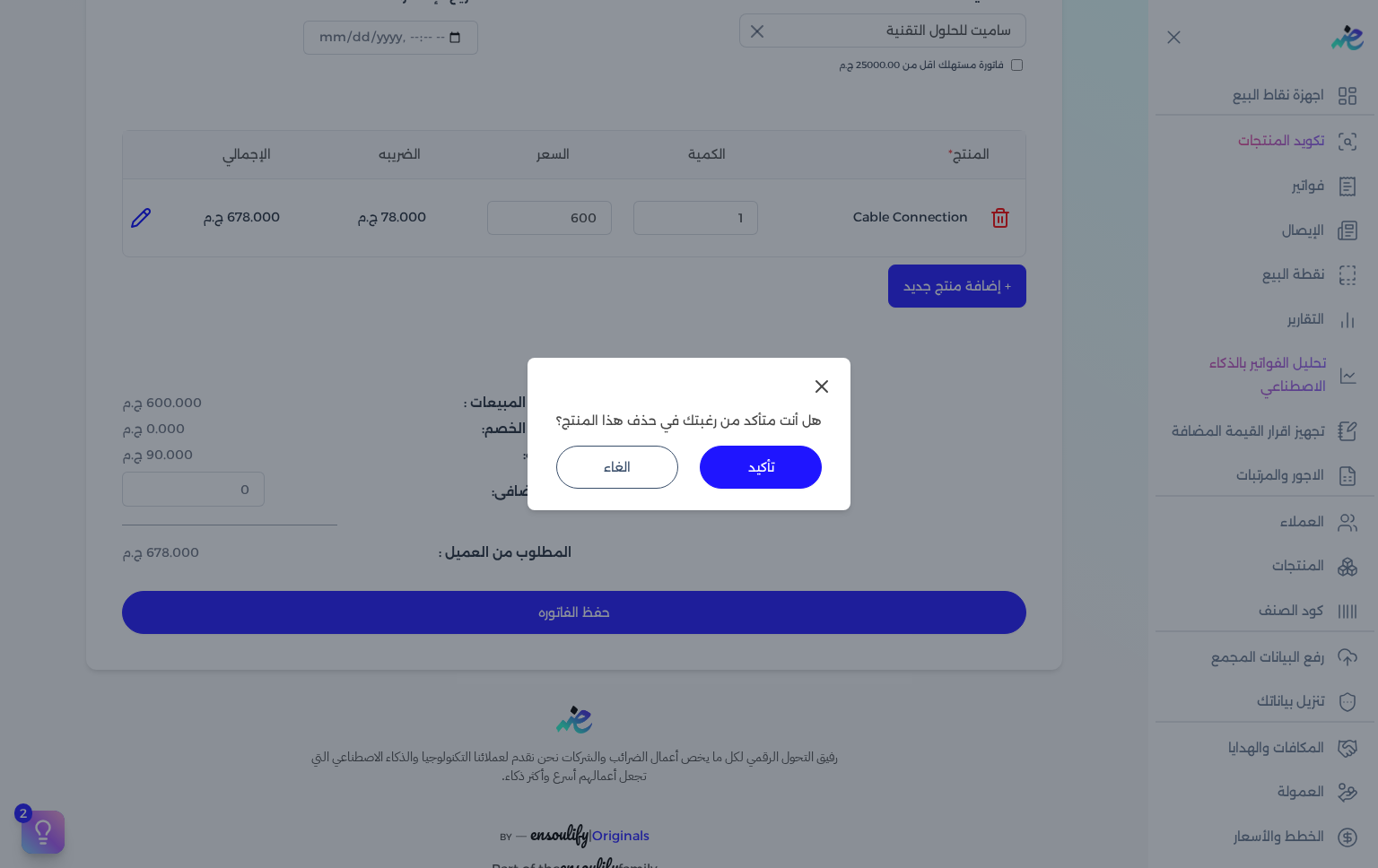
click at [777, 477] on button "تأكيد" at bounding box center [760, 467] width 122 height 43
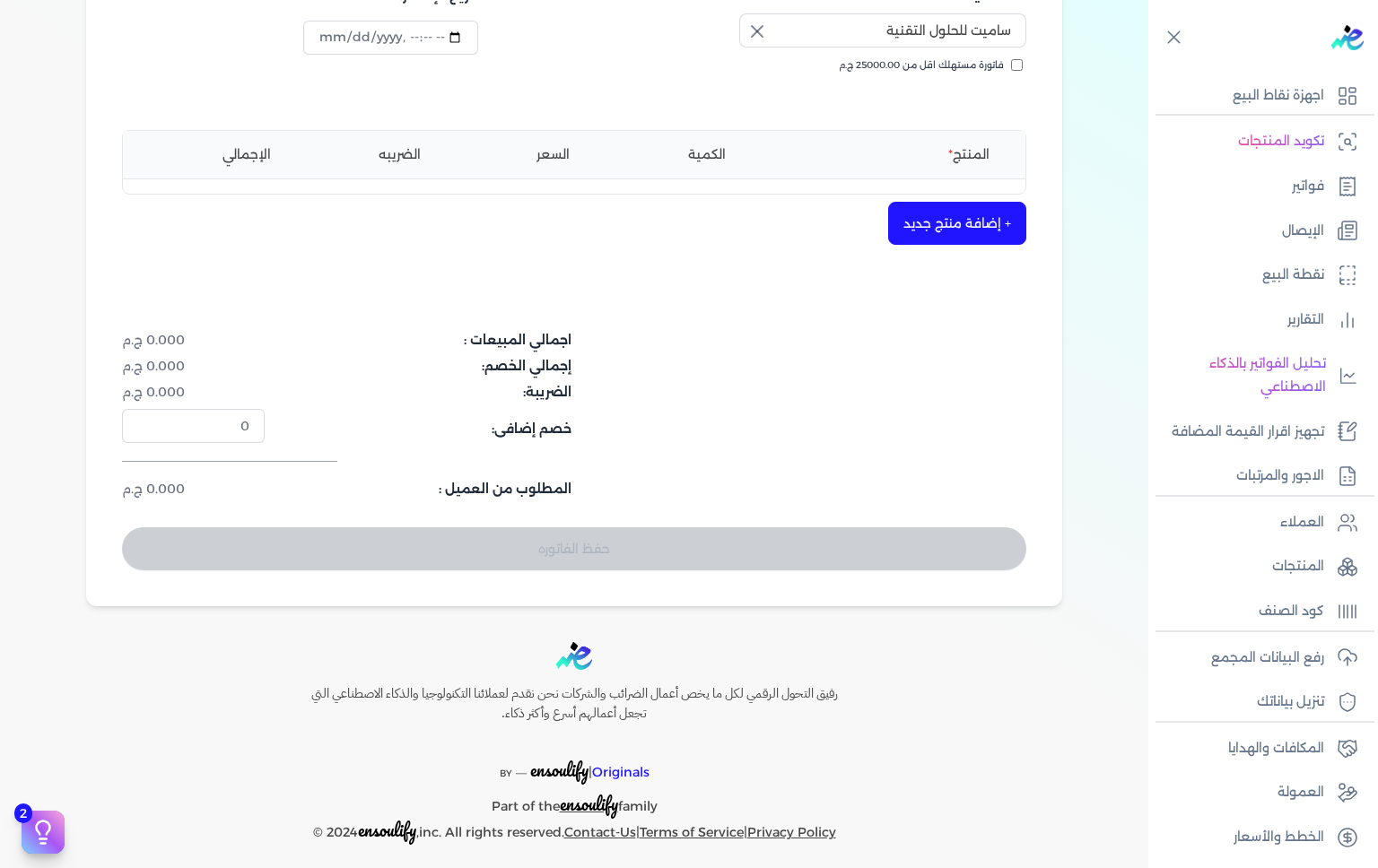
click at [978, 179] on div at bounding box center [574, 179] width 902 height 1
click at [986, 238] on button "+ إضافة منتج جديد" at bounding box center [958, 223] width 139 height 43
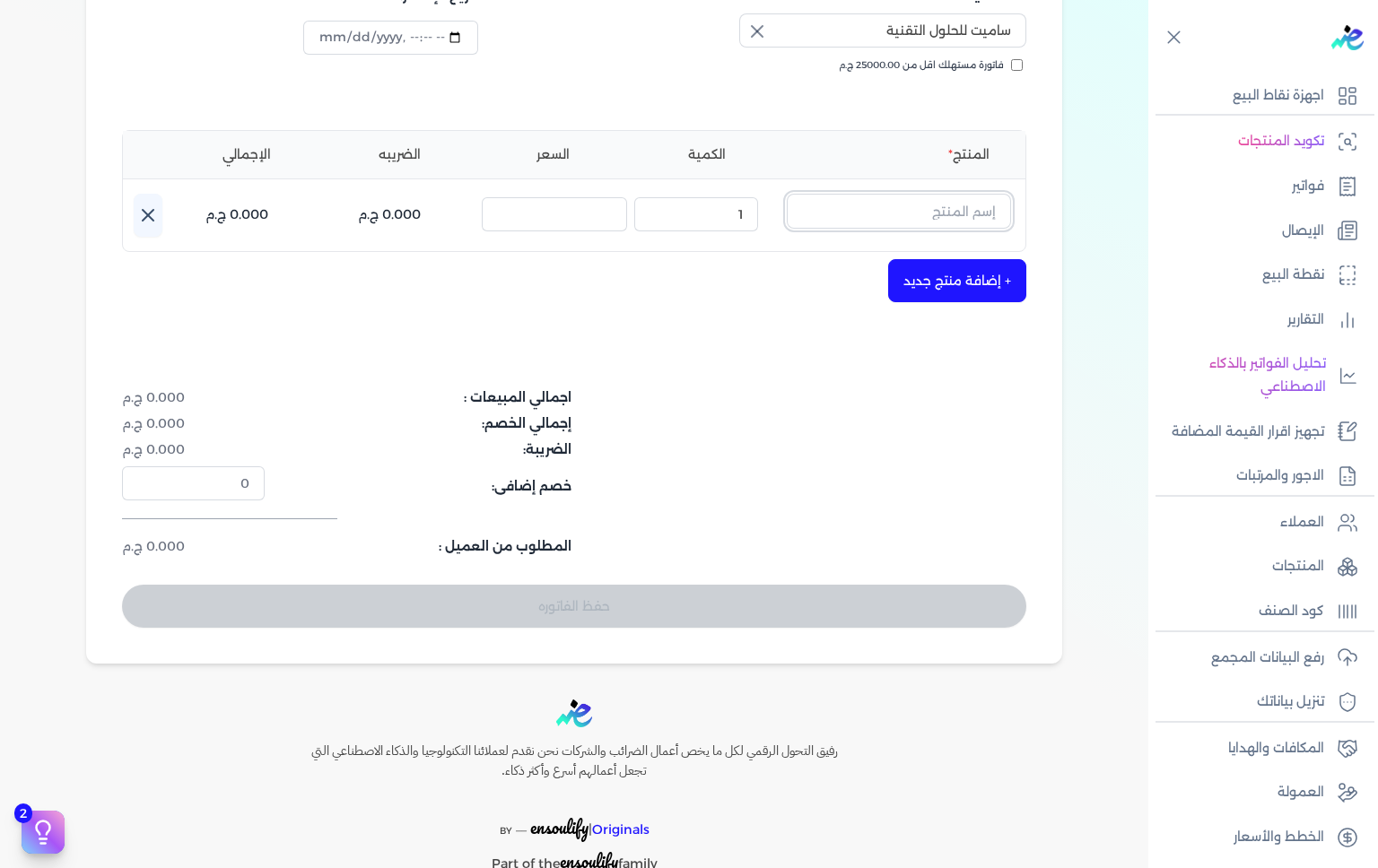
click at [979, 217] on input "text" at bounding box center [899, 210] width 224 height 34
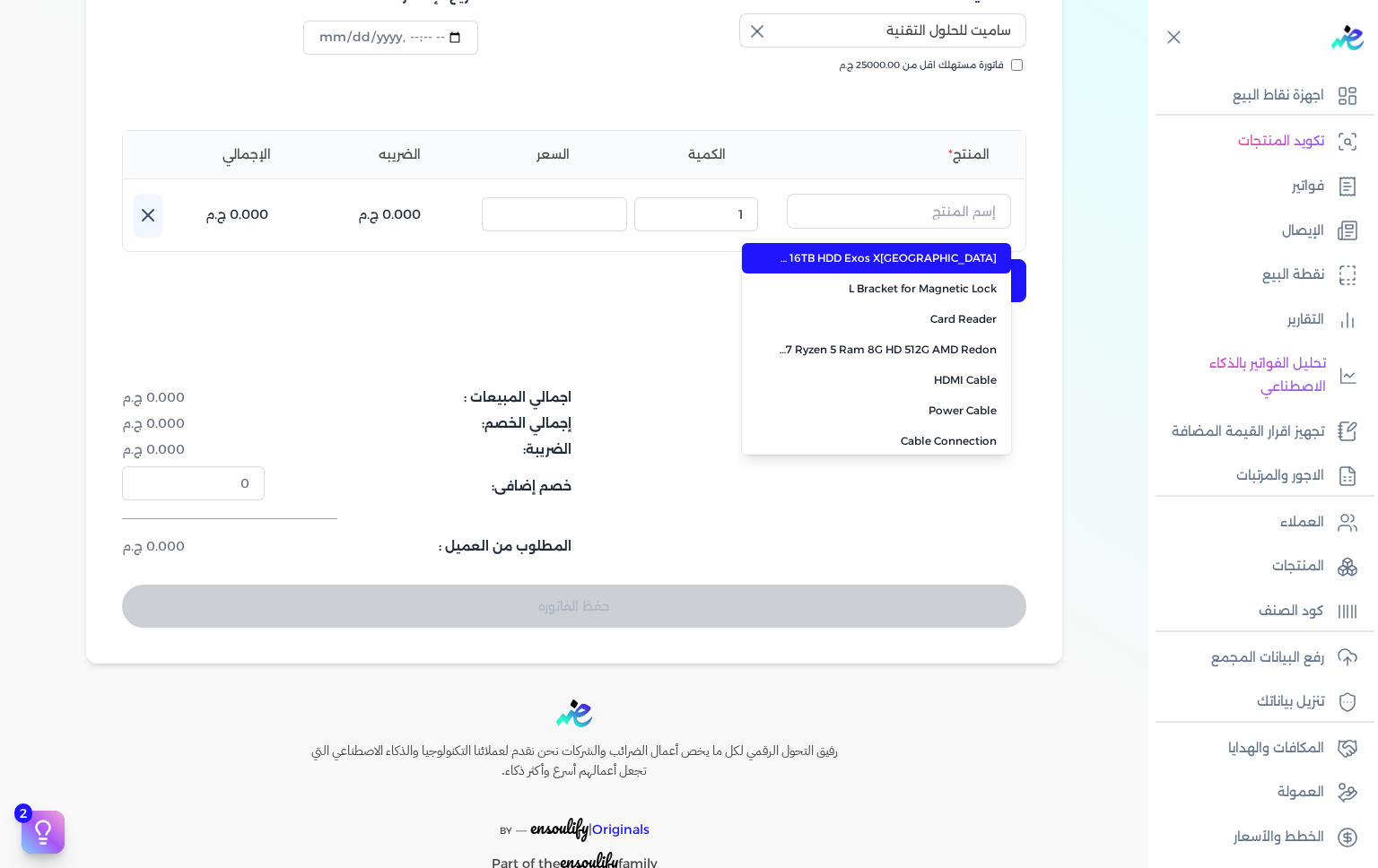
click at [976, 353] on span "Laptop HP 845 G7 Ryzen 5 Ram 8G HD 512G AMD Redon" at bounding box center [887, 350] width 218 height 17
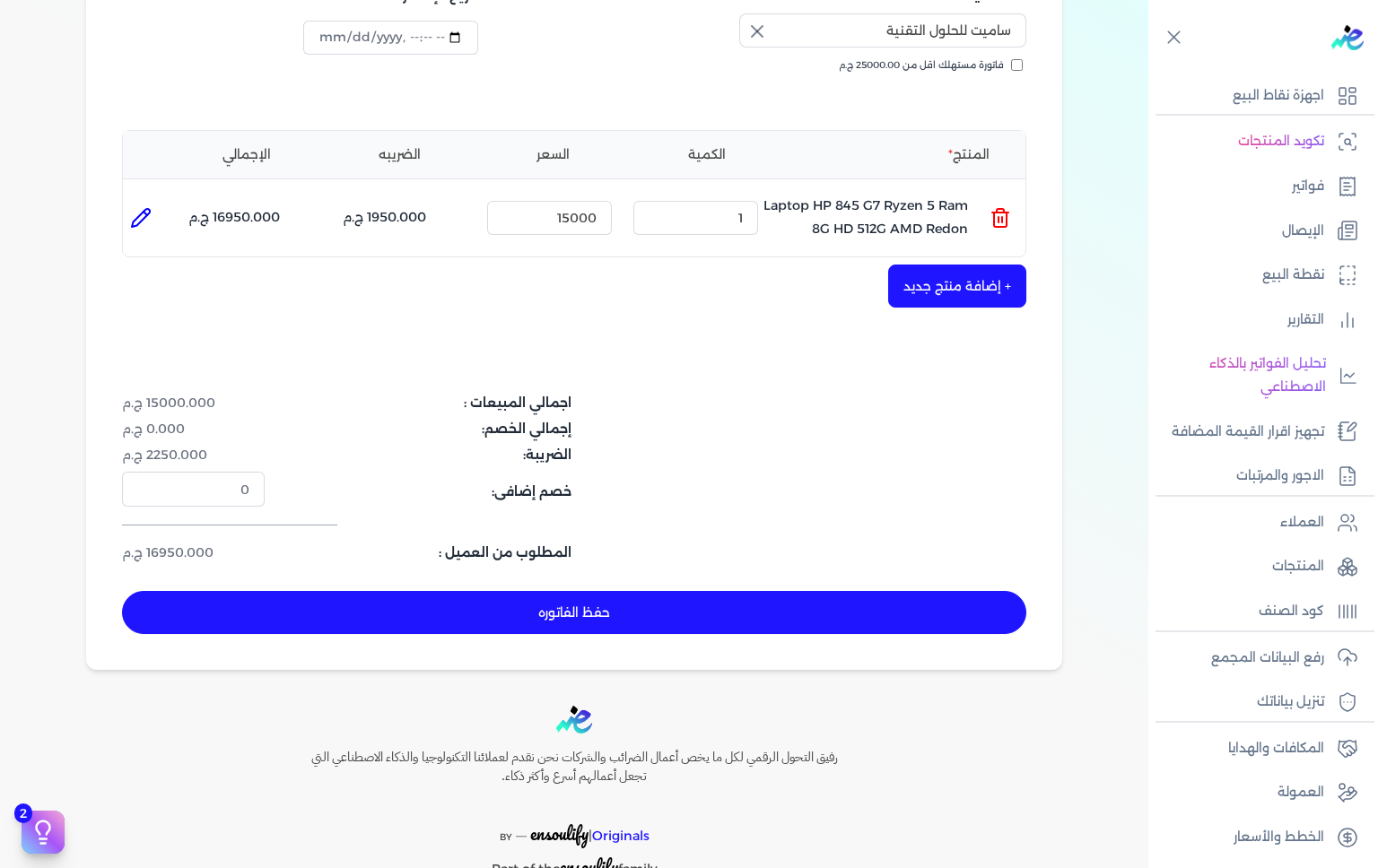
click at [148, 219] on icon at bounding box center [140, 217] width 21 height 21
type input "Laptop HP 845 G7 Ryzen 5 Ram 8G HD 512G AMD Redon"
type input "15000"
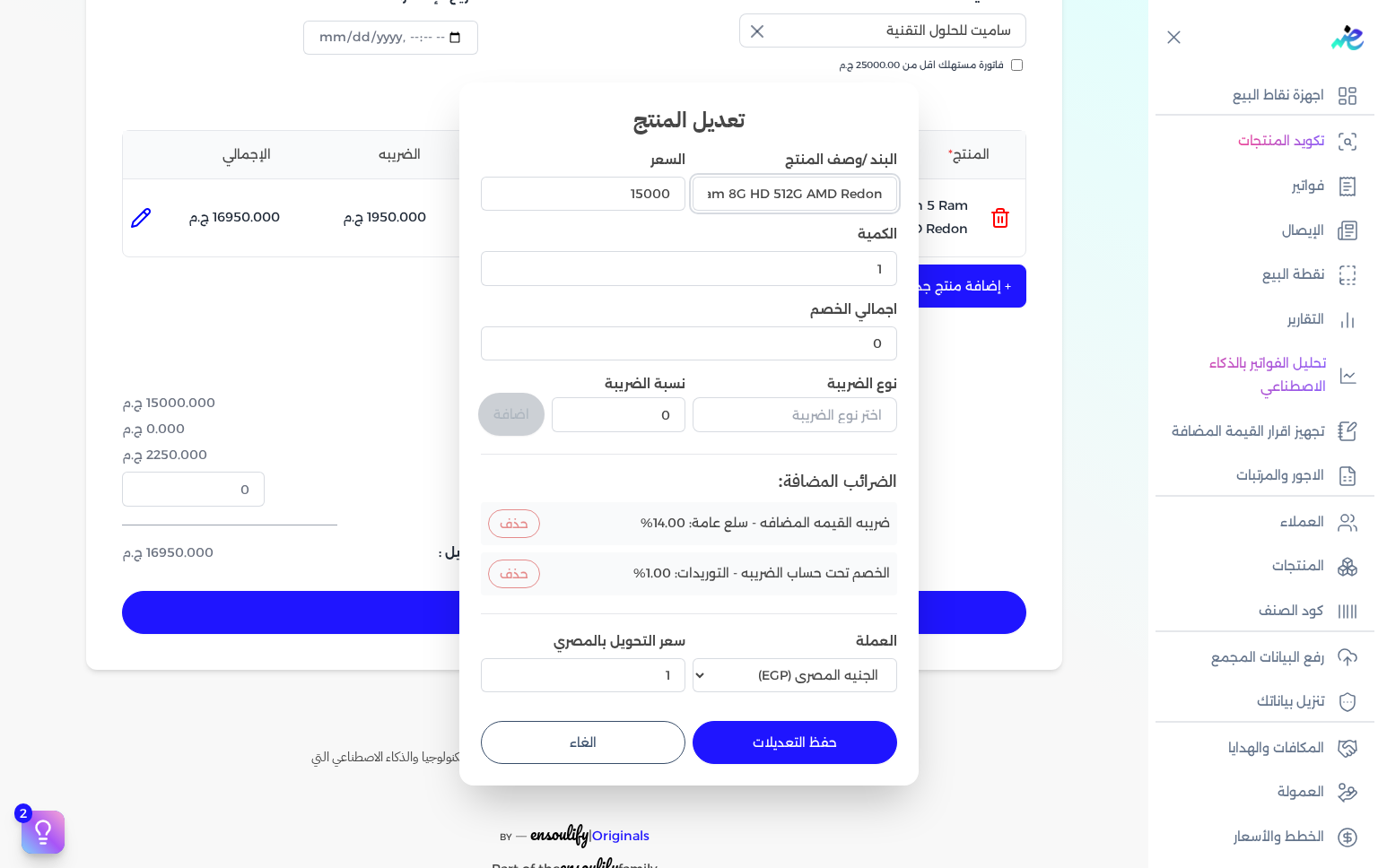
click at [846, 199] on input "Laptop HP 845 G7 Ryzen 5 Ram 8G HD 512G AMD Redon" at bounding box center [795, 194] width 205 height 34
click at [842, 197] on input "Laptop HP 845 G7 Ryzen 5 Ram 8G HD 512G AMD Redon" at bounding box center [795, 194] width 205 height 34
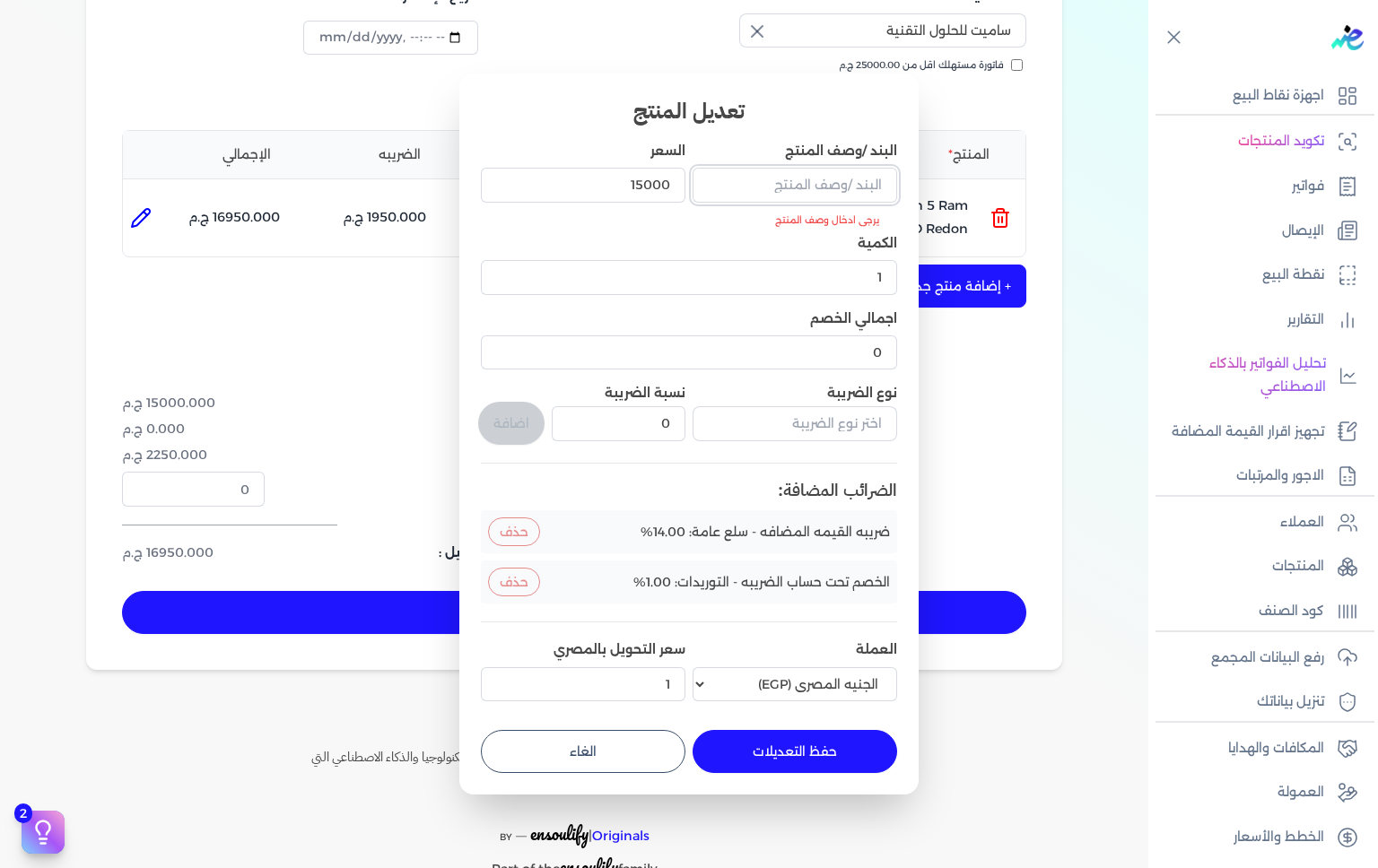
click at [844, 178] on input "البند /وصف المنتج" at bounding box center [795, 184] width 205 height 34
click at [838, 185] on input "البند /وصف المنتج" at bounding box center [795, 184] width 205 height 34
click at [832, 180] on input "البند /وصف المنتج" at bounding box center [795, 184] width 205 height 34
click at [828, 188] on input "البند /وصف المنتج" at bounding box center [795, 184] width 205 height 34
paste input "Maintenance For Screen Laptop"
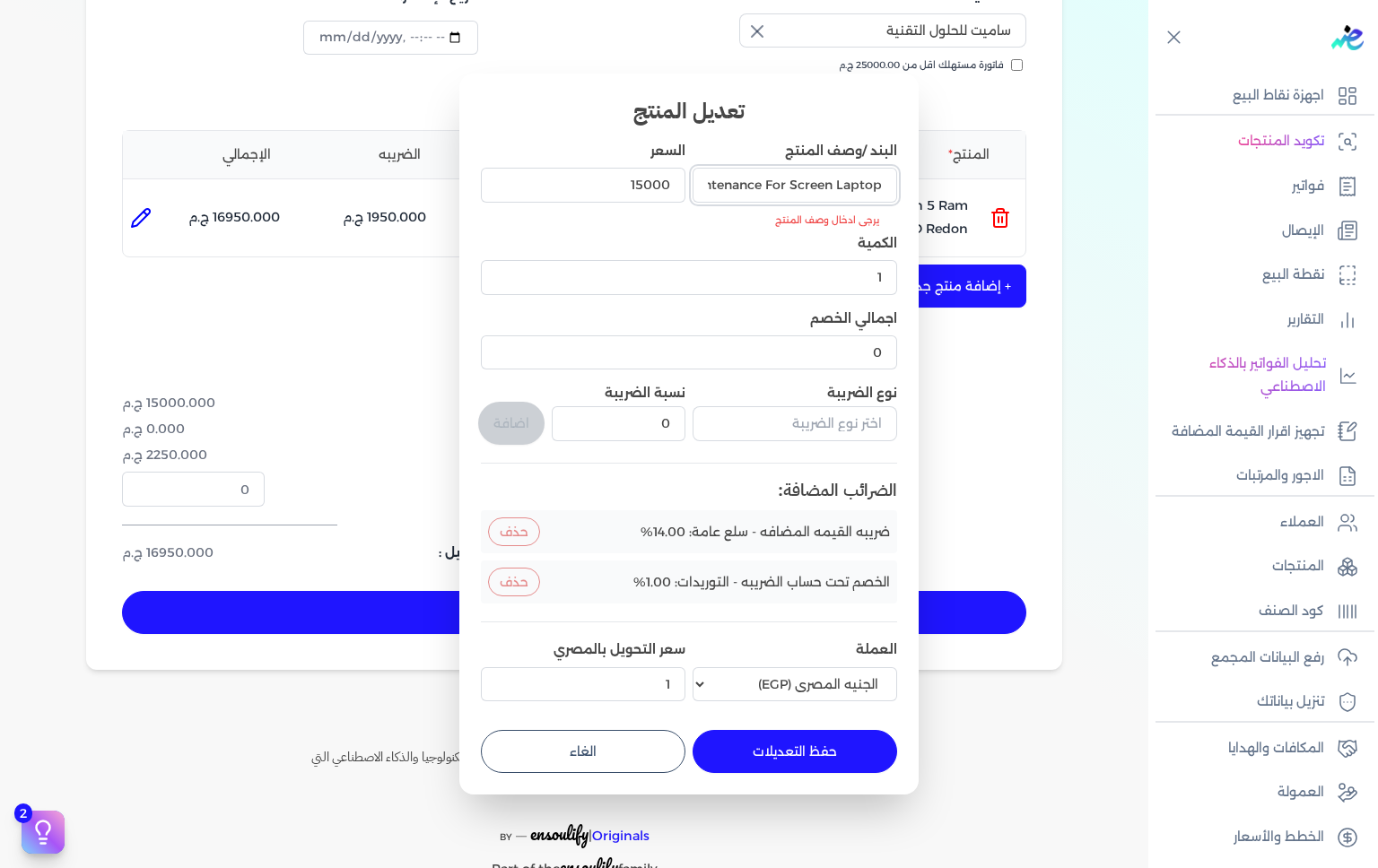
scroll to position [0, -25]
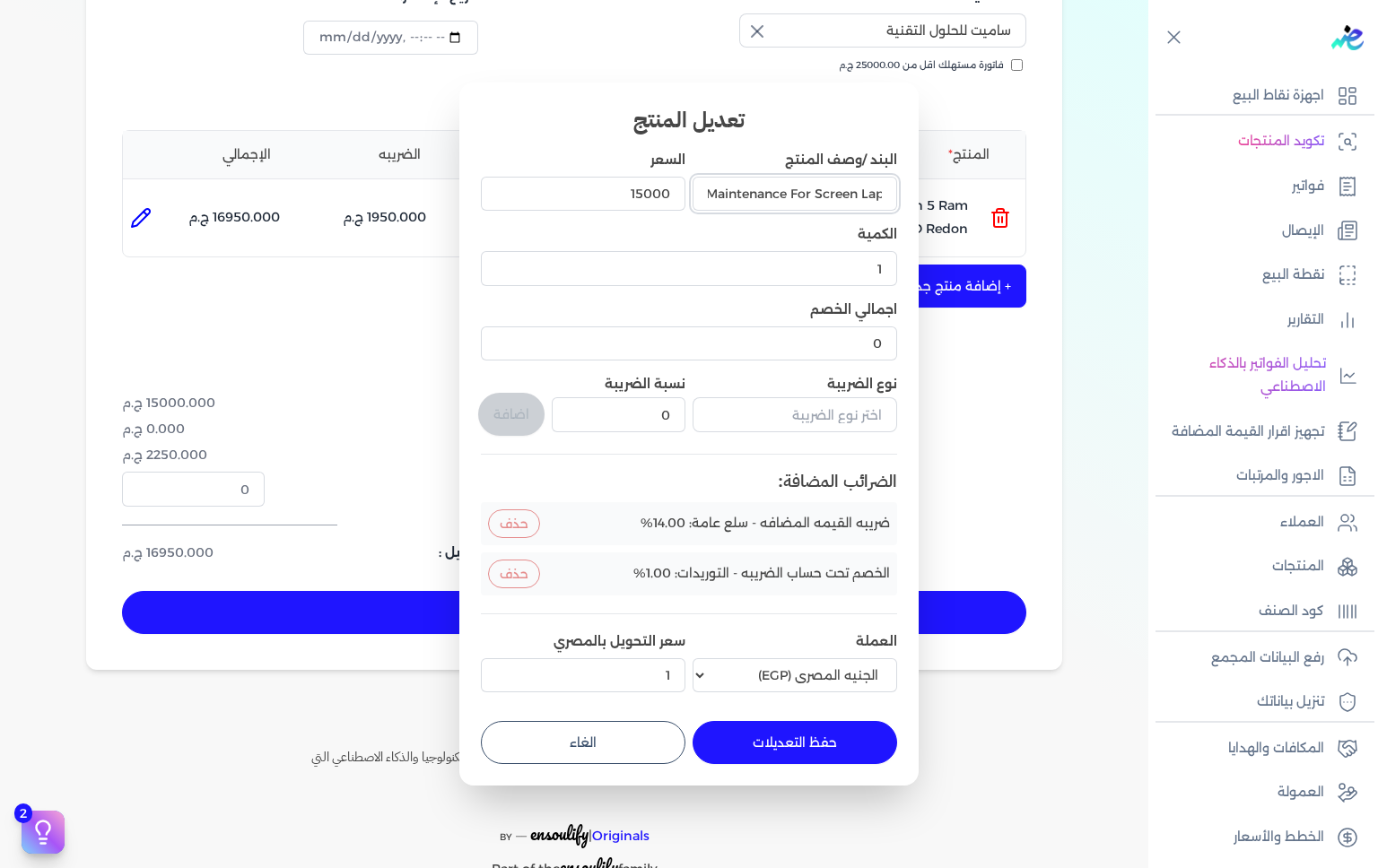
type input "Maintenance For Screen Laptop"
click at [616, 197] on input "15000" at bounding box center [583, 194] width 205 height 34
type input "1"
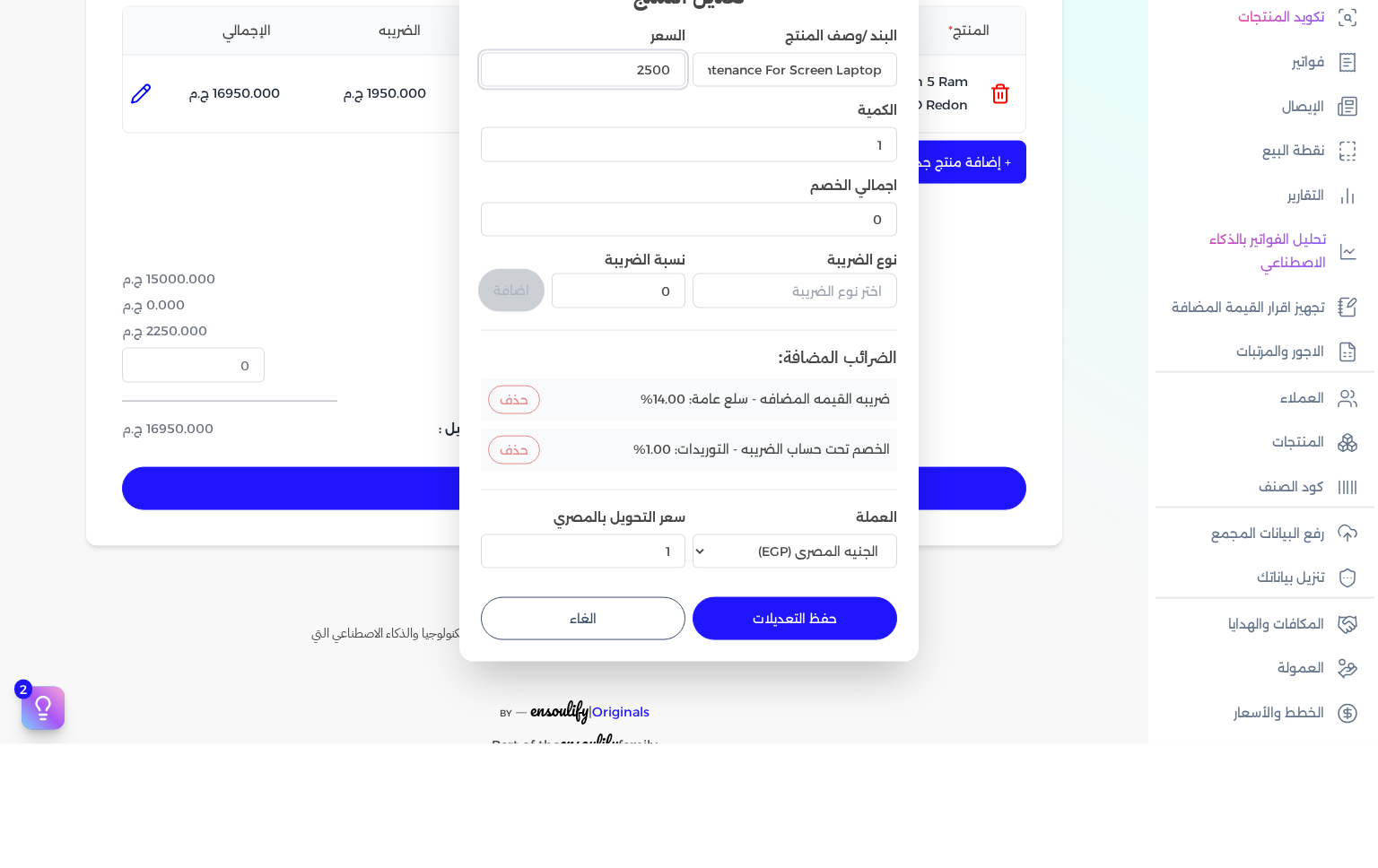
type input "2500"
click at [521, 581] on button "حذف" at bounding box center [514, 573] width 52 height 28
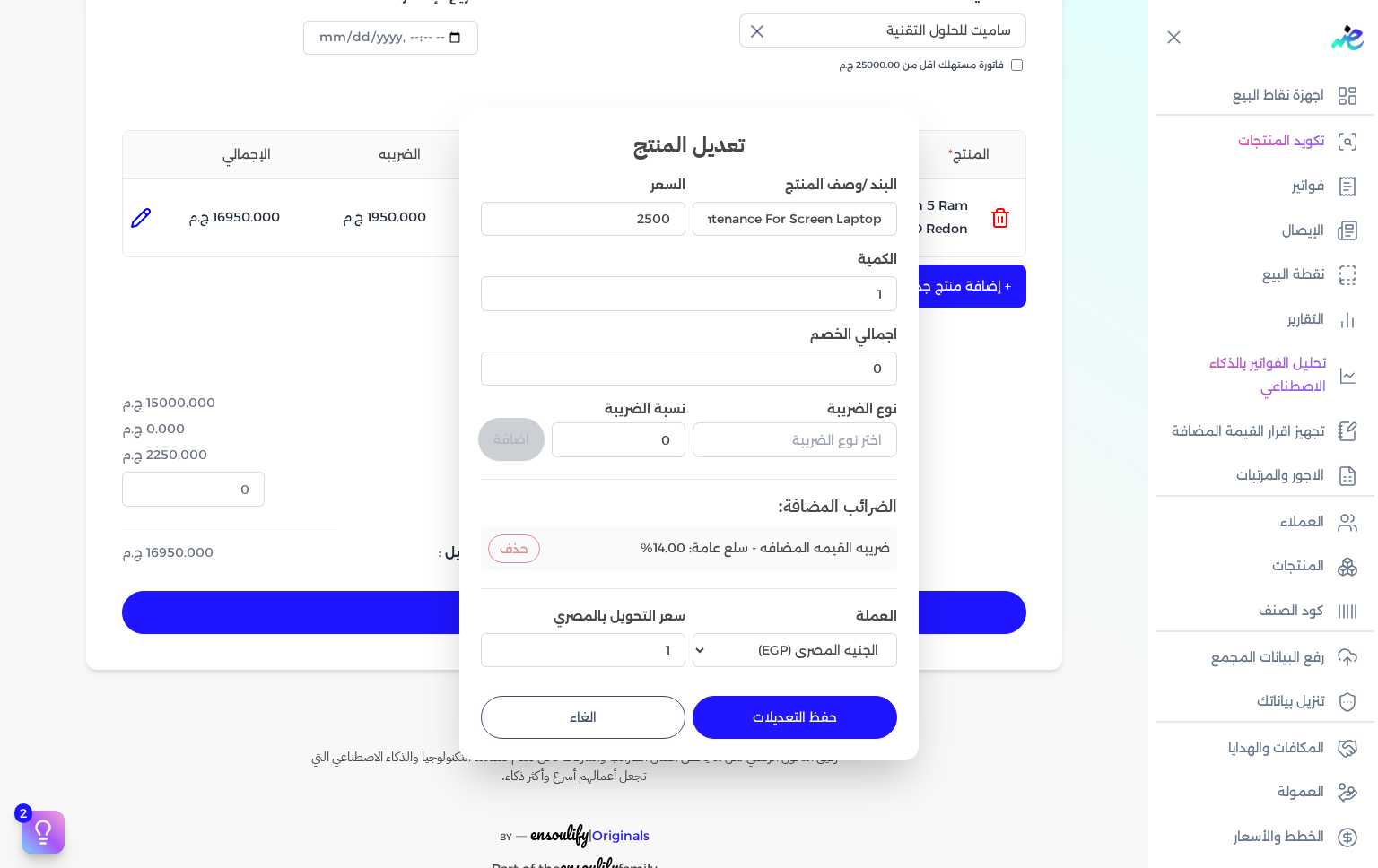
click at [847, 718] on button "حفظ التعديلات" at bounding box center [795, 717] width 205 height 43
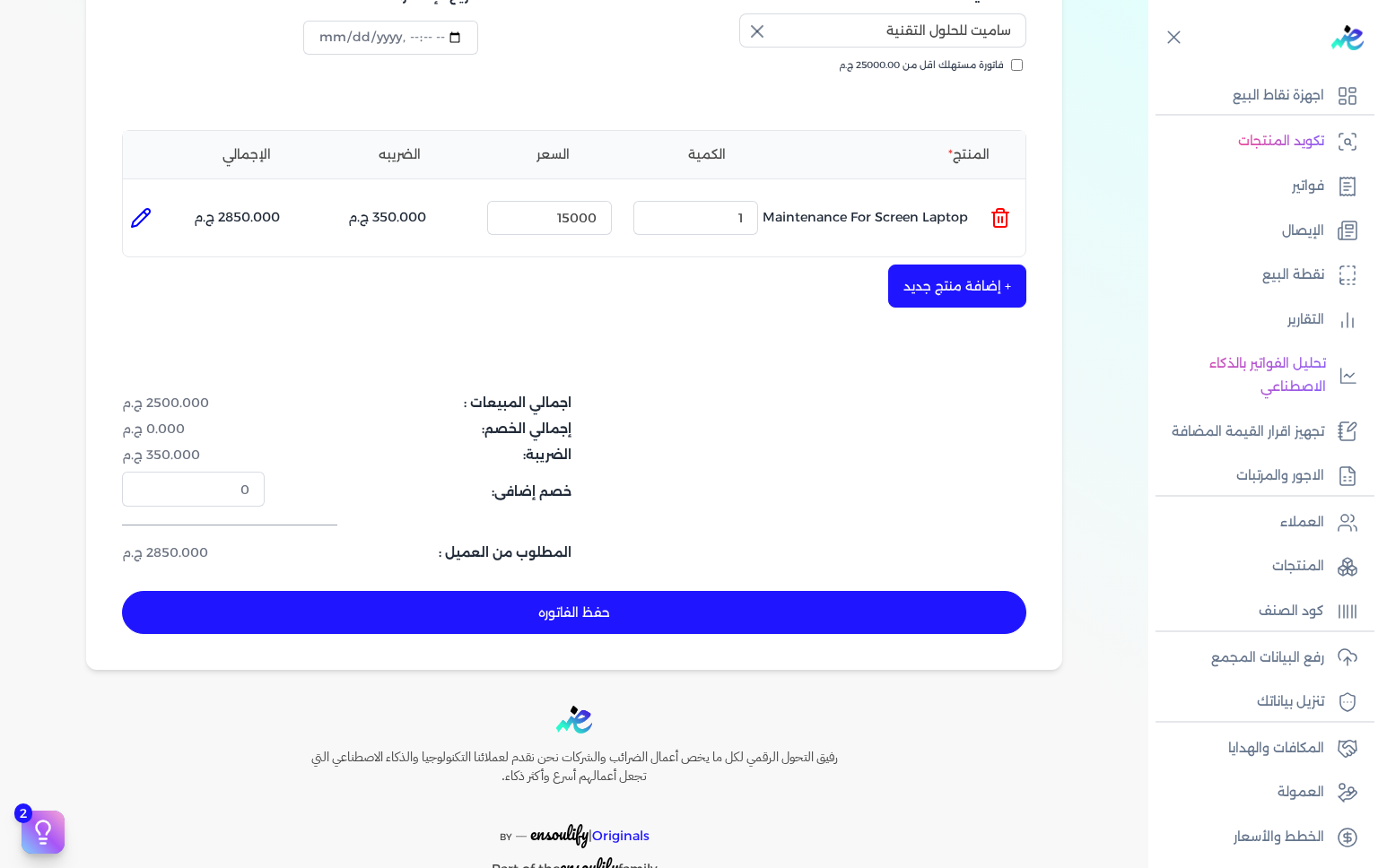
type input "0"
type input "2500"
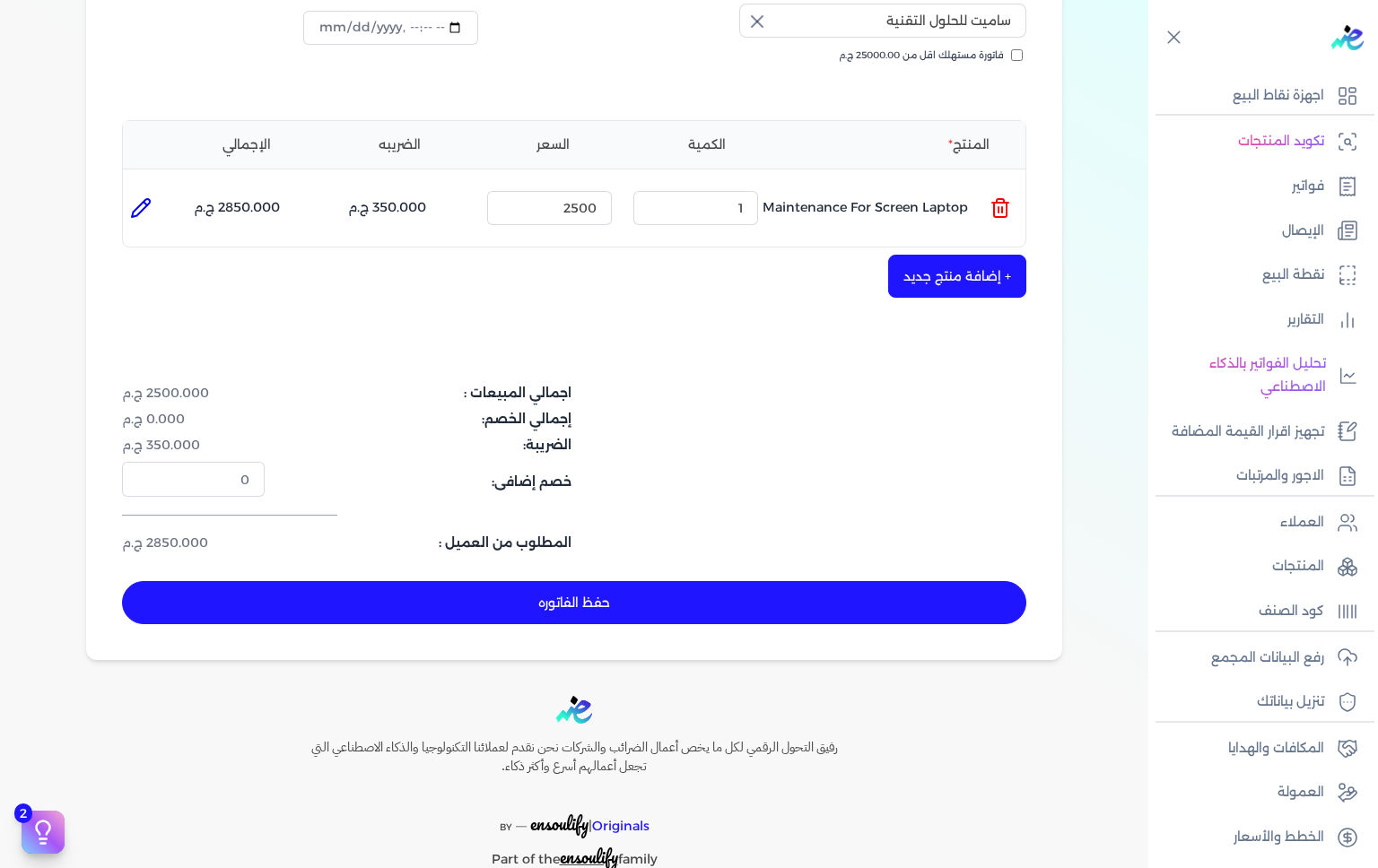
scroll to position [371, 0]
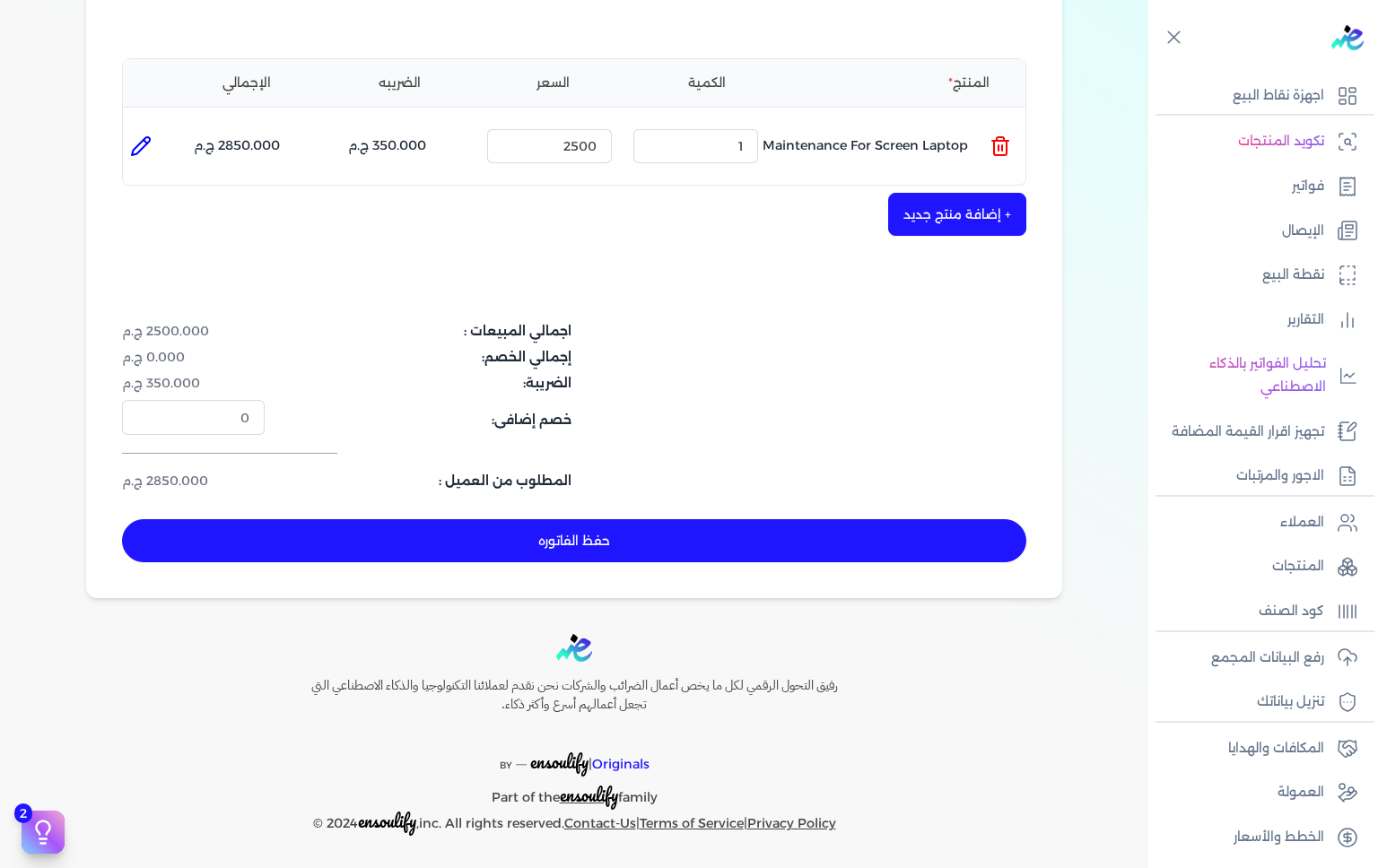
click at [824, 524] on button "حفظ الفاتوره" at bounding box center [574, 540] width 904 height 43
type input "2025-09-07"
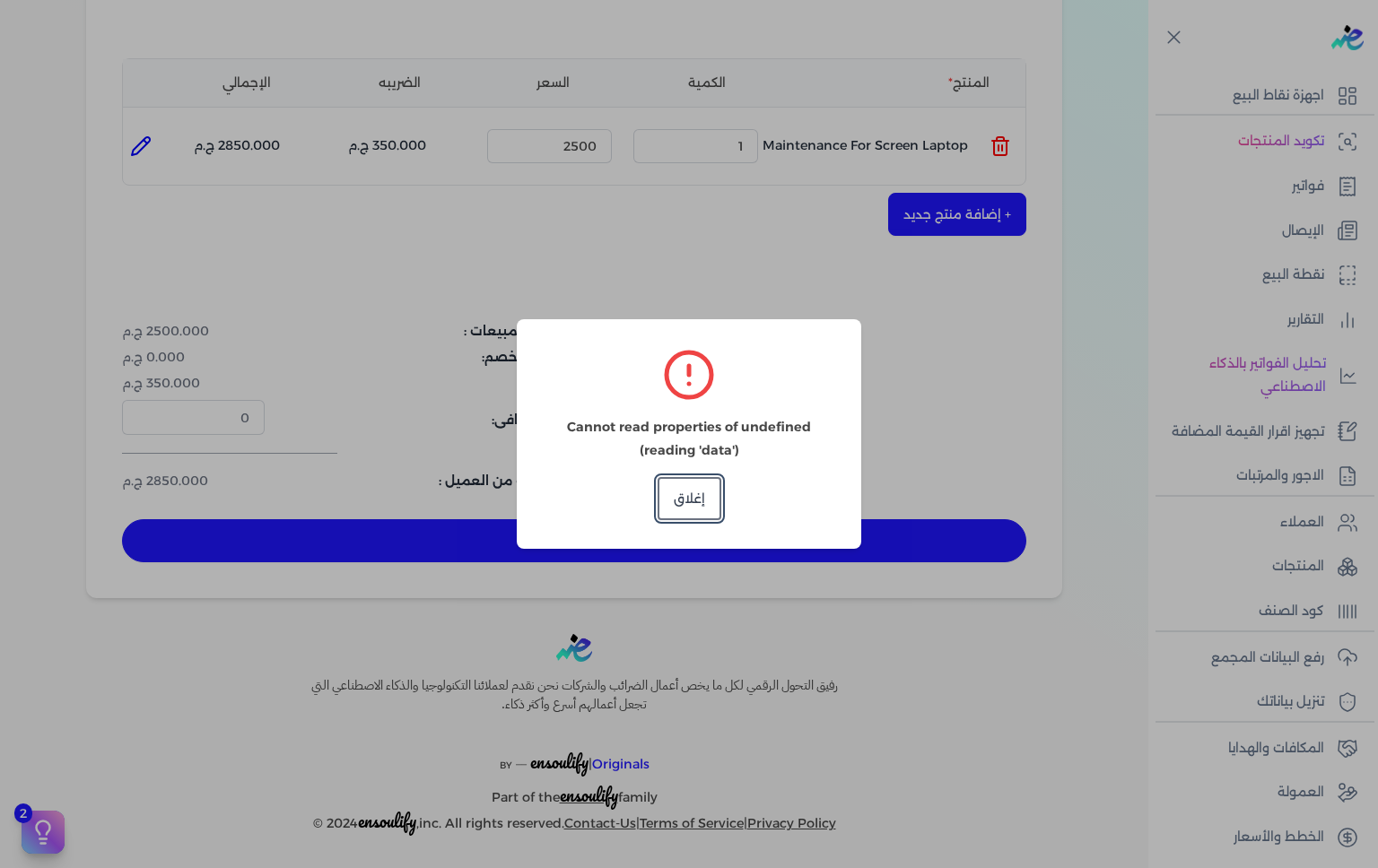
click at [700, 491] on button "إغلاق" at bounding box center [689, 498] width 63 height 43
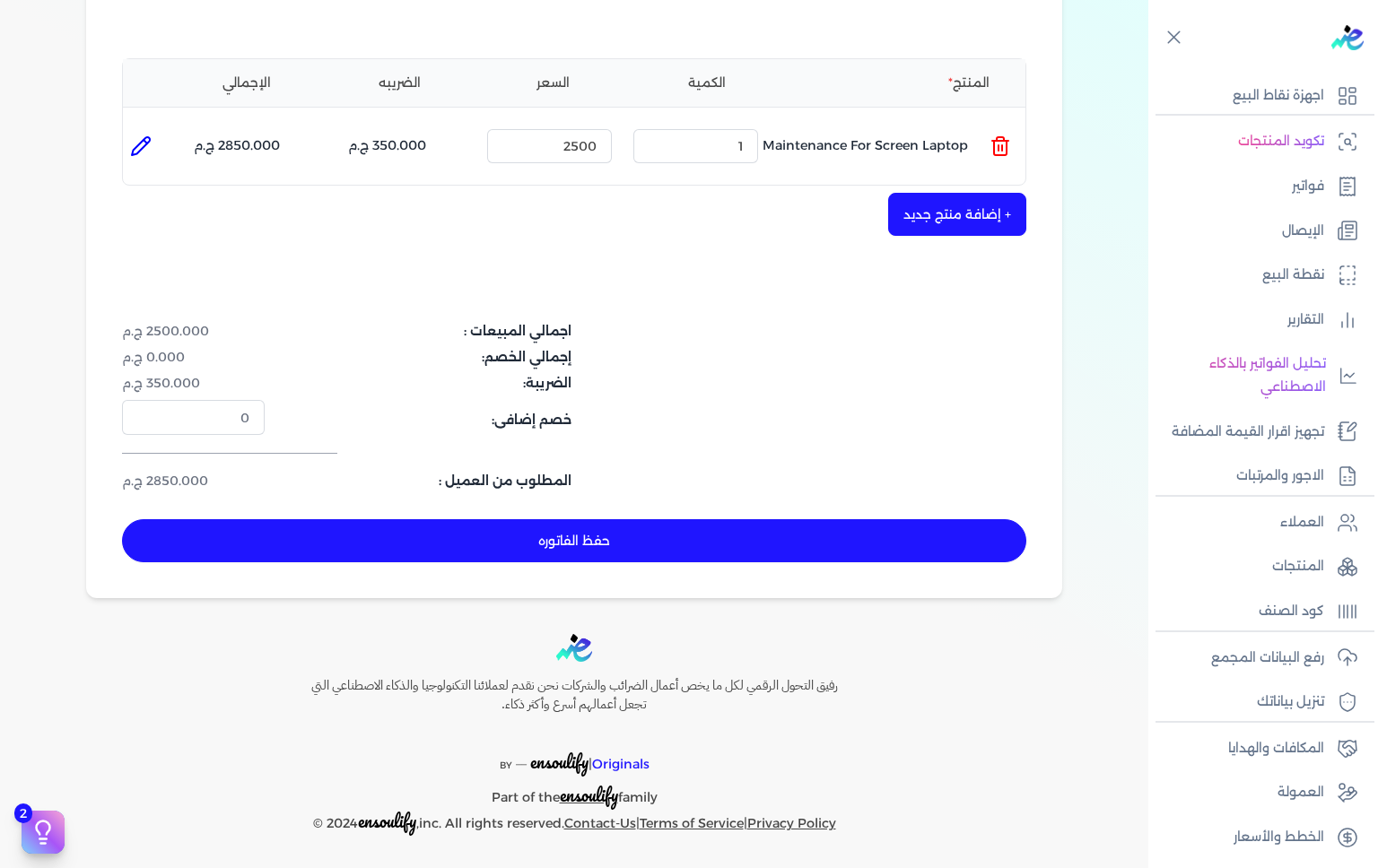
click at [683, 547] on button "حفظ الفاتوره" at bounding box center [574, 540] width 904 height 43
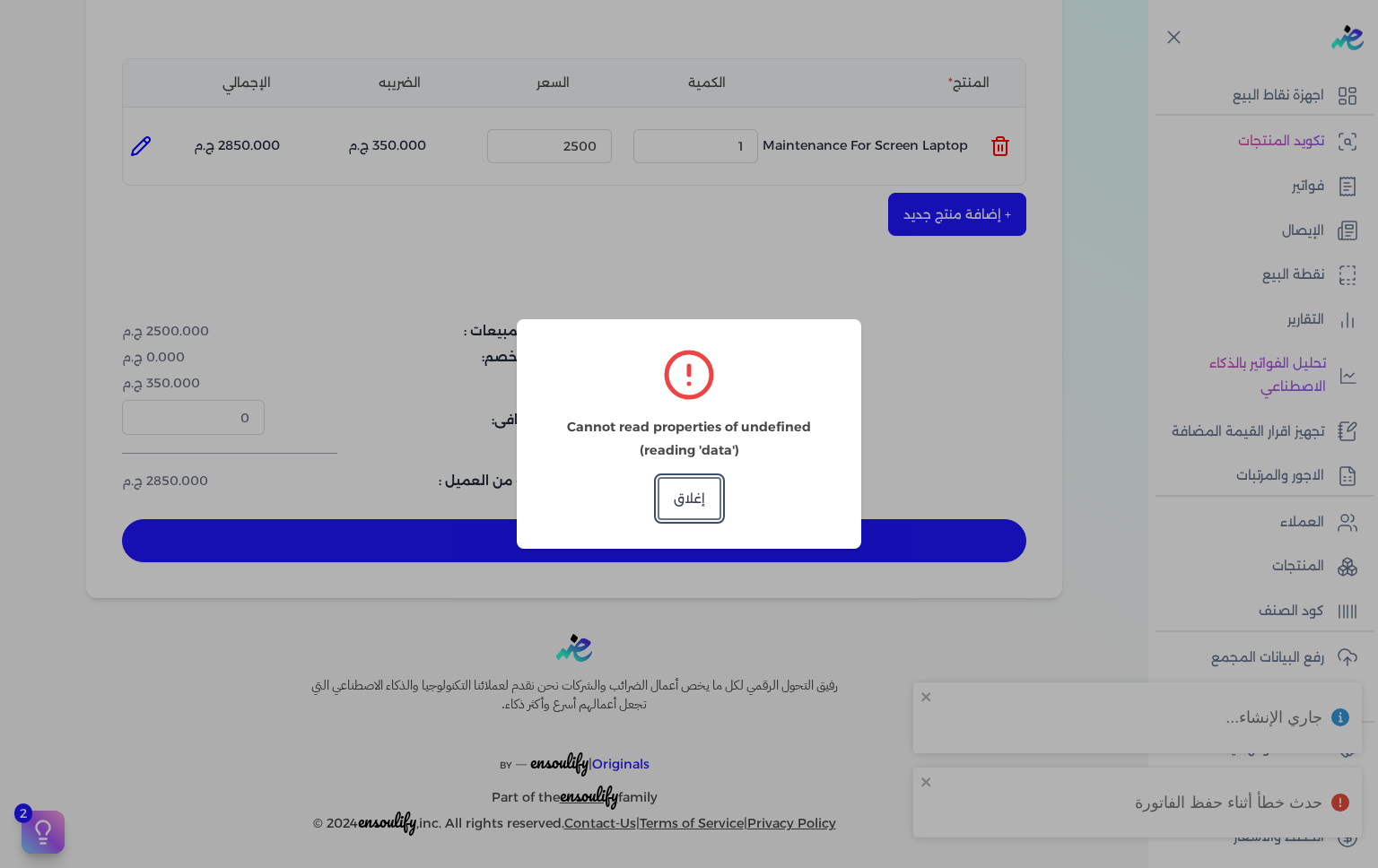
click at [700, 513] on button "إغلاق" at bounding box center [689, 498] width 63 height 43
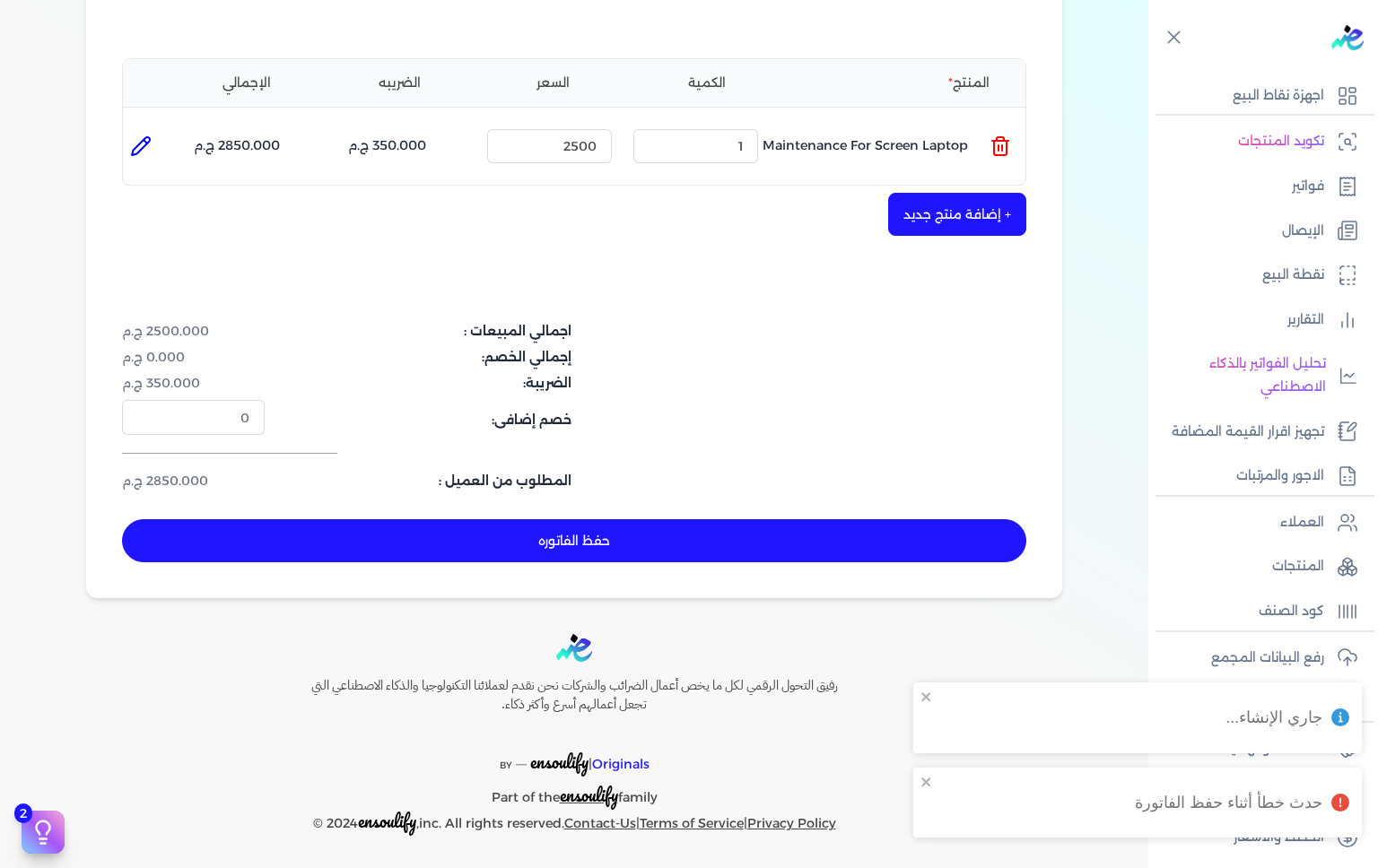
scroll to position [0, 0]
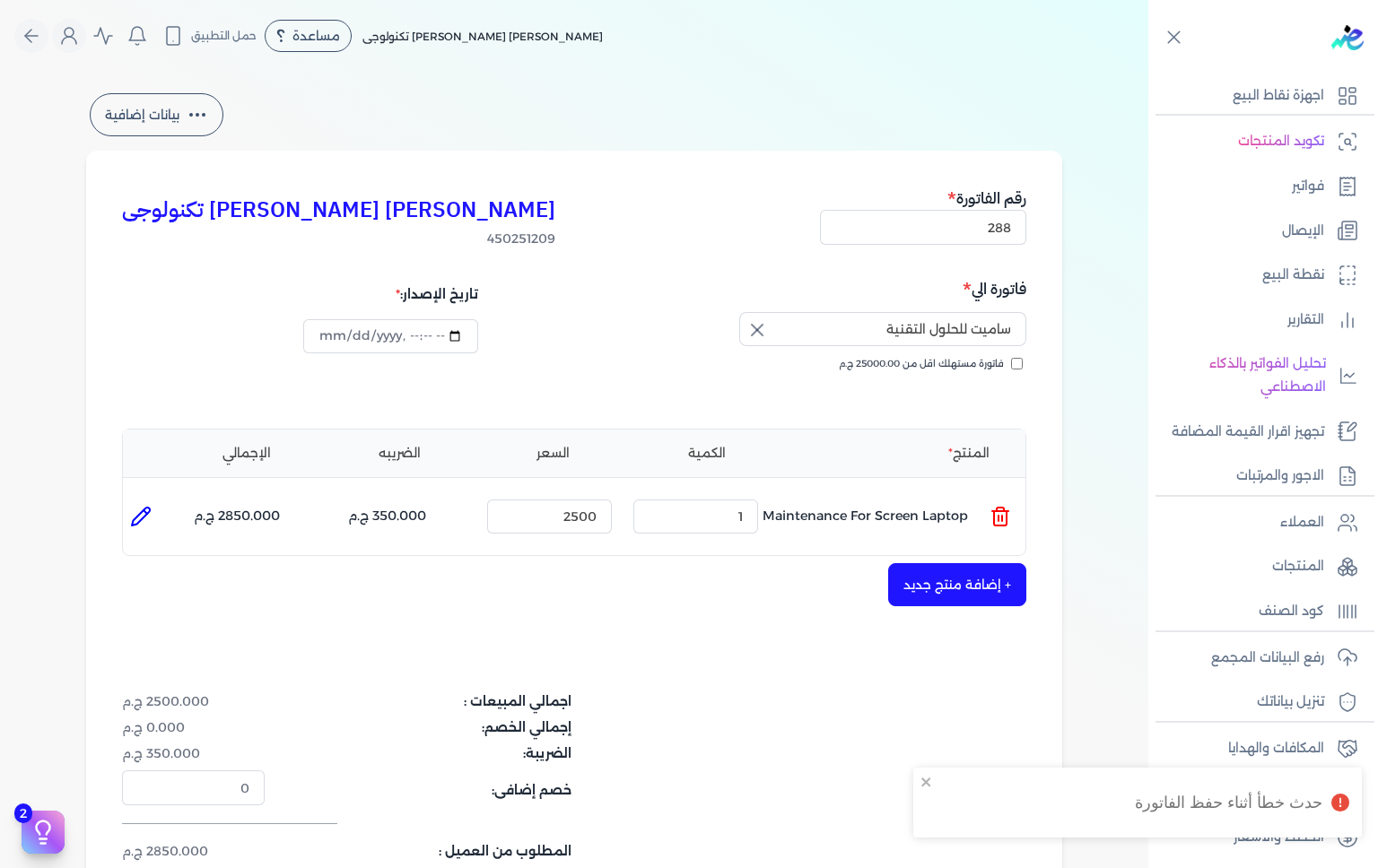
click at [28, 45] on icon "Global" at bounding box center [30, 35] width 21 height 21
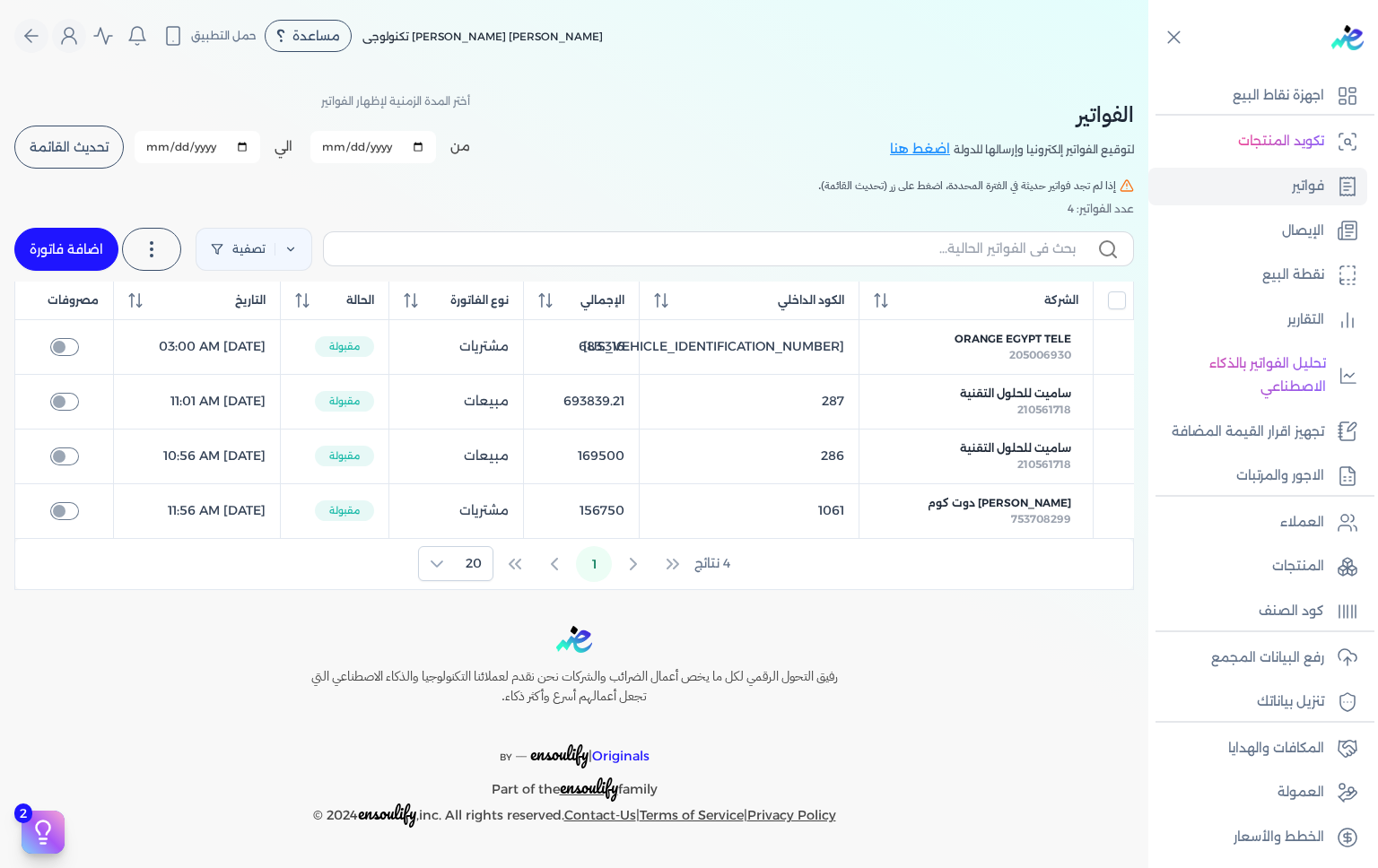
click at [1342, 54] on div at bounding box center [1267, 38] width 222 height 75
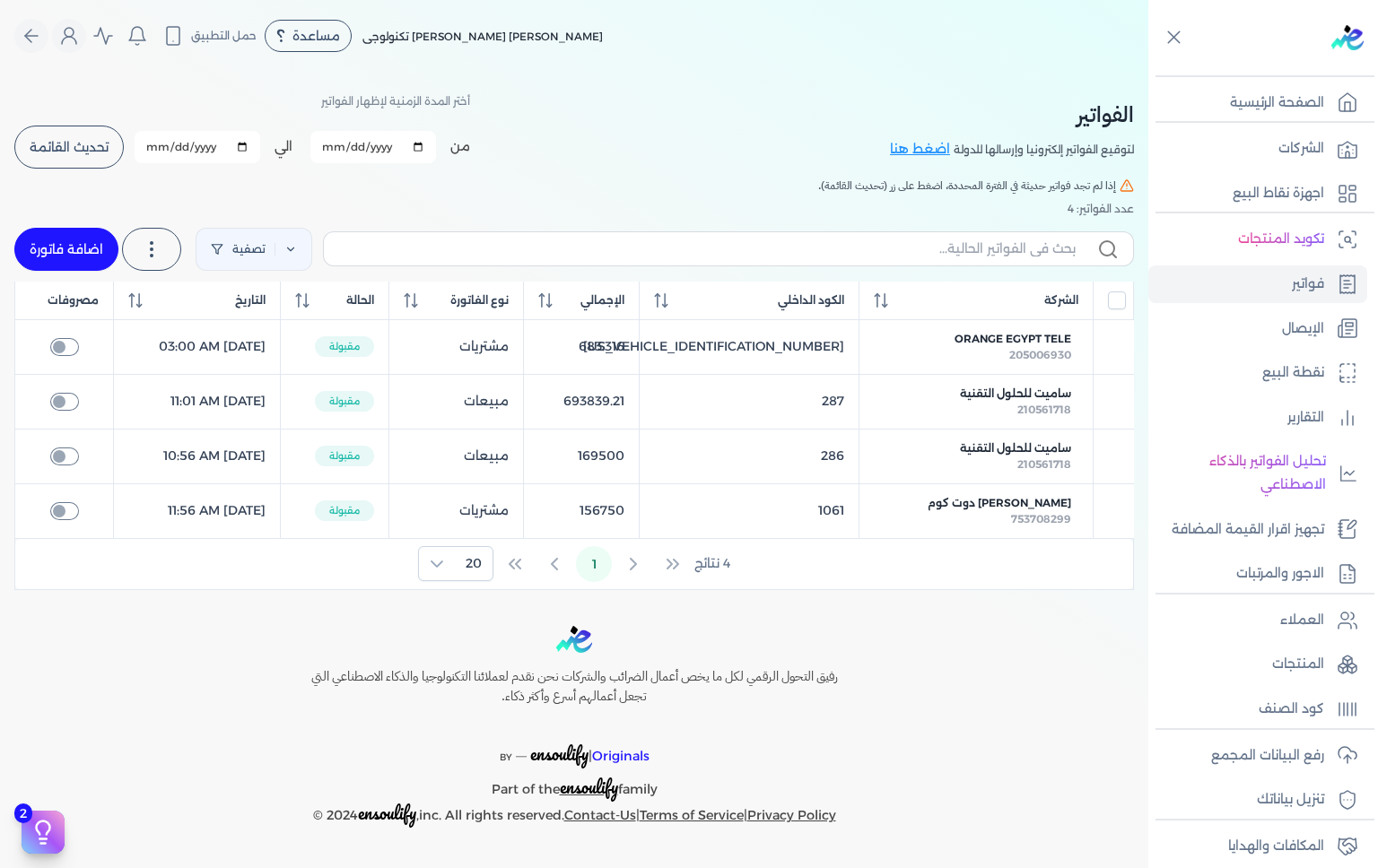
click at [1311, 200] on p "اجهزة نقاط البيع" at bounding box center [1279, 193] width 92 height 23
click at [1292, 192] on p "اجهزة نقاط البيع" at bounding box center [1279, 193] width 92 height 23
click at [1316, 99] on p "الصفحة الرئيسية" at bounding box center [1277, 103] width 95 height 23
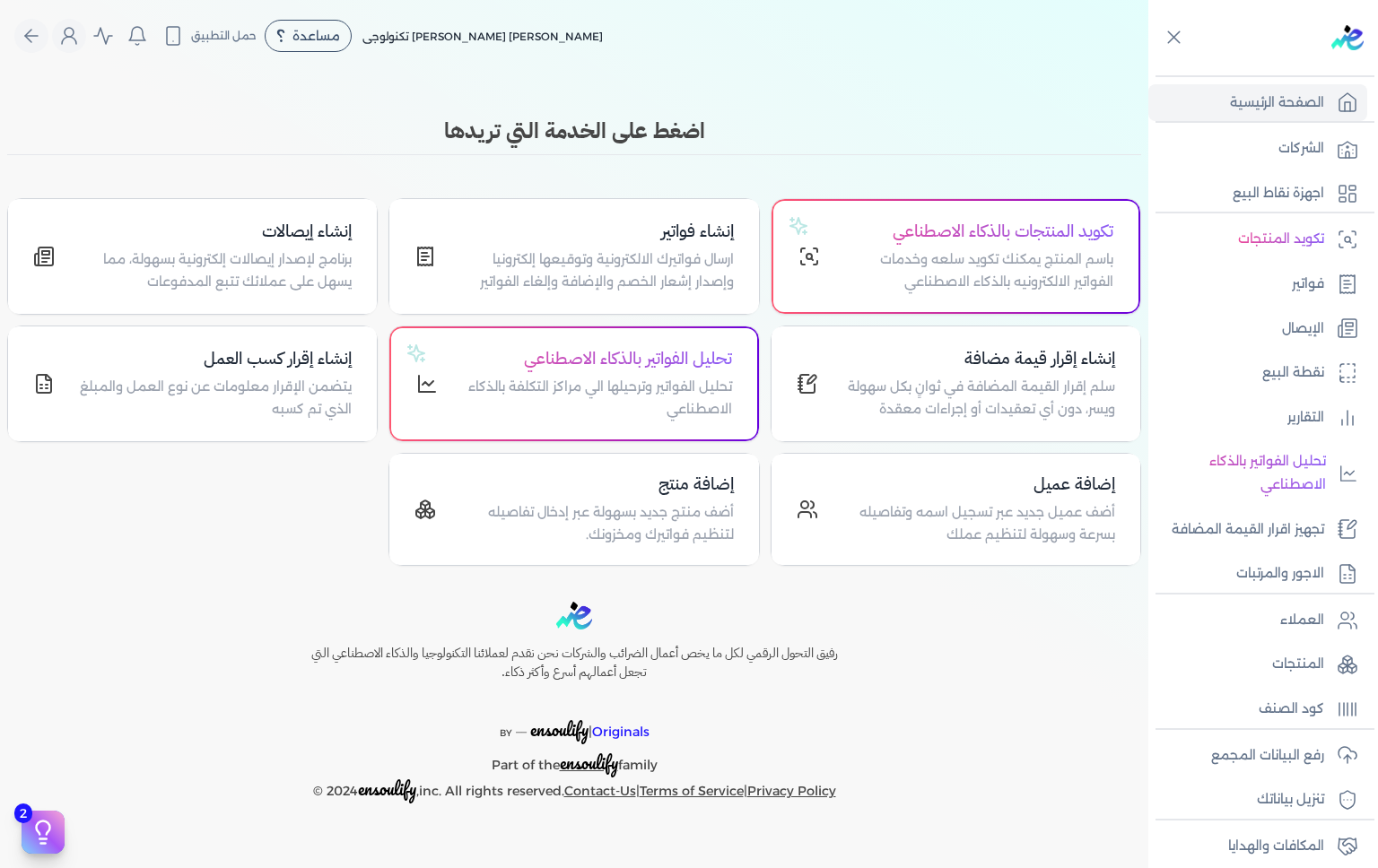
click at [1294, 187] on p "اجهزة نقاط البيع" at bounding box center [1279, 193] width 92 height 23
click at [1282, 201] on p "اجهزة نقاط البيع" at bounding box center [1279, 193] width 92 height 23
click at [1284, 209] on link "اجهزة نقاط البيع" at bounding box center [1258, 194] width 218 height 38
click at [1290, 202] on p "اجهزة نقاط البيع" at bounding box center [1279, 193] width 92 height 23
click at [1315, 281] on p "فواتير" at bounding box center [1307, 284] width 32 height 23
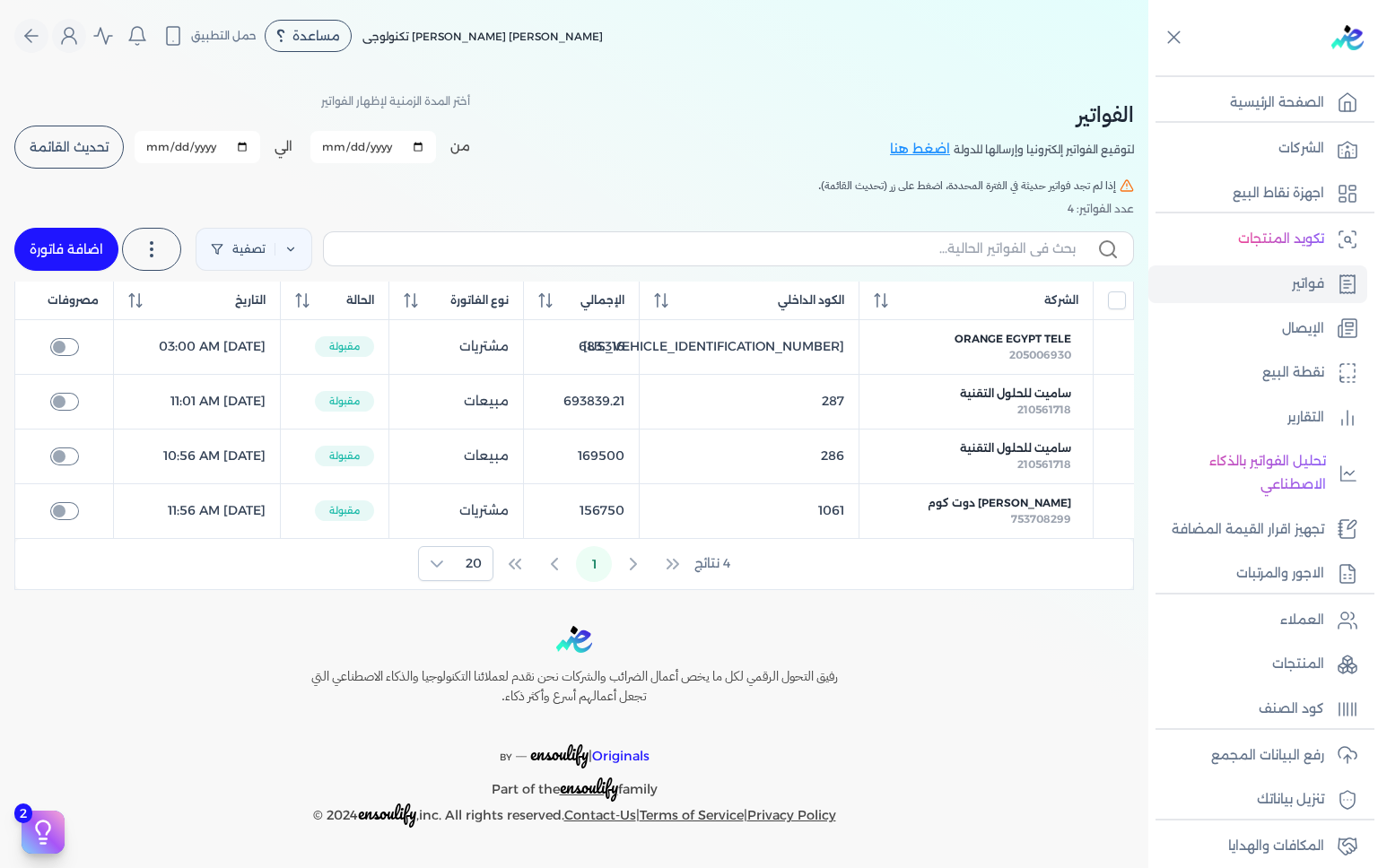
click at [1306, 296] on link "فواتير" at bounding box center [1258, 284] width 218 height 38
click at [71, 265] on link "اضافة فاتورة" at bounding box center [66, 249] width 104 height 43
select select "EGP"
select select "B"
select select "EGS"
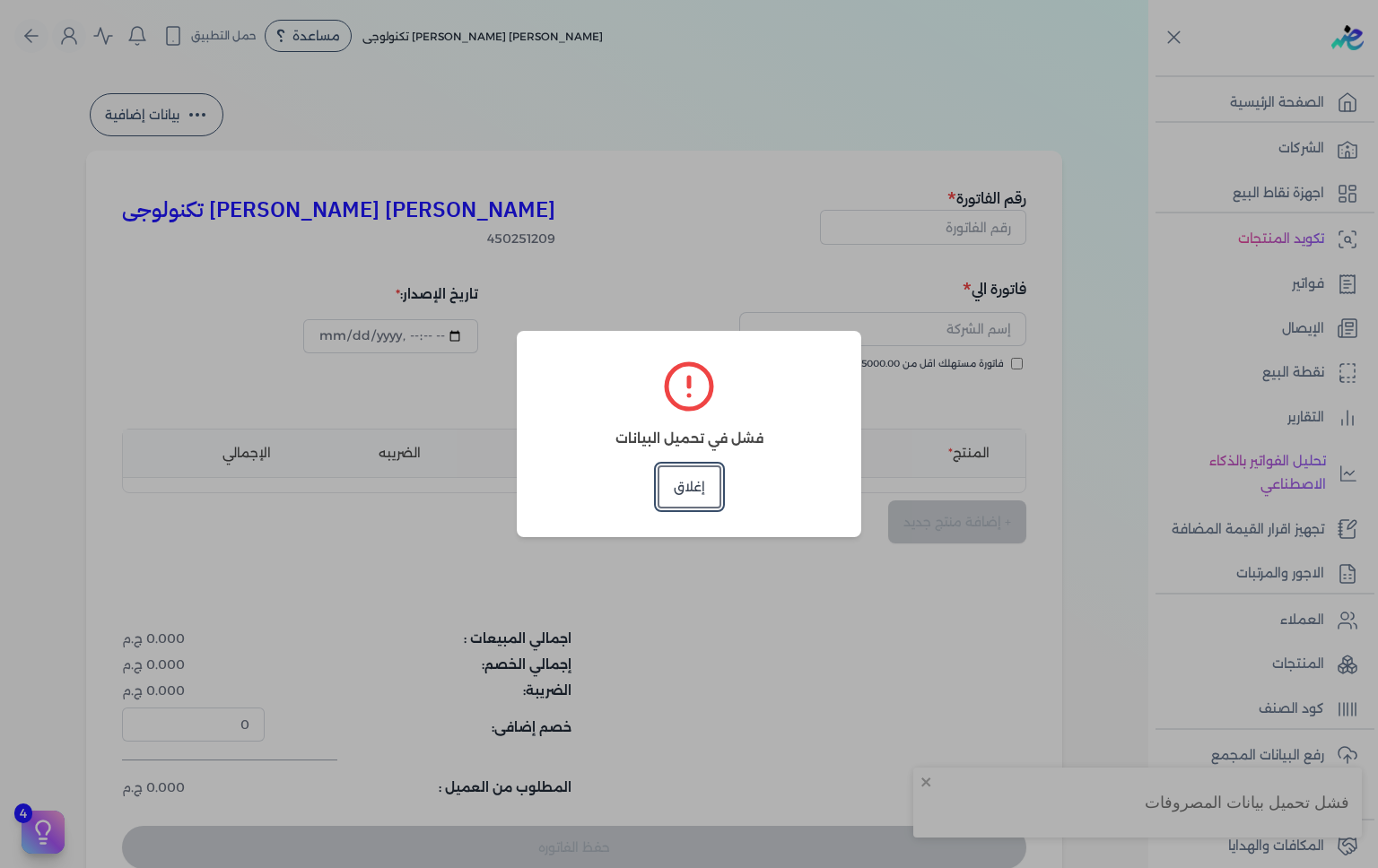
click at [710, 484] on button "إغلاق" at bounding box center [689, 486] width 63 height 43
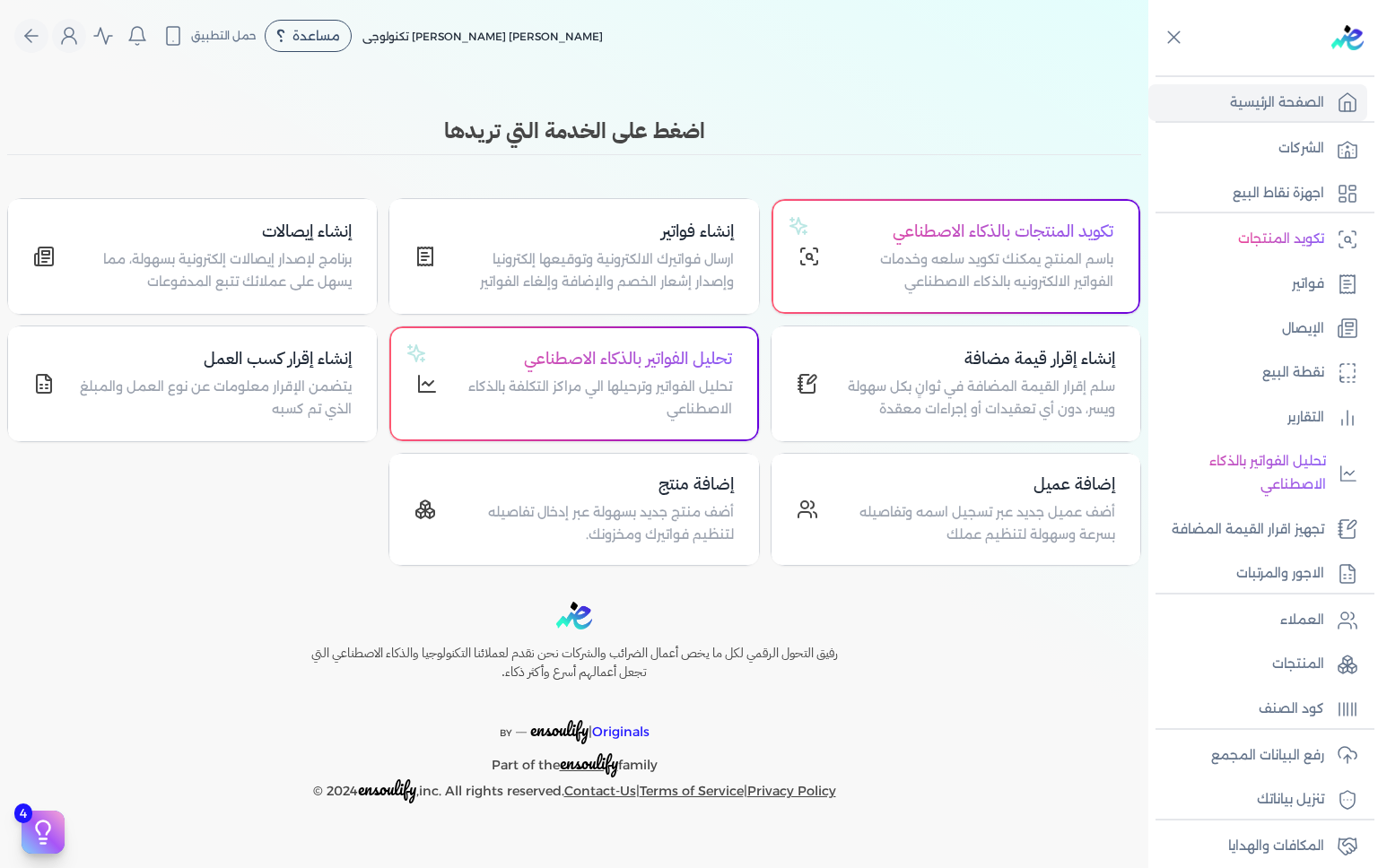
click at [445, 255] on div "إنشاء فواتير ارسال فواتيرك الالكترونية وتوقيعها إلكترونيا وإصدار إشعار الخصم وا…" at bounding box center [574, 256] width 319 height 75
click at [446, 262] on div "إنشاء فواتير ارسال فواتيرك الالكترونية وتوقيعها إلكترونيا وإصدار إشعار الخصم وا…" at bounding box center [574, 256] width 319 height 75
click at [474, 280] on p "ارسال فواتيرك الالكترونية وتوقيعها إلكترونيا وإصدار إشعار الخصم والإضافة وإلغاء…" at bounding box center [595, 272] width 275 height 46
click at [454, 280] on div "إنشاء فواتير ارسال فواتيرك الالكترونية وتوقيعها إلكترونيا وإصدار إشعار الخصم وا…" at bounding box center [574, 256] width 319 height 75
click at [487, 260] on p "ارسال فواتيرك الالكترونية وتوقيعها إلكترونيا وإصدار إشعار الخصم والإضافة وإلغاء…" at bounding box center [595, 272] width 275 height 46
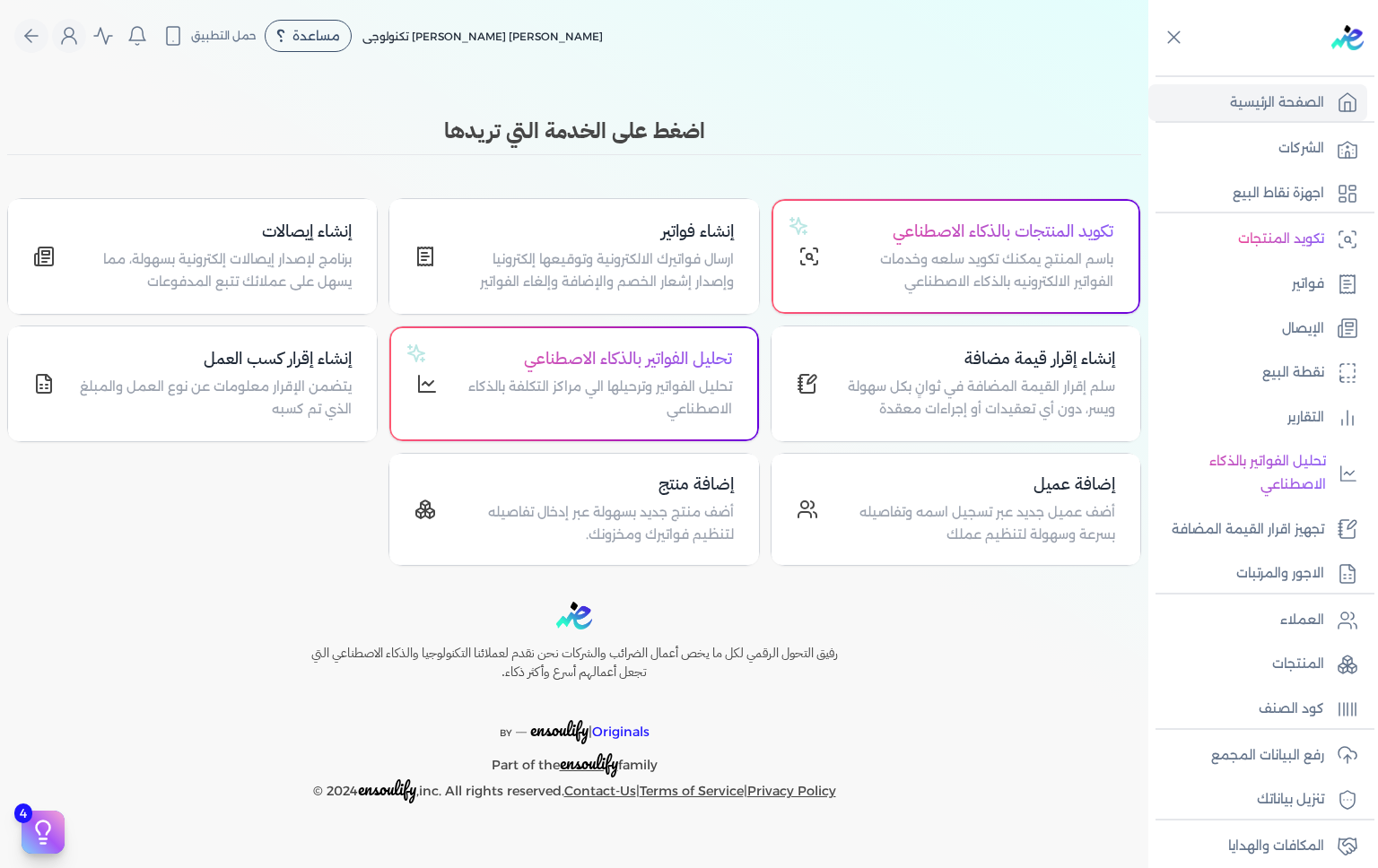
click at [1313, 284] on p "فواتير" at bounding box center [1307, 284] width 32 height 23
click at [167, 403] on p "يتضمن الإقرار معلومات عن نوع العمل والمبلغ الذي تم كسبه" at bounding box center [214, 399] width 275 height 46
click at [1302, 274] on p "فواتير" at bounding box center [1307, 284] width 32 height 23
click at [1313, 290] on p "فواتير" at bounding box center [1307, 284] width 32 height 23
click at [1315, 295] on p "فواتير" at bounding box center [1307, 284] width 32 height 23
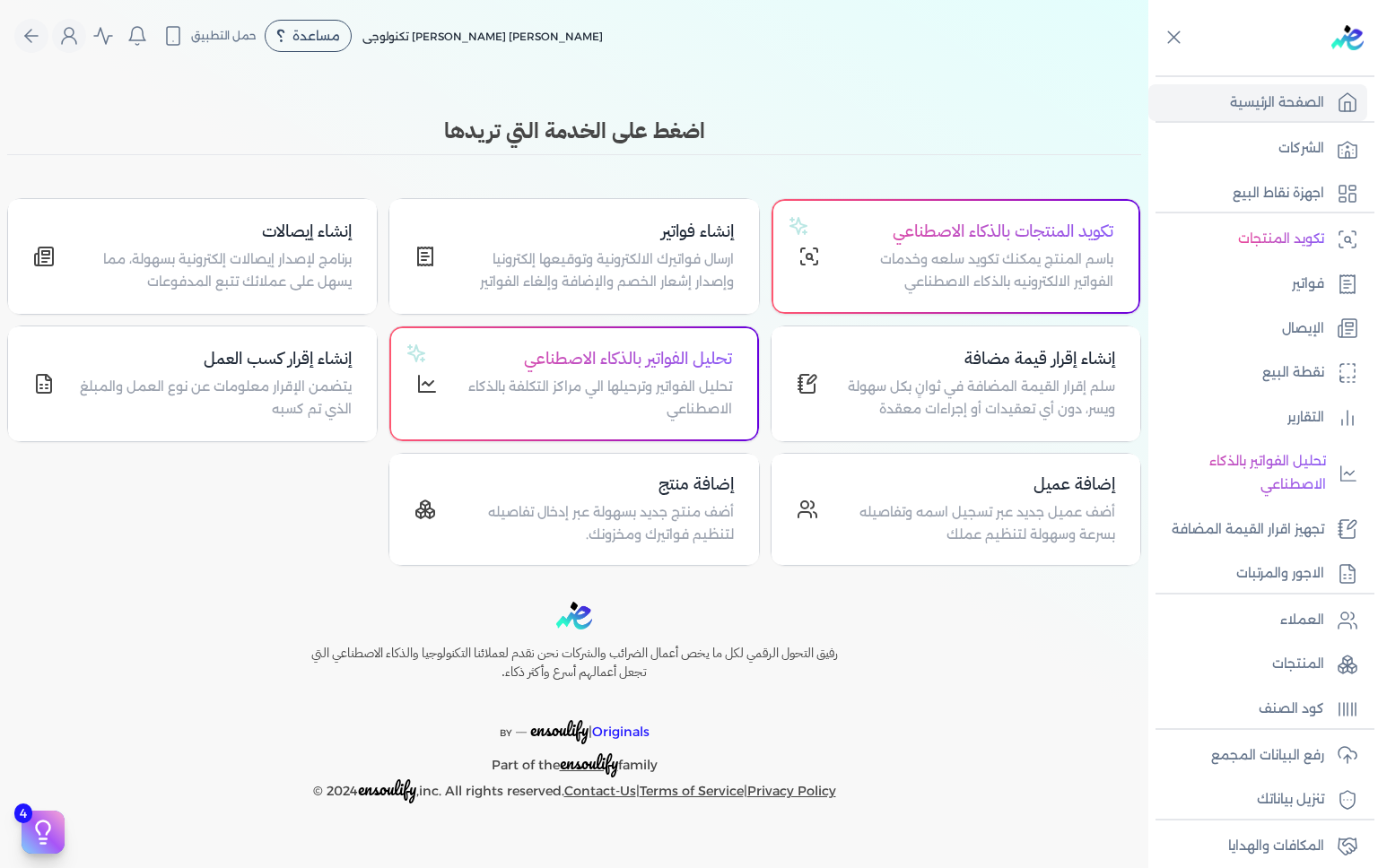
click at [1368, 1] on div at bounding box center [1267, 38] width 222 height 75
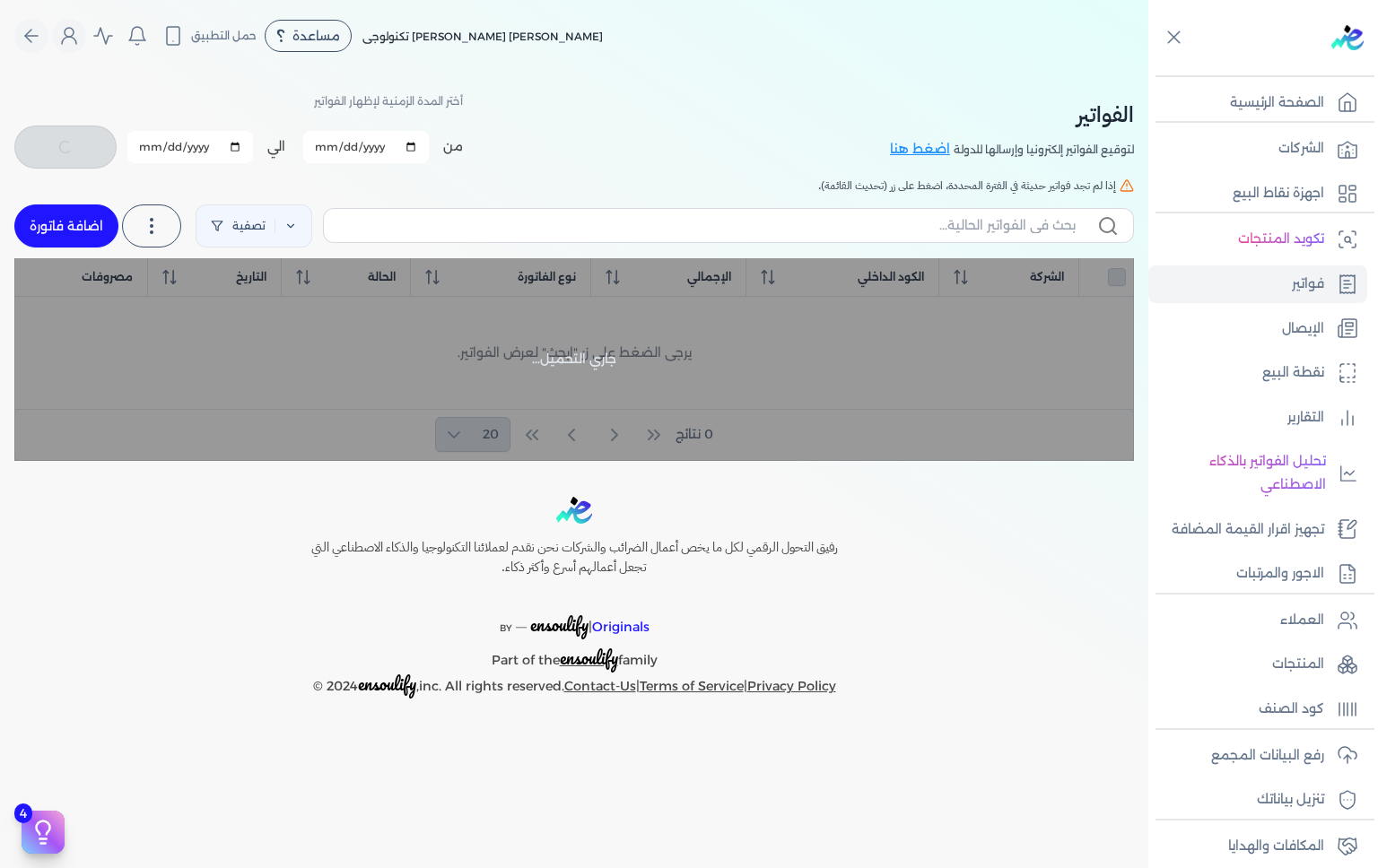
click at [654, 291] on div "جاري التحميل..." at bounding box center [575, 359] width 1120 height 203
click at [47, 220] on link "اضافة فاتورة" at bounding box center [66, 226] width 104 height 43
select select "EGP"
select select "B"
select select "EGS"
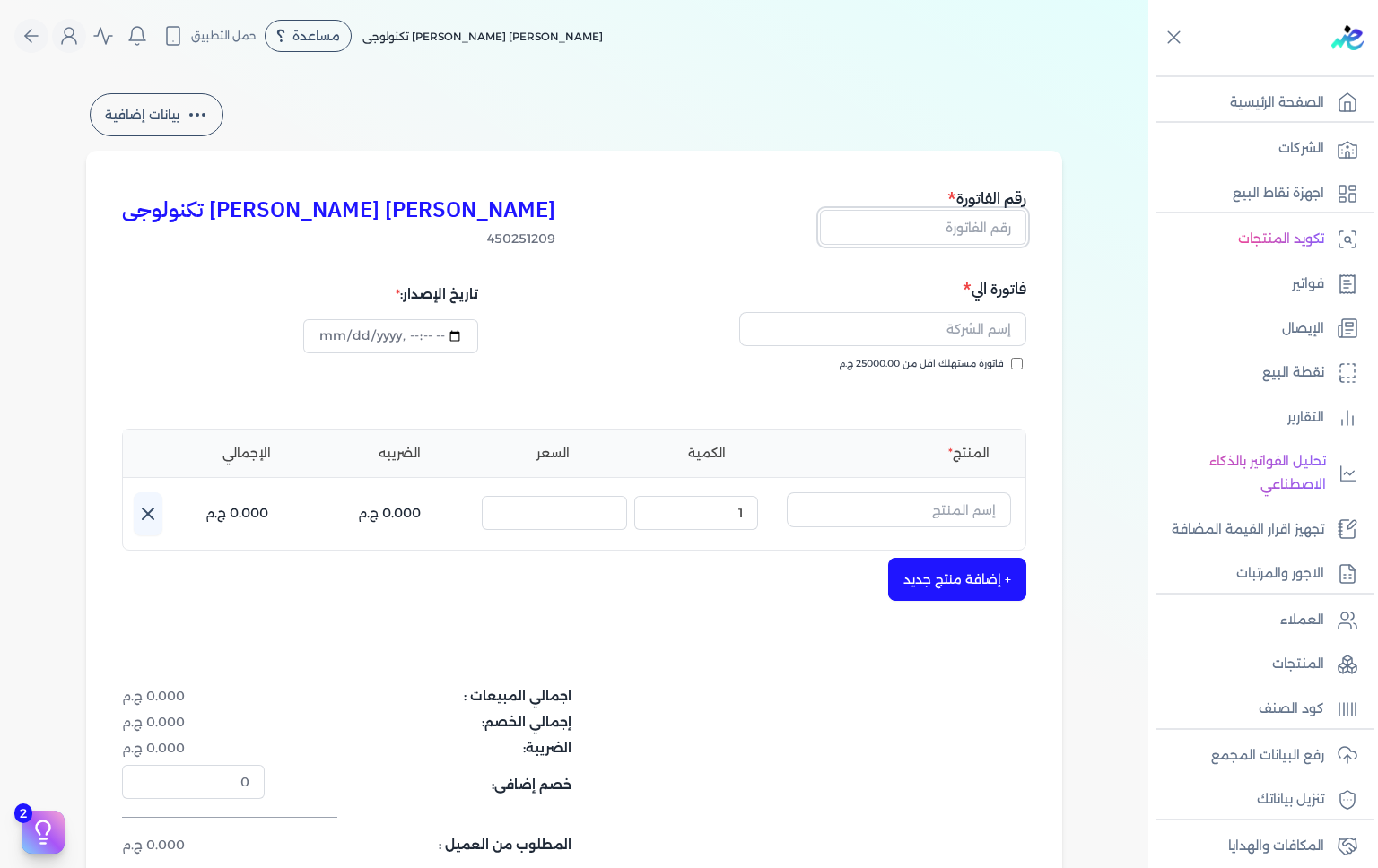
click at [973, 232] on input "text" at bounding box center [923, 227] width 207 height 34
click at [954, 229] on input "text" at bounding box center [923, 227] width 207 height 34
type input "288"
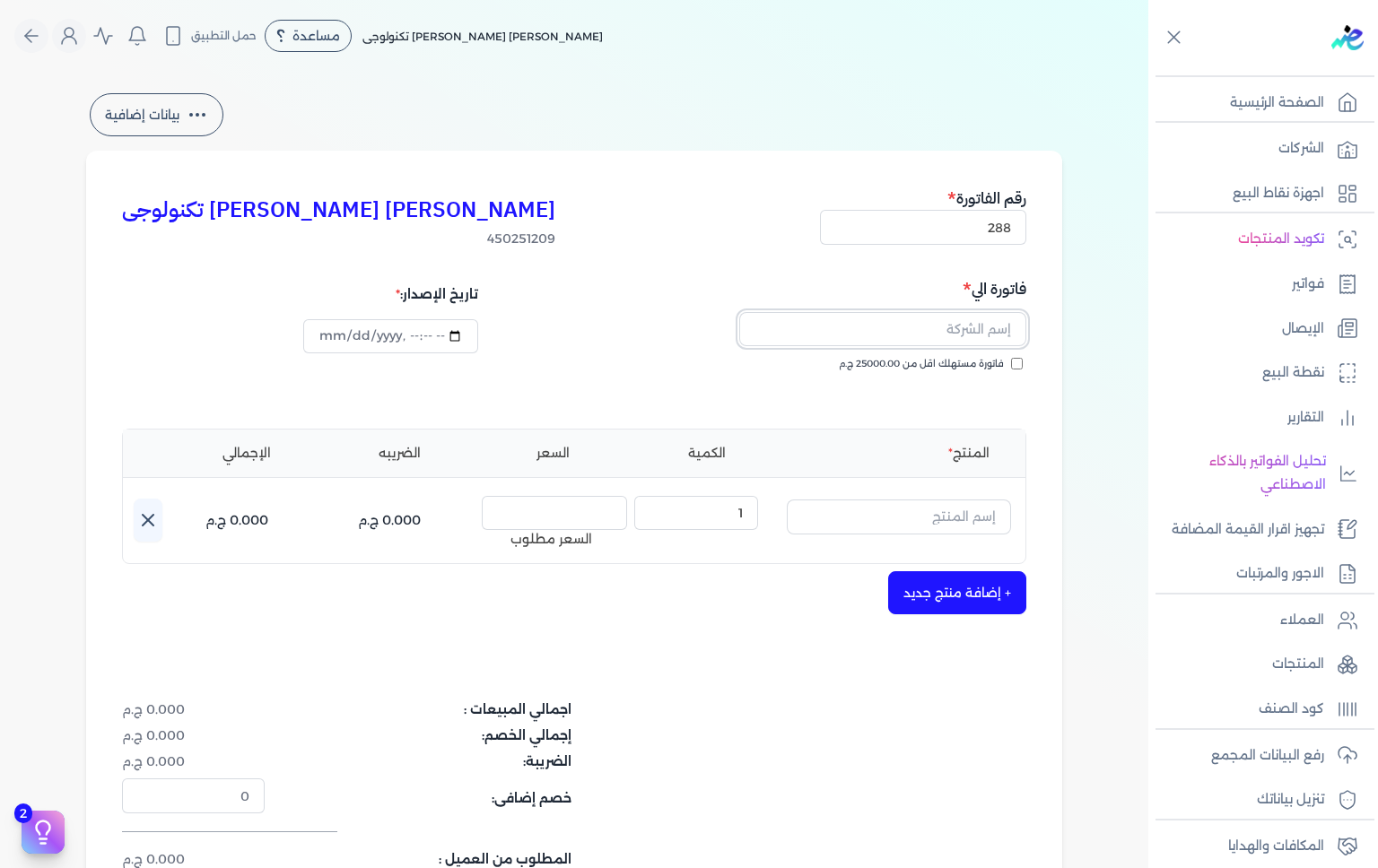
click at [935, 327] on input "text" at bounding box center [882, 328] width 287 height 34
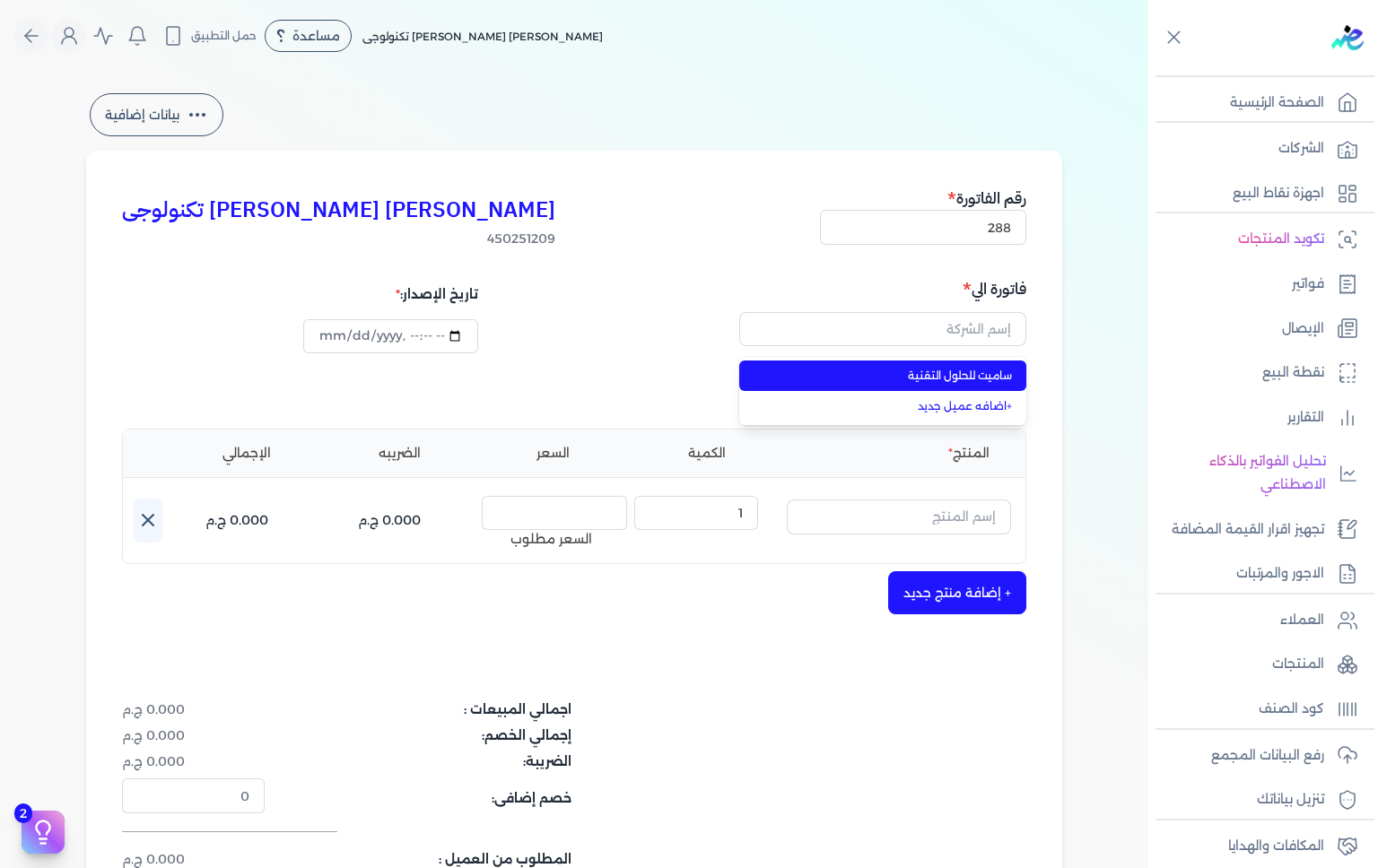
click at [920, 380] on span "ساميت للحلول التقنية" at bounding box center [893, 376] width 237 height 17
type input "ساميت للحلول التقنية"
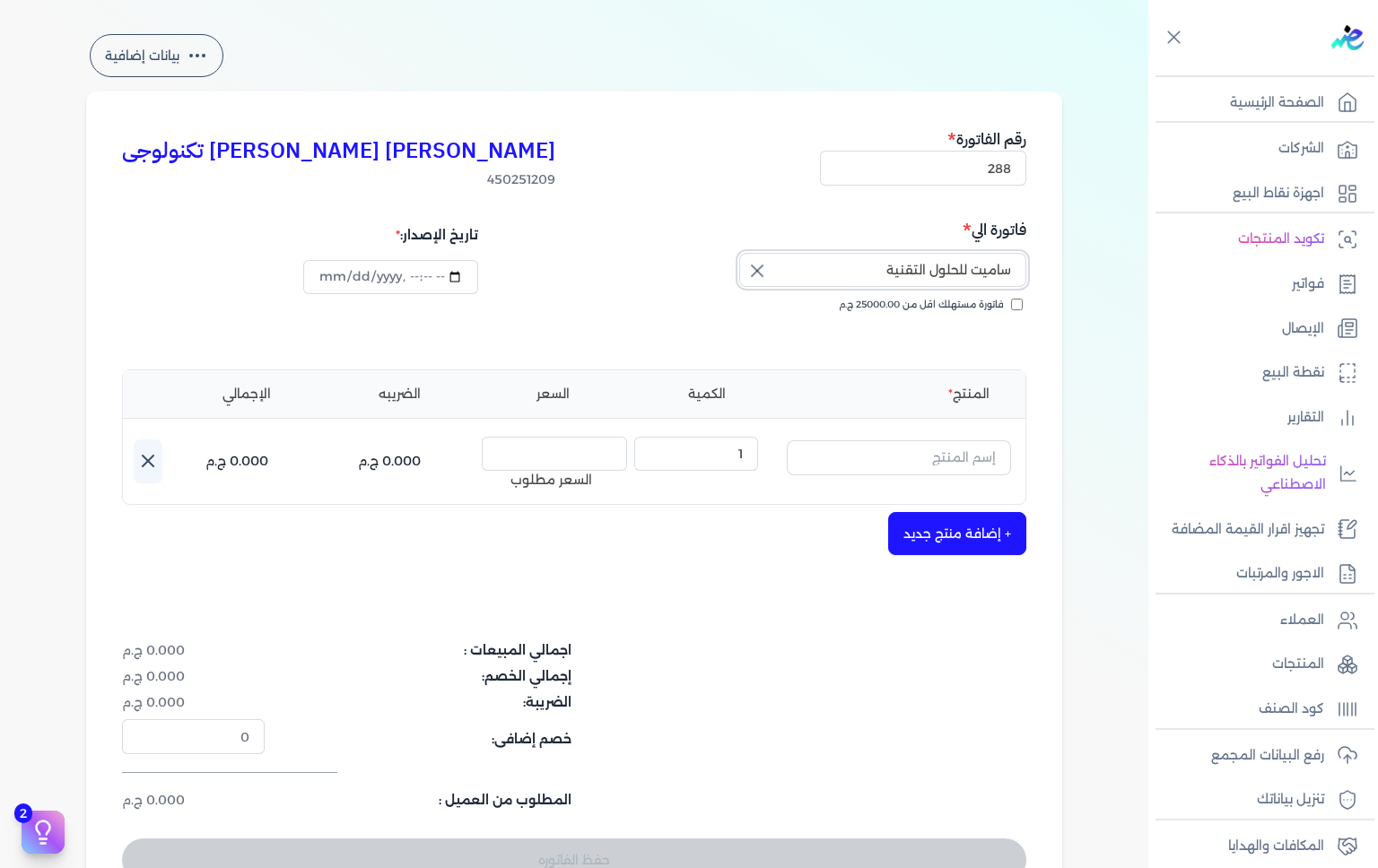
scroll to position [124, 0]
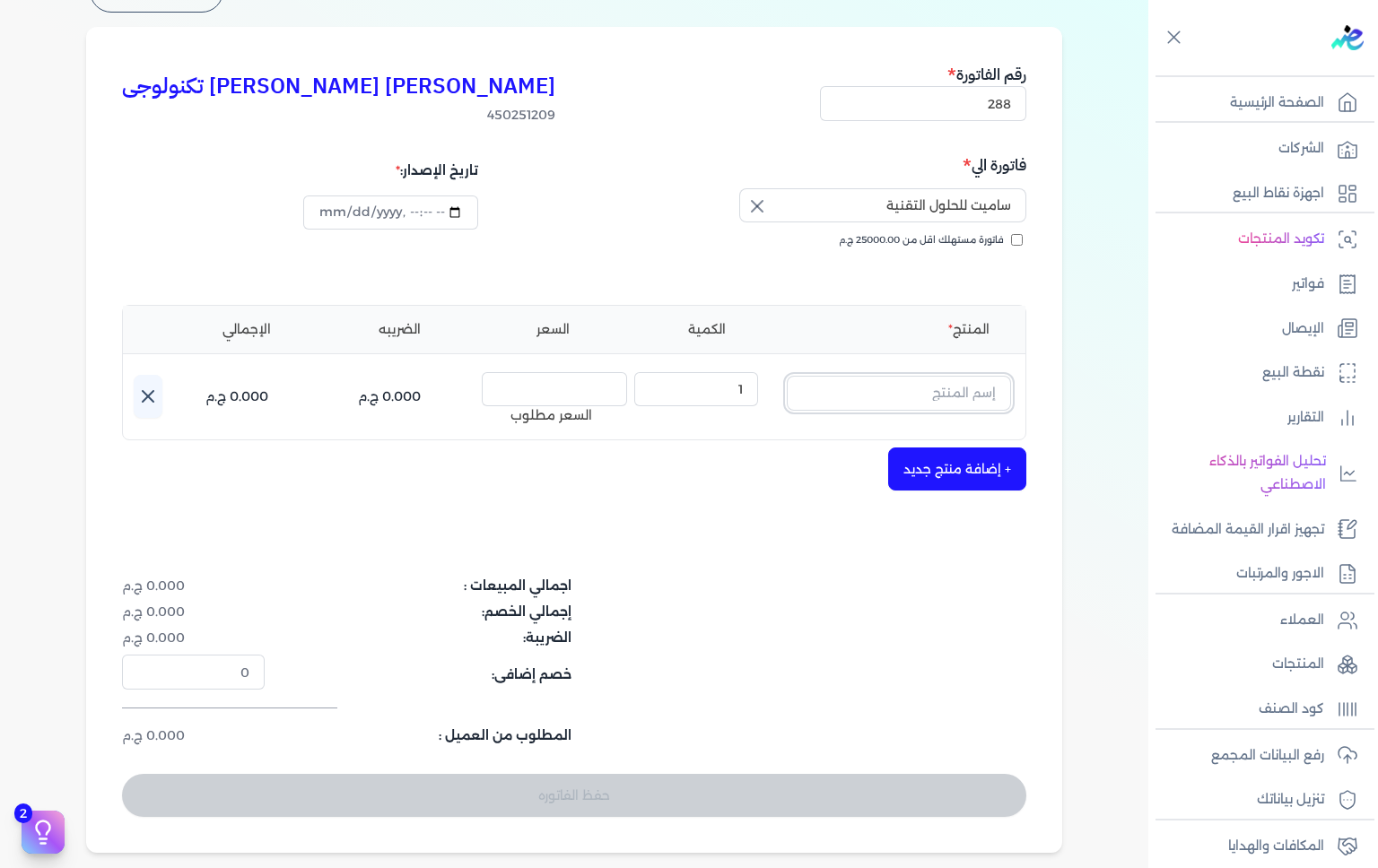
click at [918, 399] on input "text" at bounding box center [899, 393] width 224 height 34
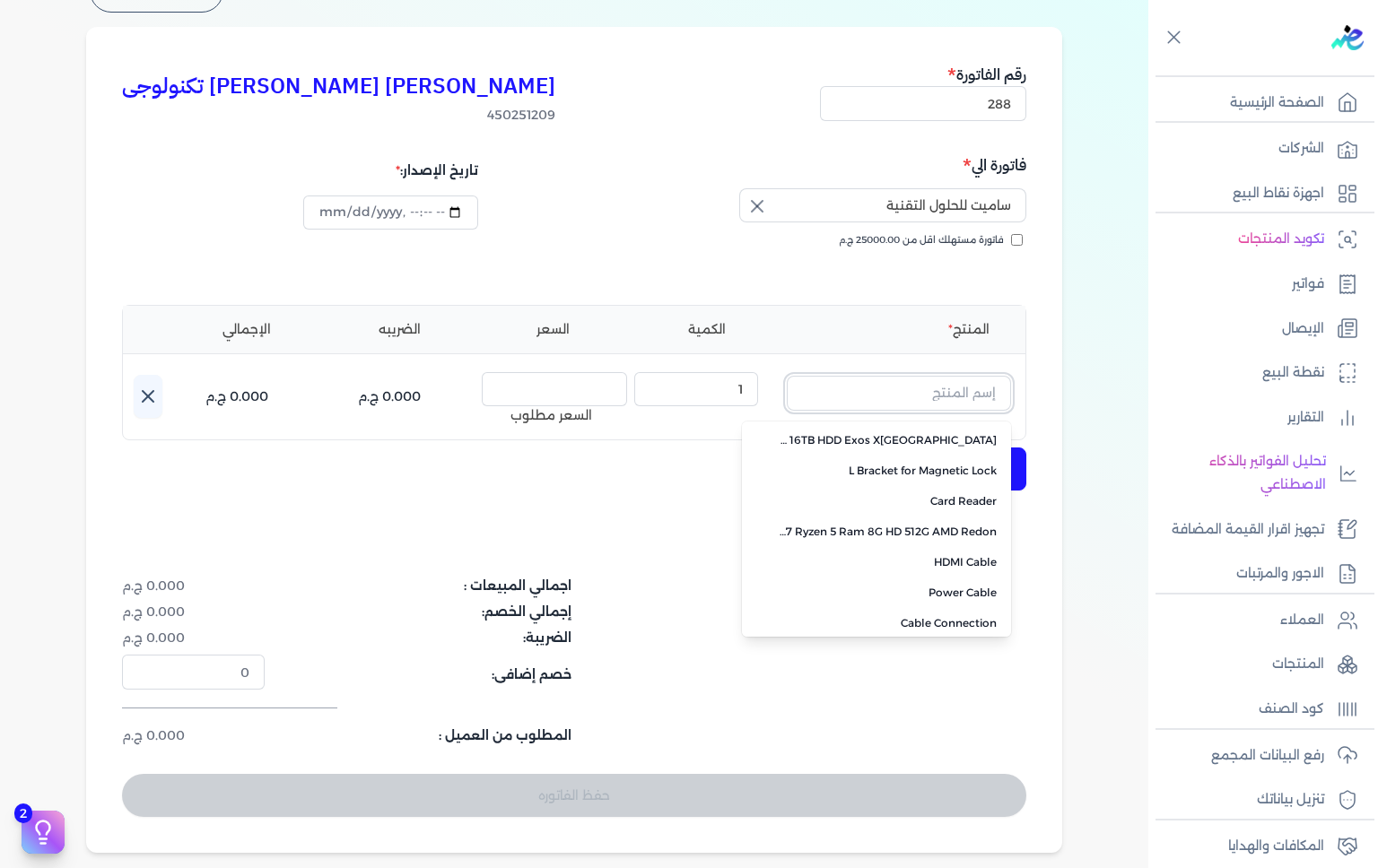
scroll to position [75, 0]
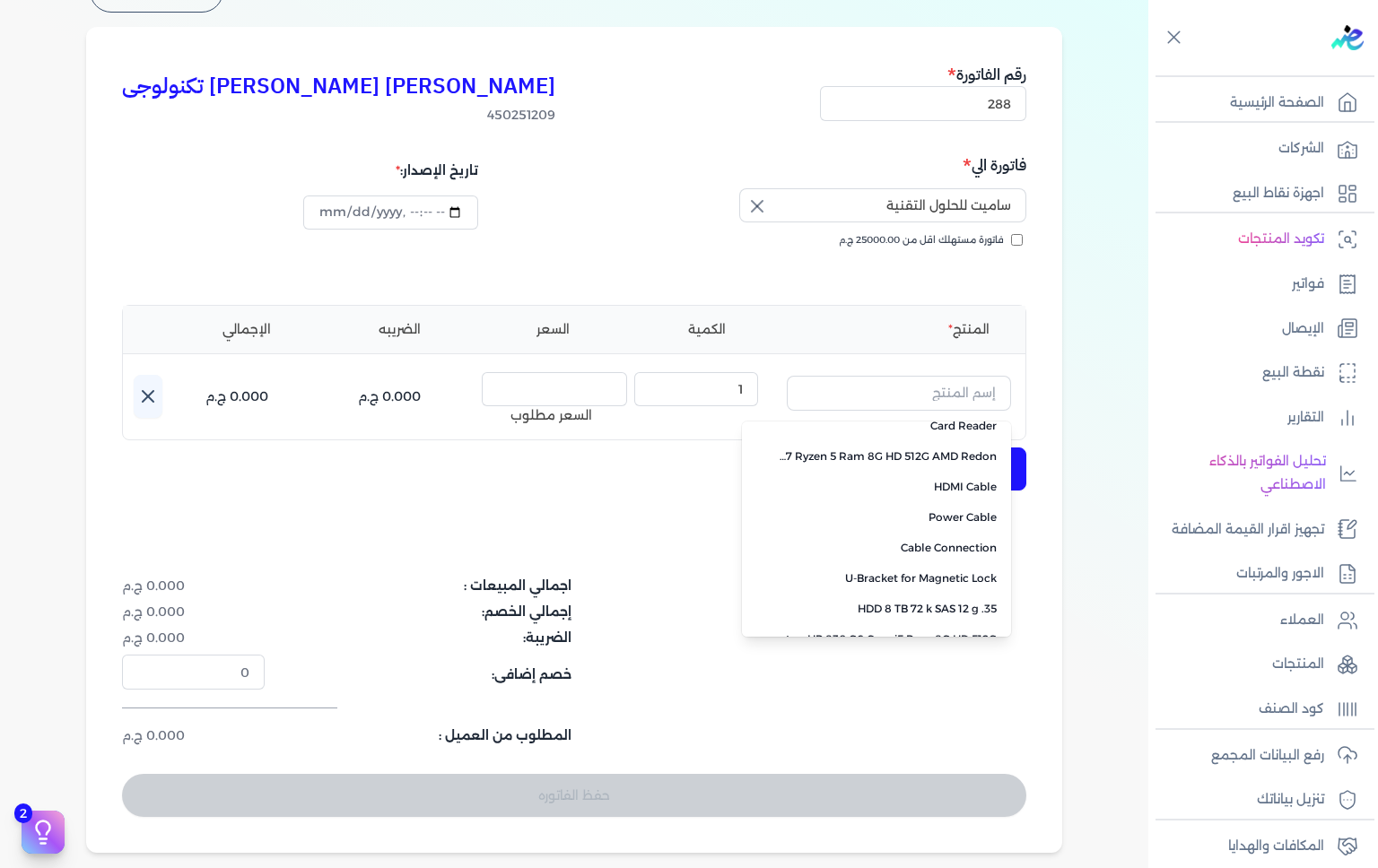
click at [1084, 346] on div "بيانات إضافية امير تادرس [PERSON_NAME] تكنولوجى 450251209 رقم الفاتورة 288 فاتو…" at bounding box center [575, 409] width 1034 height 887
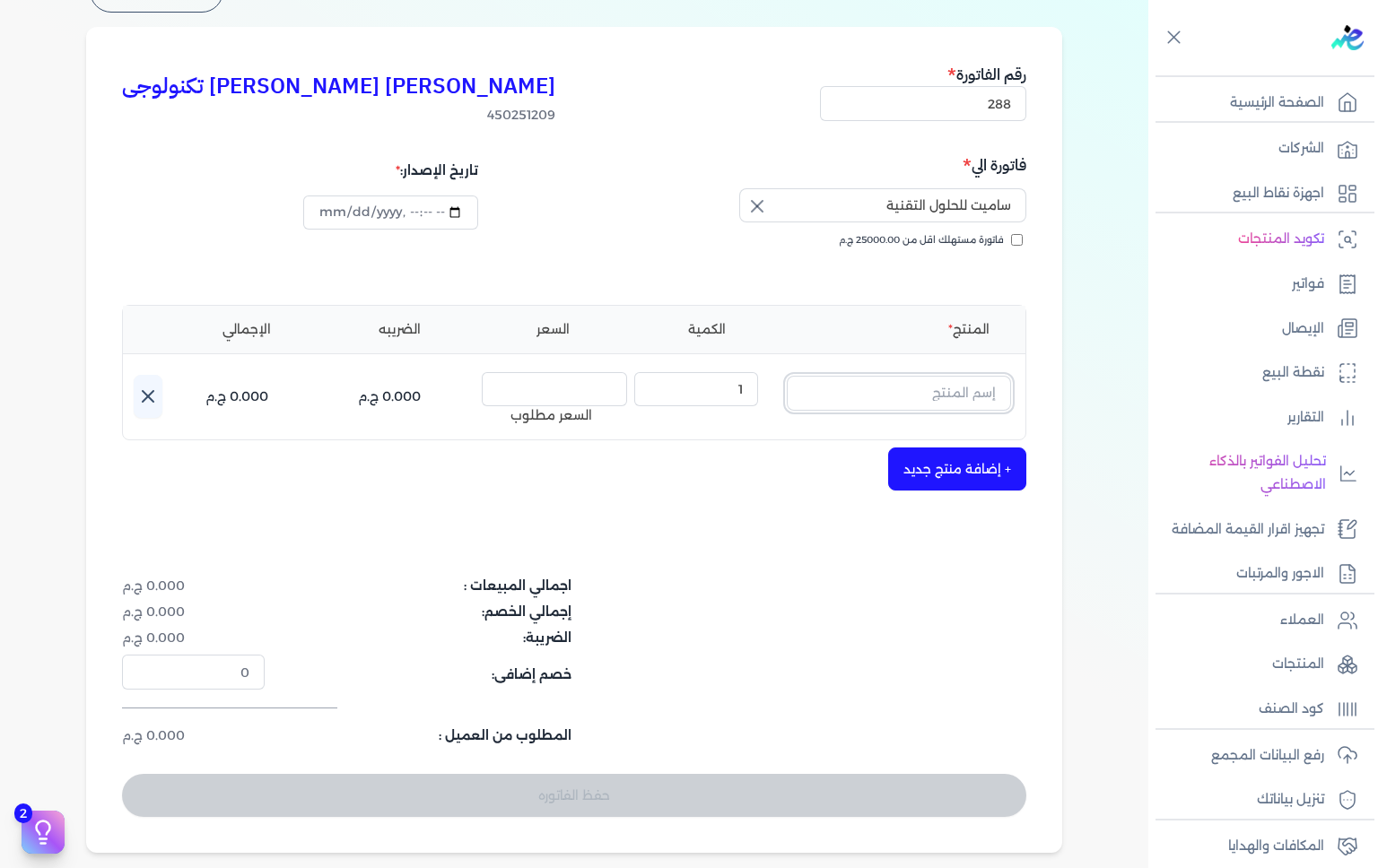
click at [969, 395] on input "text" at bounding box center [899, 393] width 224 height 34
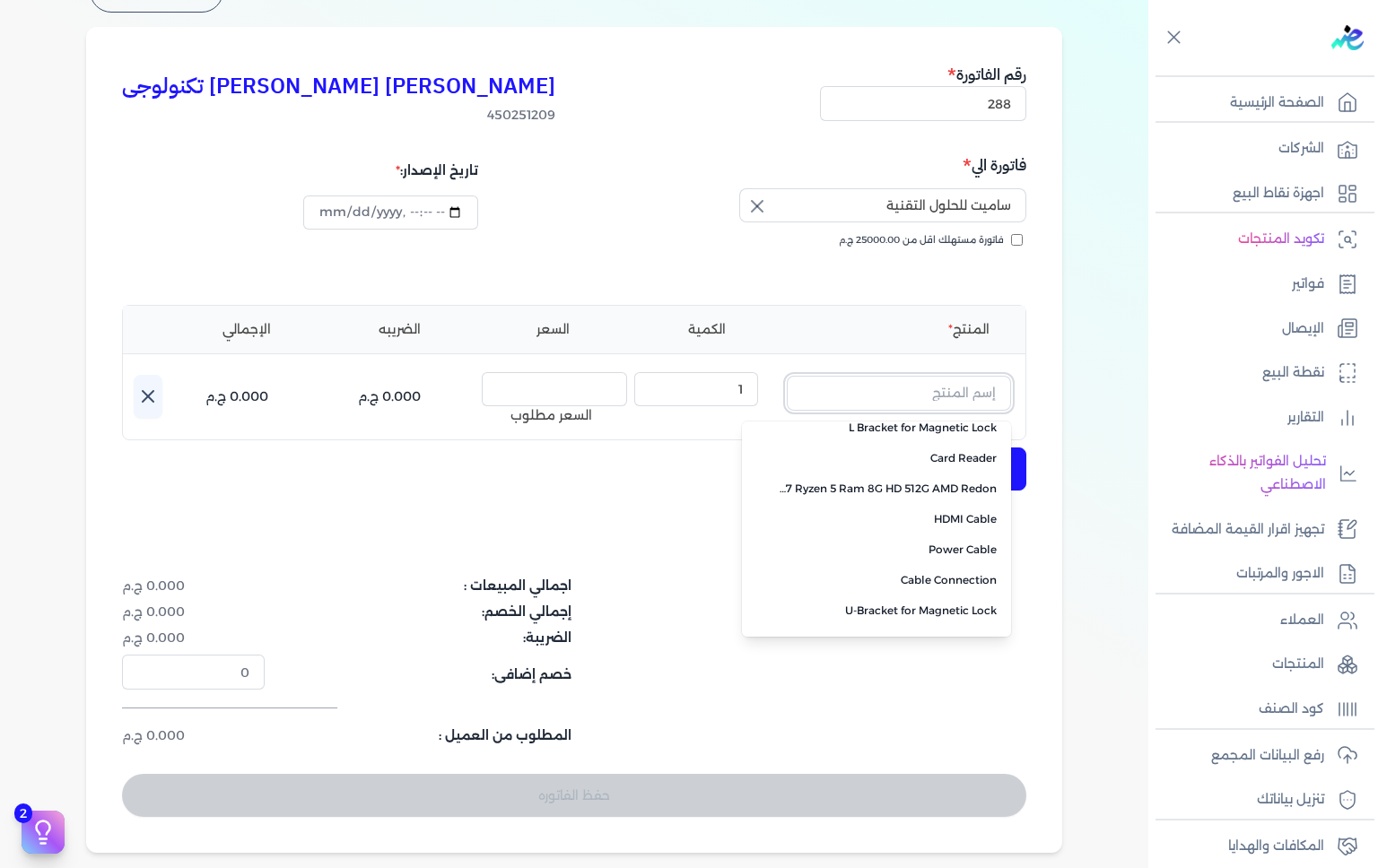
scroll to position [36, 0]
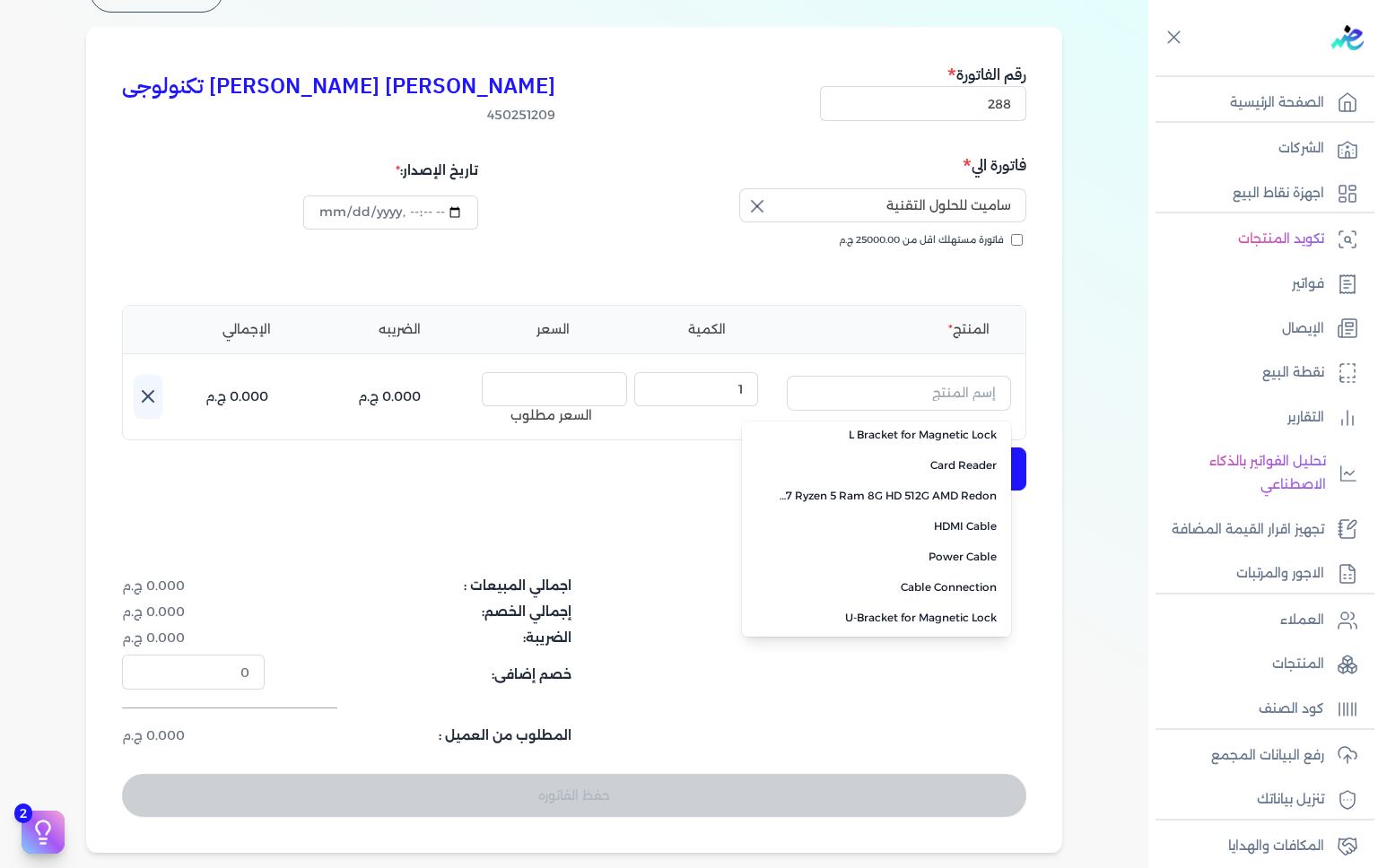
click at [916, 495] on span "Laptop HP 845 G7 Ryzen 5 Ram 8G HD 512G AMD Redon" at bounding box center [887, 496] width 218 height 17
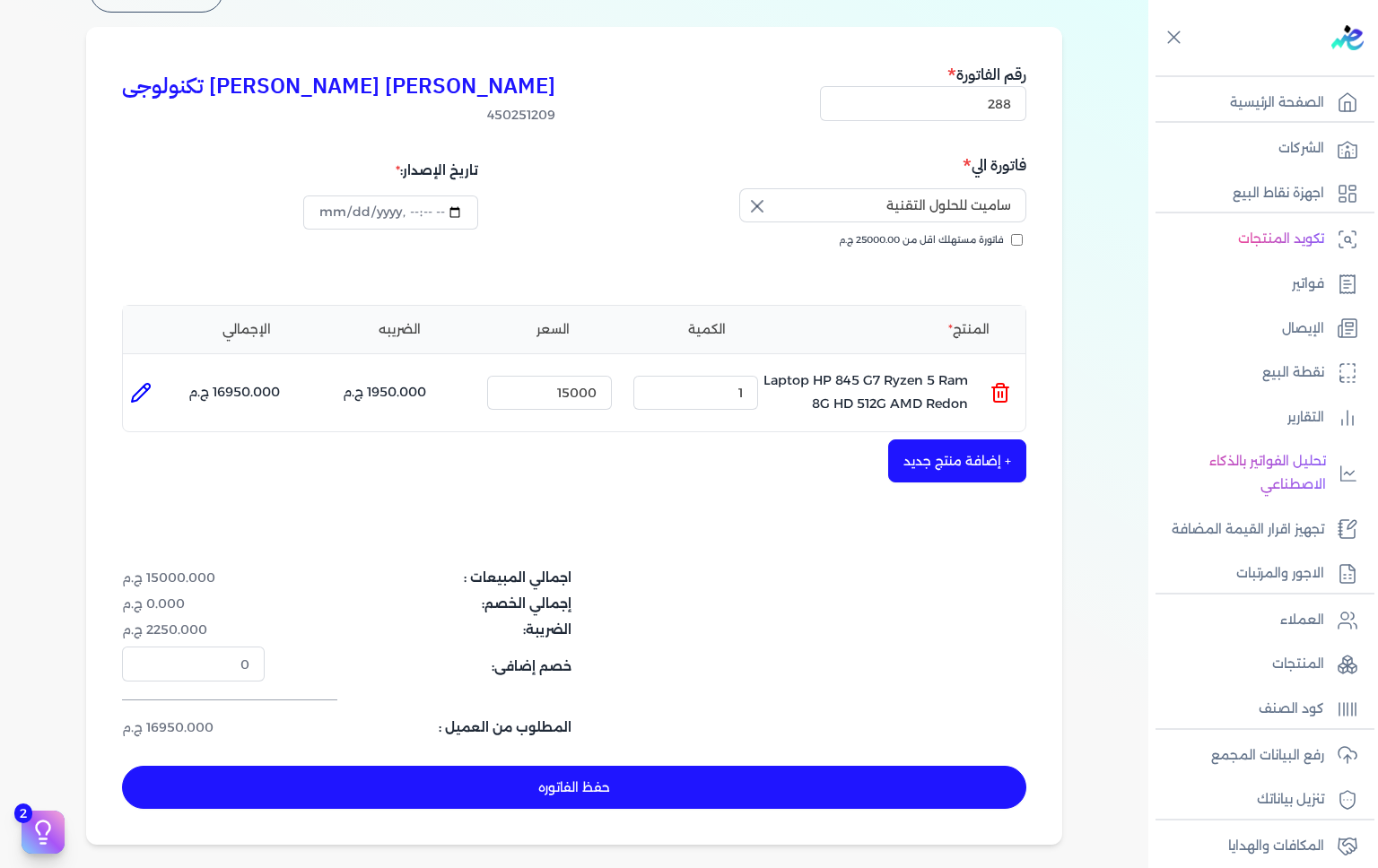
click at [144, 389] on icon at bounding box center [140, 392] width 21 height 21
type input "Laptop HP 845 G7 Ryzen 5 Ram 8G HD 512G AMD Redon"
type input "15000"
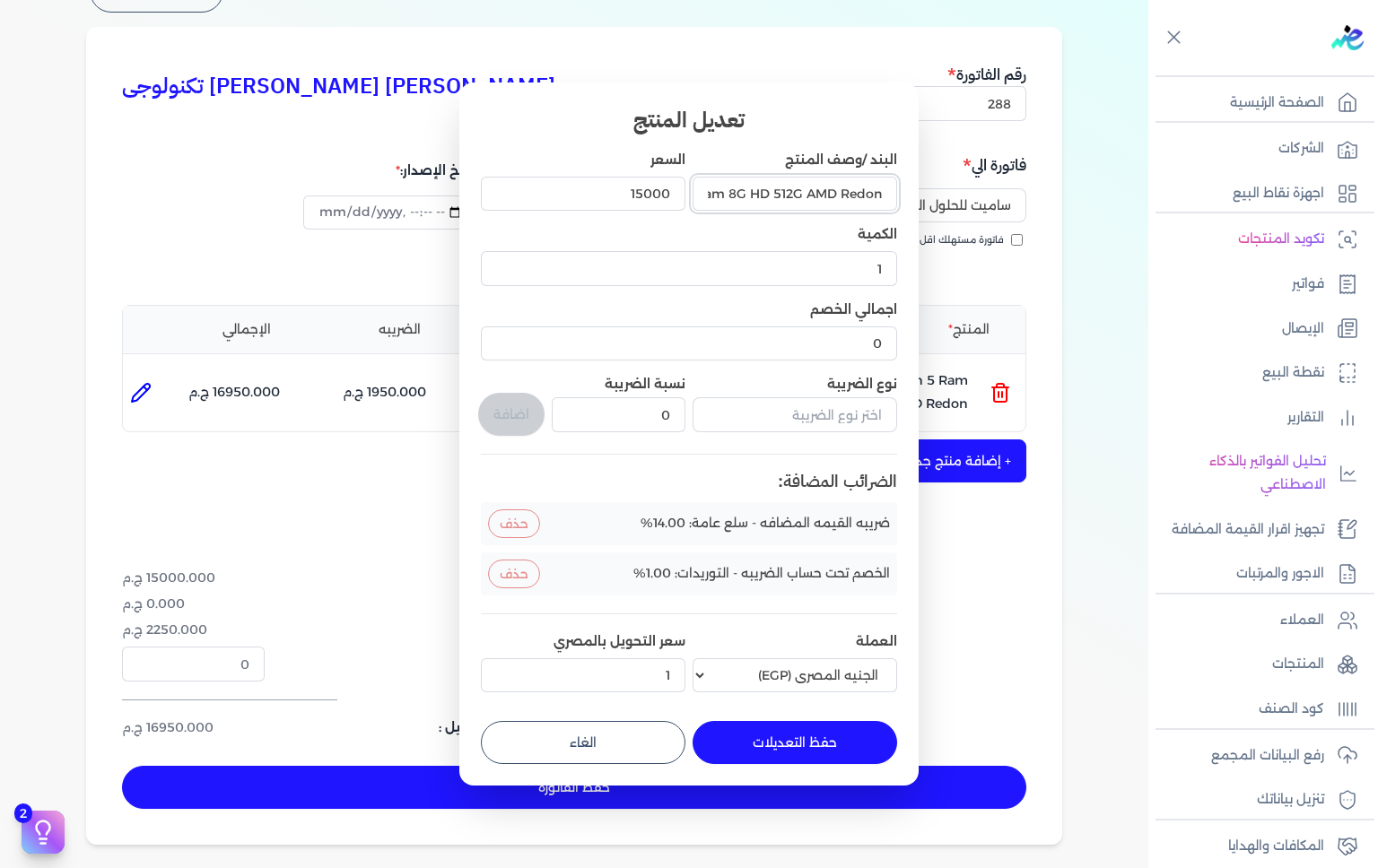
click at [787, 195] on input "Laptop HP 845 G7 Ryzen 5 Ram 8G HD 512G AMD Redon" at bounding box center [795, 194] width 205 height 34
click at [812, 191] on input "Laptop HP 845 G7 Ryzen 5 Ram 8G HD 512G AMD Redon" at bounding box center [795, 194] width 205 height 34
click at [812, 196] on input "Laptop HP 845 G7 Ryzen 5 Ram 8G HD 512G AMD Redon" at bounding box center [795, 194] width 205 height 34
click at [825, 190] on input "البند /وصف المنتج" at bounding box center [795, 194] width 205 height 34
click at [786, 193] on input "البند /وصف المنتج" at bounding box center [795, 194] width 205 height 34
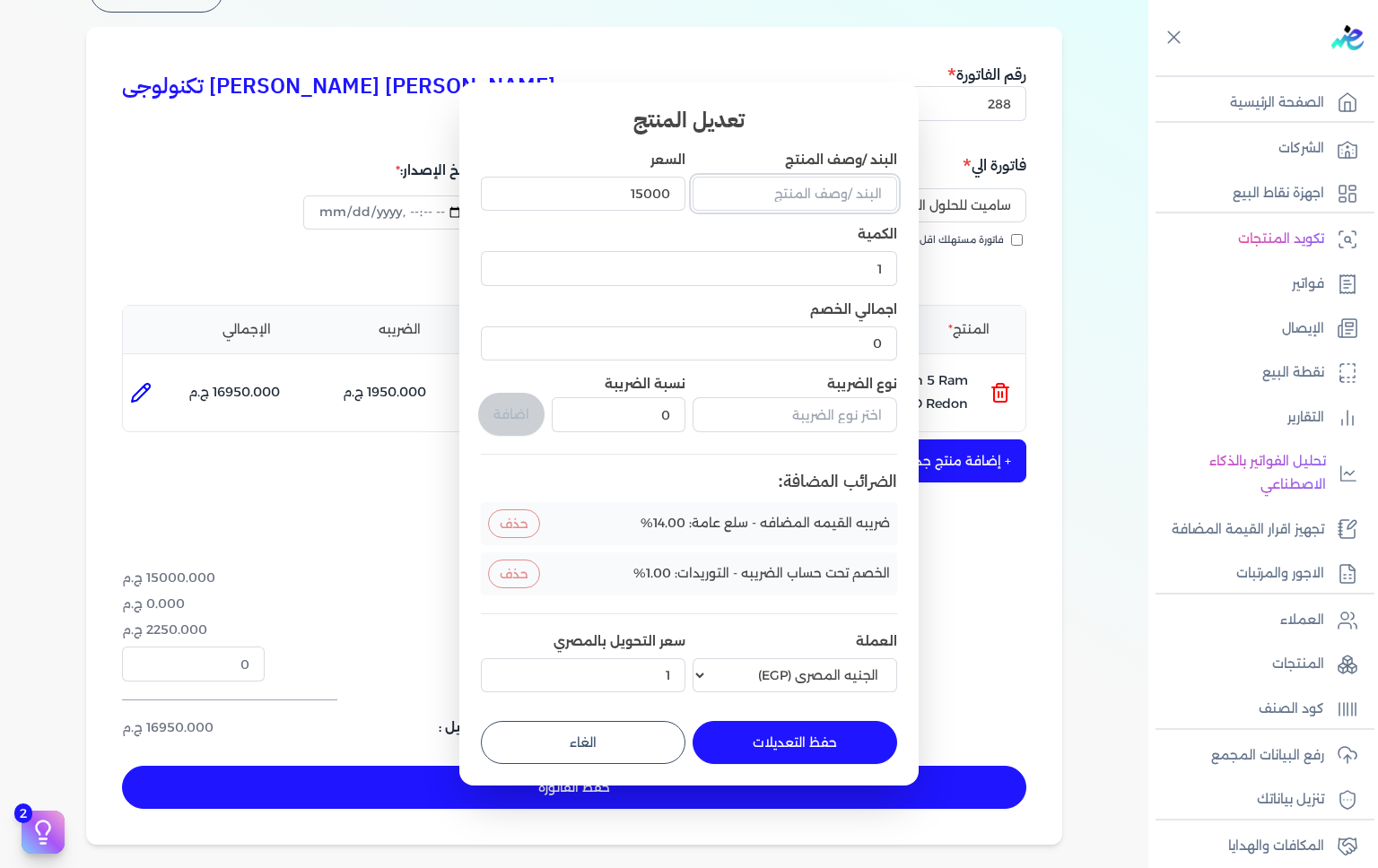
click at [784, 188] on input "البند /وصف المنتج" at bounding box center [795, 194] width 205 height 34
type input "Maintenance For Screen Laptop"
click at [617, 195] on input "15000" at bounding box center [583, 194] width 205 height 34
type input "1"
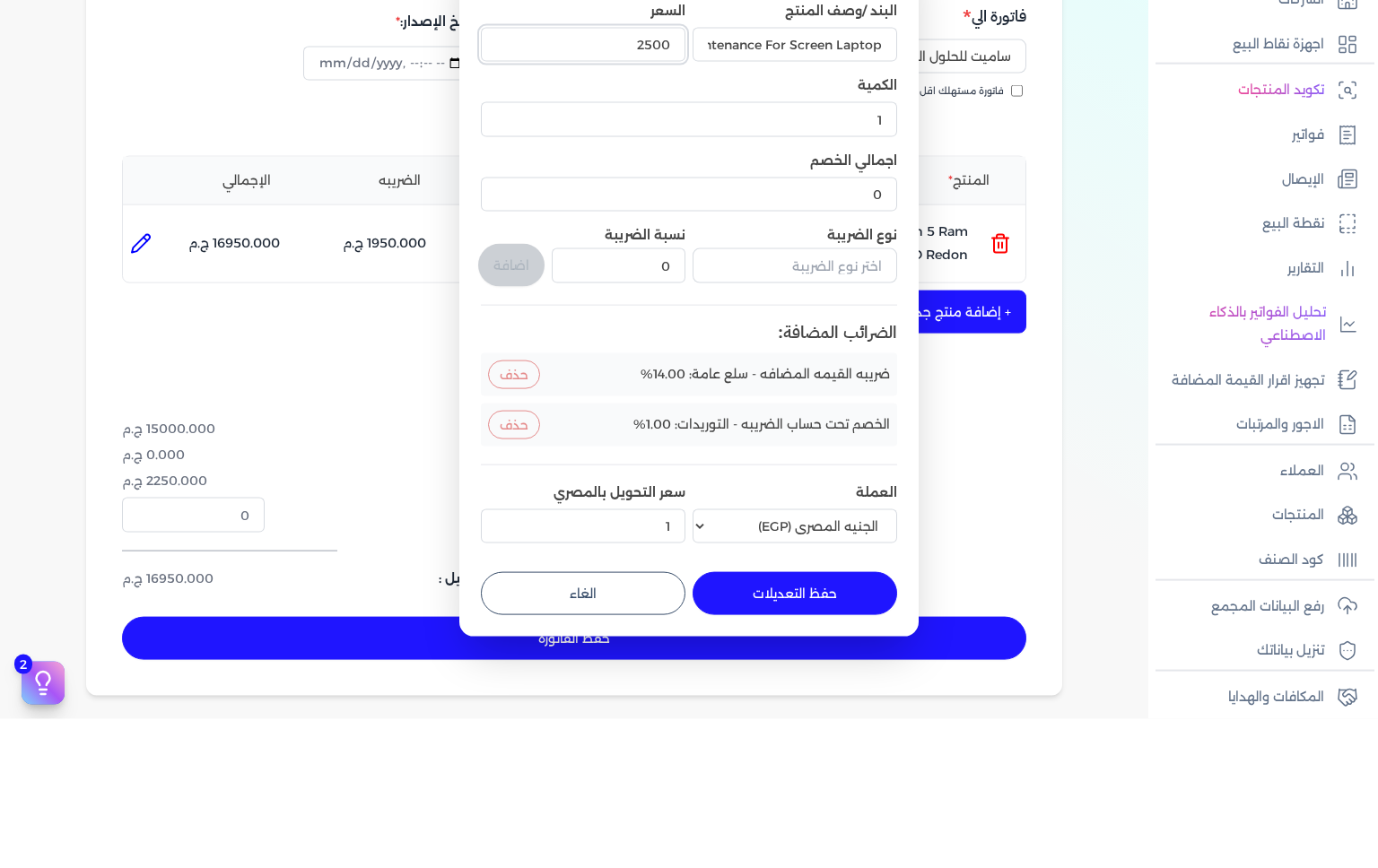
type input "2500"
click at [526, 575] on button "حذف" at bounding box center [514, 573] width 52 height 28
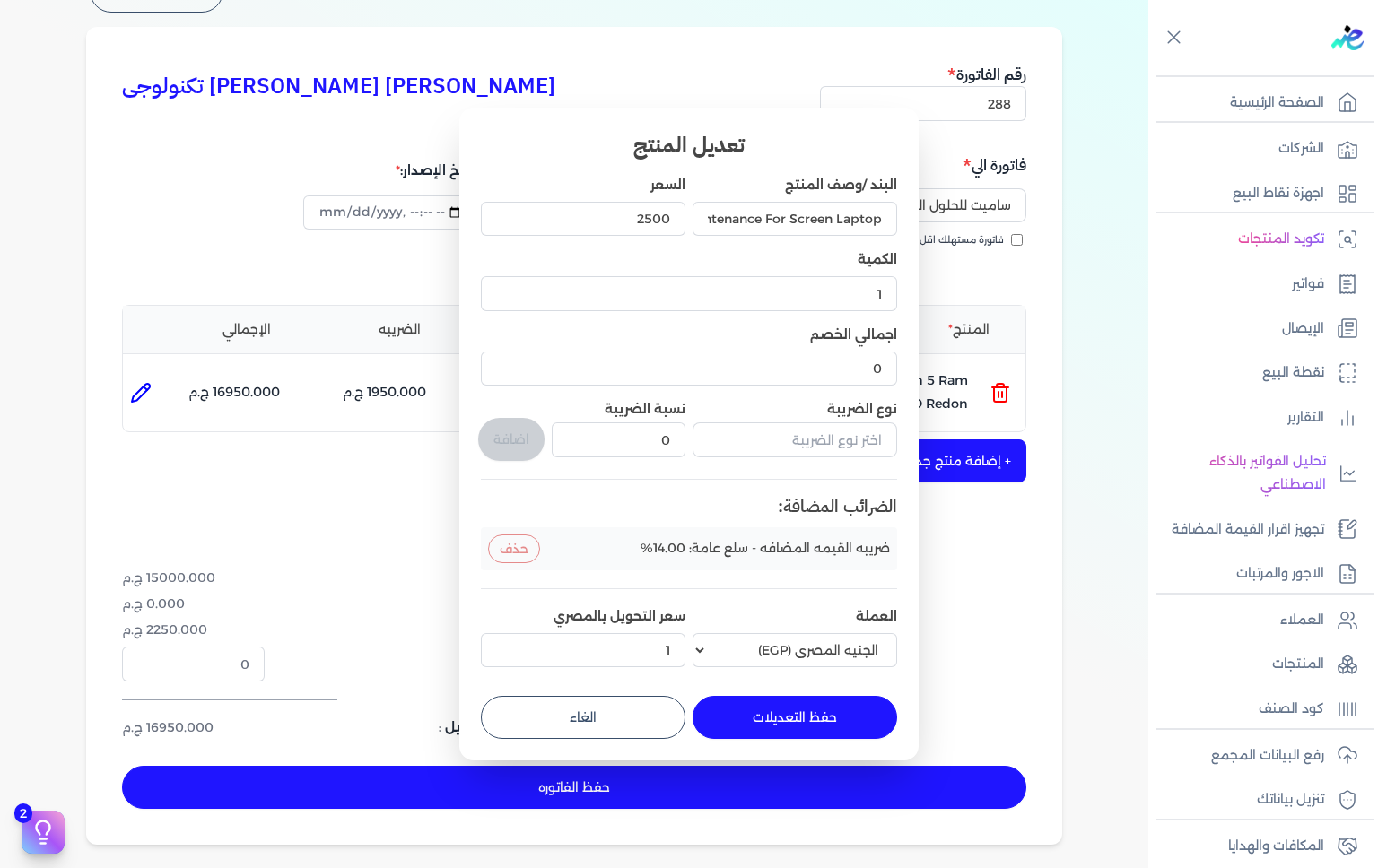
click at [833, 714] on button "حفظ التعديلات" at bounding box center [795, 717] width 205 height 43
type input "0"
type input "2500"
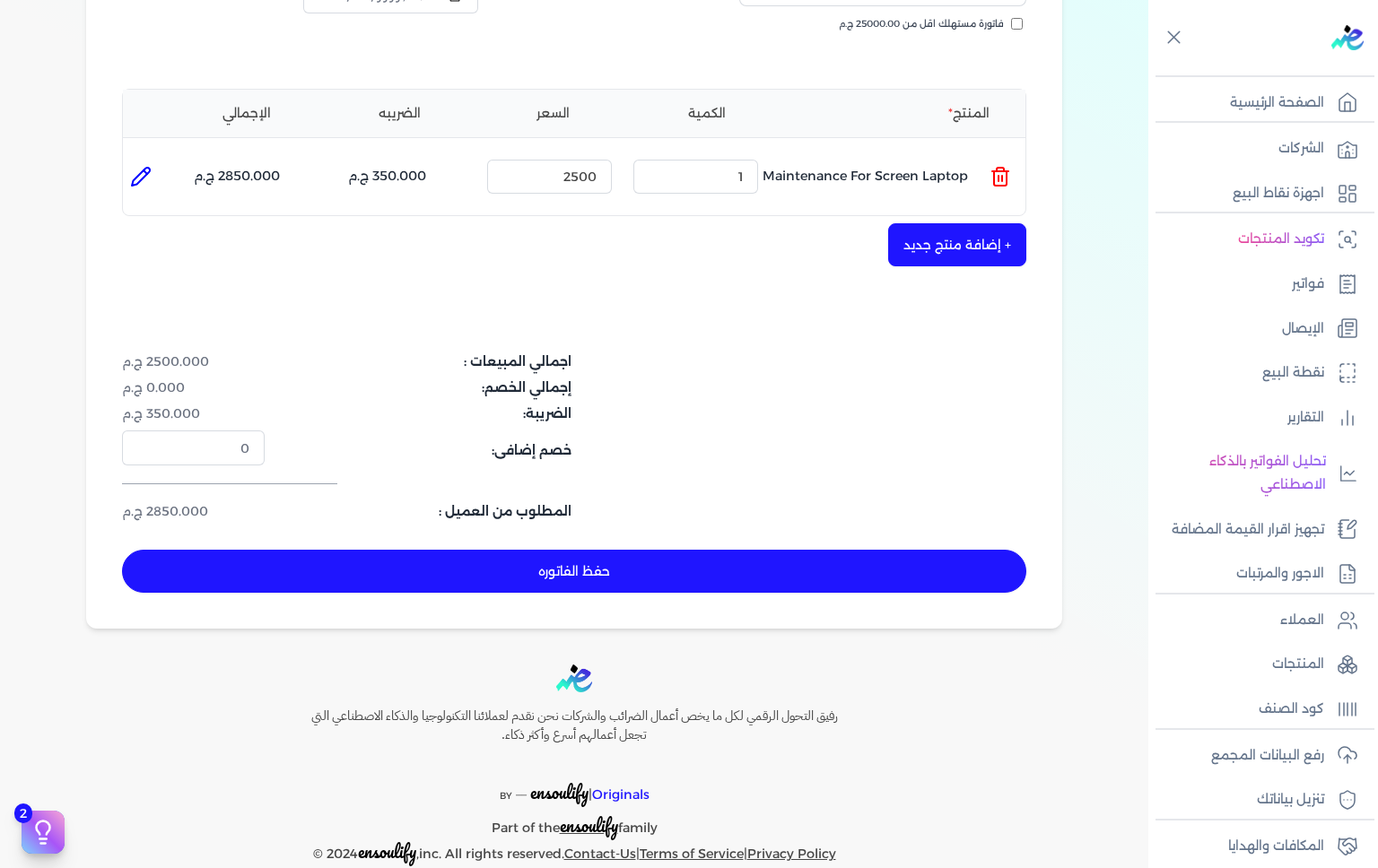
scroll to position [340, 0]
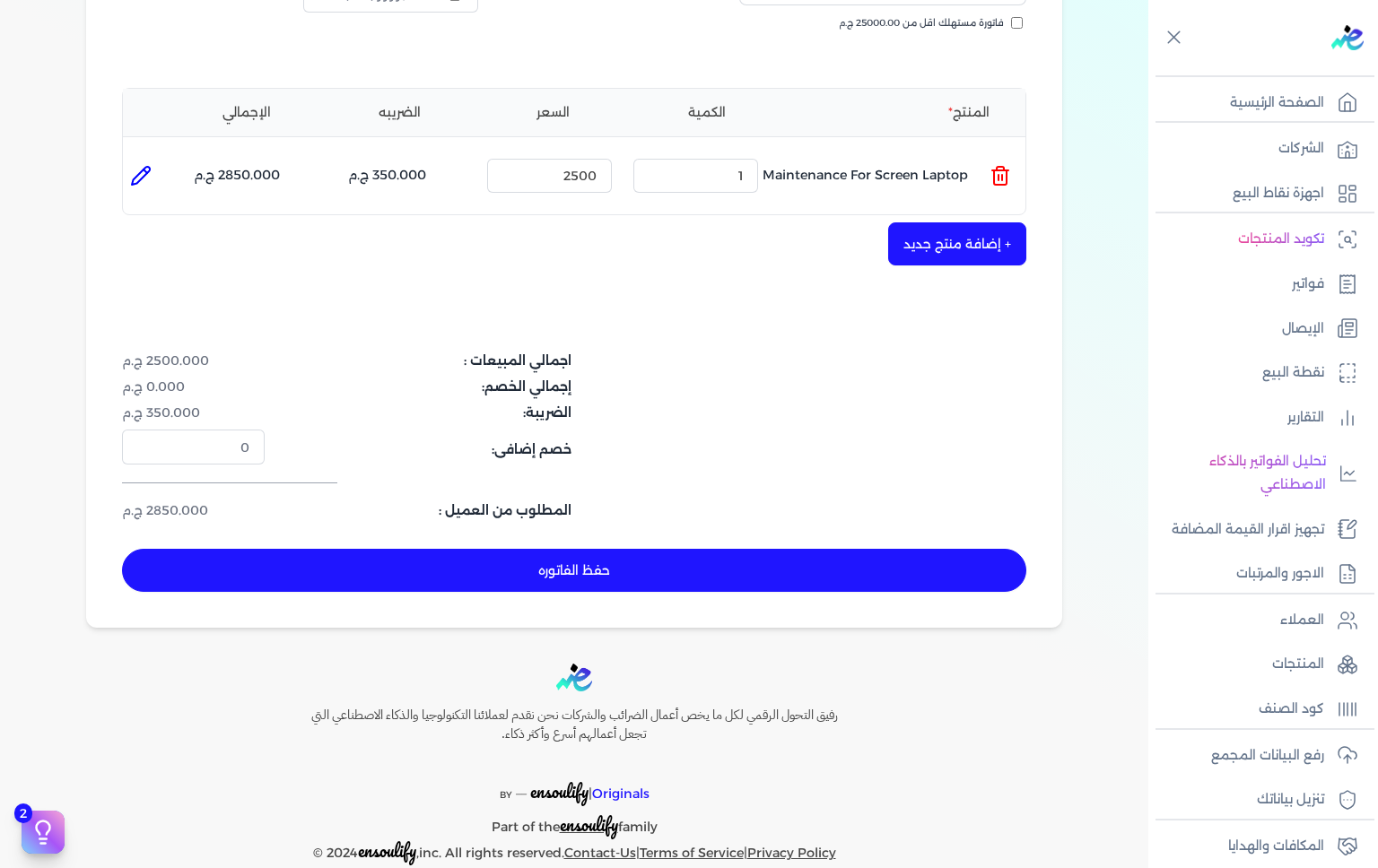
click at [672, 570] on button "حفظ الفاتوره" at bounding box center [574, 570] width 904 height 43
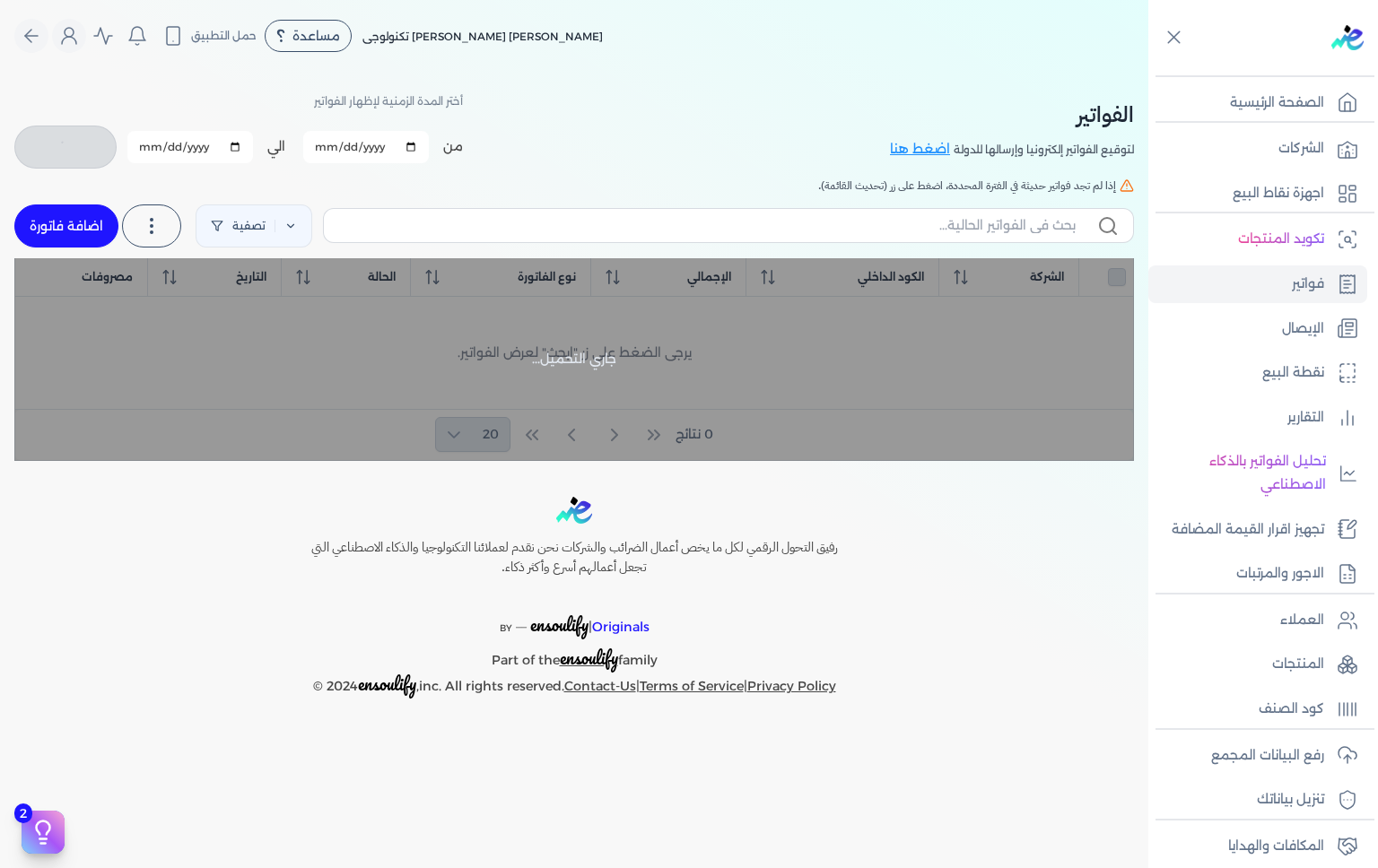
checkbox input "false"
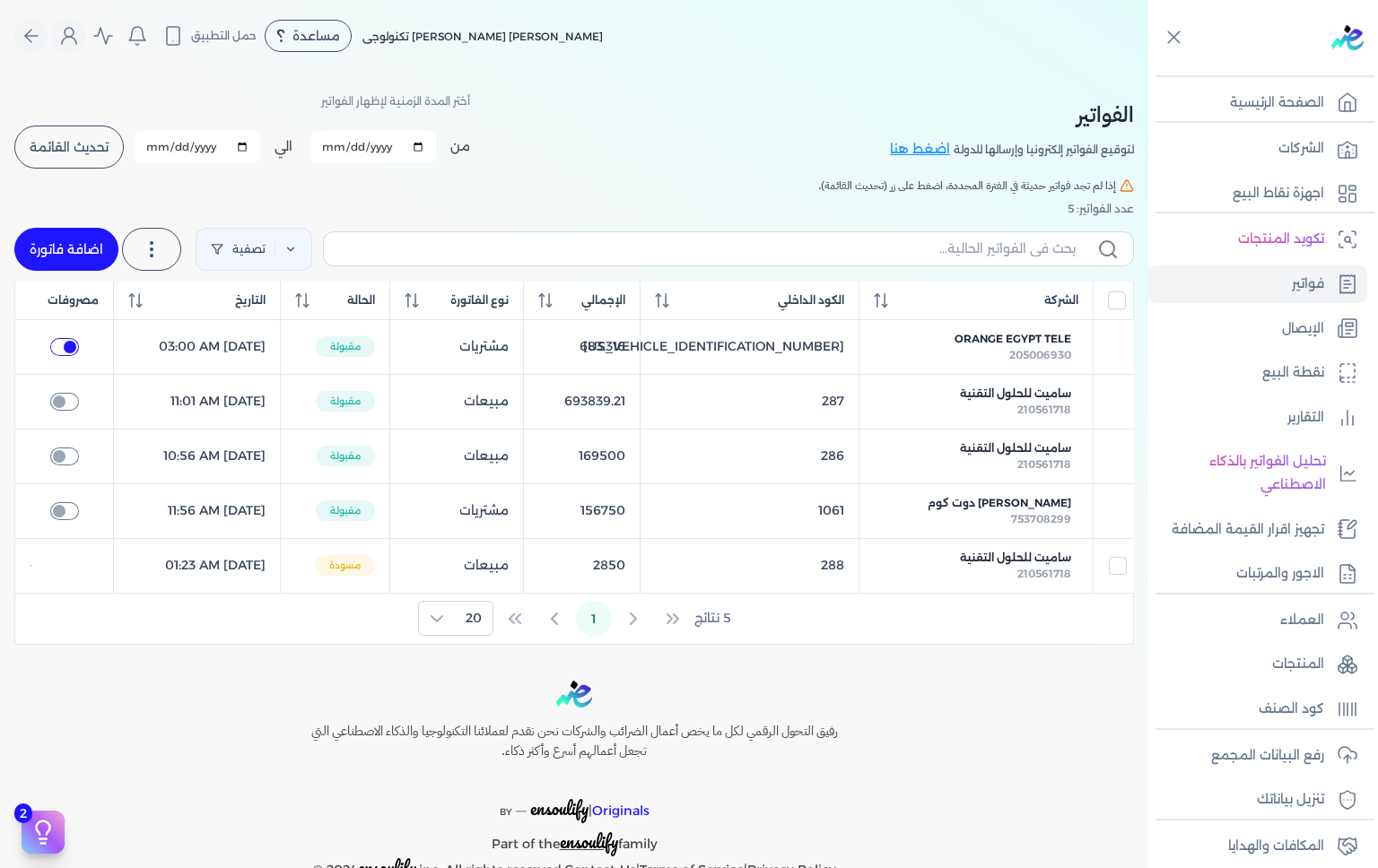
checkbox input "true"
click at [1058, 697] on div "رفيق التحول الرقمي لكل ما يخص أعمال الضرائب والشركات نحن نقدم لعملائنا التكنولو…" at bounding box center [574, 782] width 1148 height 202
click at [73, 150] on span "تحديث القائمة" at bounding box center [69, 147] width 79 height 13
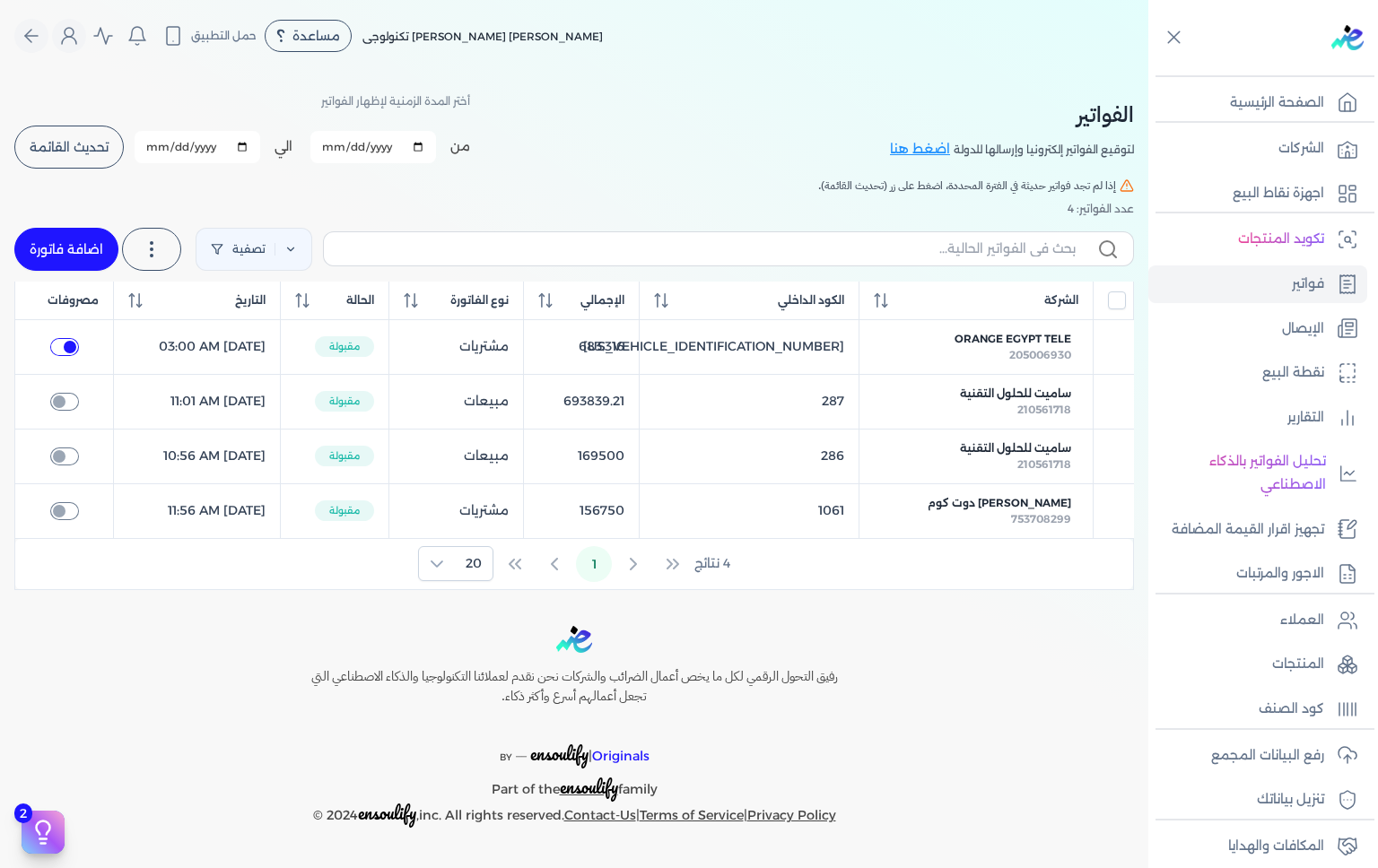
click at [65, 137] on button "تحديث القائمة" at bounding box center [69, 147] width 109 height 43
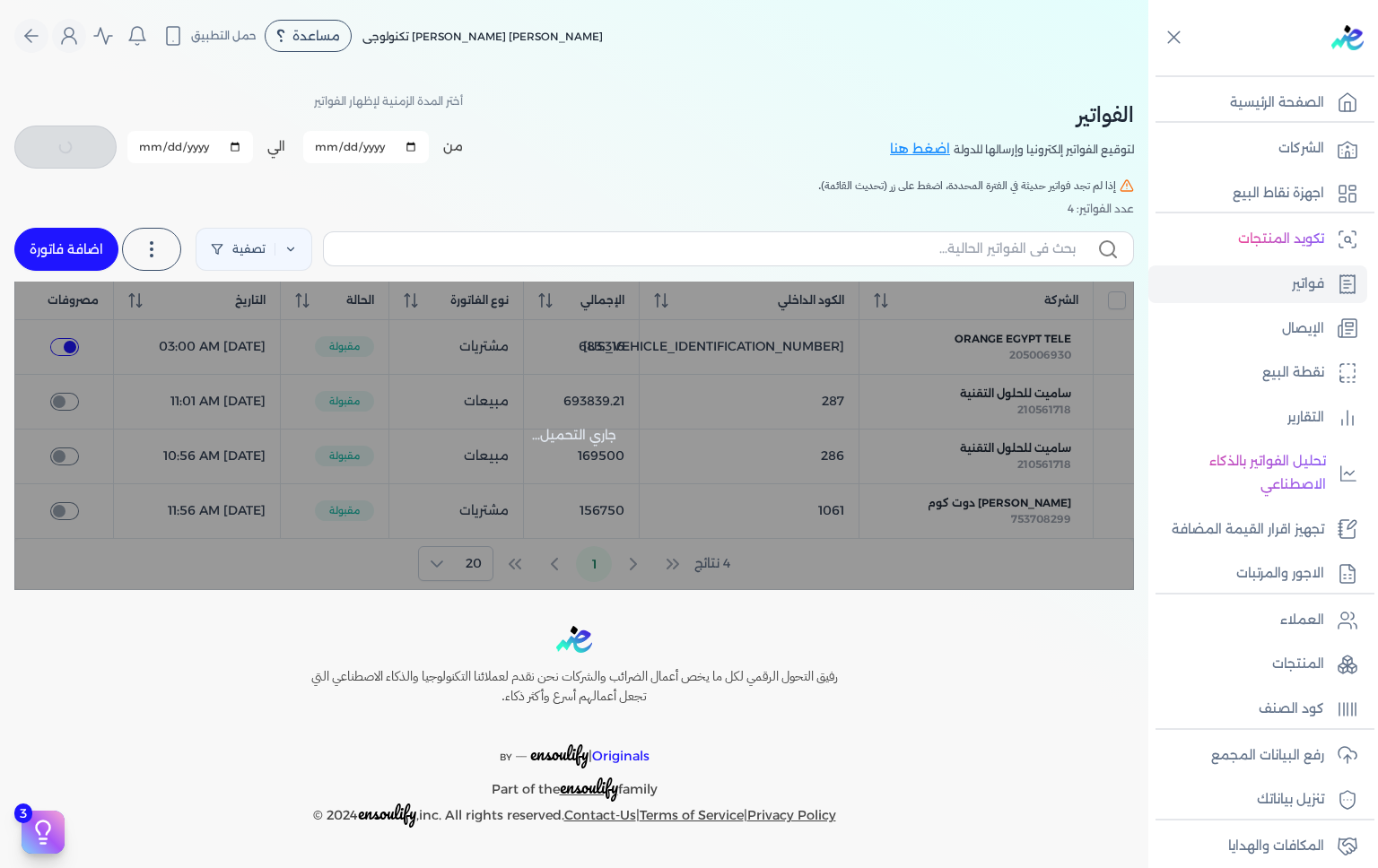
checkbox input "false"
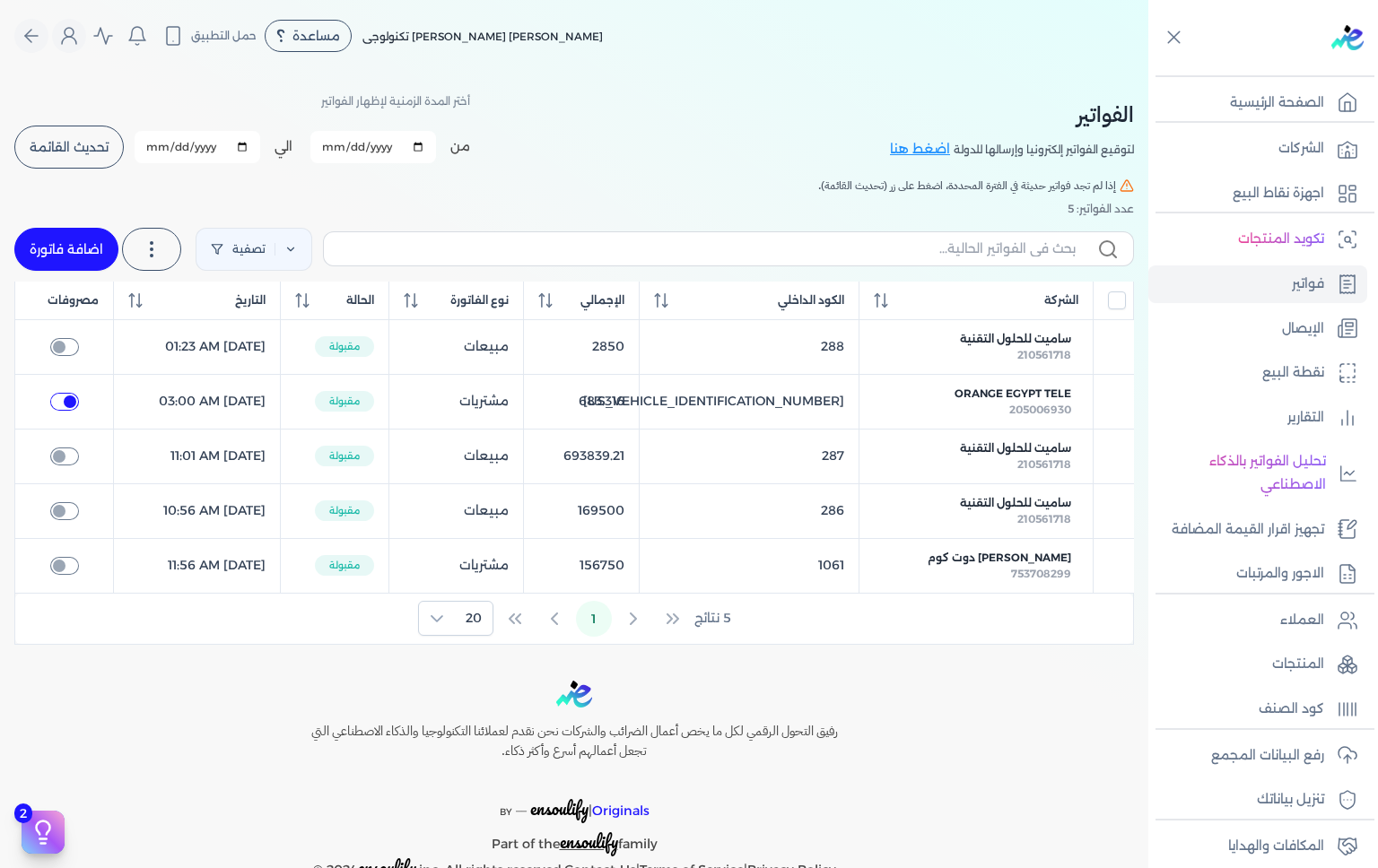
click at [1026, 338] on span "ساميت للحلول التقنية" at bounding box center [1015, 339] width 111 height 17
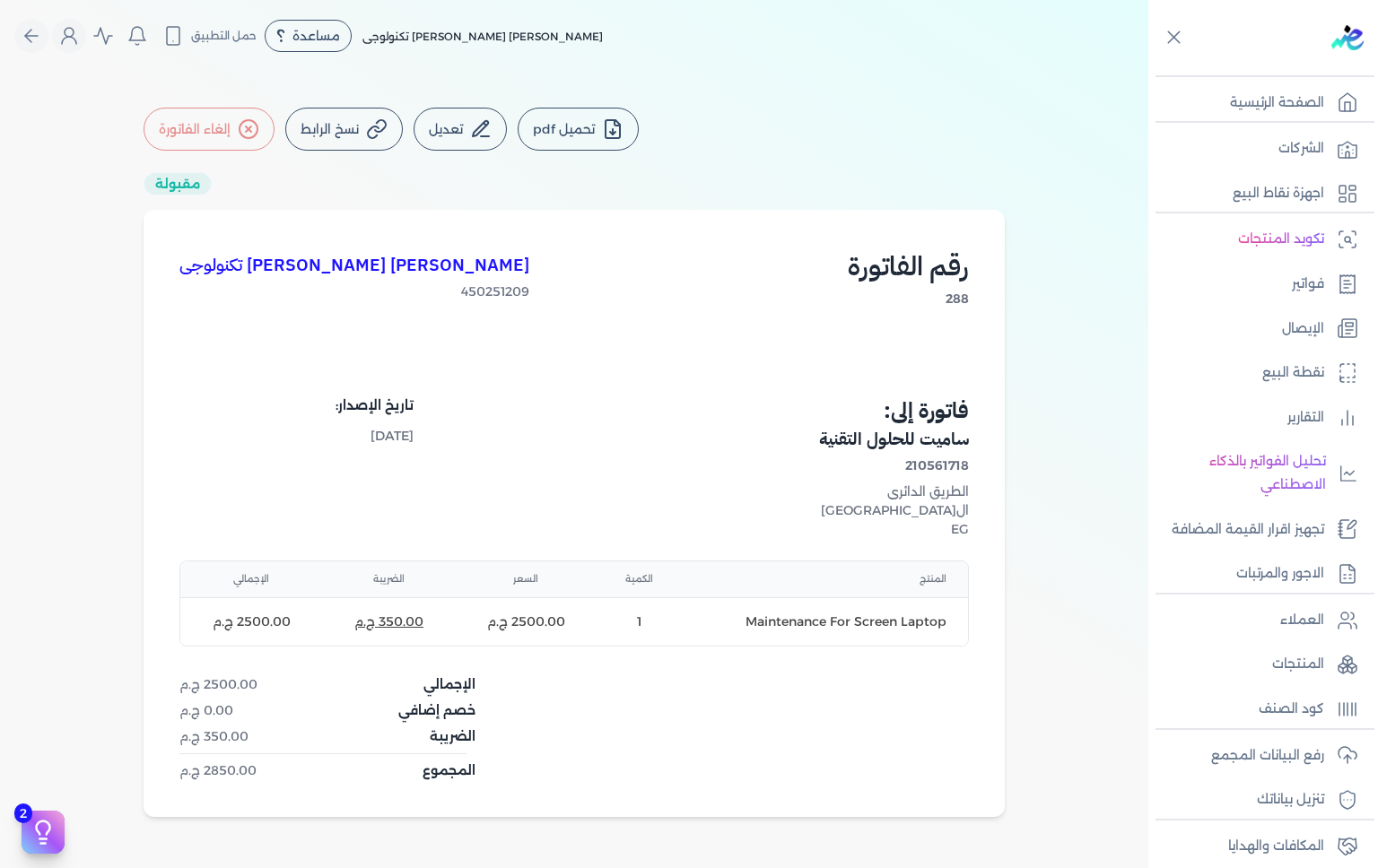
click at [590, 134] on button "تحميل pdf" at bounding box center [578, 128] width 121 height 43
